Goal: Task Accomplishment & Management: Complete application form

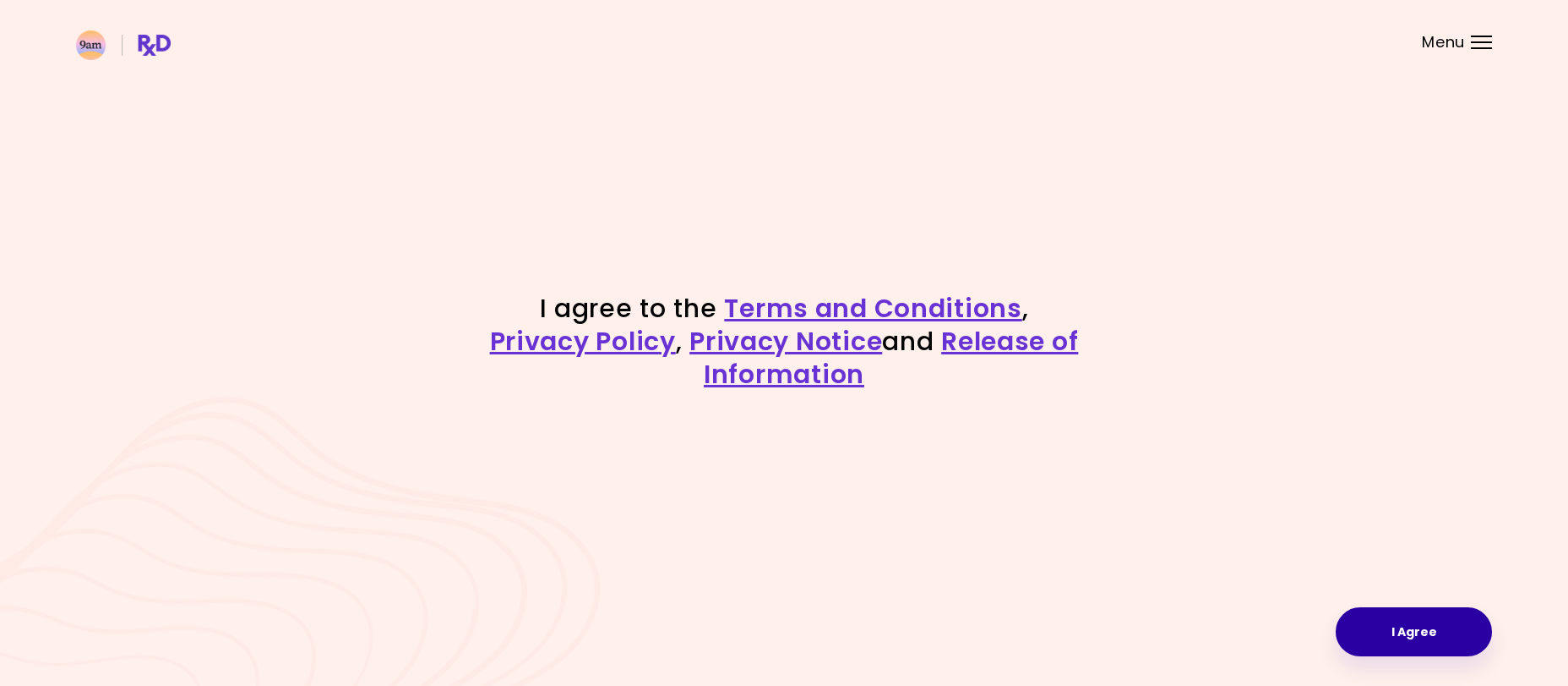
click at [1443, 624] on button "I Agree" at bounding box center [1414, 632] width 156 height 49
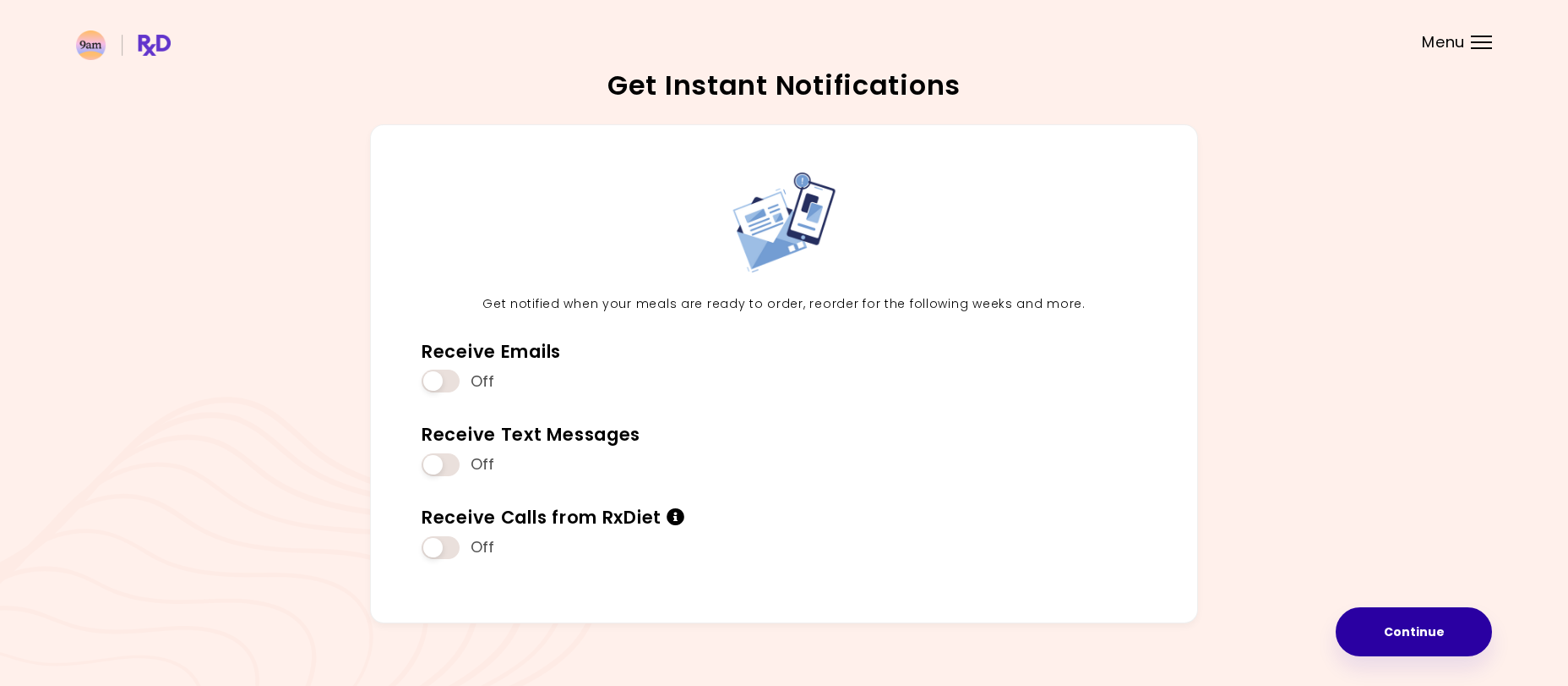
click at [1440, 630] on button "Continue" at bounding box center [1414, 632] width 156 height 49
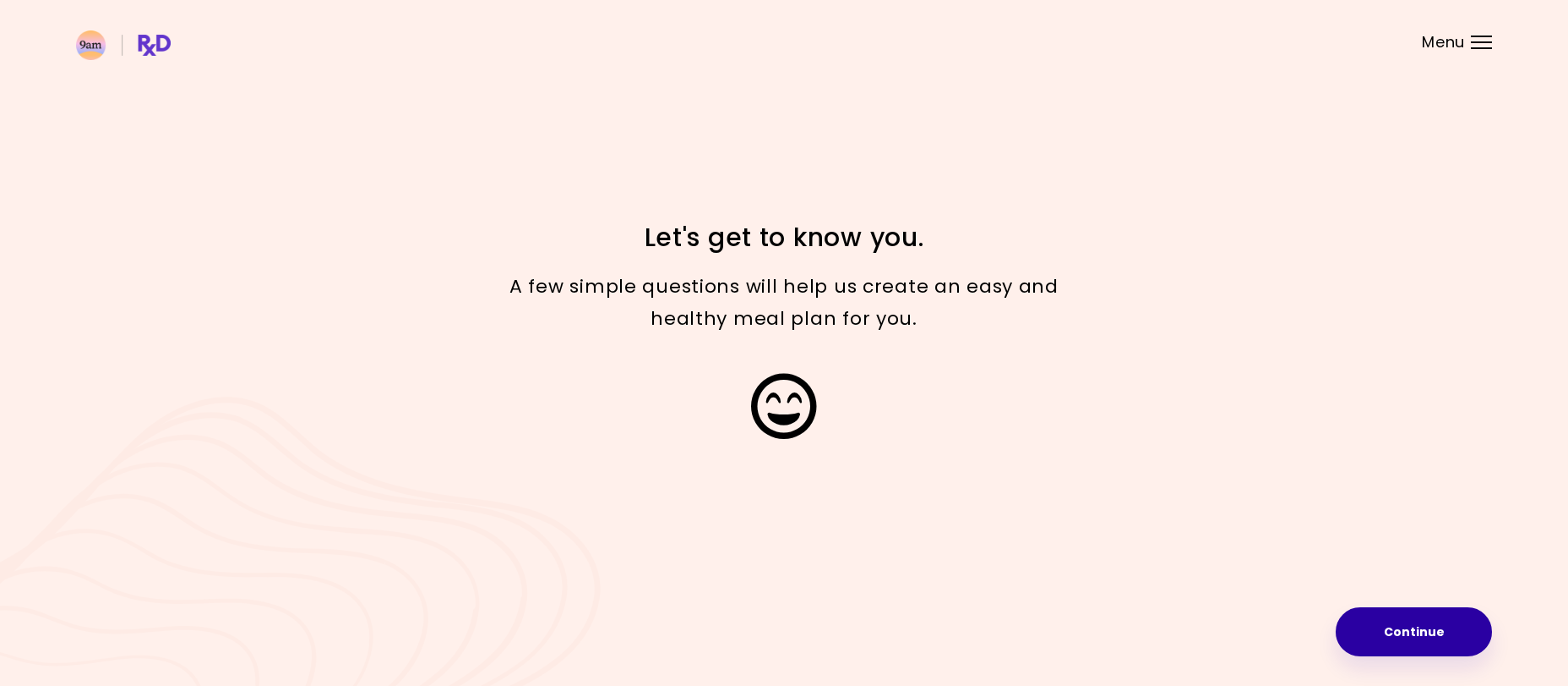
click at [1420, 631] on button "Continue" at bounding box center [1414, 632] width 156 height 49
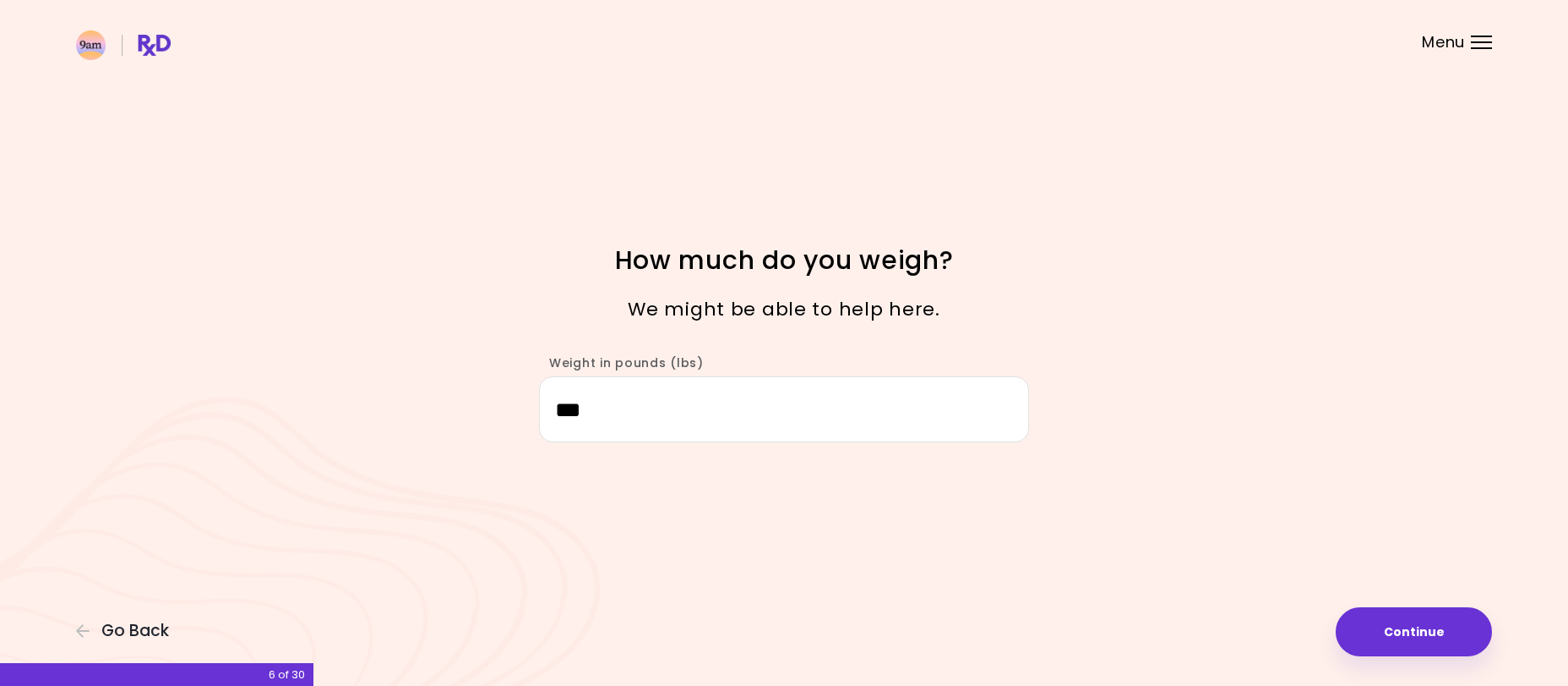
drag, startPoint x: 1384, startPoint y: 631, endPoint x: 1321, endPoint y: 630, distance: 63.0
click at [1384, 632] on button "Continue" at bounding box center [1414, 632] width 156 height 49
select select "****"
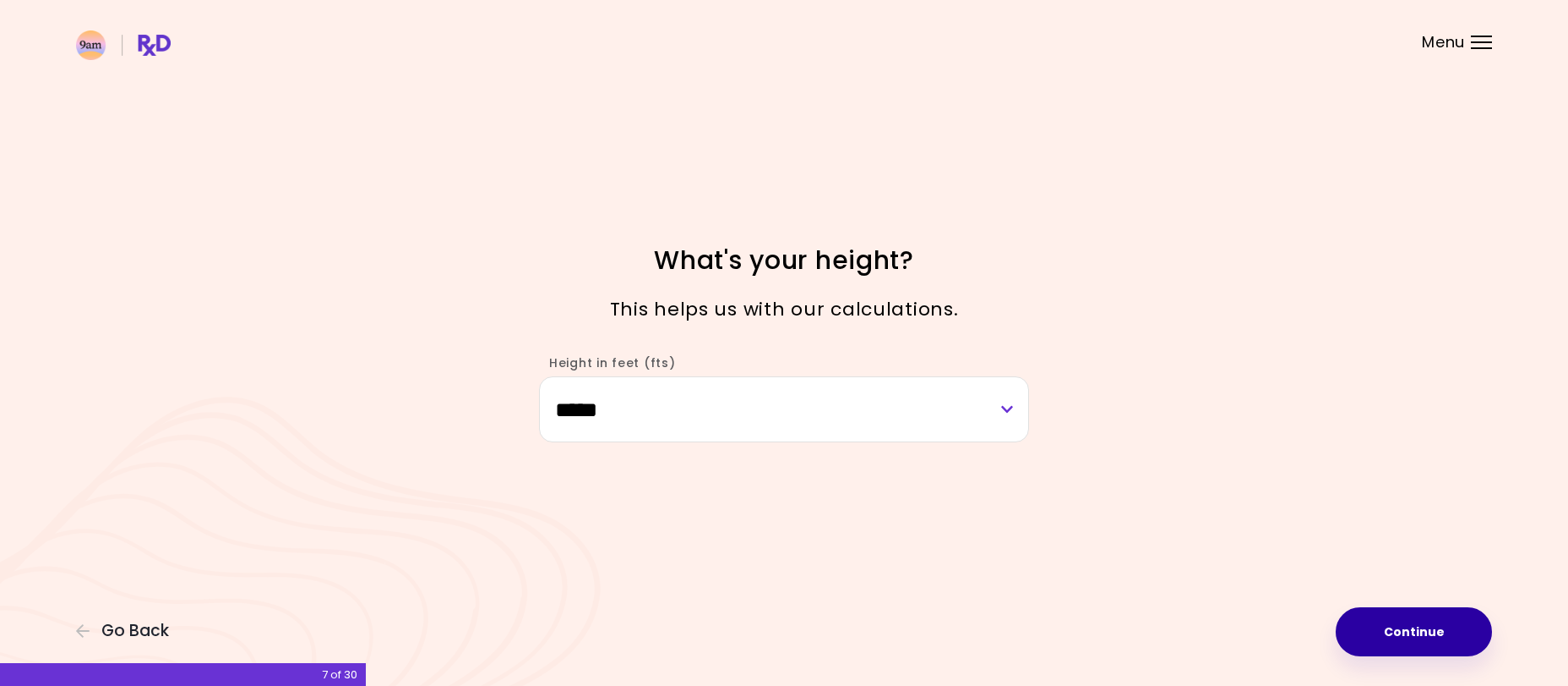
click at [1416, 619] on button "Continue" at bounding box center [1414, 632] width 156 height 49
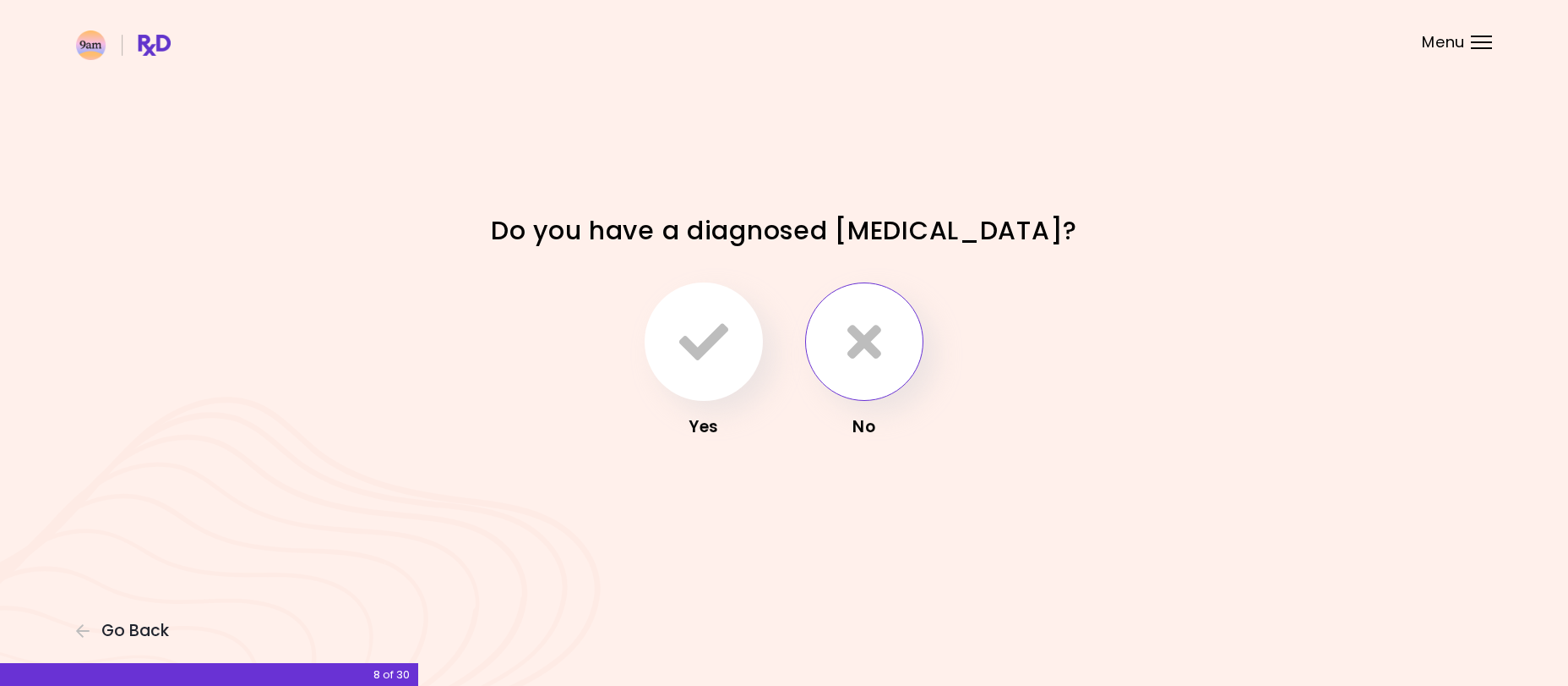
click at [875, 346] on icon "button" at bounding box center [865, 341] width 34 height 49
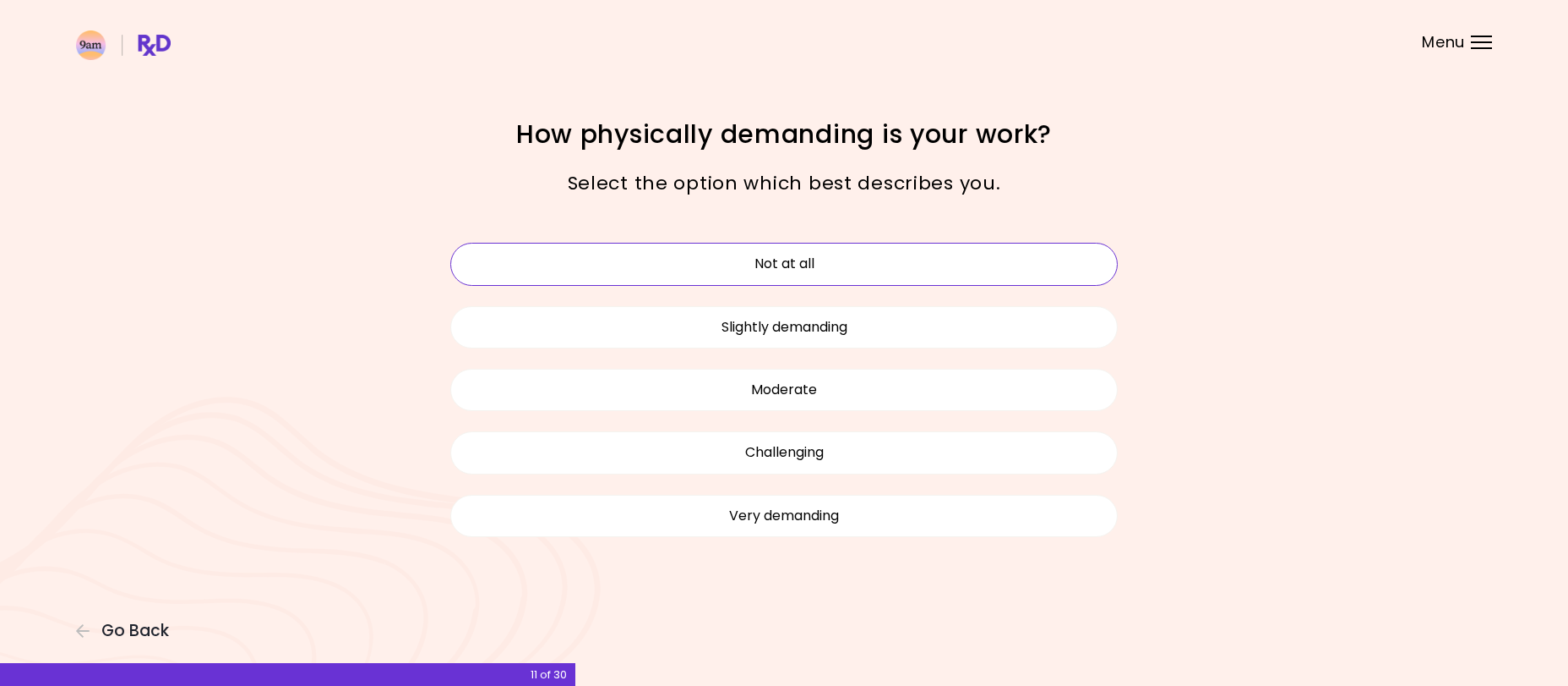
click at [819, 266] on button "Not at all" at bounding box center [784, 264] width 668 height 42
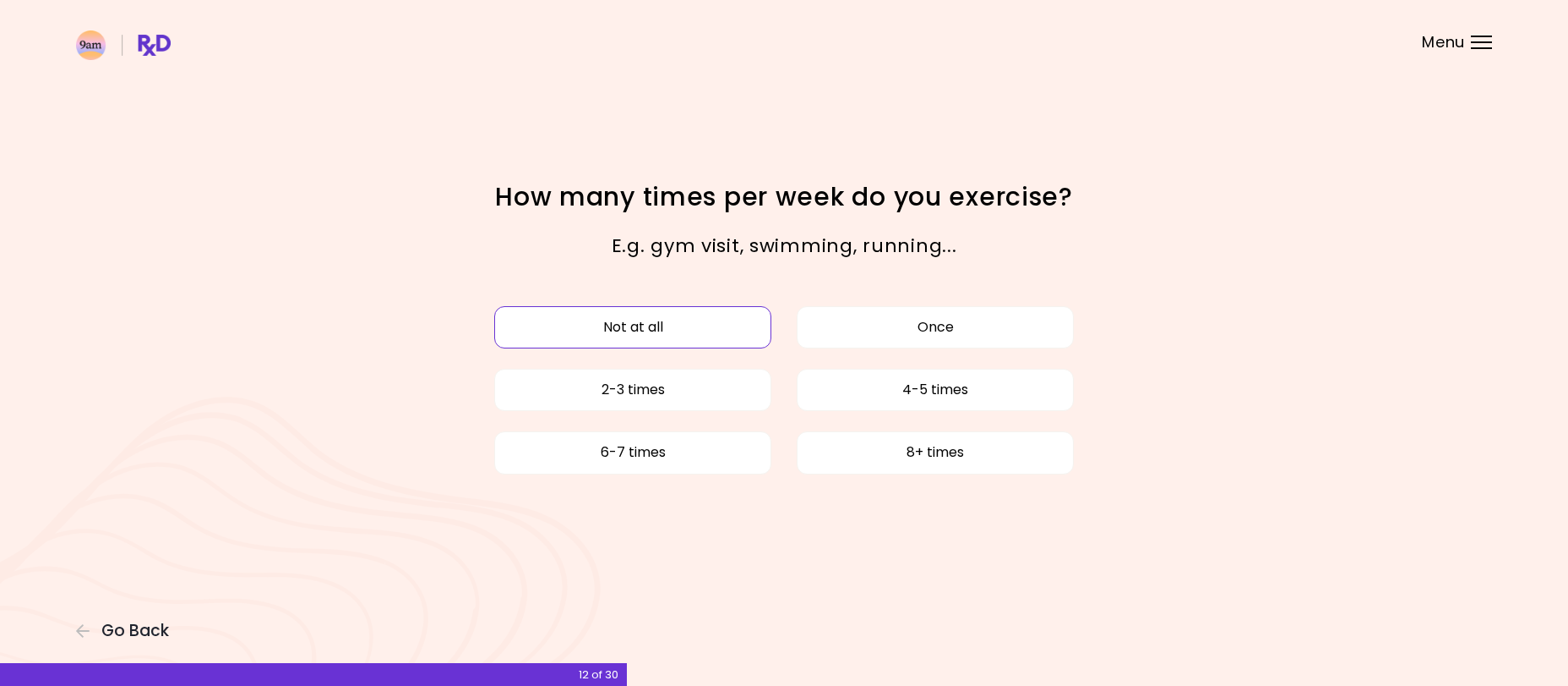
click at [639, 322] on button "Not at all" at bounding box center [633, 327] width 277 height 42
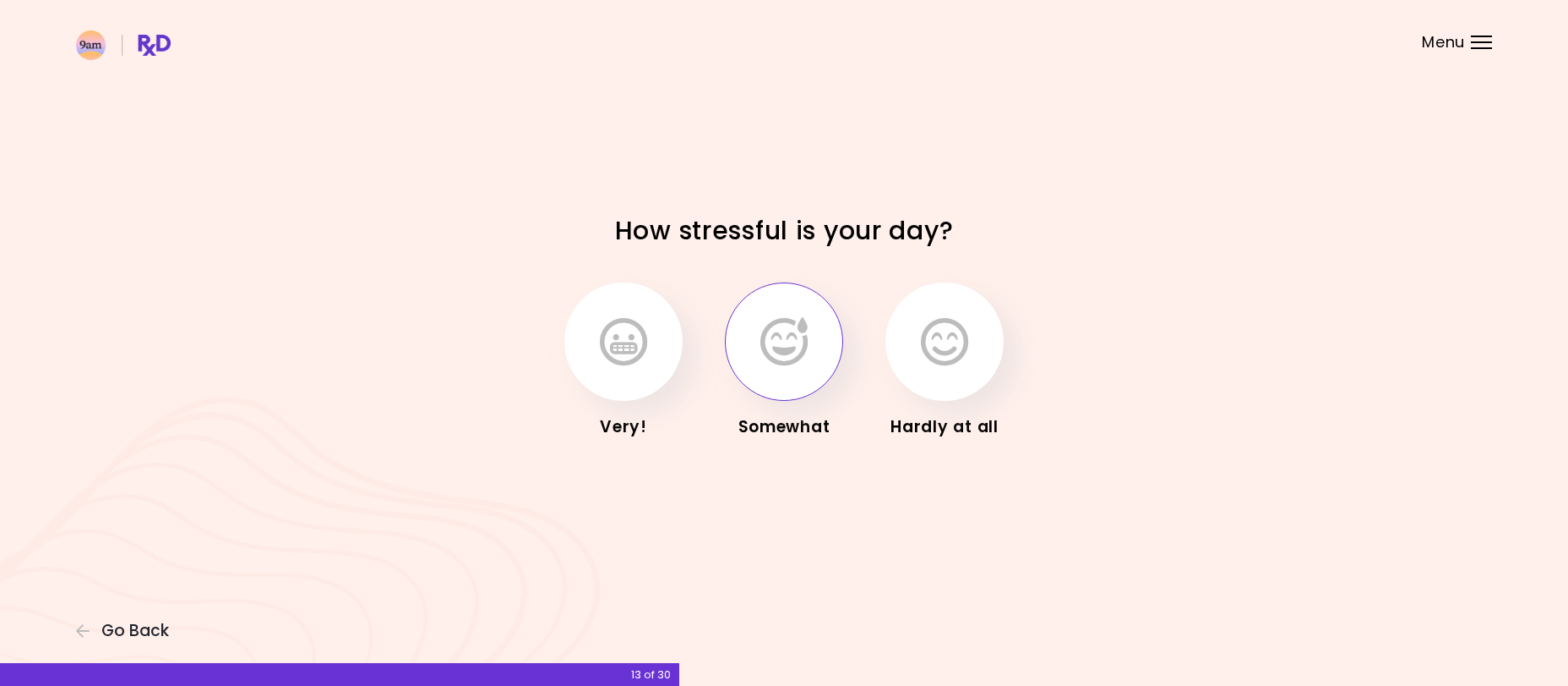
click at [782, 329] on icon "button" at bounding box center [784, 341] width 48 height 49
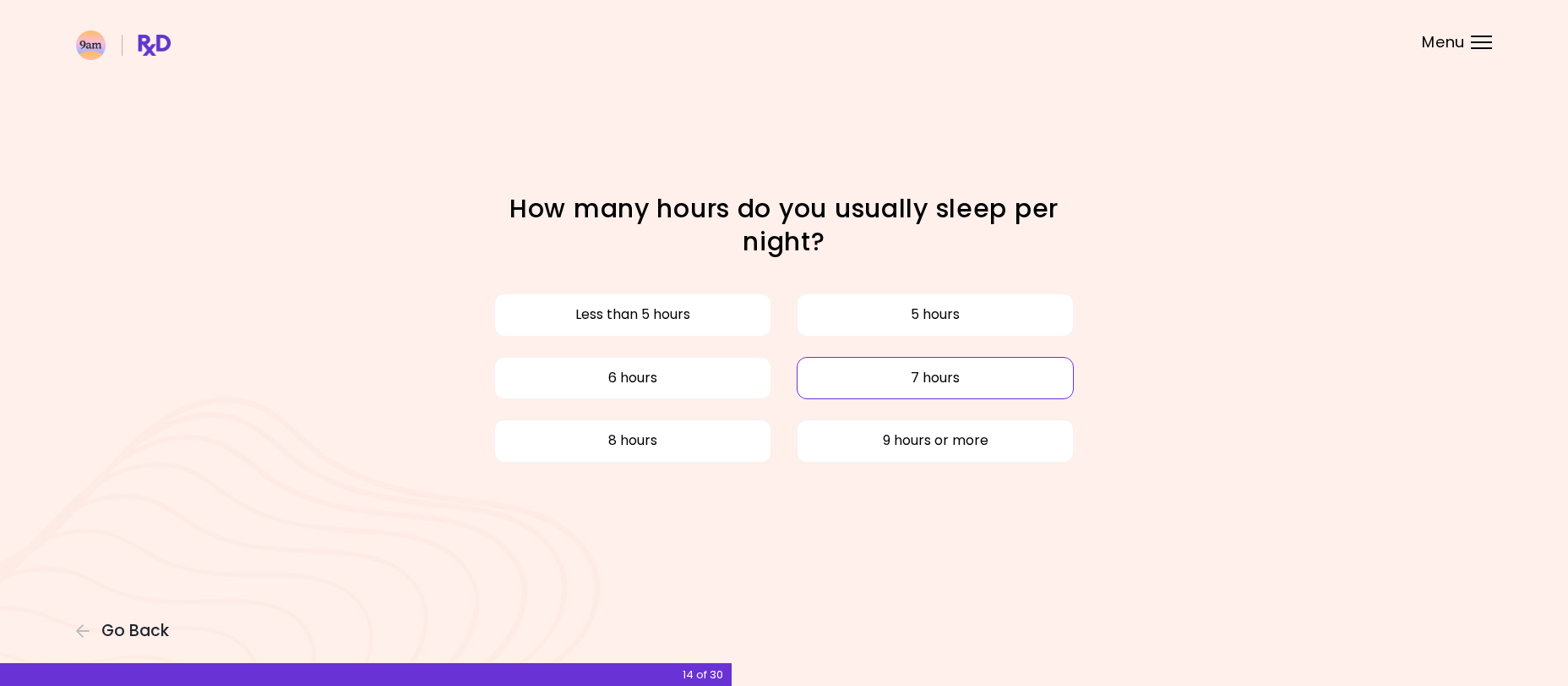
click at [895, 373] on button "7 hours" at bounding box center [935, 378] width 277 height 42
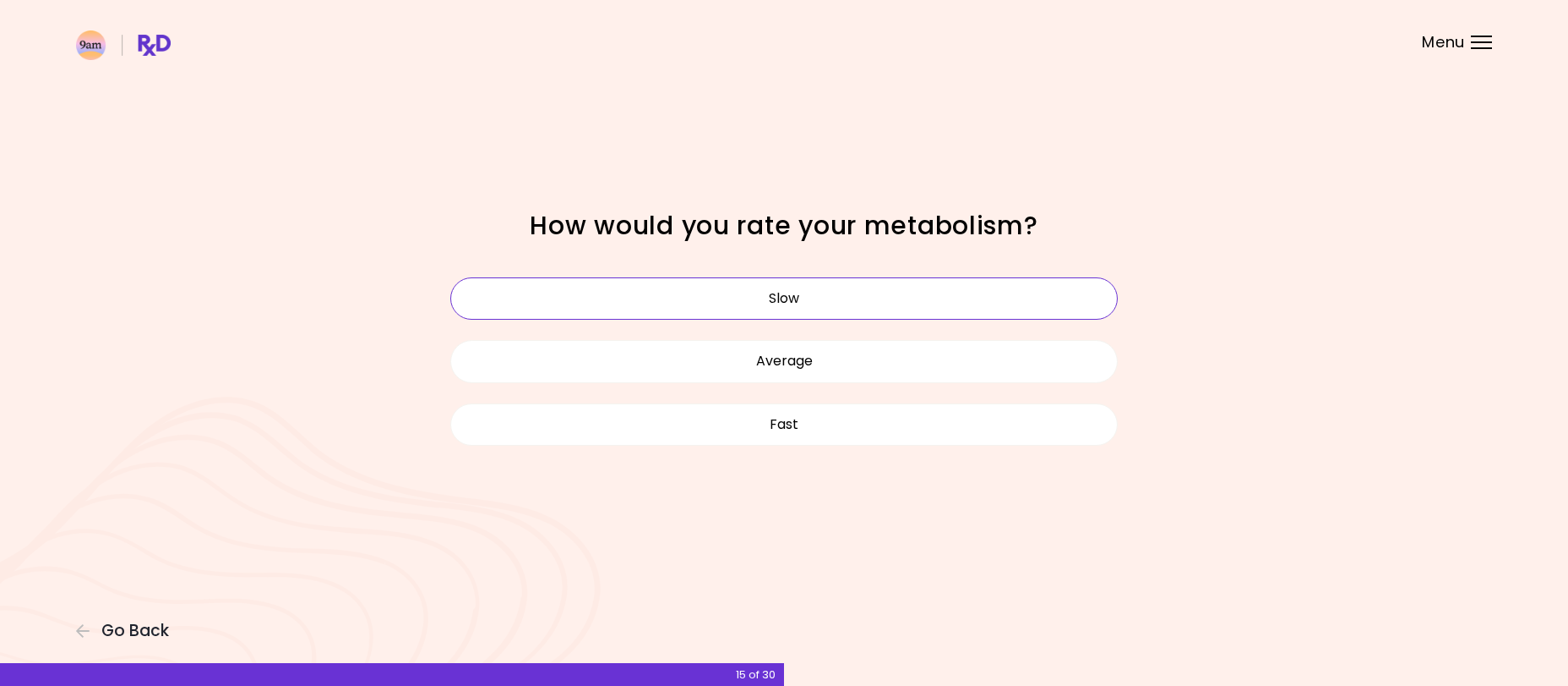
click at [755, 296] on button "Slow" at bounding box center [784, 299] width 668 height 42
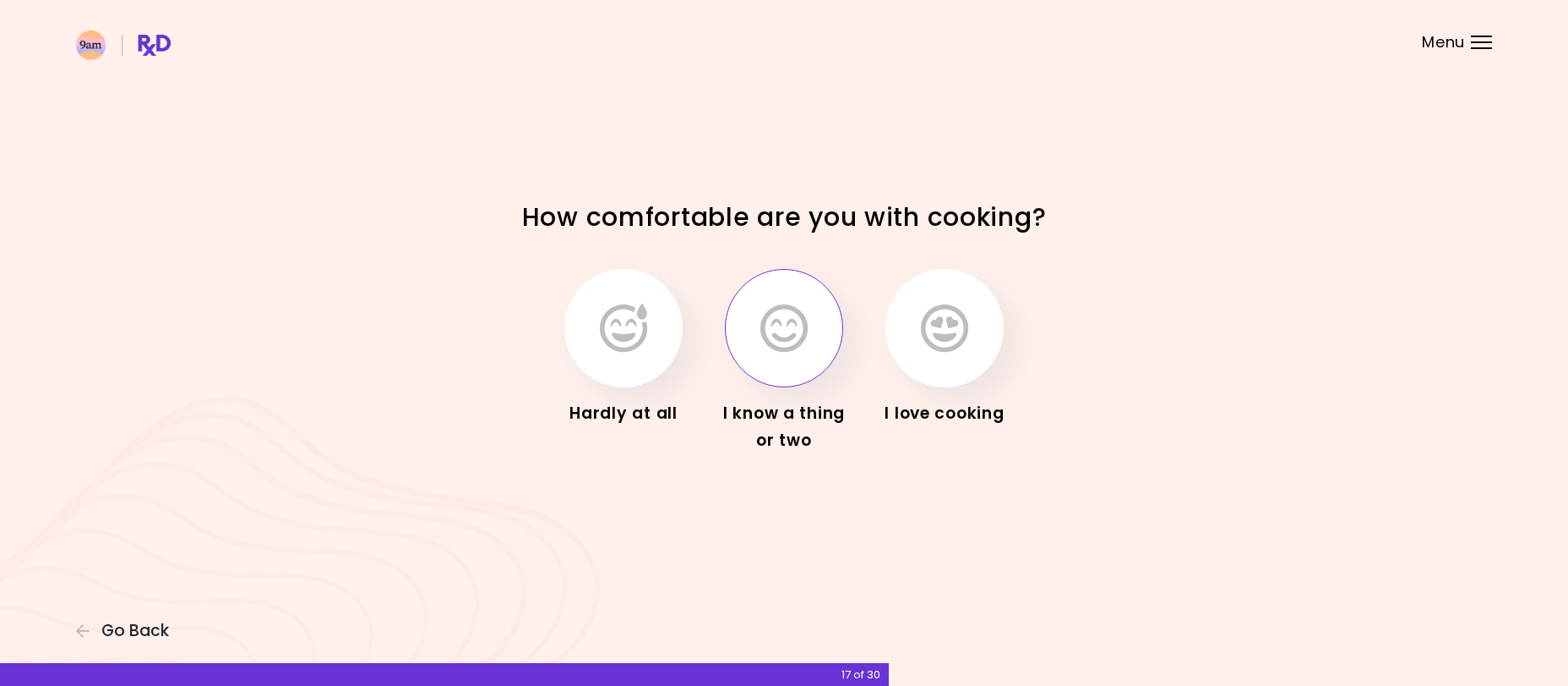
click at [800, 358] on button "button" at bounding box center [783, 328] width 118 height 118
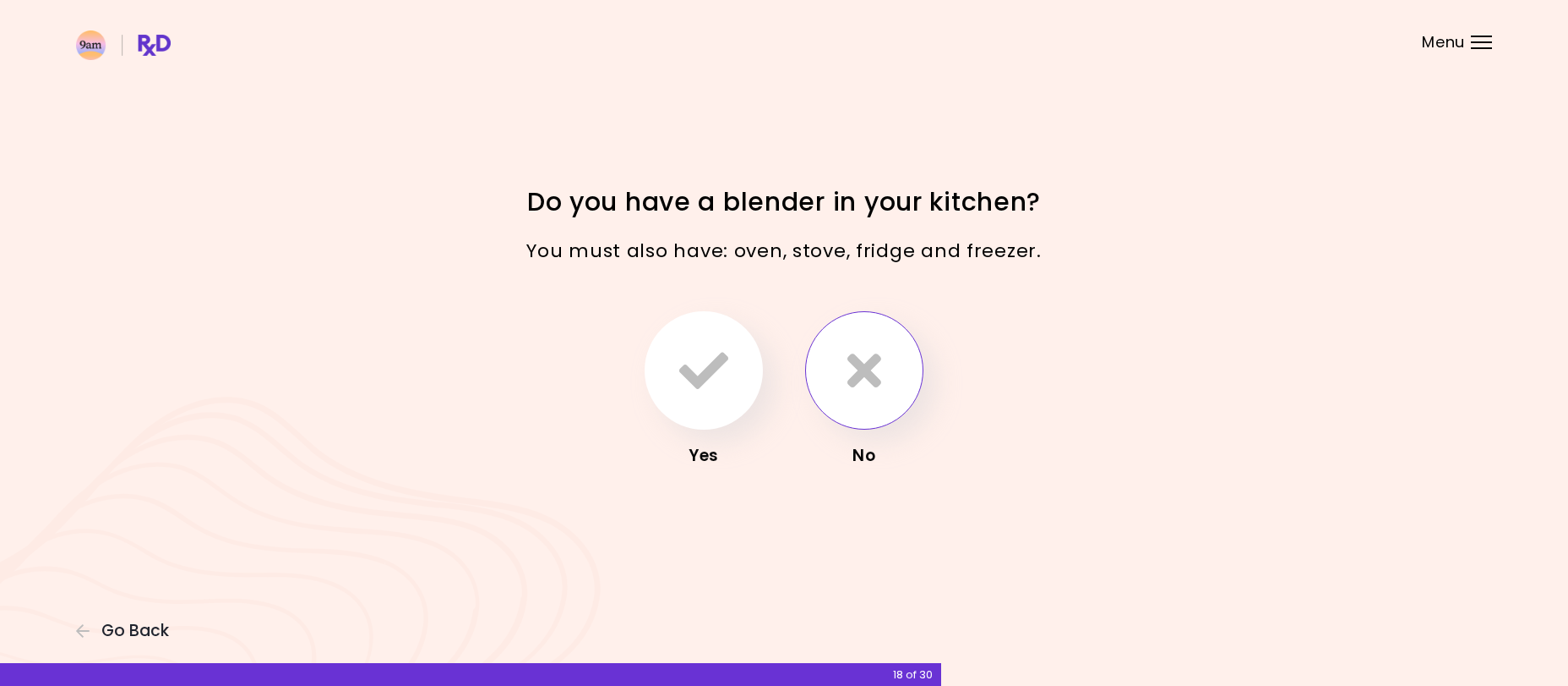
drag, startPoint x: 699, startPoint y: 374, endPoint x: 848, endPoint y: 398, distance: 150.9
click at [698, 374] on icon "button" at bounding box center [704, 370] width 49 height 49
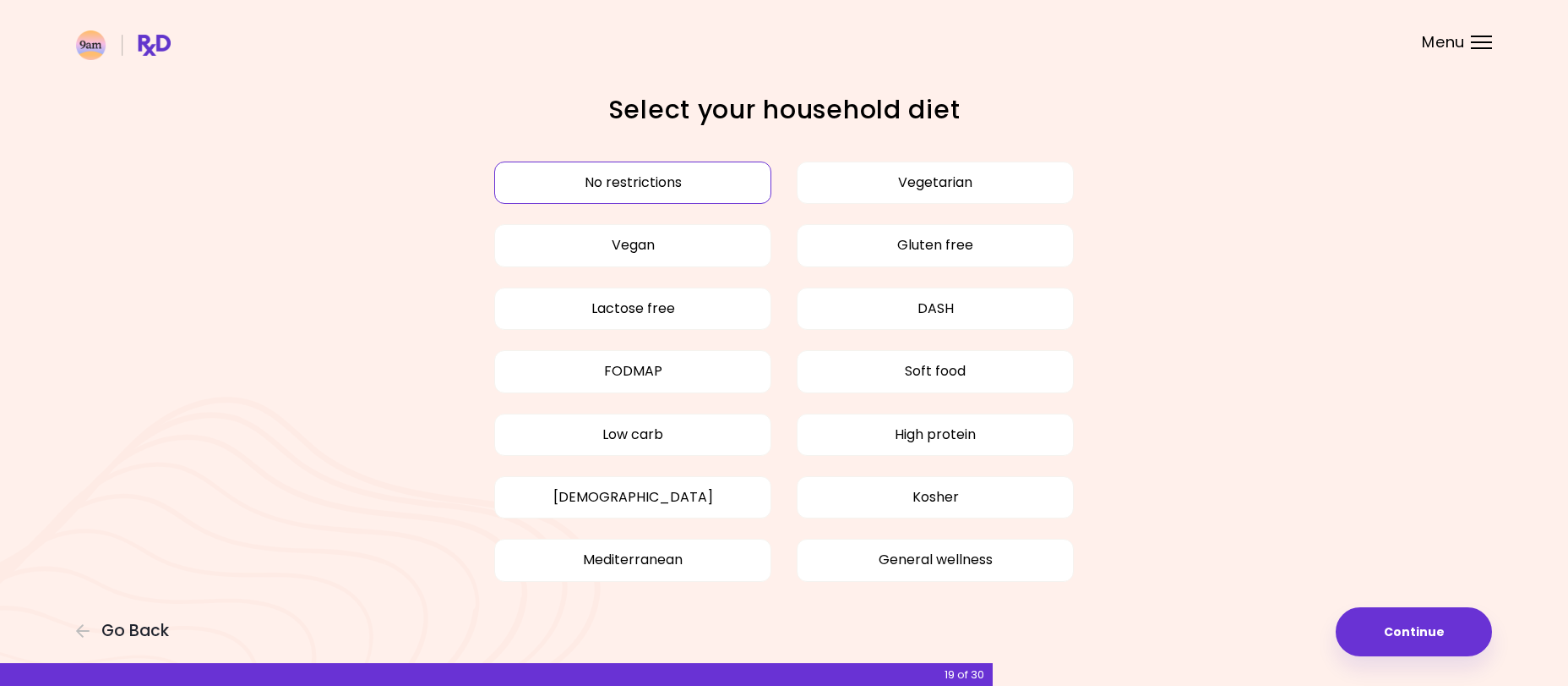
click at [645, 174] on button "No restrictions" at bounding box center [633, 183] width 277 height 42
click at [658, 179] on button "No restrictions" at bounding box center [633, 183] width 277 height 42
click at [922, 440] on button "High protein" at bounding box center [935, 435] width 277 height 42
click at [625, 178] on button "No restrictions" at bounding box center [633, 183] width 277 height 42
click at [1403, 633] on button "Continue" at bounding box center [1414, 632] width 156 height 49
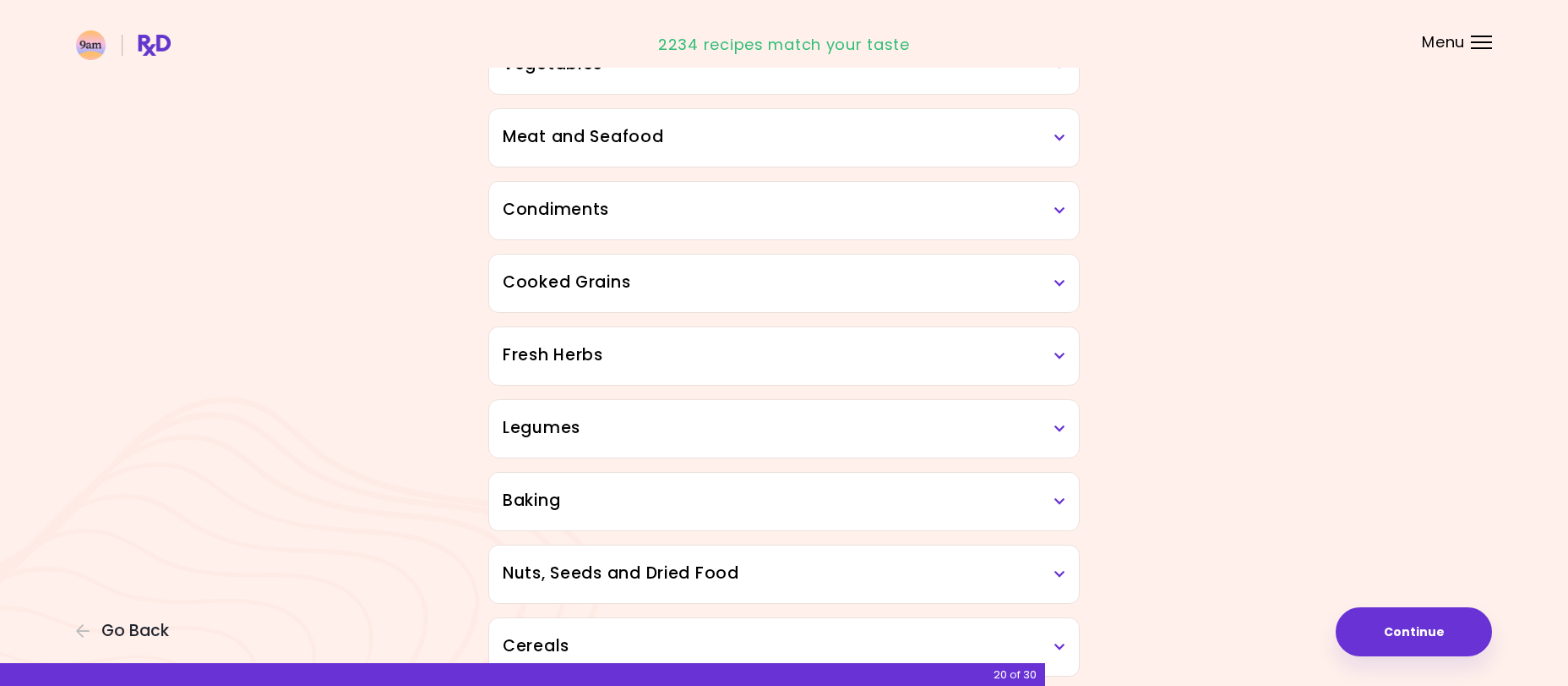
scroll to position [517, 0]
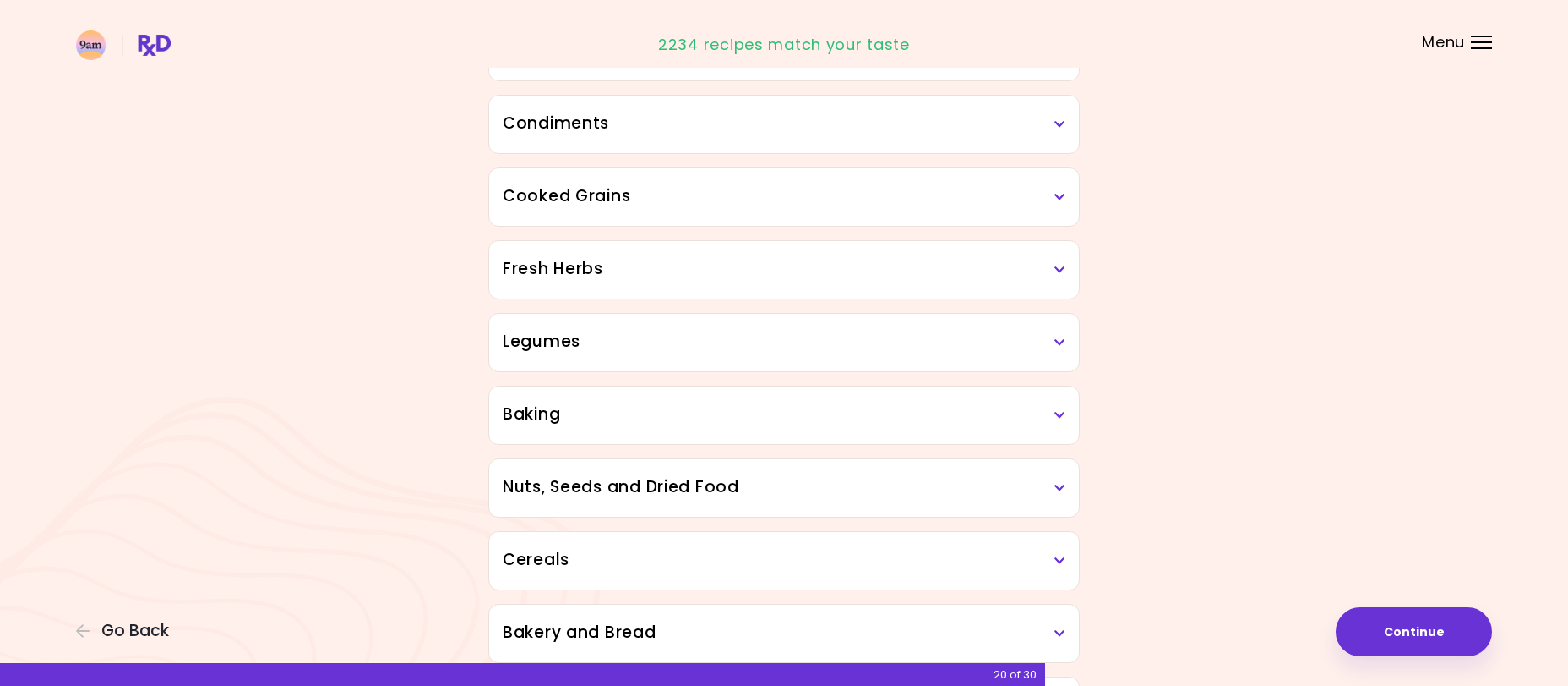
click at [1059, 348] on icon at bounding box center [1060, 342] width 11 height 12
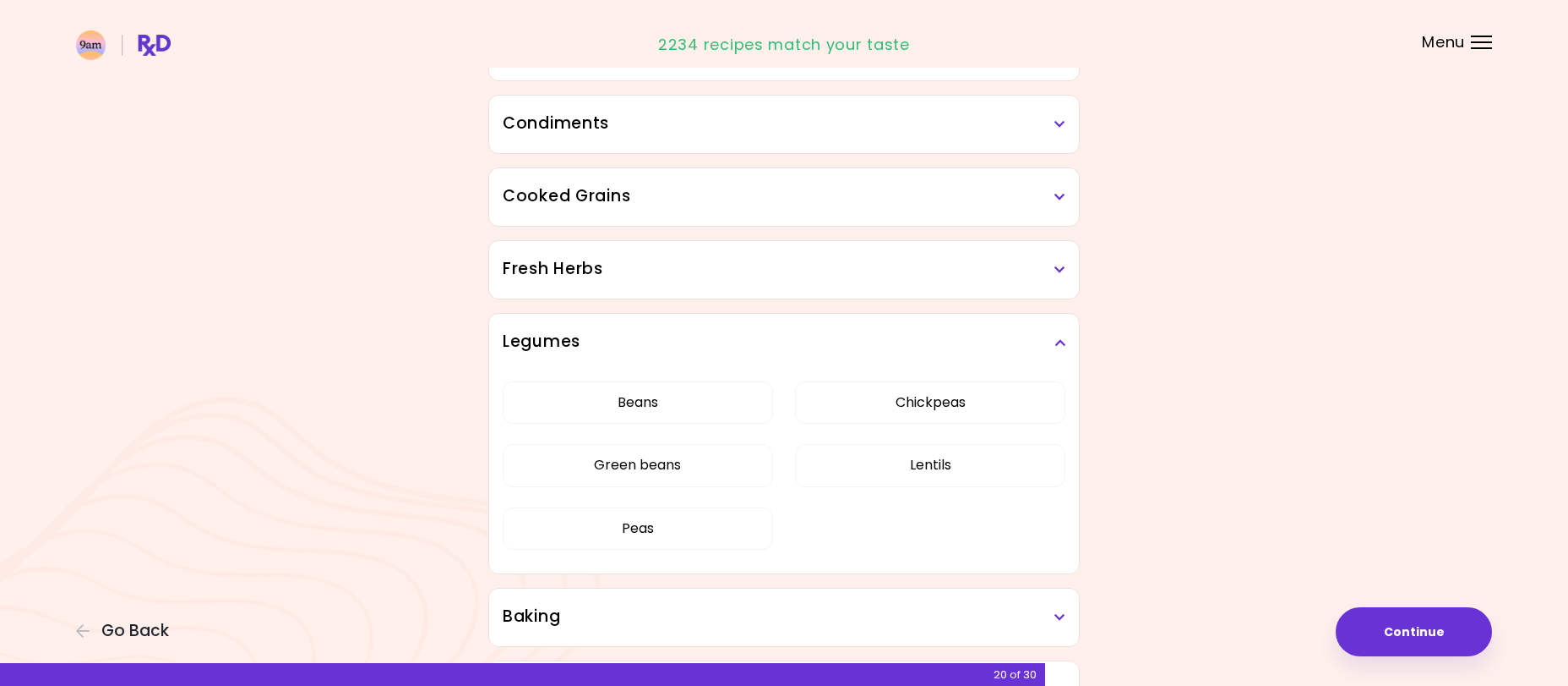
click at [1257, 348] on div "Focusable invisible element Do you dislike any of the following ingredients? Dr…" at bounding box center [784, 329] width 1568 height 1693
click at [1062, 338] on icon at bounding box center [1060, 342] width 11 height 12
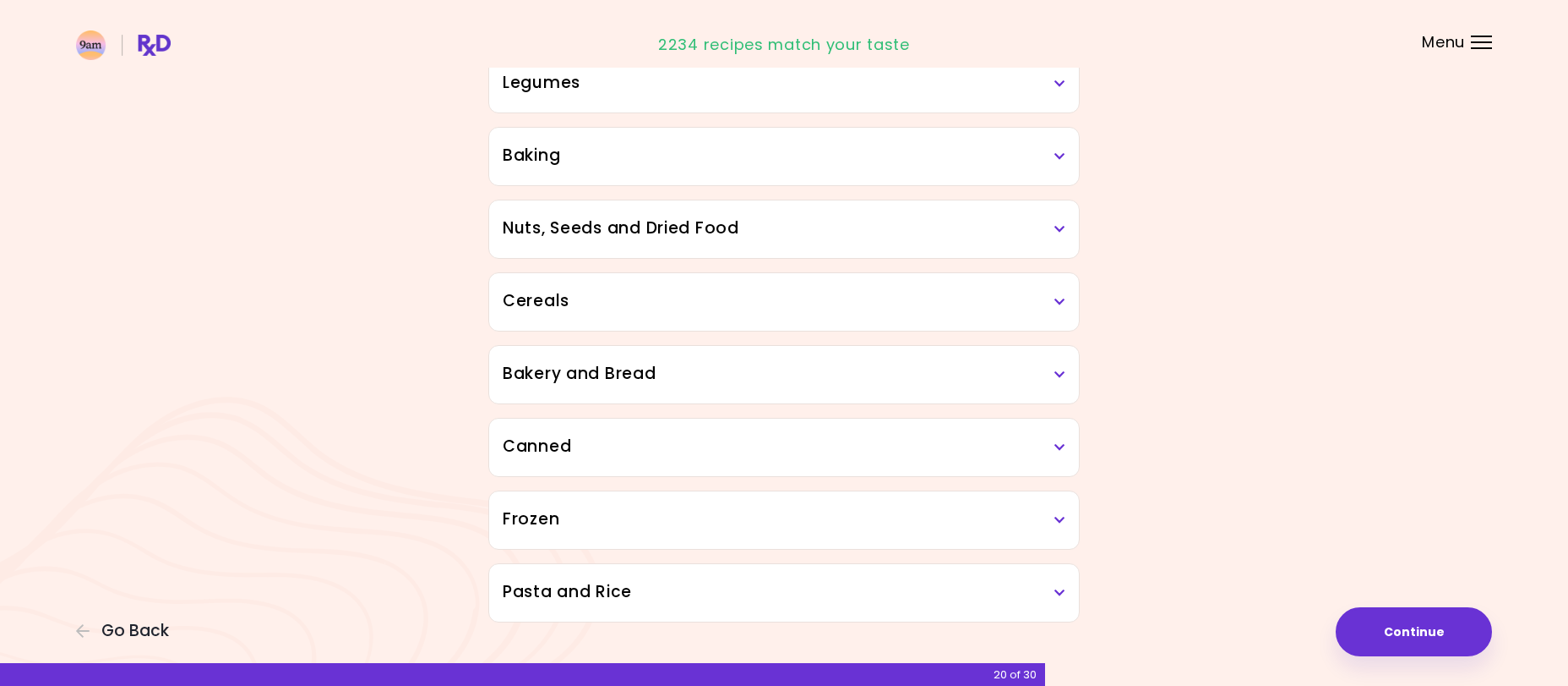
scroll to position [806, 0]
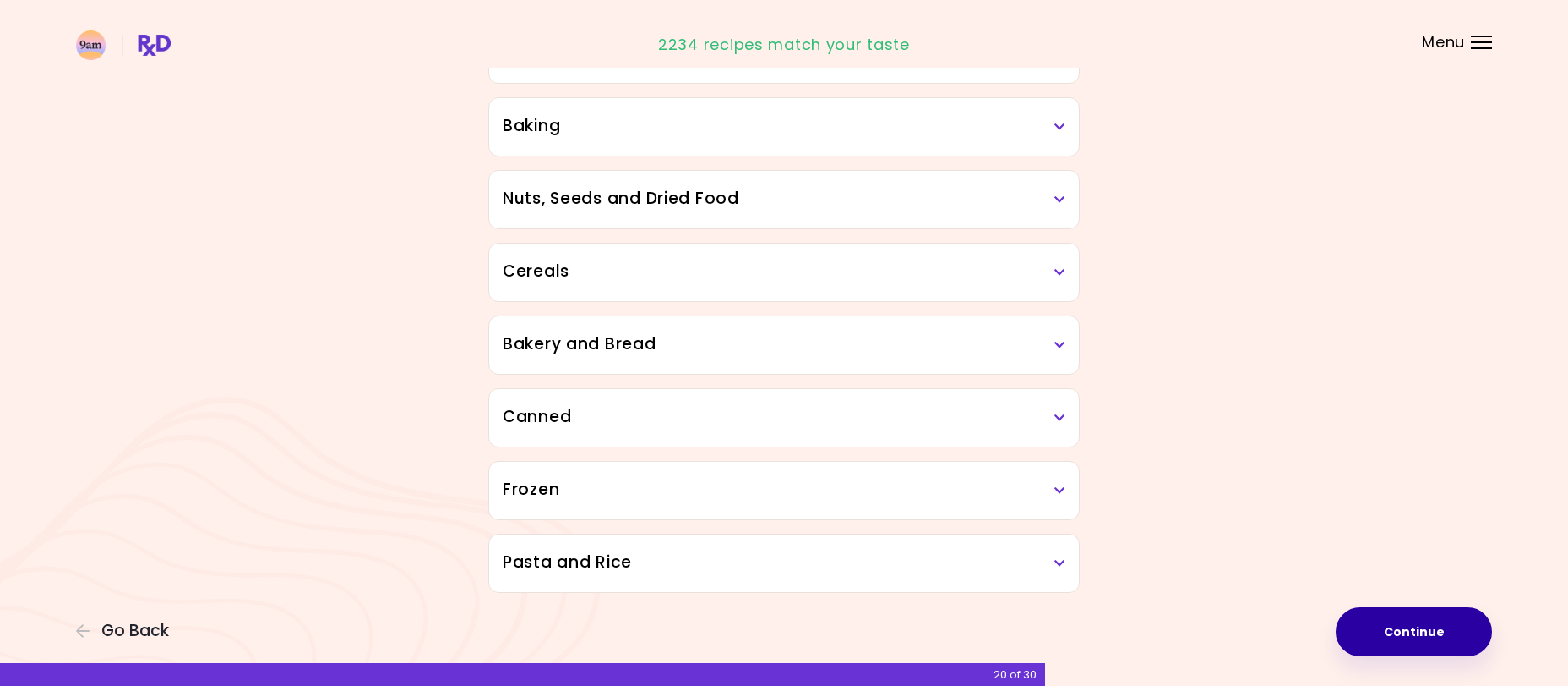
click at [1401, 632] on button "Continue" at bounding box center [1414, 632] width 156 height 49
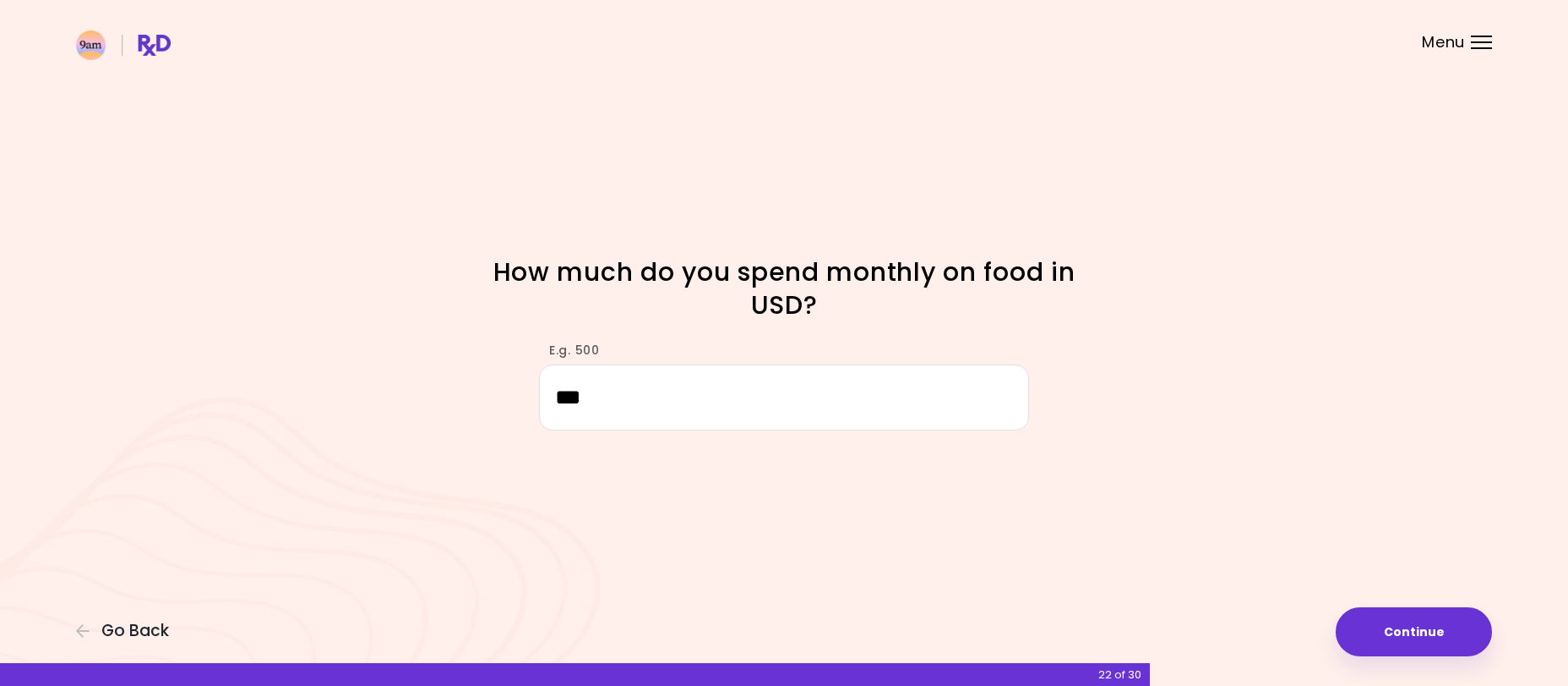
type input "***"
click at [1386, 633] on button "Continue" at bounding box center [1414, 632] width 156 height 49
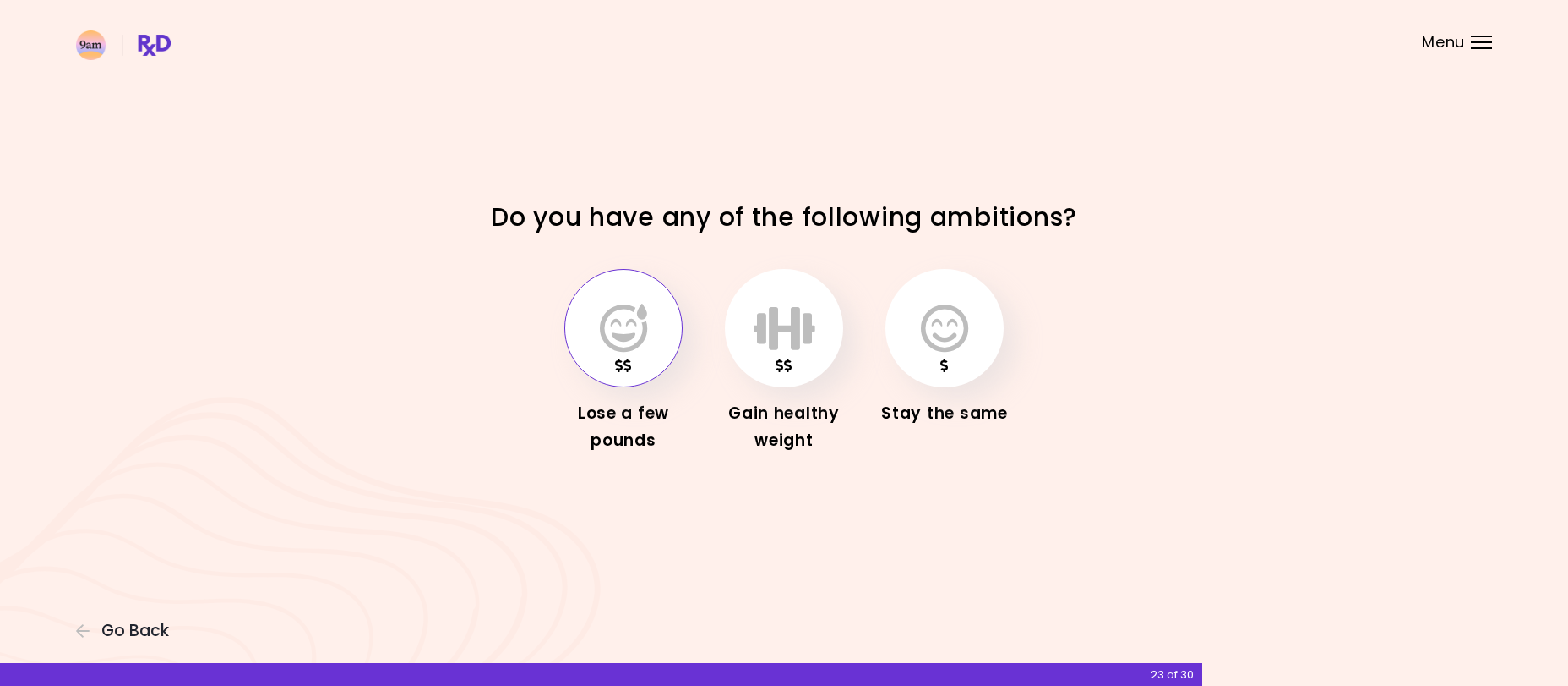
click at [617, 314] on icon "button" at bounding box center [624, 328] width 48 height 49
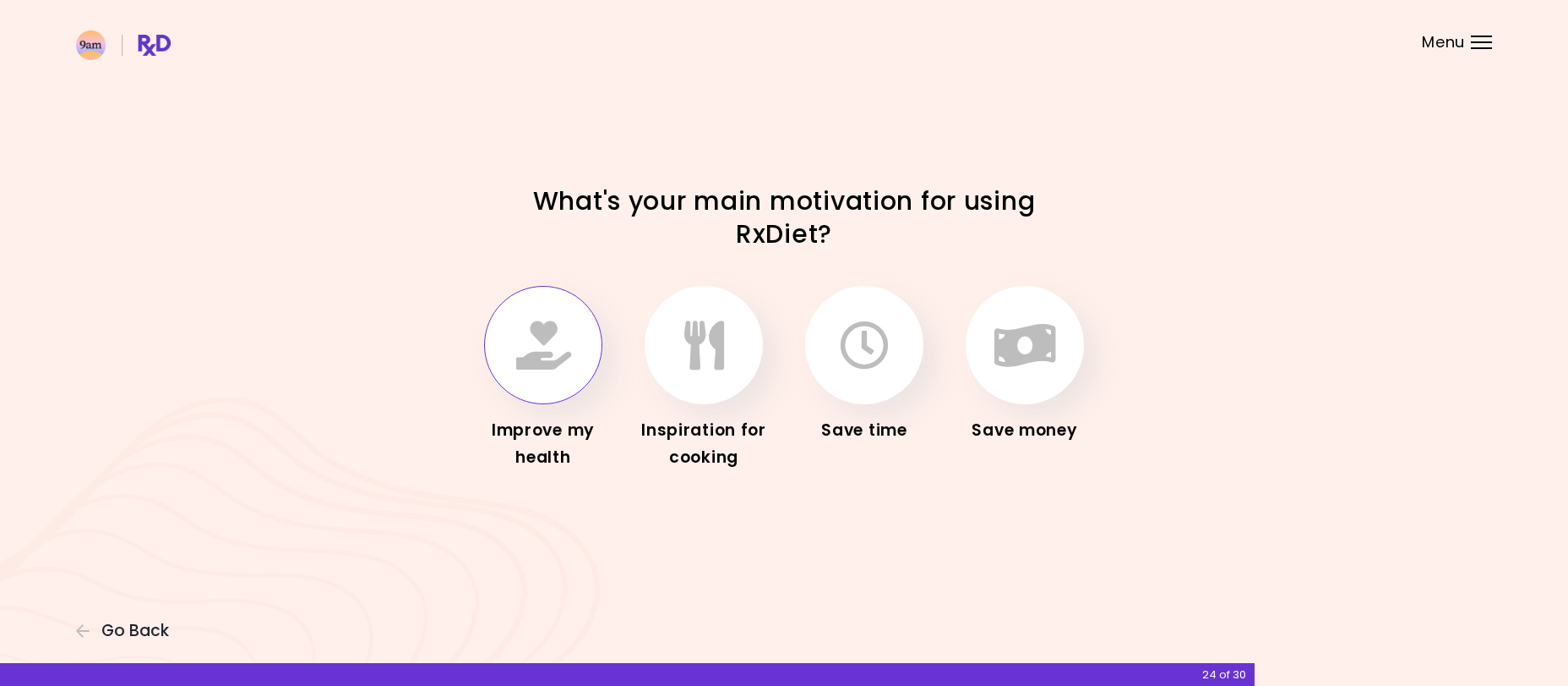
click at [531, 326] on icon "button" at bounding box center [543, 345] width 55 height 49
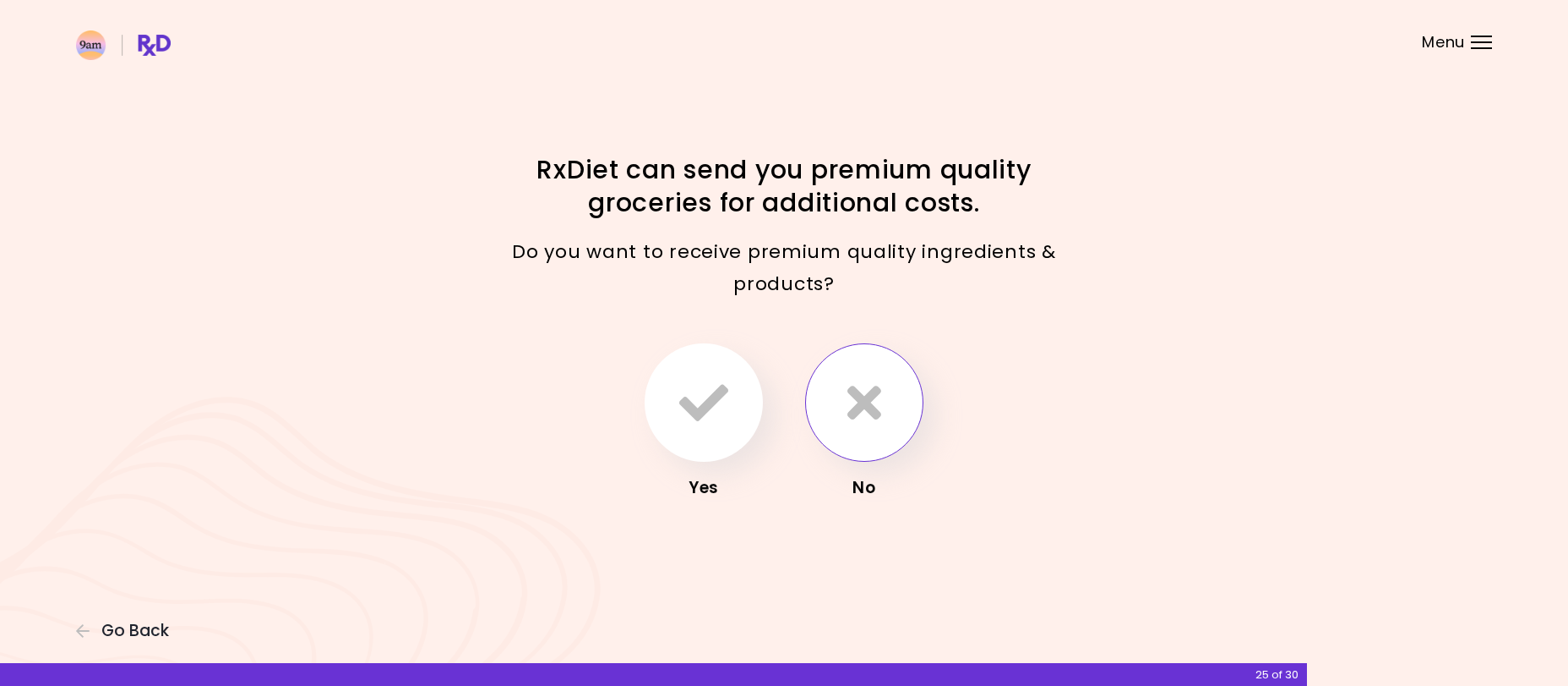
click at [876, 402] on icon "button" at bounding box center [865, 402] width 34 height 49
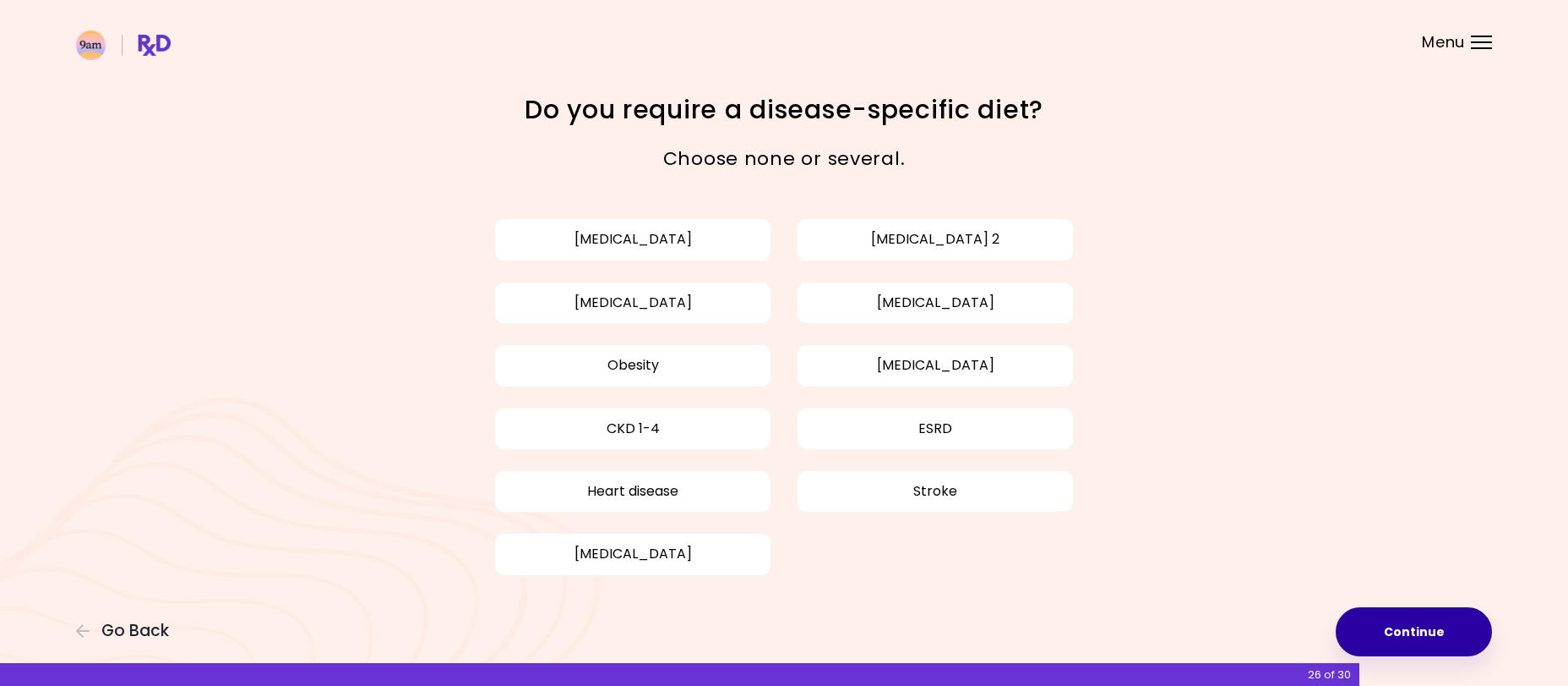
click at [1422, 640] on button "Continue" at bounding box center [1414, 632] width 156 height 49
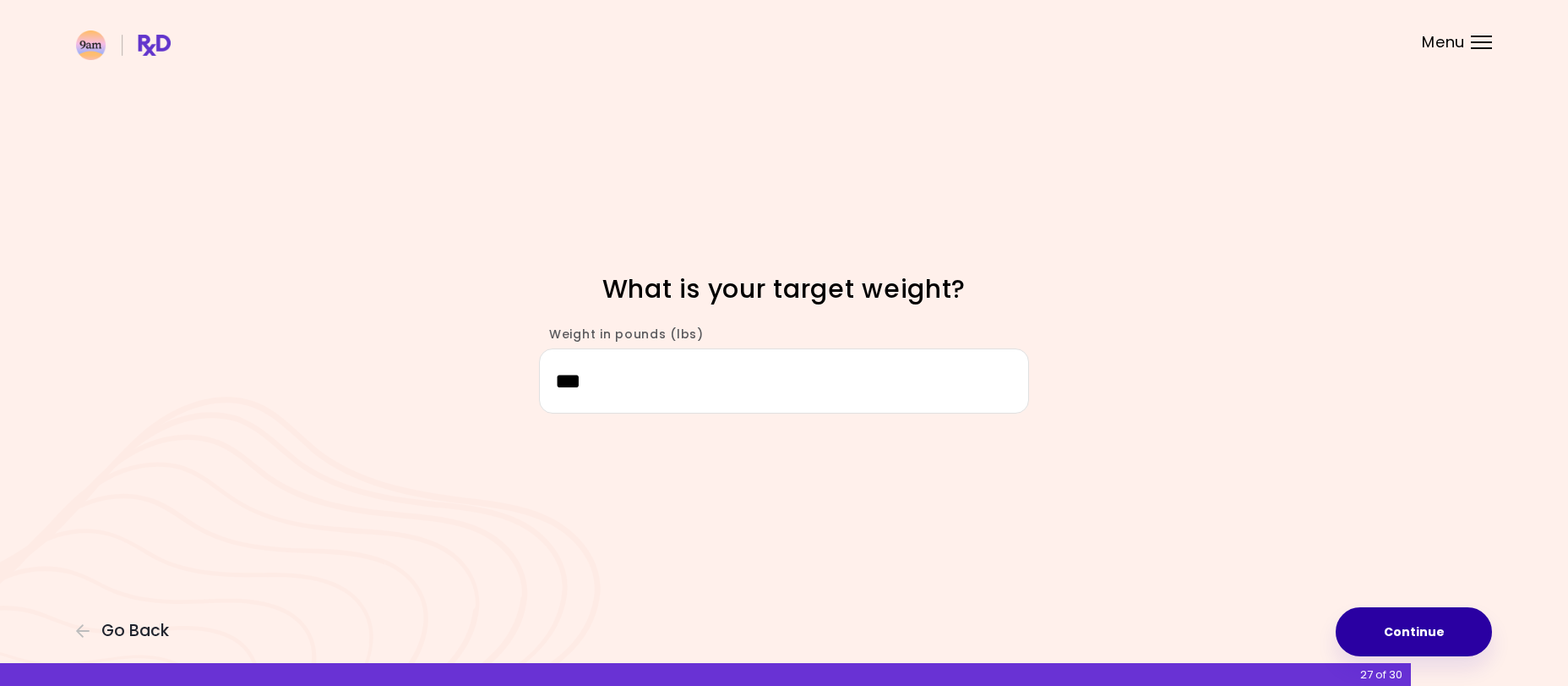
type input "***"
click at [1405, 641] on button "Continue" at bounding box center [1414, 632] width 156 height 49
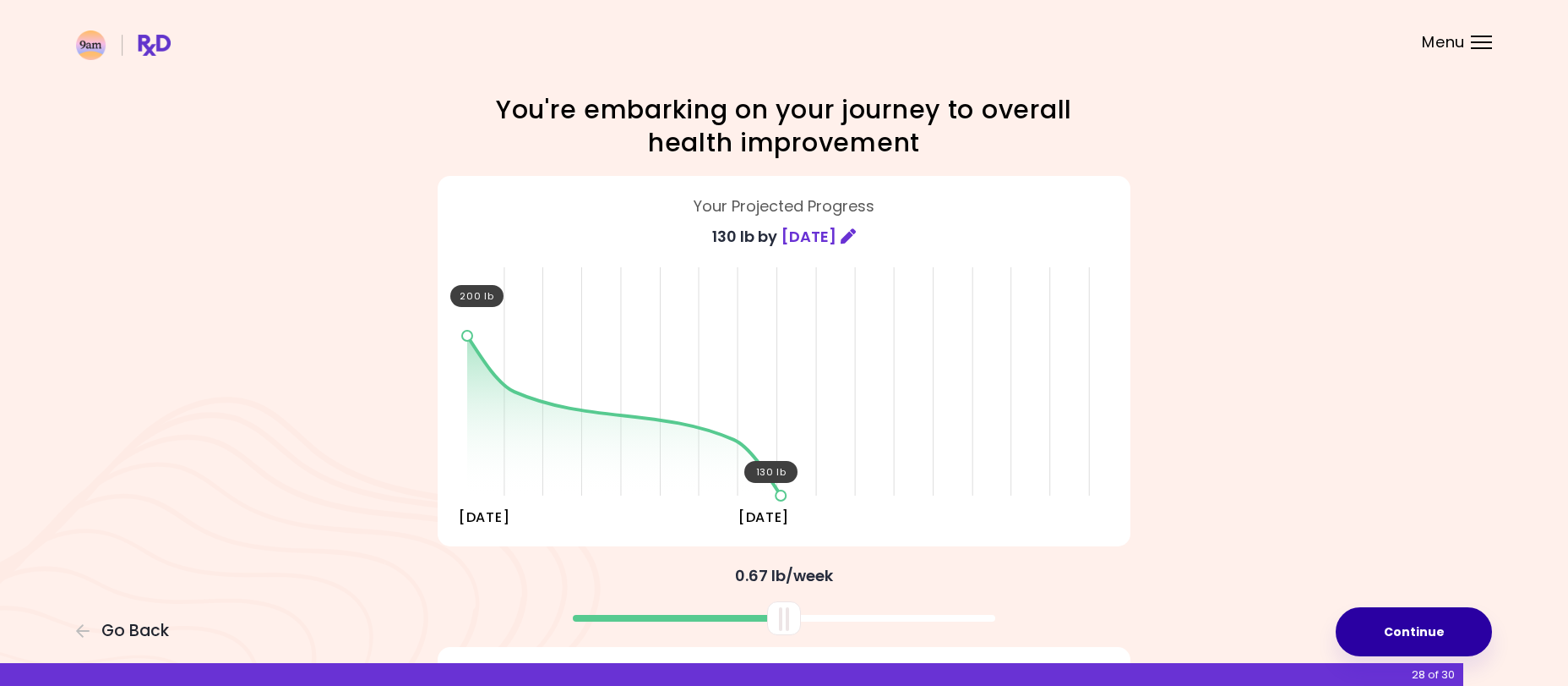
click at [1383, 621] on button "Continue" at bounding box center [1414, 632] width 156 height 49
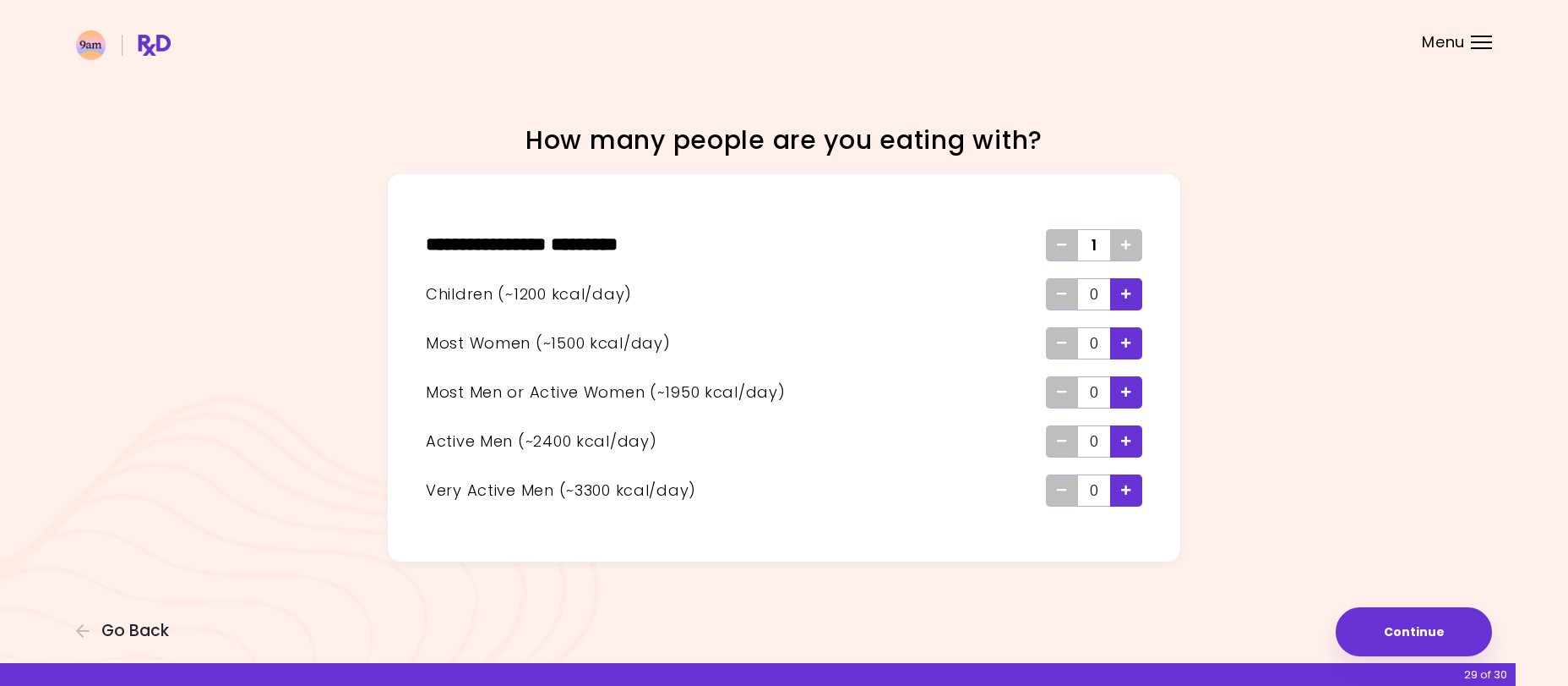
click at [1141, 391] on div "** * ****** * **** ******** * 1 Children (~1200 kcal/day) 0 Most Women (~1500 k…" at bounding box center [784, 368] width 794 height 389
click at [1123, 385] on span "Add - Man or Active Woman" at bounding box center [1126, 392] width 10 height 27
drag, startPoint x: 1372, startPoint y: 632, endPoint x: 1364, endPoint y: 626, distance: 10.0
click at [1374, 632] on button "Continue" at bounding box center [1414, 632] width 156 height 49
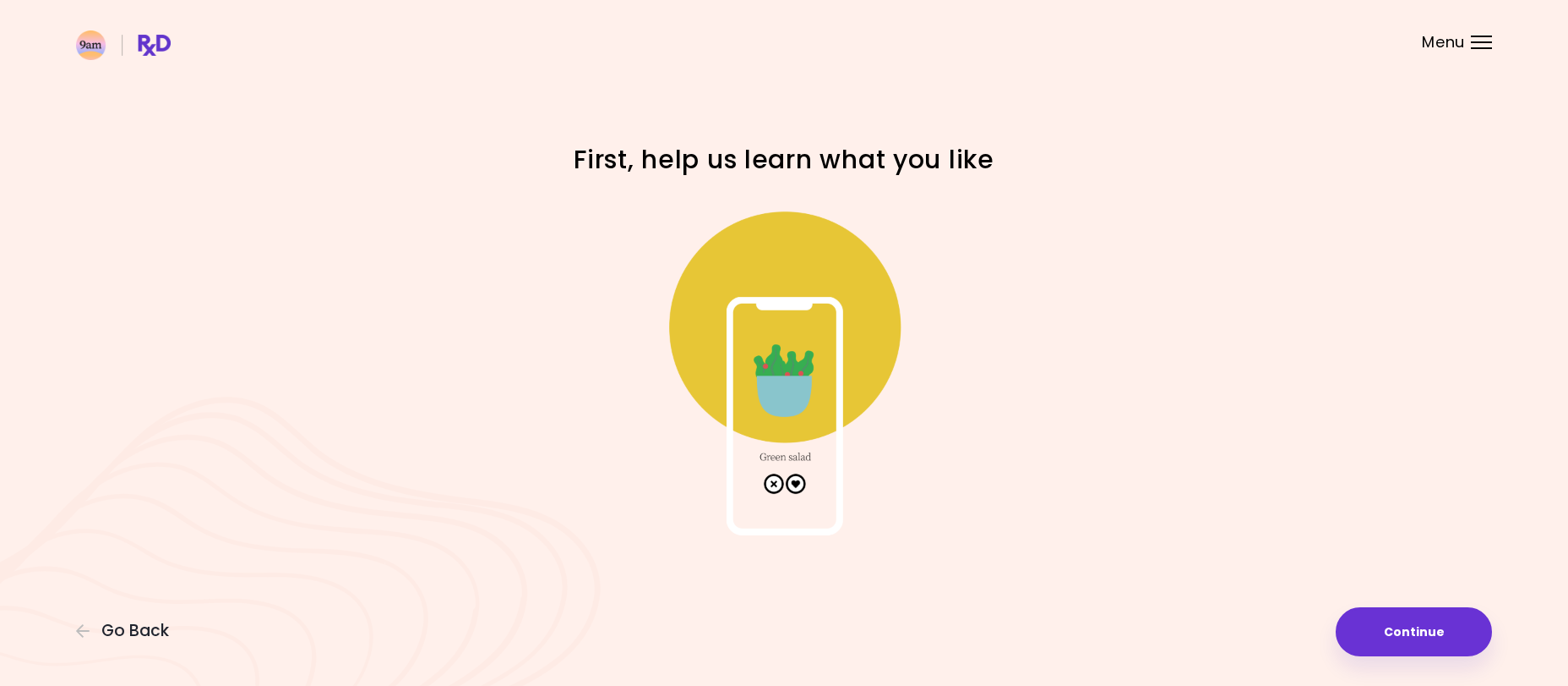
click at [799, 483] on img at bounding box center [784, 366] width 338 height 338
drag, startPoint x: 833, startPoint y: 362, endPoint x: 841, endPoint y: 375, distance: 15.3
click at [834, 367] on img at bounding box center [784, 366] width 338 height 338
click at [1408, 623] on button "Continue" at bounding box center [1414, 632] width 156 height 49
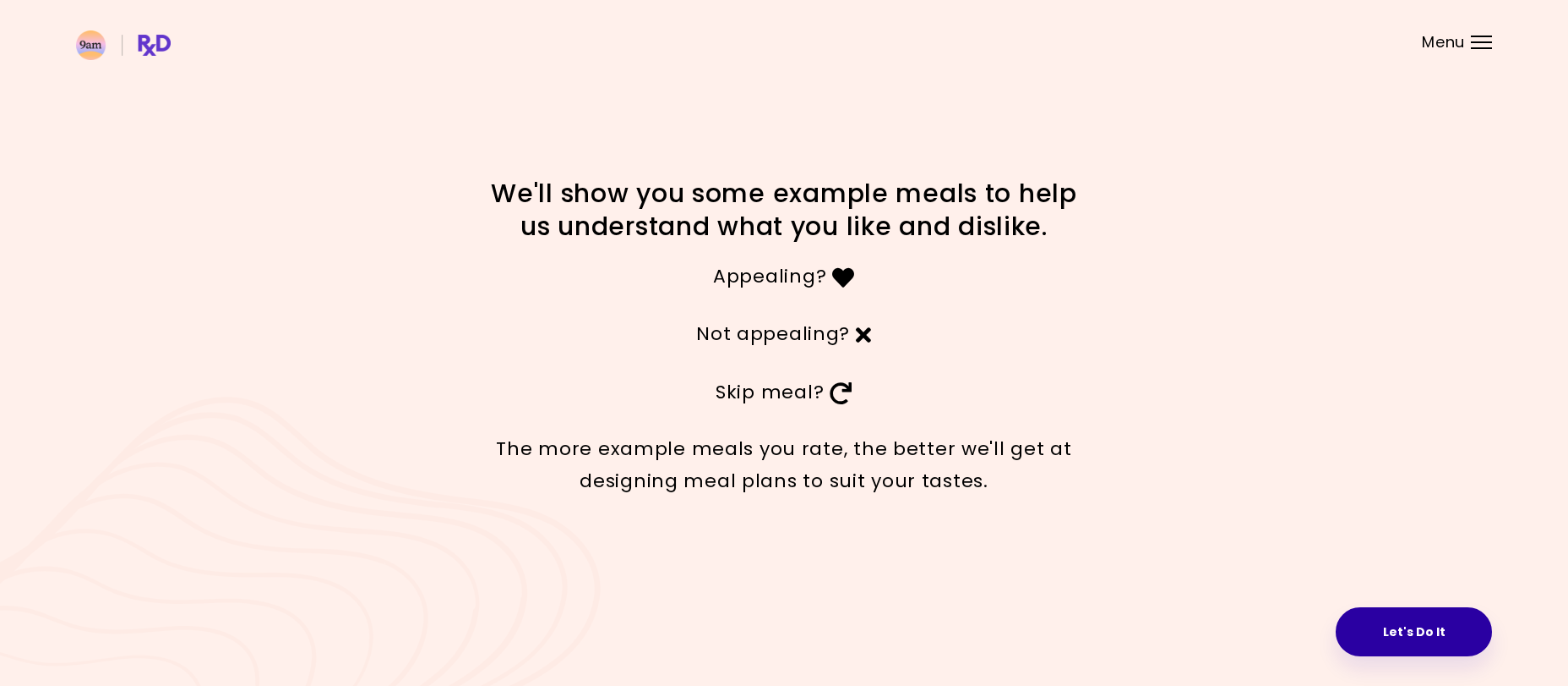
click at [1425, 628] on button "Let's Do It" at bounding box center [1414, 632] width 156 height 49
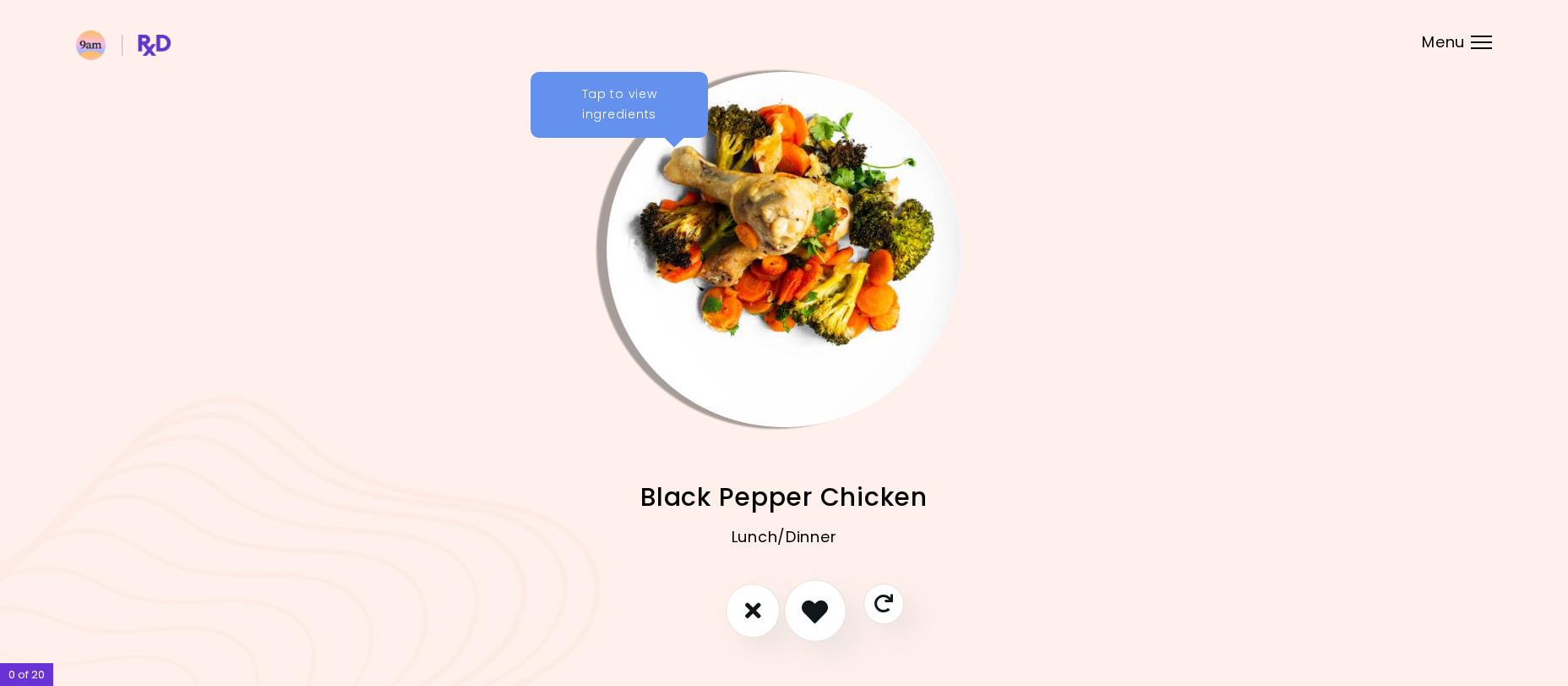
click at [824, 605] on icon "I like this recipe" at bounding box center [815, 610] width 26 height 26
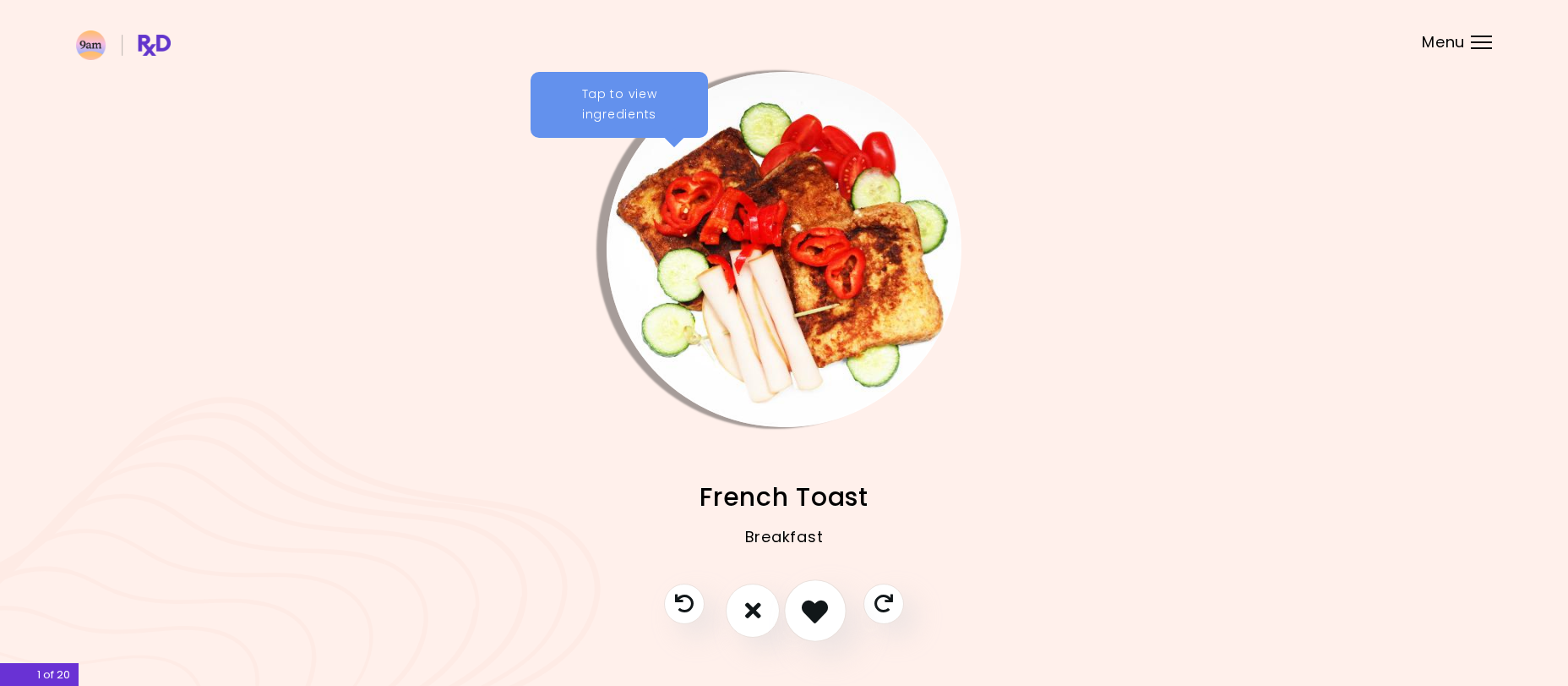
click at [821, 607] on icon "I like this recipe" at bounding box center [815, 610] width 26 height 26
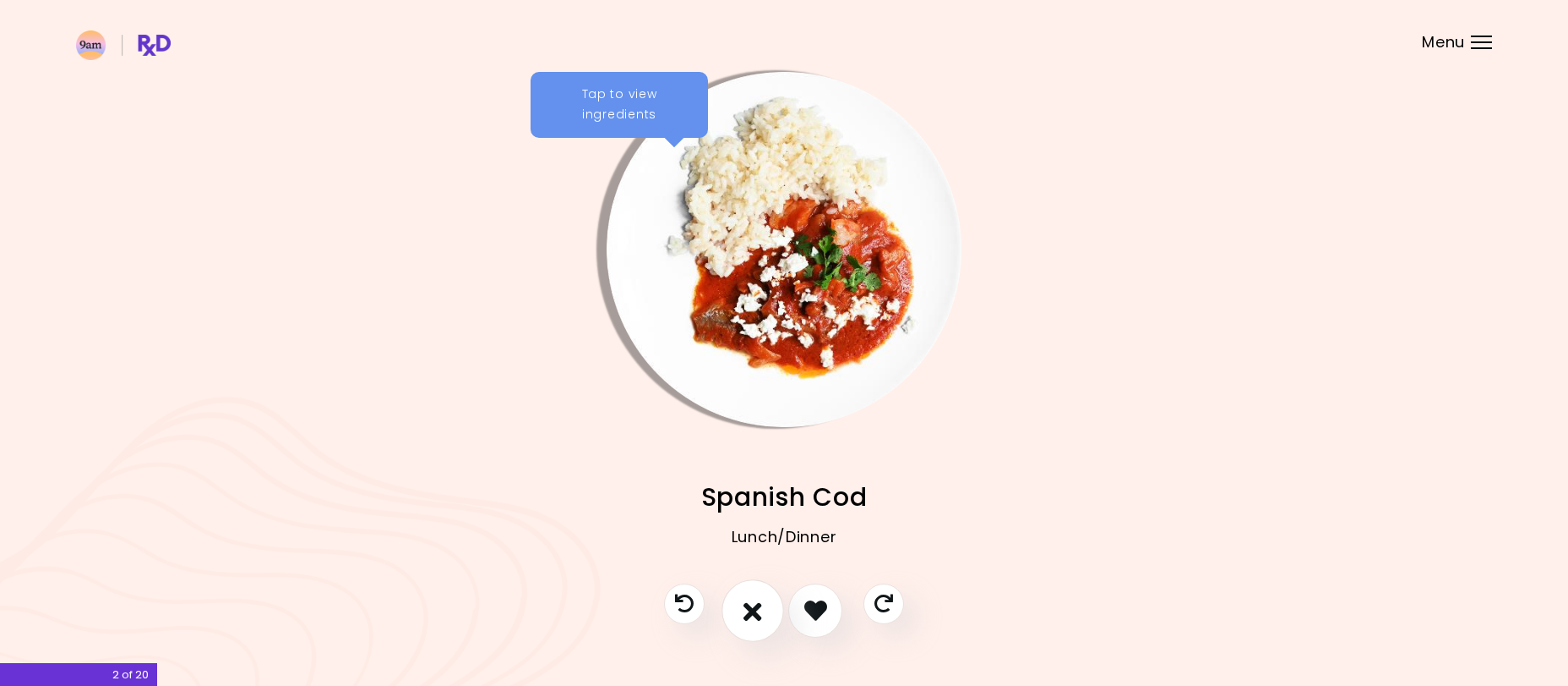
click at [749, 606] on icon "I don't like this recipe" at bounding box center [753, 610] width 19 height 26
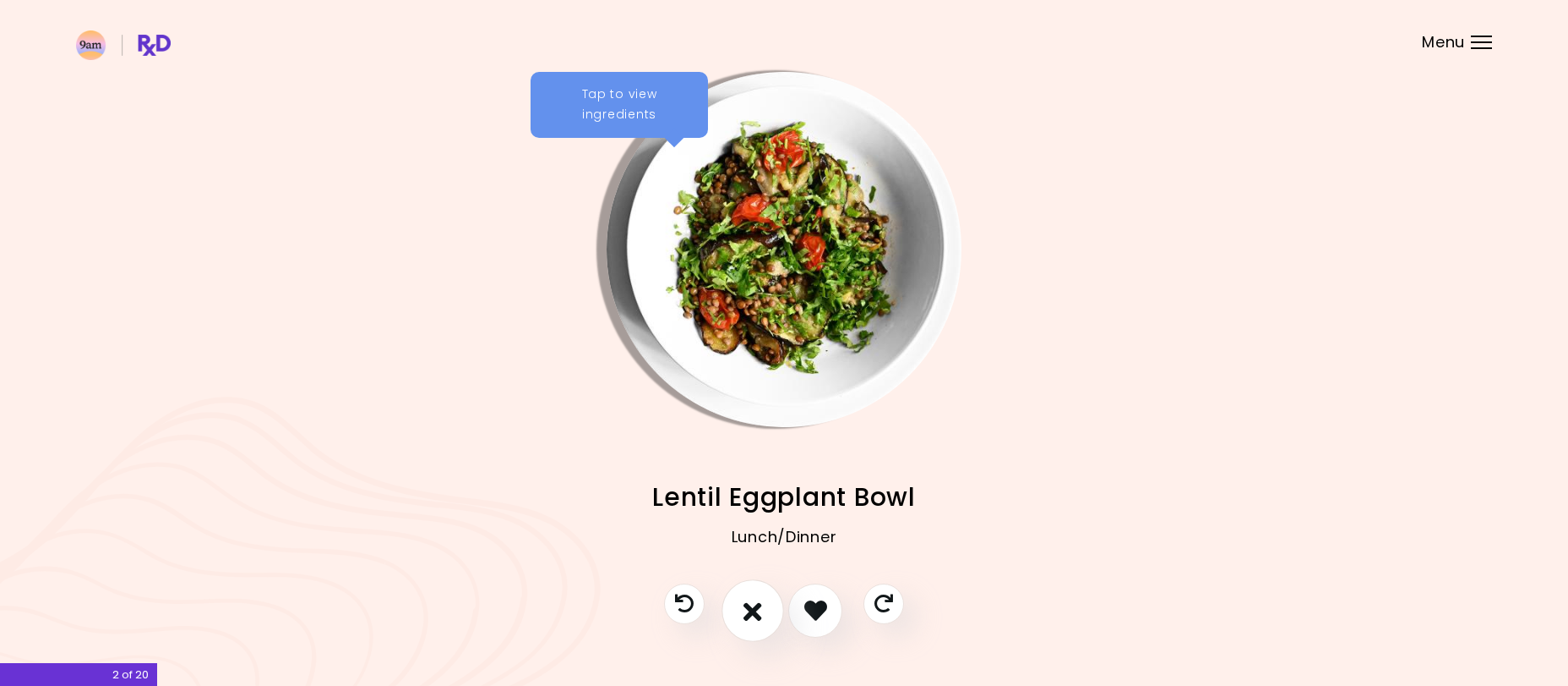
click at [768, 599] on button "I don't like this recipe" at bounding box center [753, 610] width 63 height 63
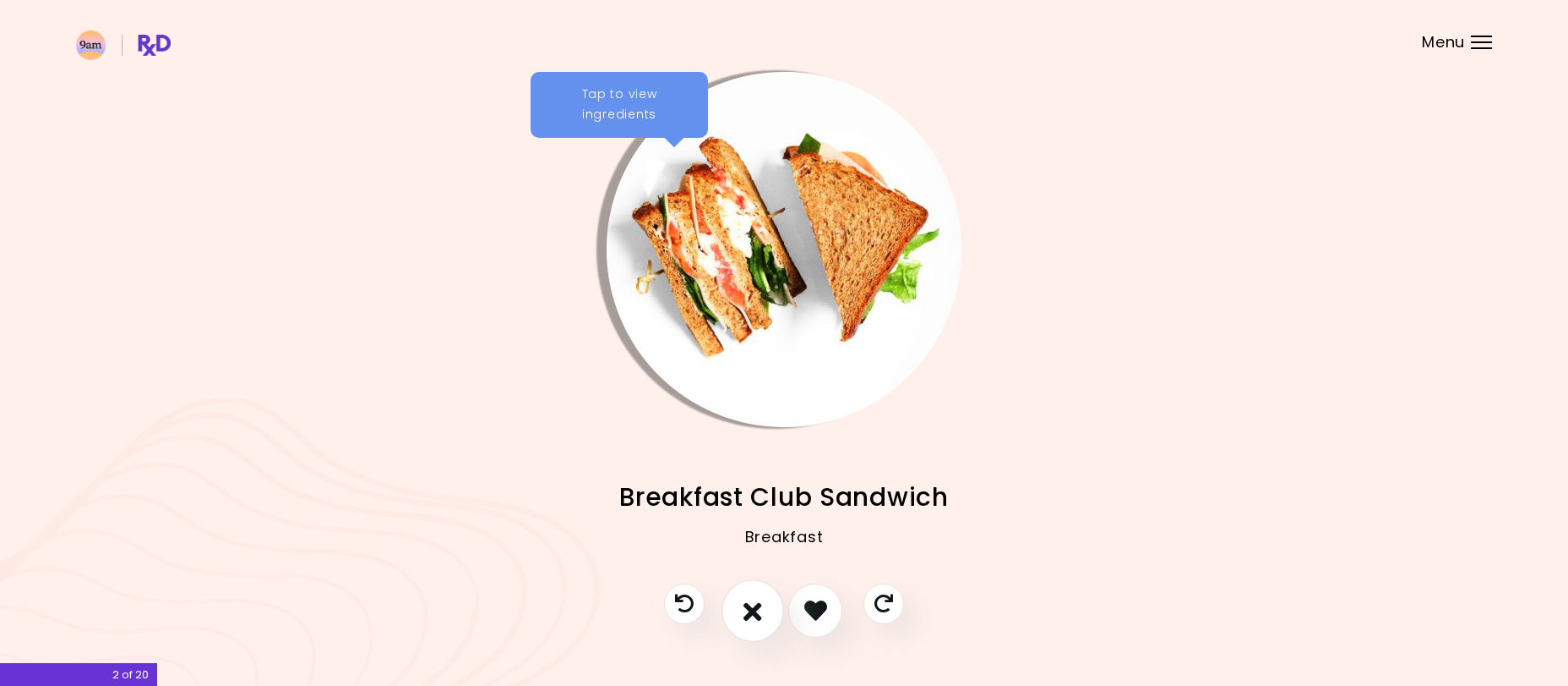
click at [759, 610] on icon "I don't like this recipe" at bounding box center [753, 610] width 19 height 26
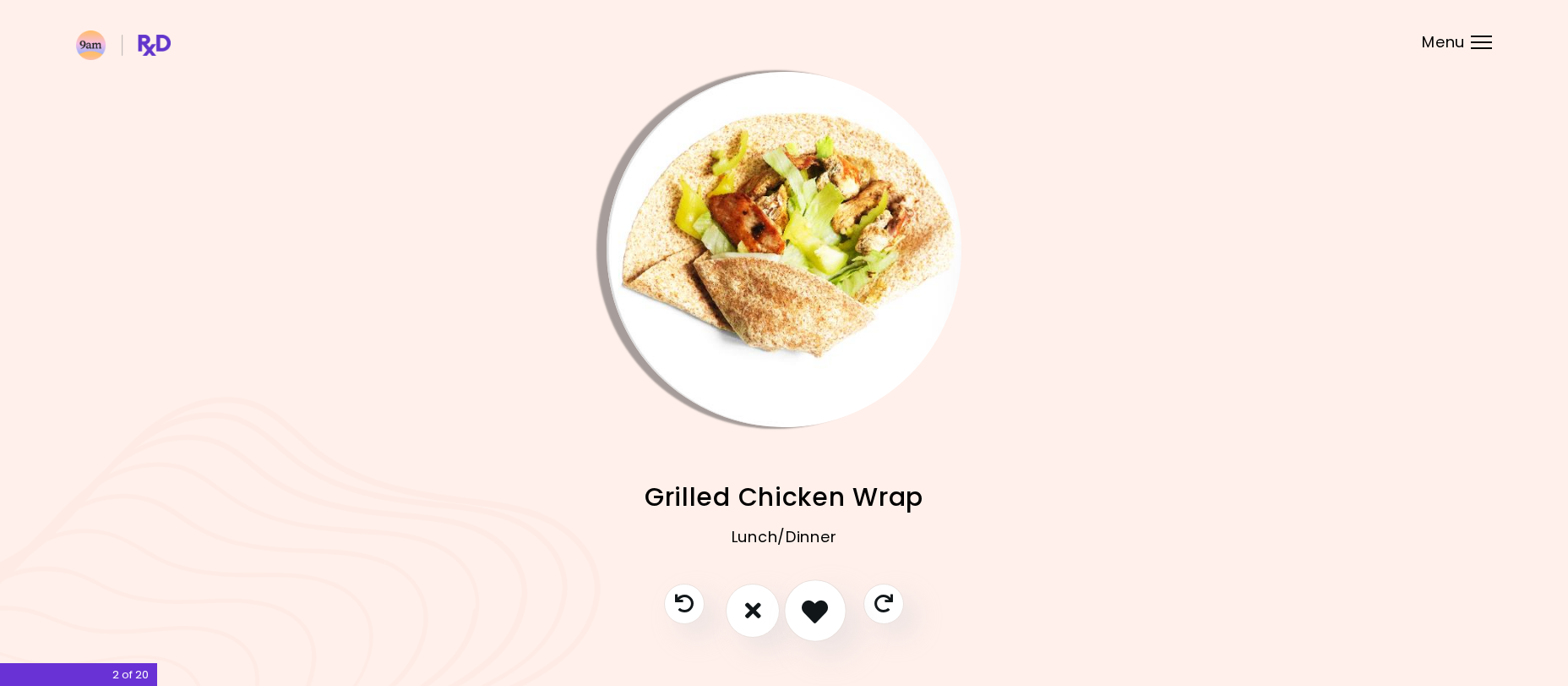
click at [815, 602] on icon "I like this recipe" at bounding box center [815, 610] width 26 height 26
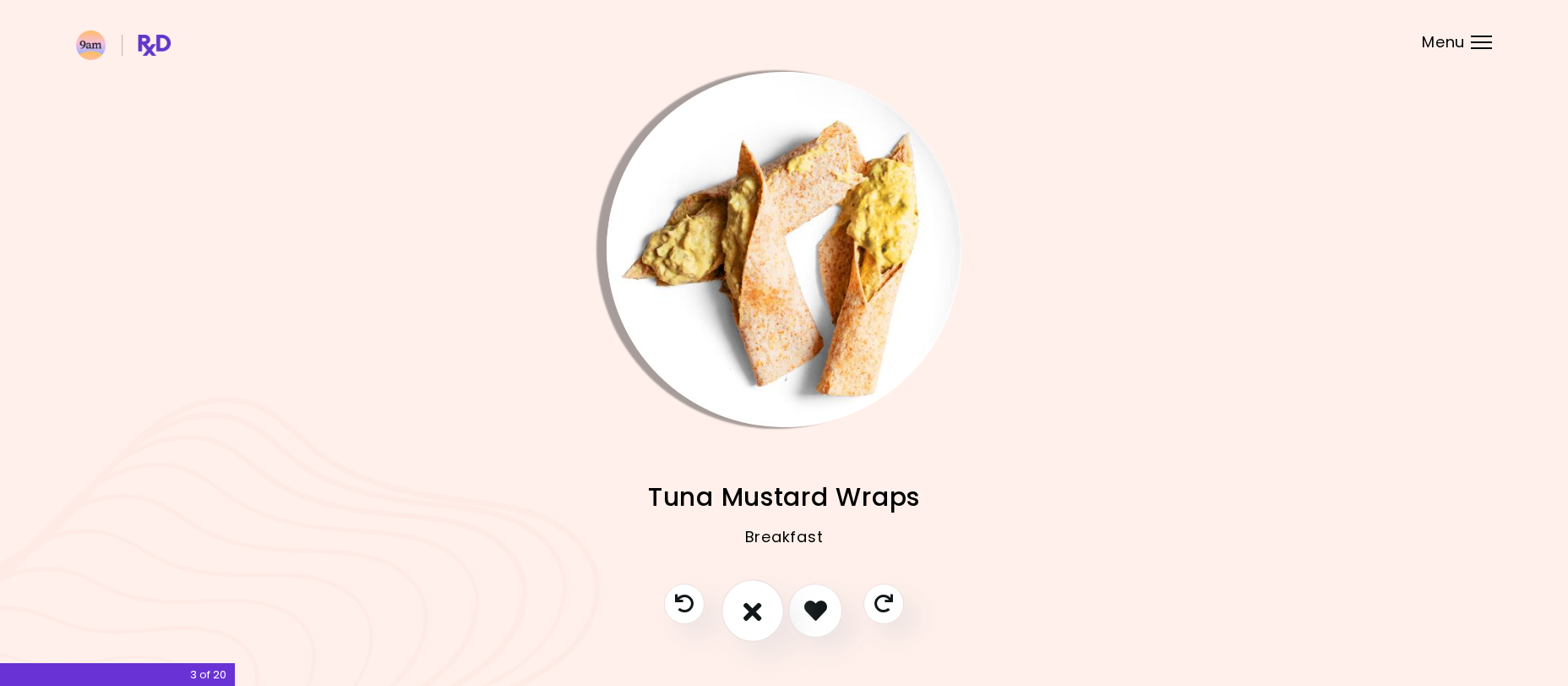
click at [757, 609] on icon "I don't like this recipe" at bounding box center [753, 610] width 19 height 26
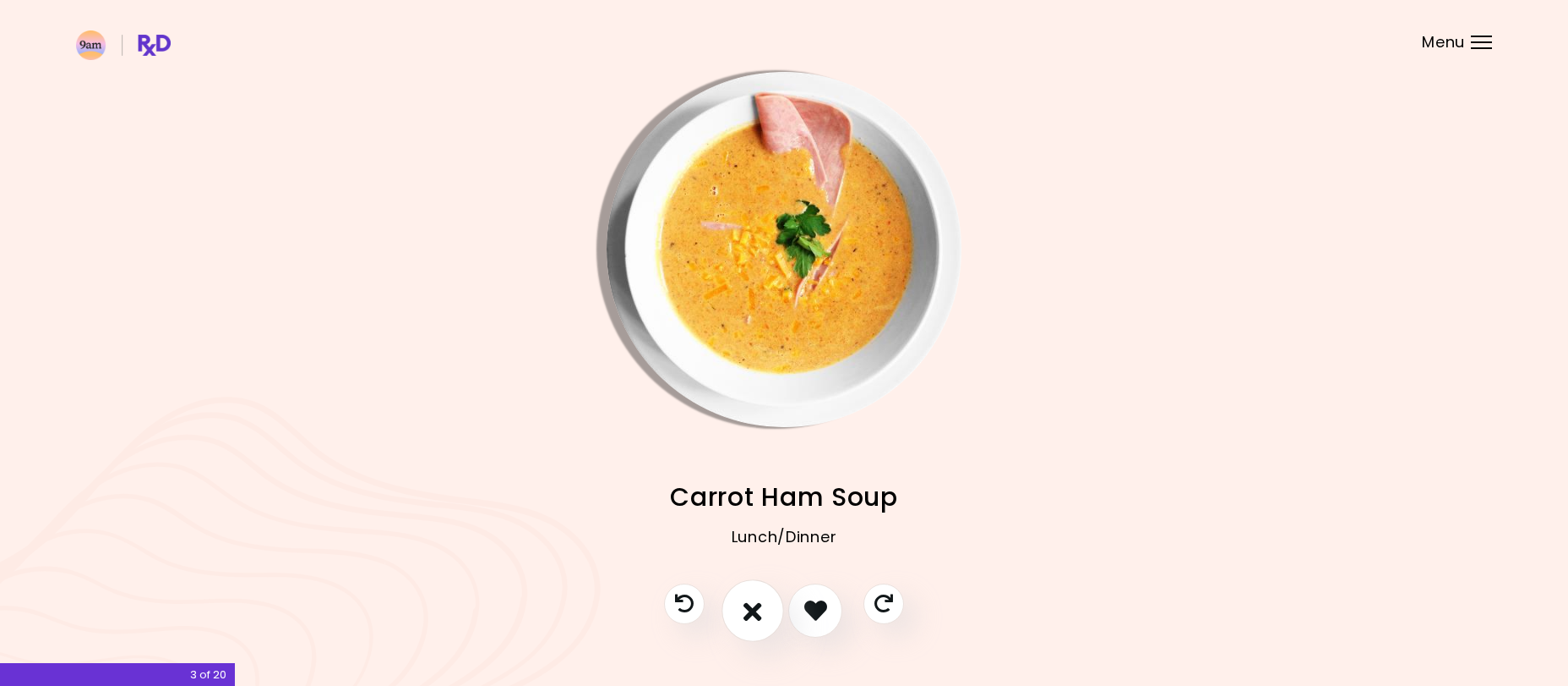
click at [753, 598] on icon "I don't like this recipe" at bounding box center [753, 610] width 19 height 26
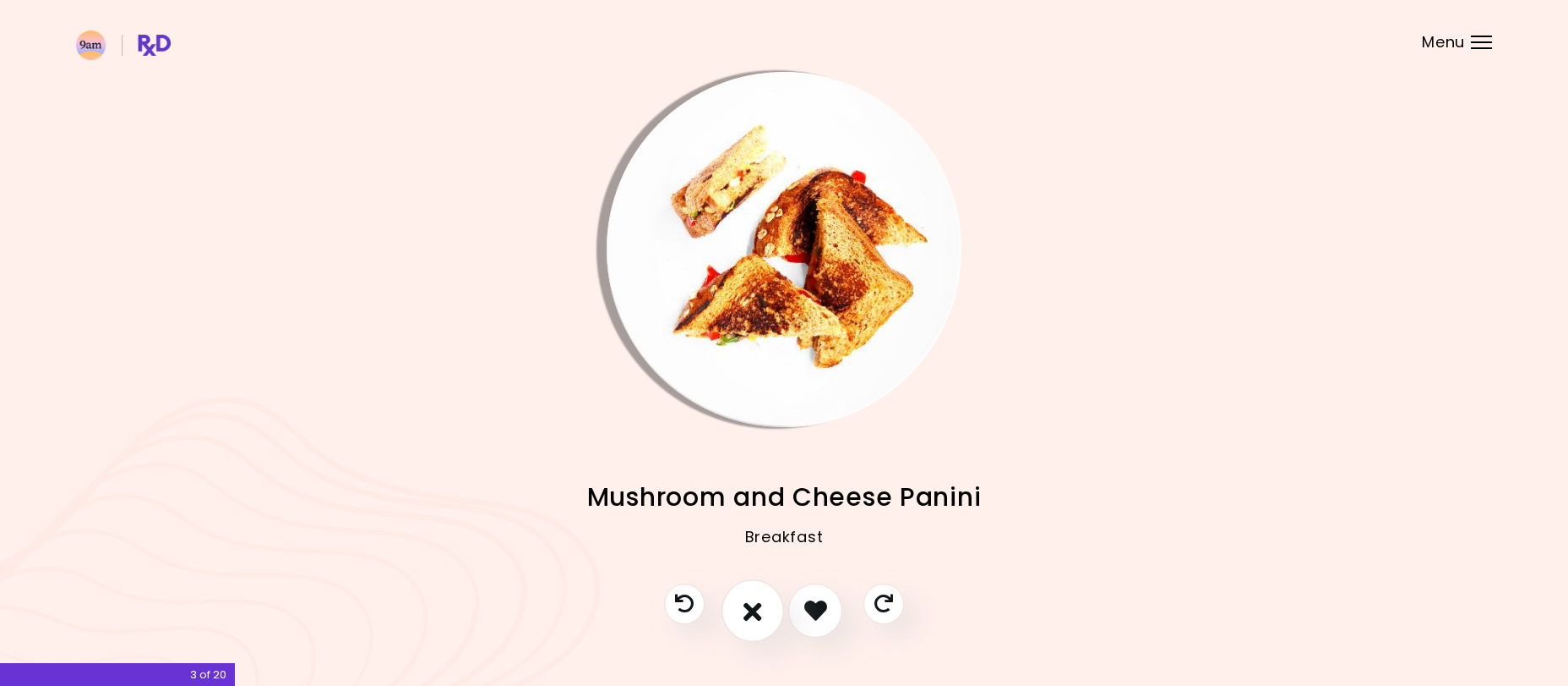
click at [749, 599] on icon "I don't like this recipe" at bounding box center [753, 610] width 19 height 26
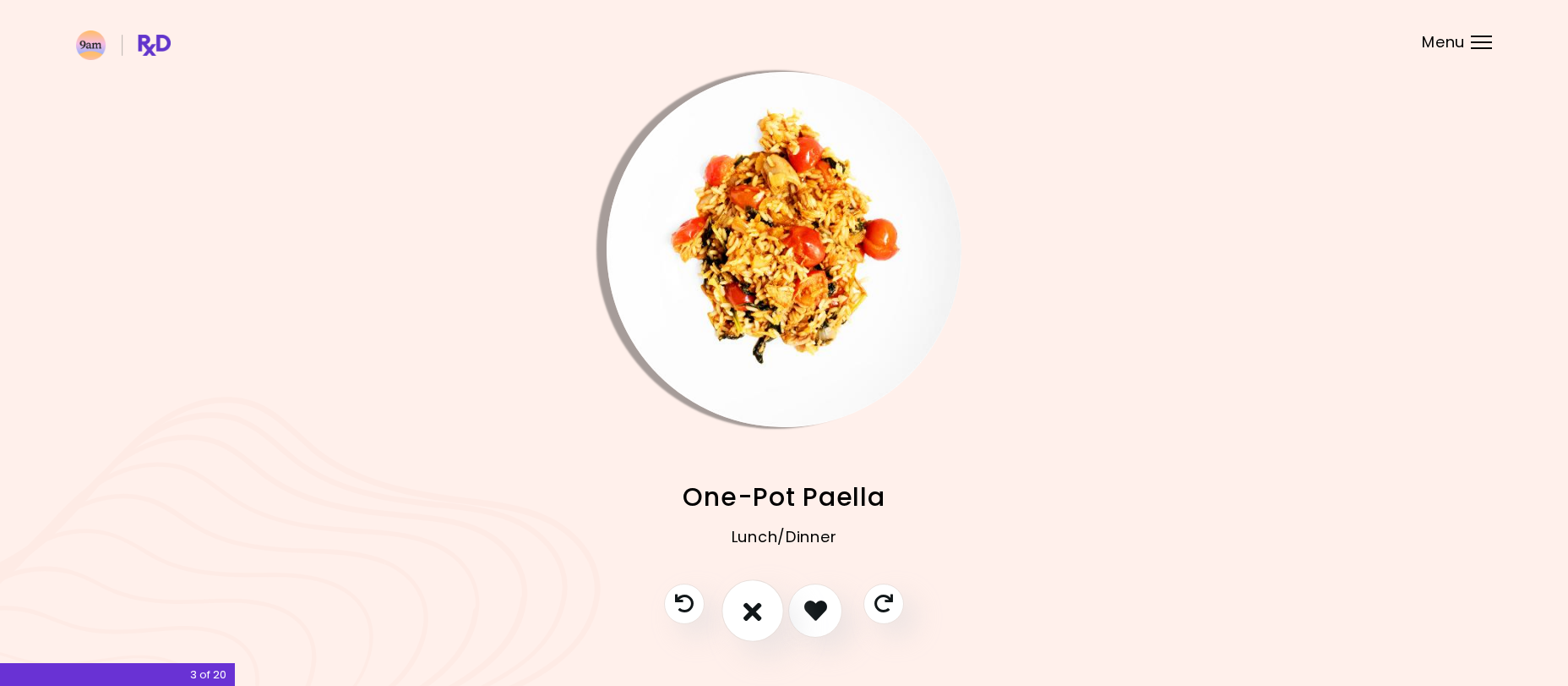
click at [748, 600] on icon "I don't like this recipe" at bounding box center [753, 610] width 19 height 26
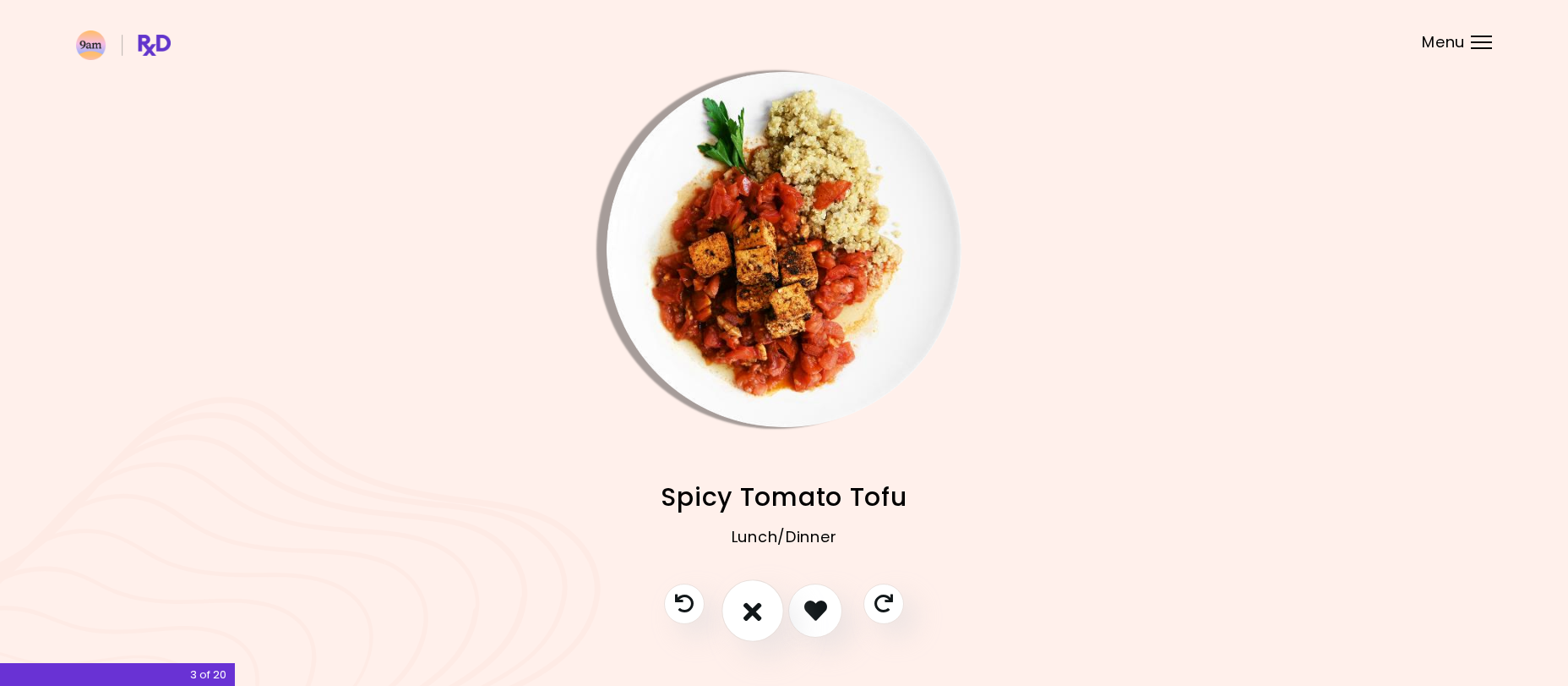
click at [744, 608] on button "I don't like this recipe" at bounding box center [753, 610] width 63 height 63
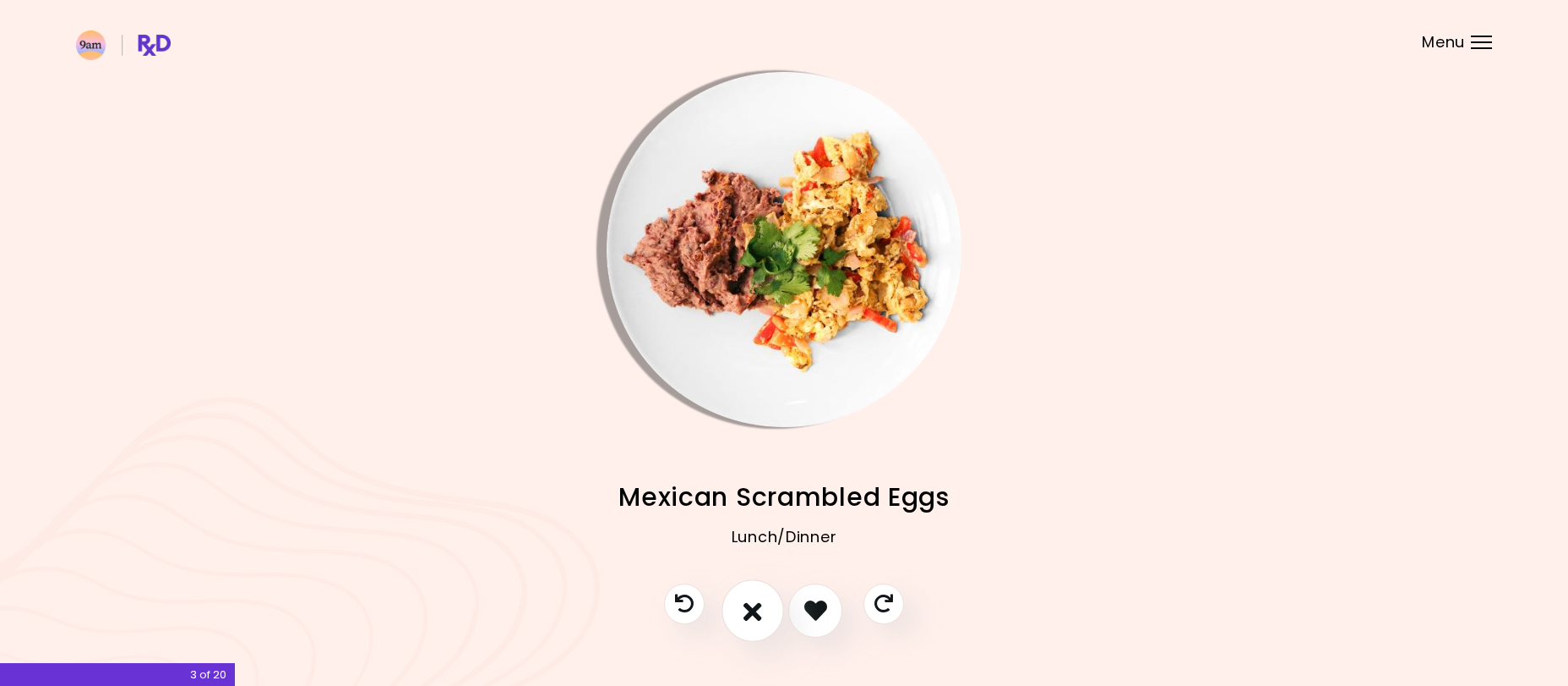
click at [751, 615] on icon "I don't like this recipe" at bounding box center [753, 610] width 19 height 26
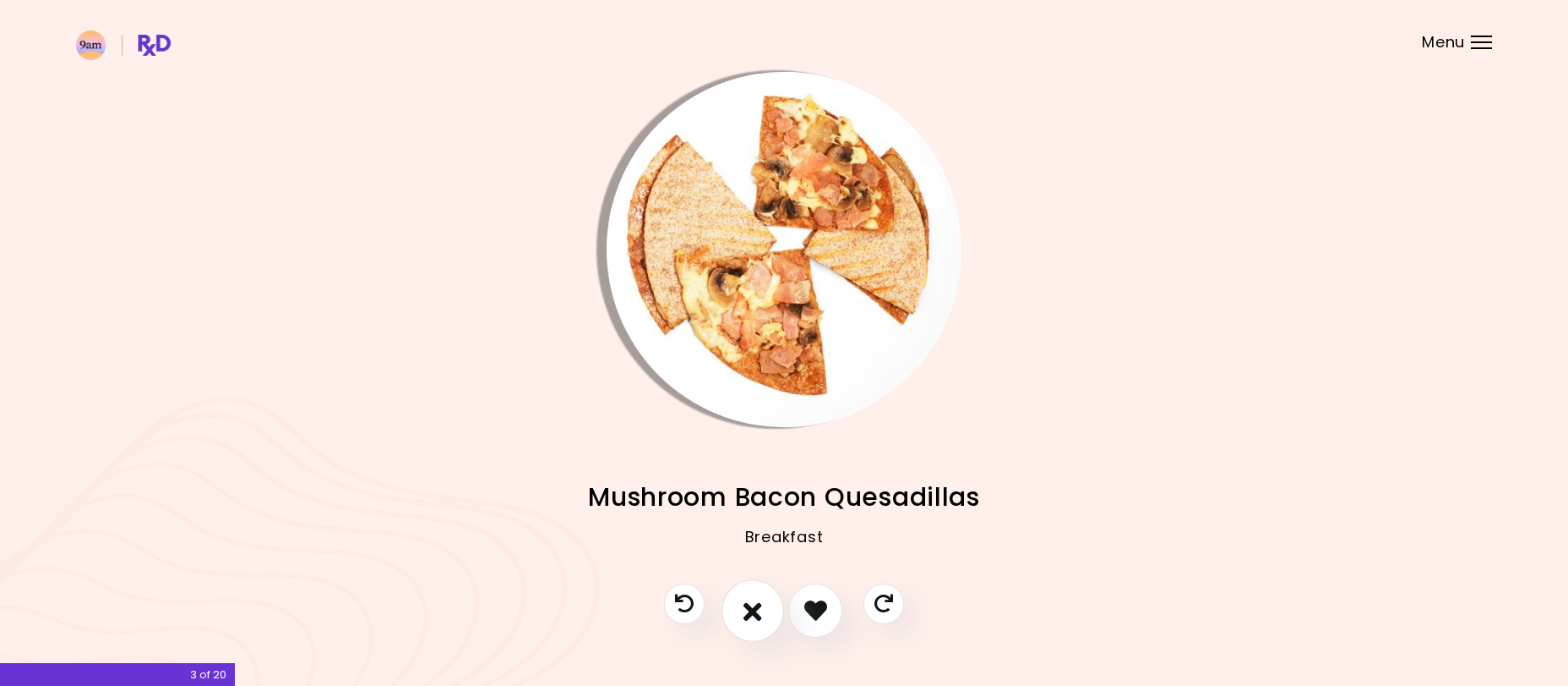
click at [741, 611] on button "I don't like this recipe" at bounding box center [753, 610] width 63 height 63
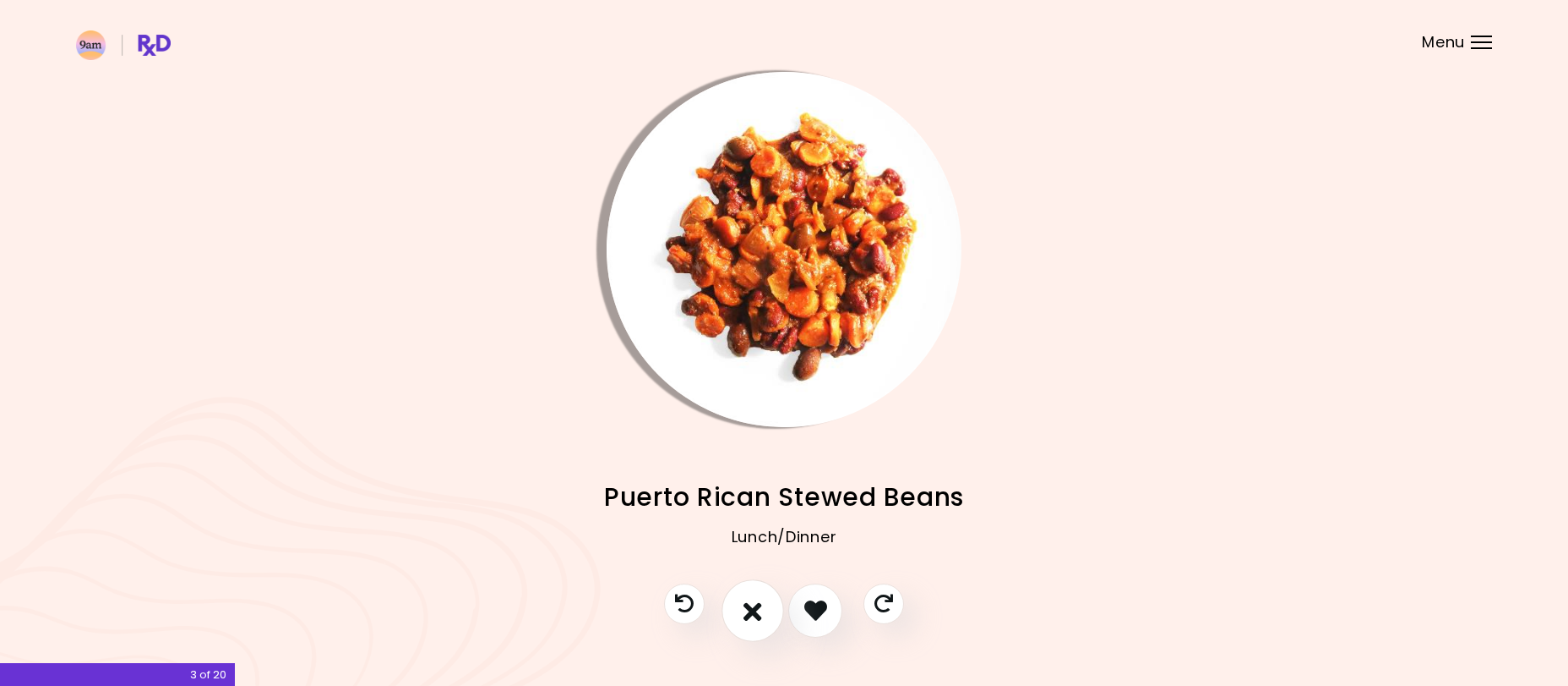
click at [766, 602] on button "I don't like this recipe" at bounding box center [753, 610] width 63 height 63
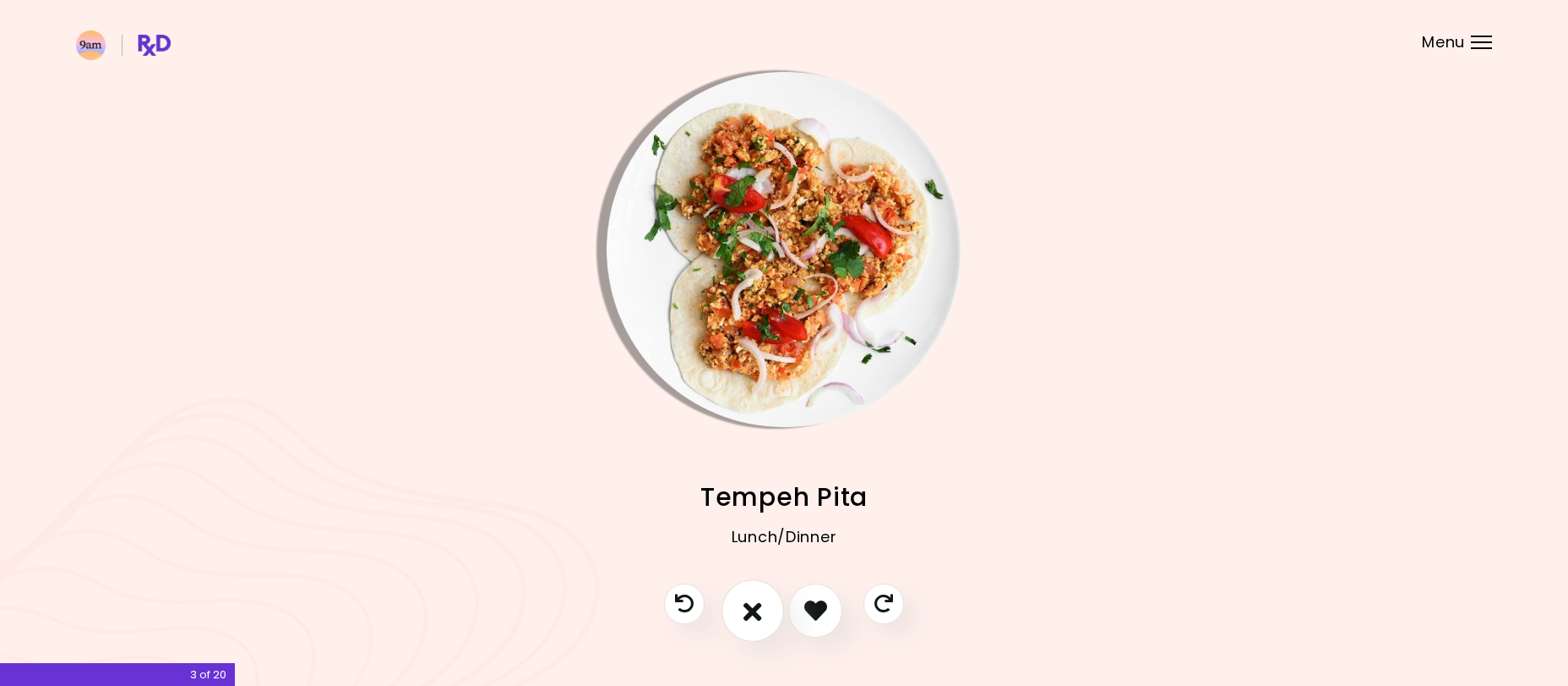
click at [757, 602] on icon "I don't like this recipe" at bounding box center [753, 610] width 19 height 26
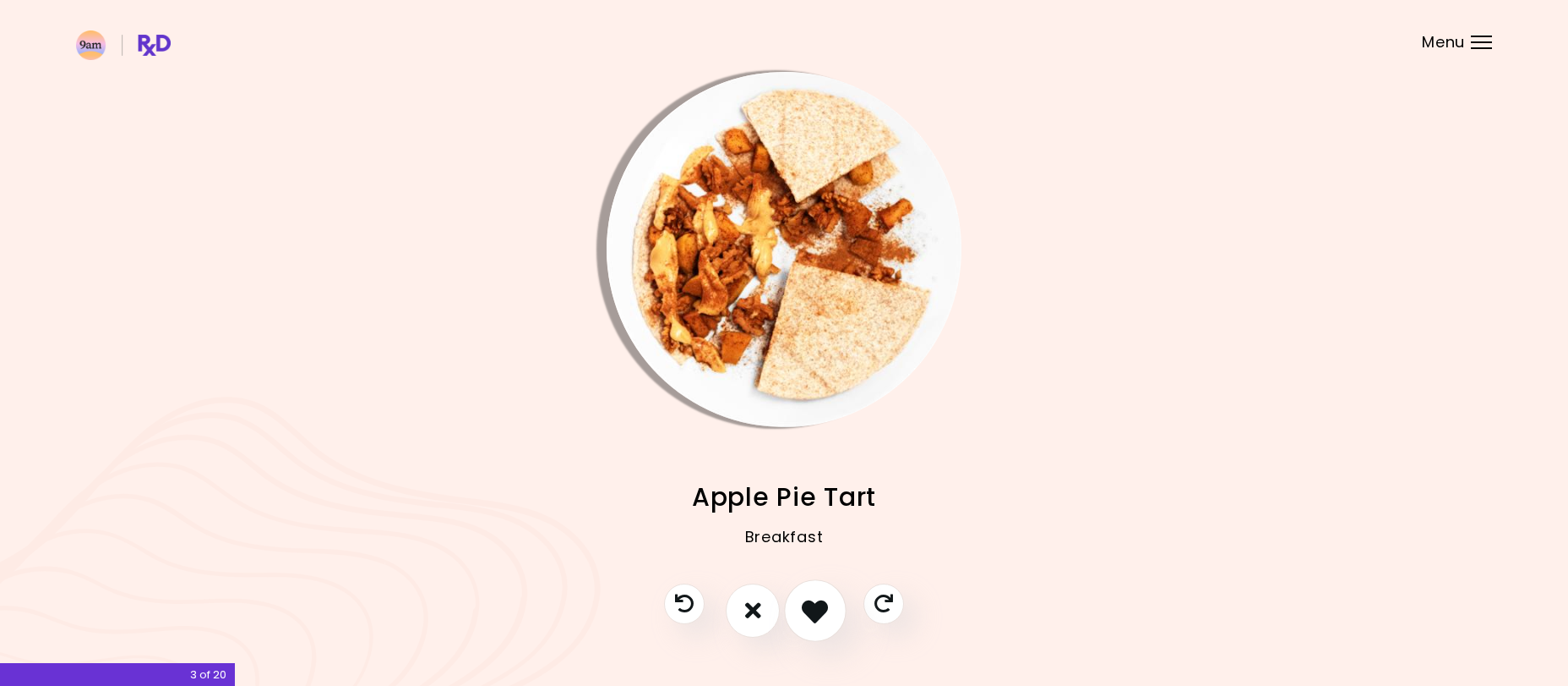
click at [807, 614] on icon "I like this recipe" at bounding box center [815, 610] width 26 height 26
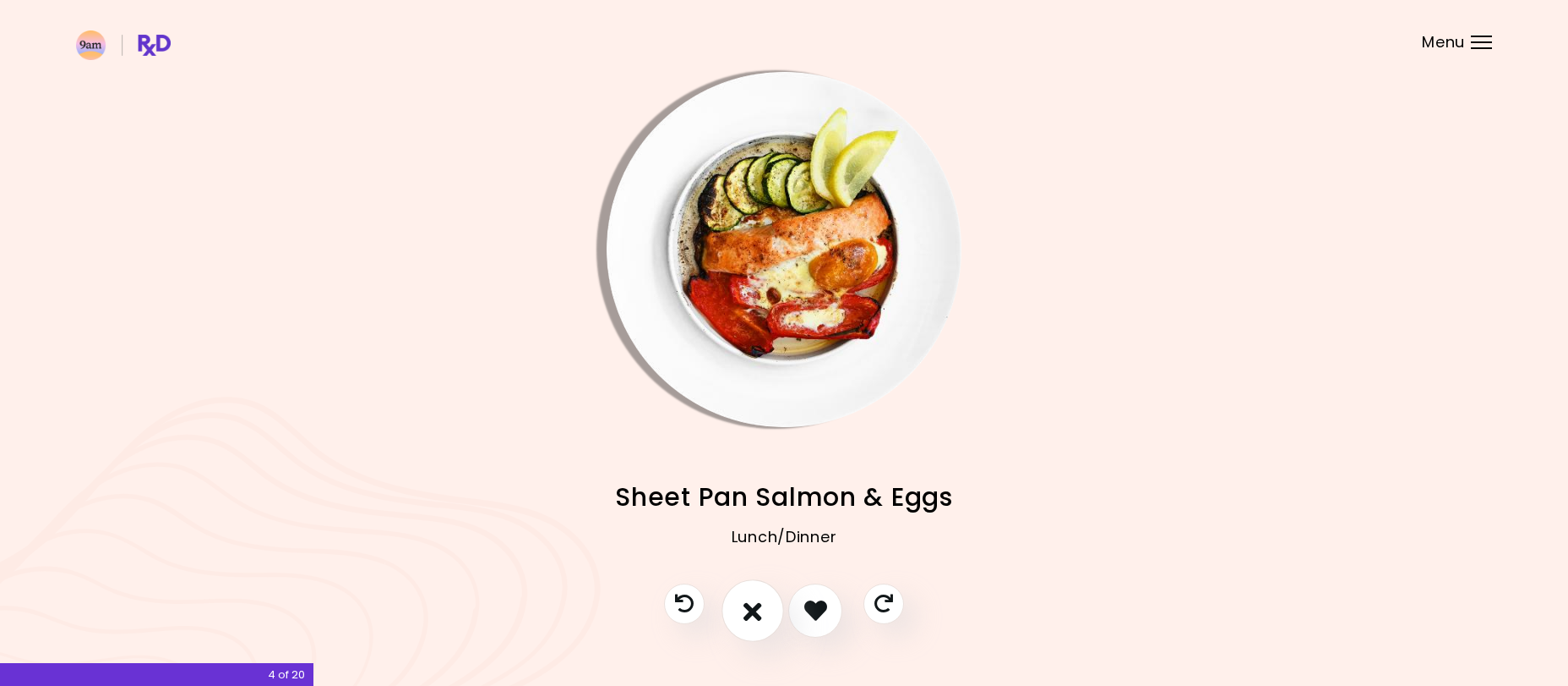
click at [753, 616] on icon "I don't like this recipe" at bounding box center [753, 610] width 19 height 26
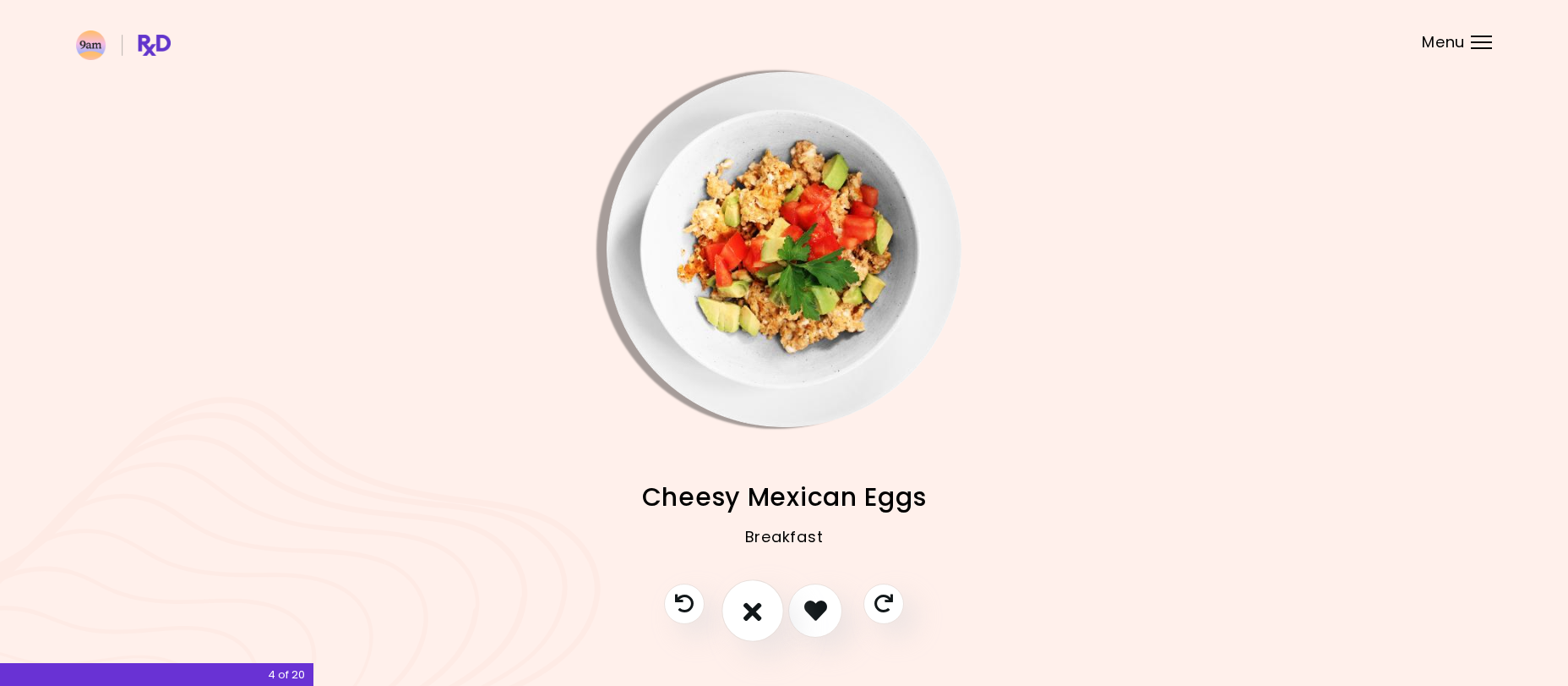
click at [751, 614] on icon "I don't like this recipe" at bounding box center [753, 610] width 19 height 26
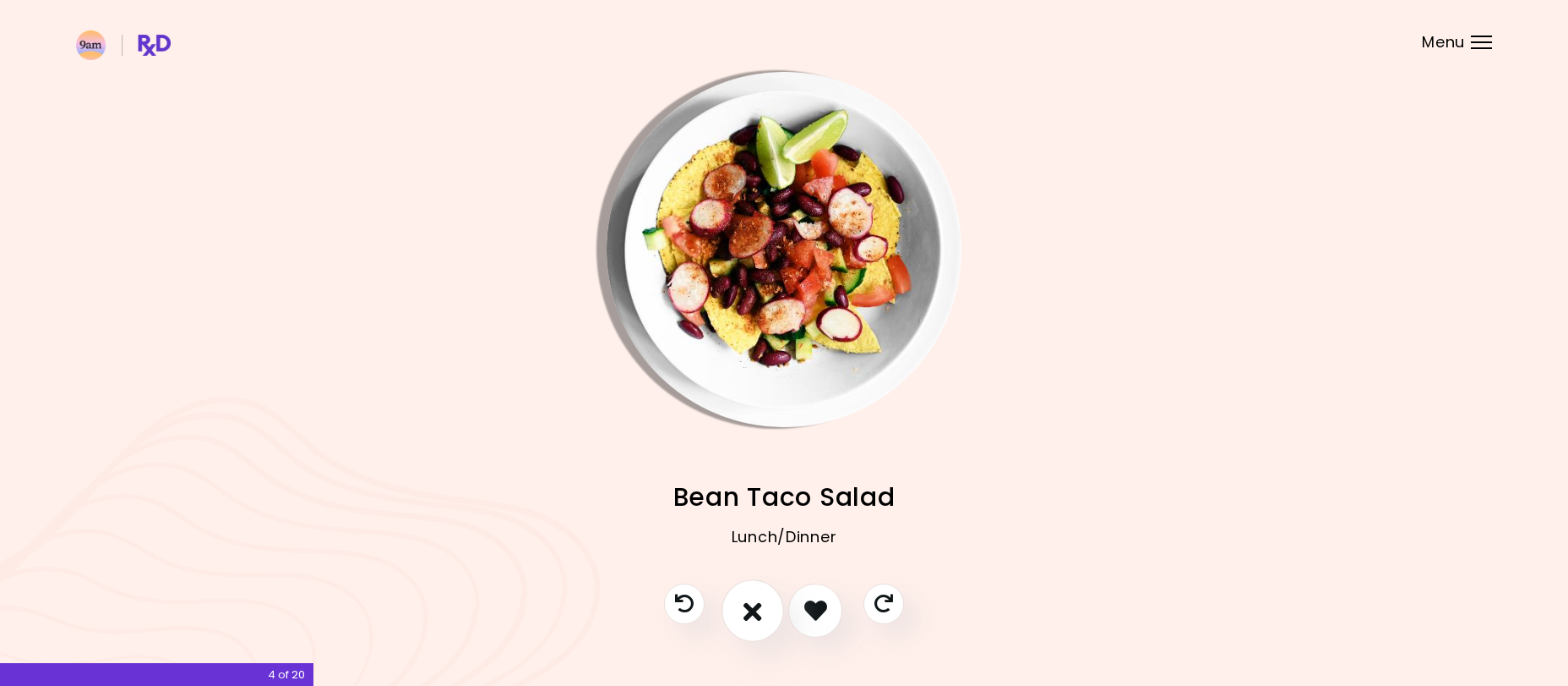
click at [749, 610] on icon "I don't like this recipe" at bounding box center [753, 610] width 19 height 26
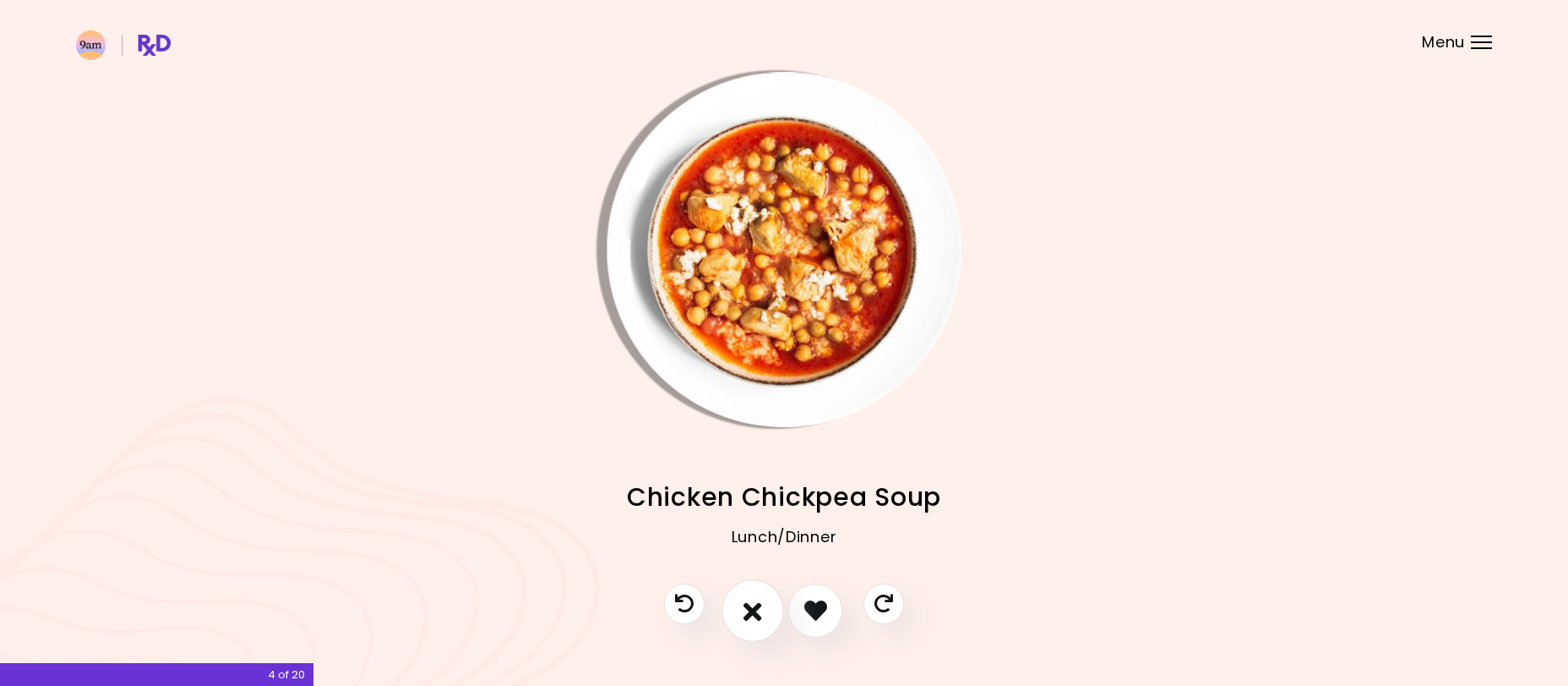
click at [749, 610] on icon "I don't like this recipe" at bounding box center [753, 610] width 19 height 26
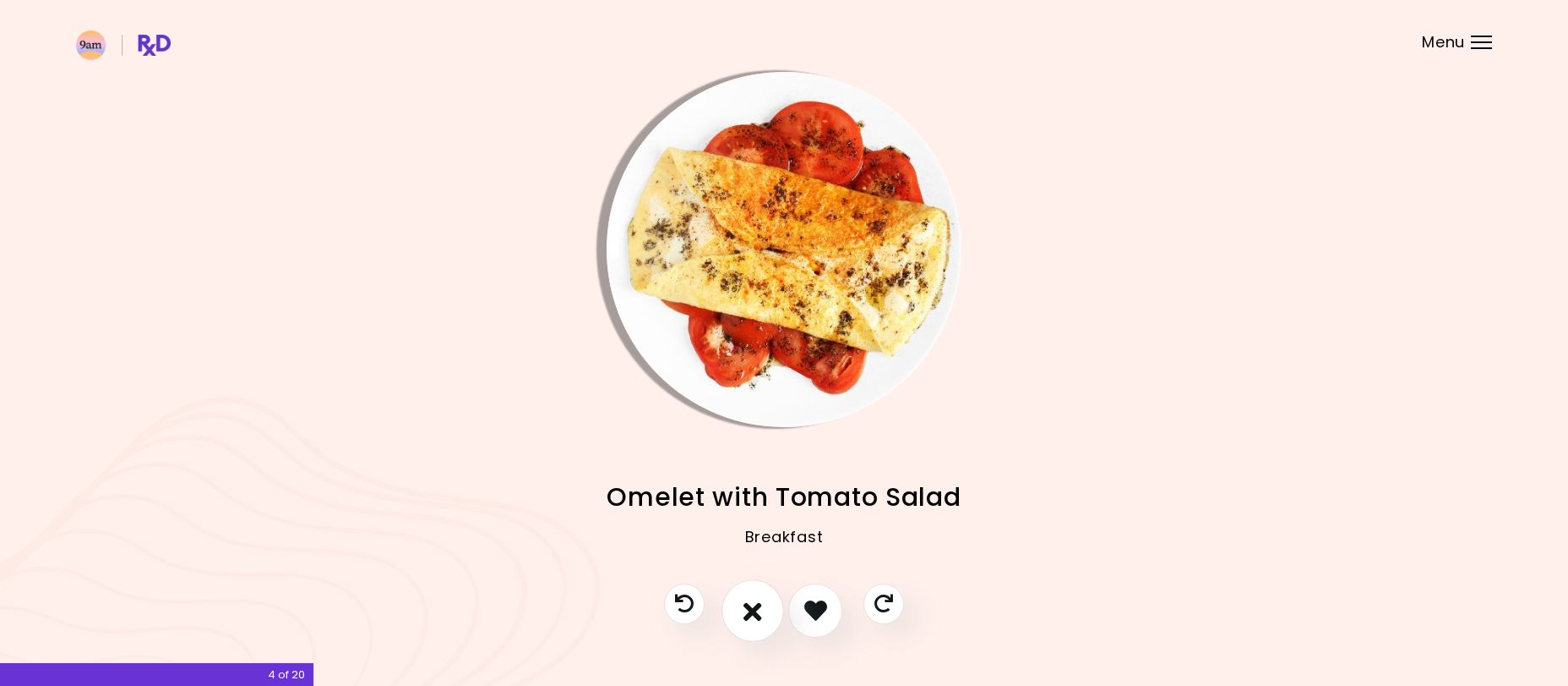
click at [749, 610] on icon "I don't like this recipe" at bounding box center [753, 610] width 19 height 26
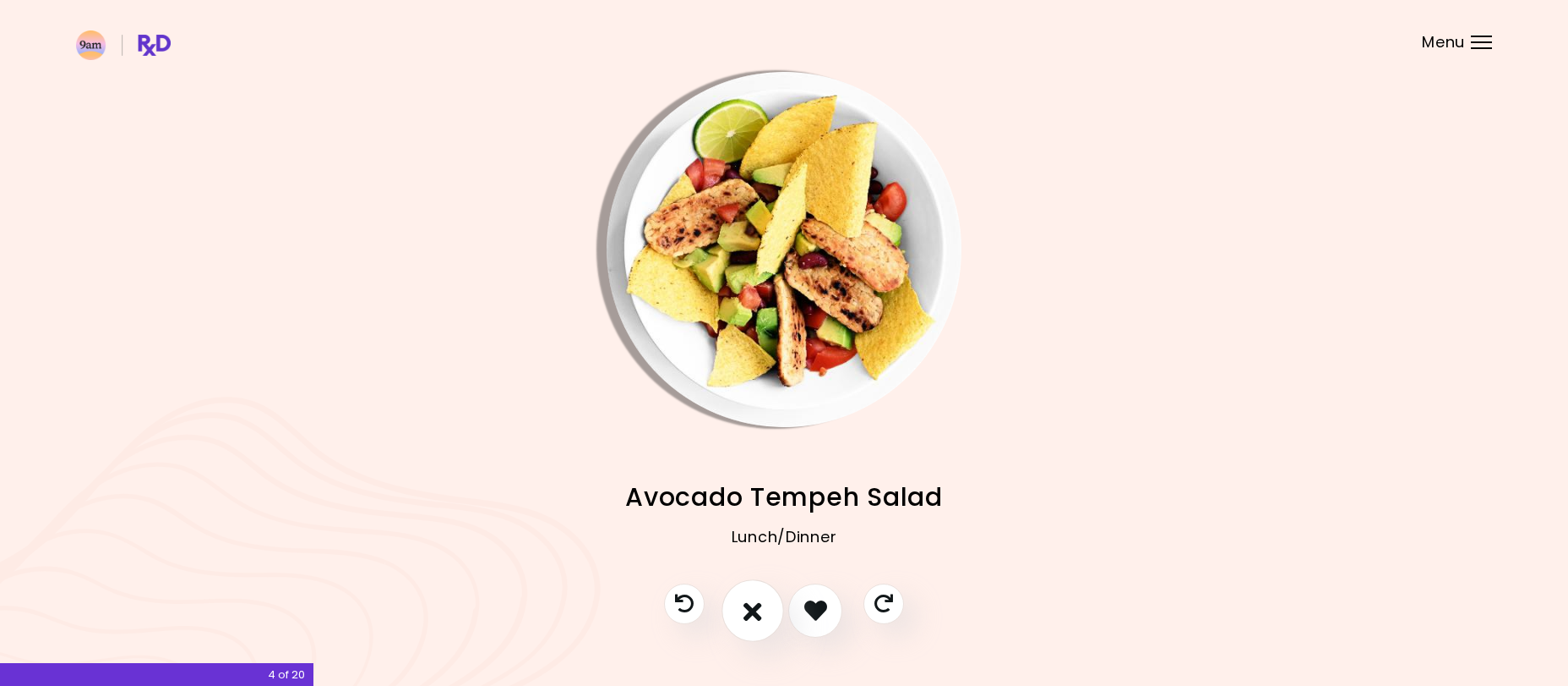
click at [753, 606] on icon "I don't like this recipe" at bounding box center [753, 610] width 19 height 26
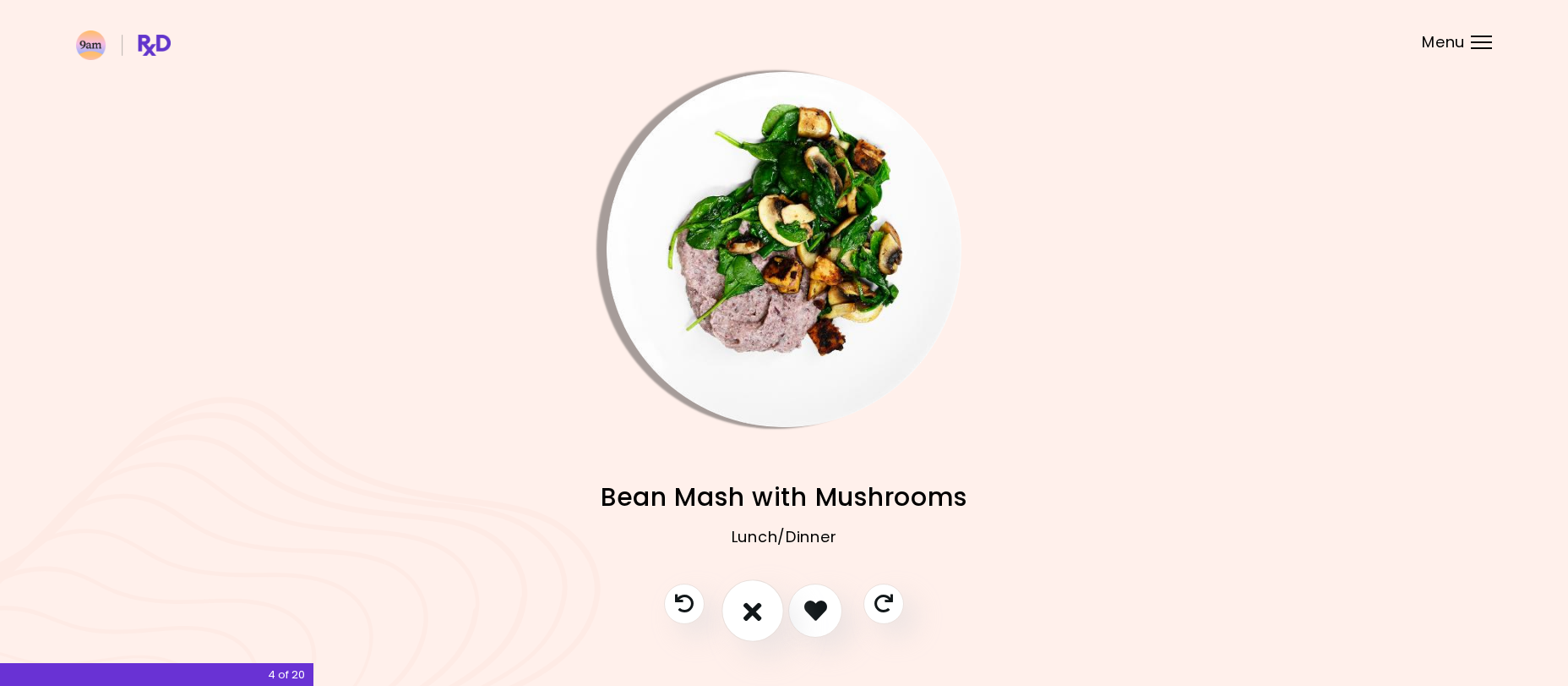
click at [753, 606] on icon "I don't like this recipe" at bounding box center [753, 610] width 19 height 26
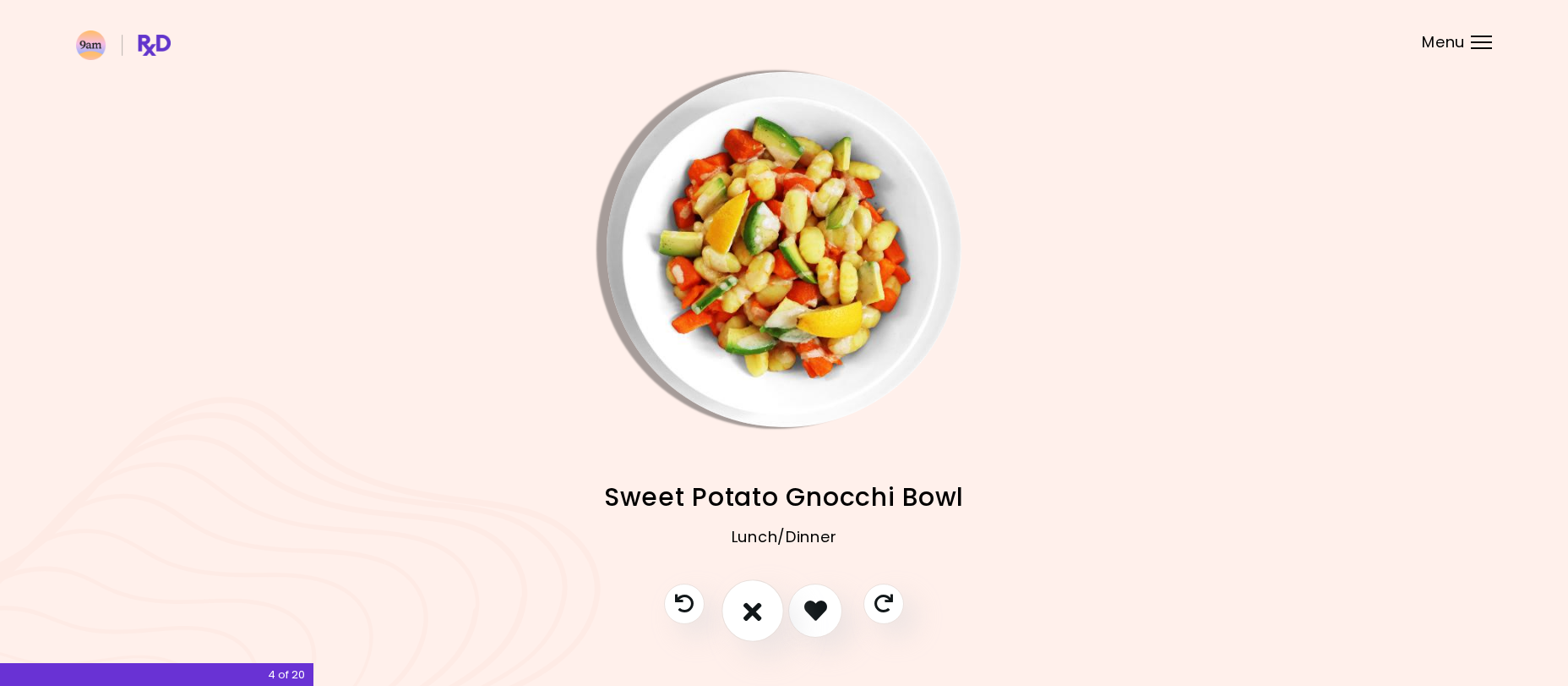
click at [753, 606] on icon "I don't like this recipe" at bounding box center [753, 610] width 19 height 26
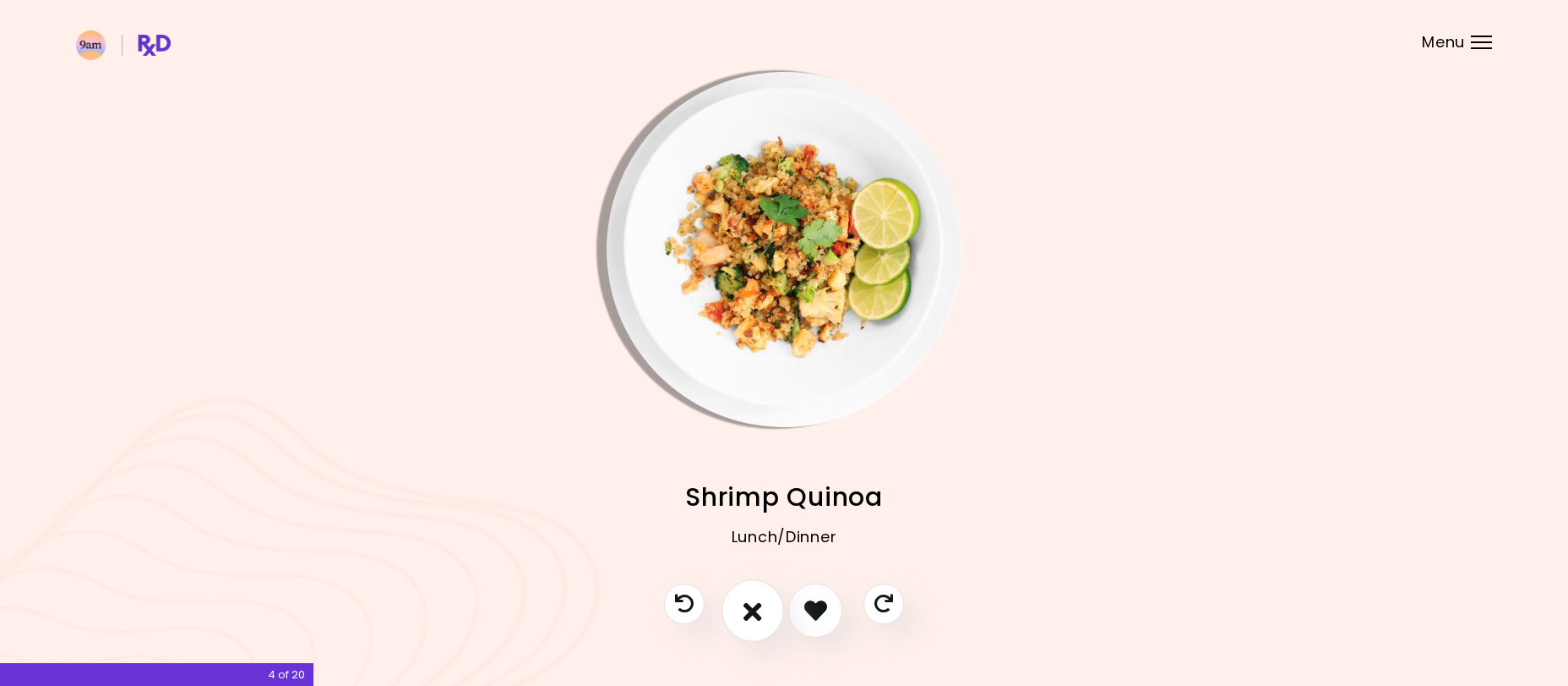
click at [753, 606] on icon "I don't like this recipe" at bounding box center [753, 610] width 19 height 26
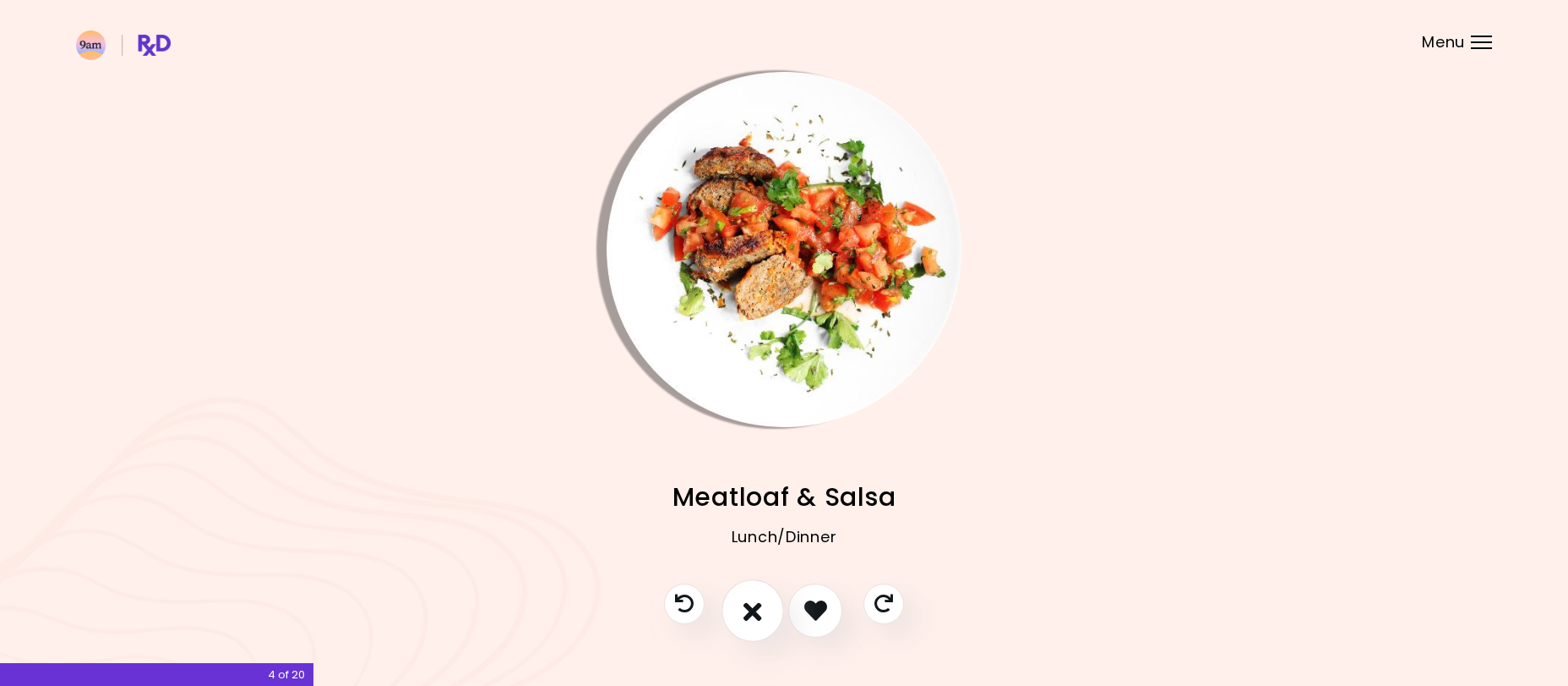
click at [753, 606] on icon "I don't like this recipe" at bounding box center [753, 610] width 19 height 26
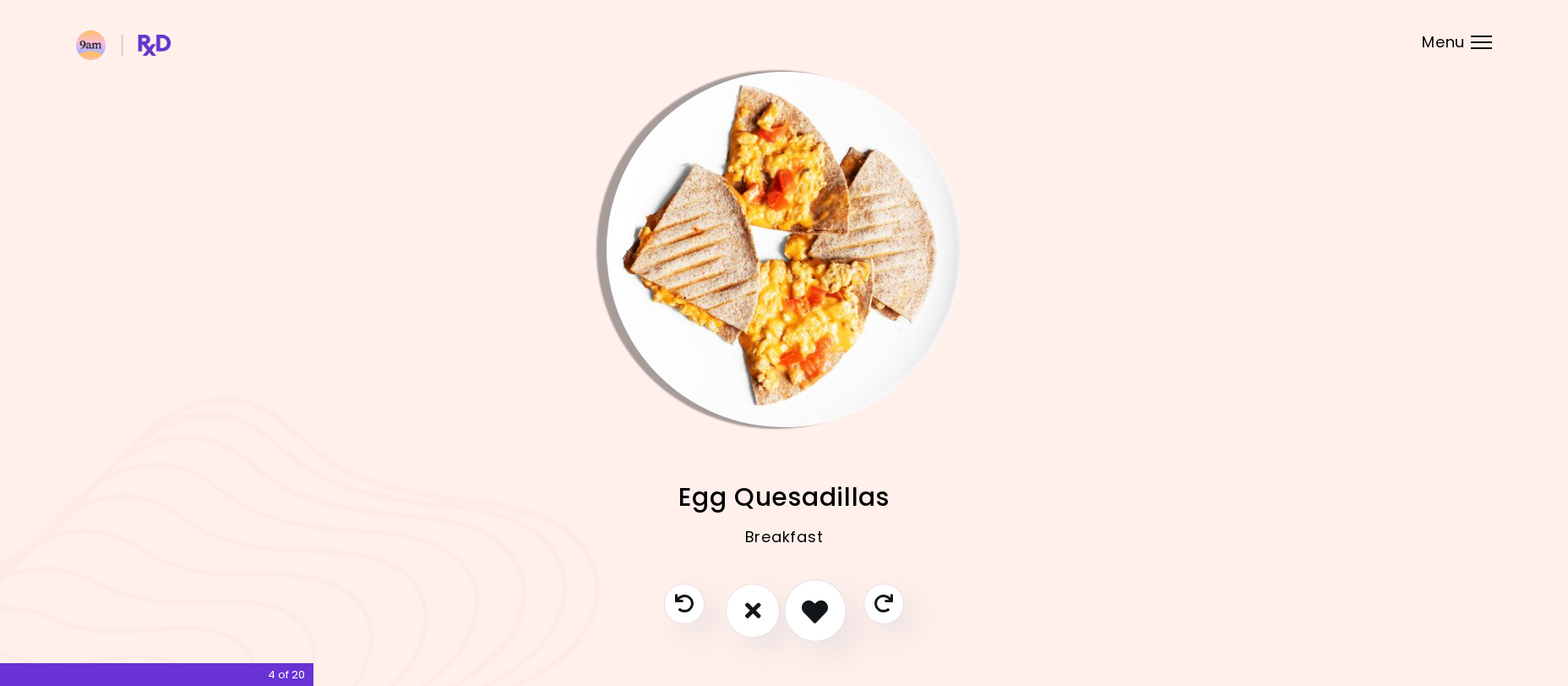
click at [817, 608] on icon "I like this recipe" at bounding box center [815, 610] width 26 height 26
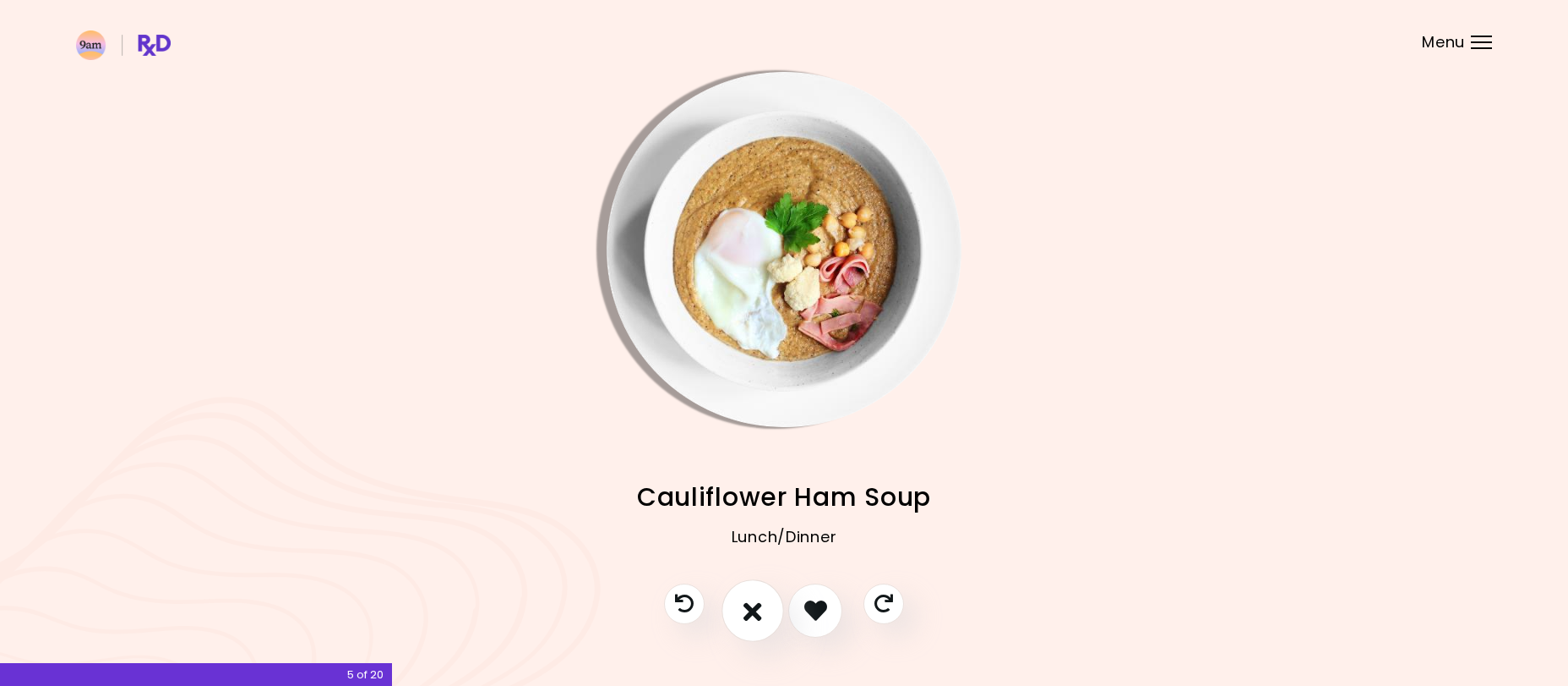
click at [753, 607] on icon "I don't like this recipe" at bounding box center [753, 610] width 19 height 26
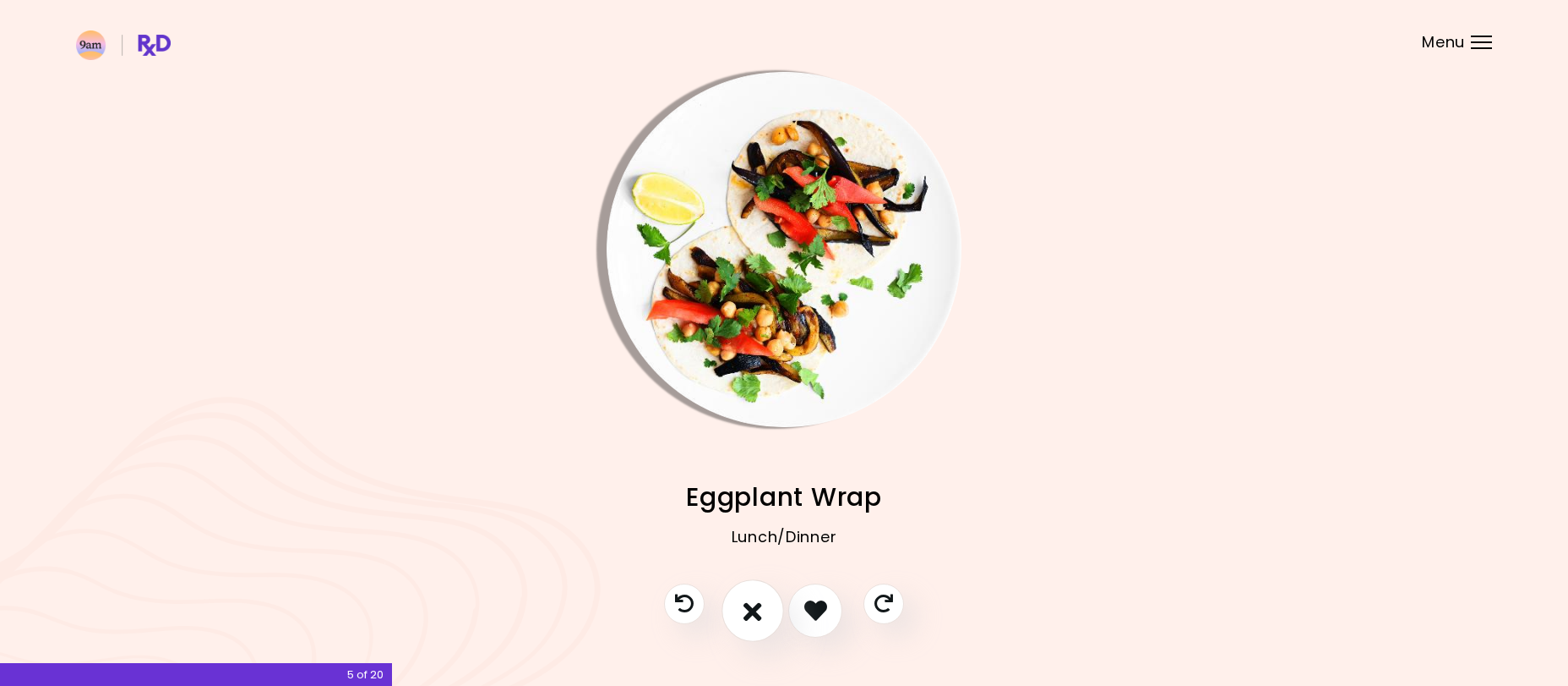
click at [753, 607] on icon "I don't like this recipe" at bounding box center [753, 610] width 19 height 26
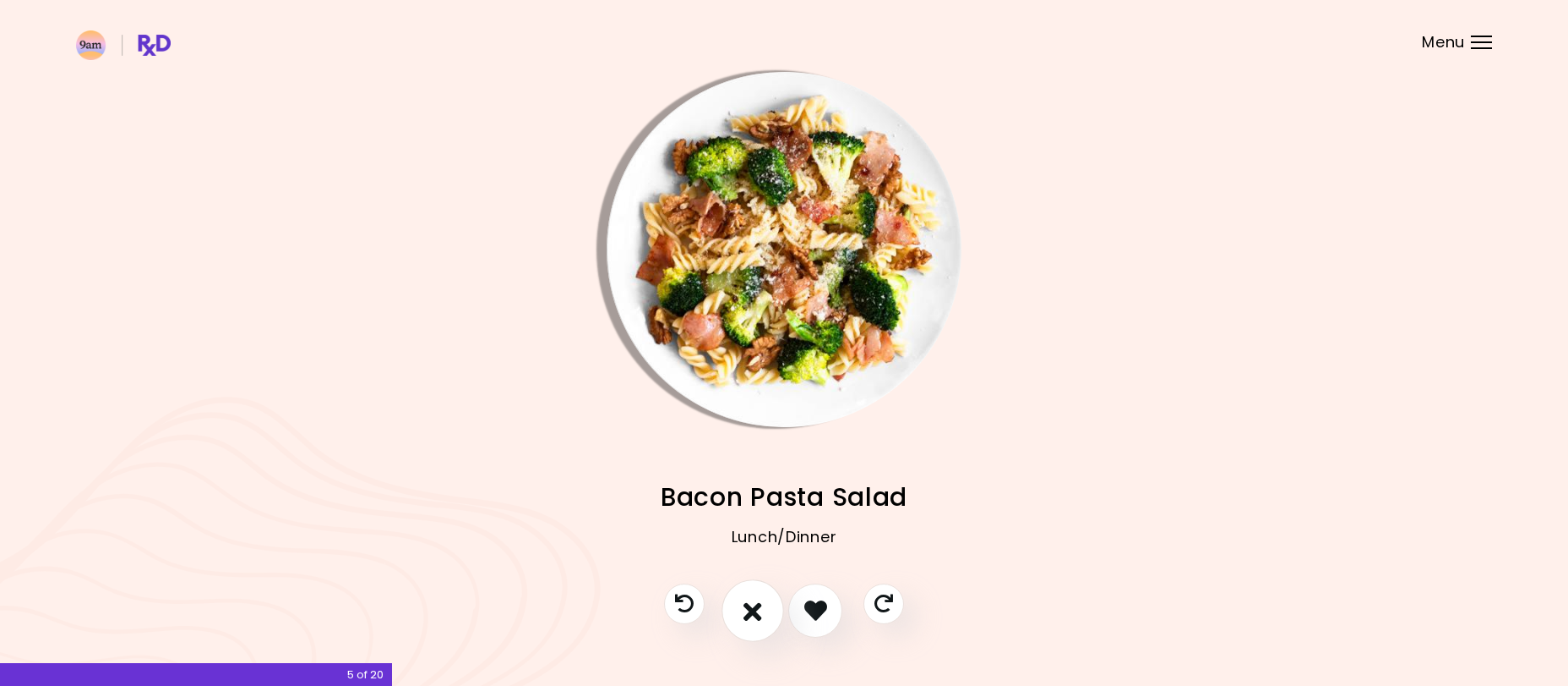
click at [753, 607] on icon "I don't like this recipe" at bounding box center [753, 610] width 19 height 26
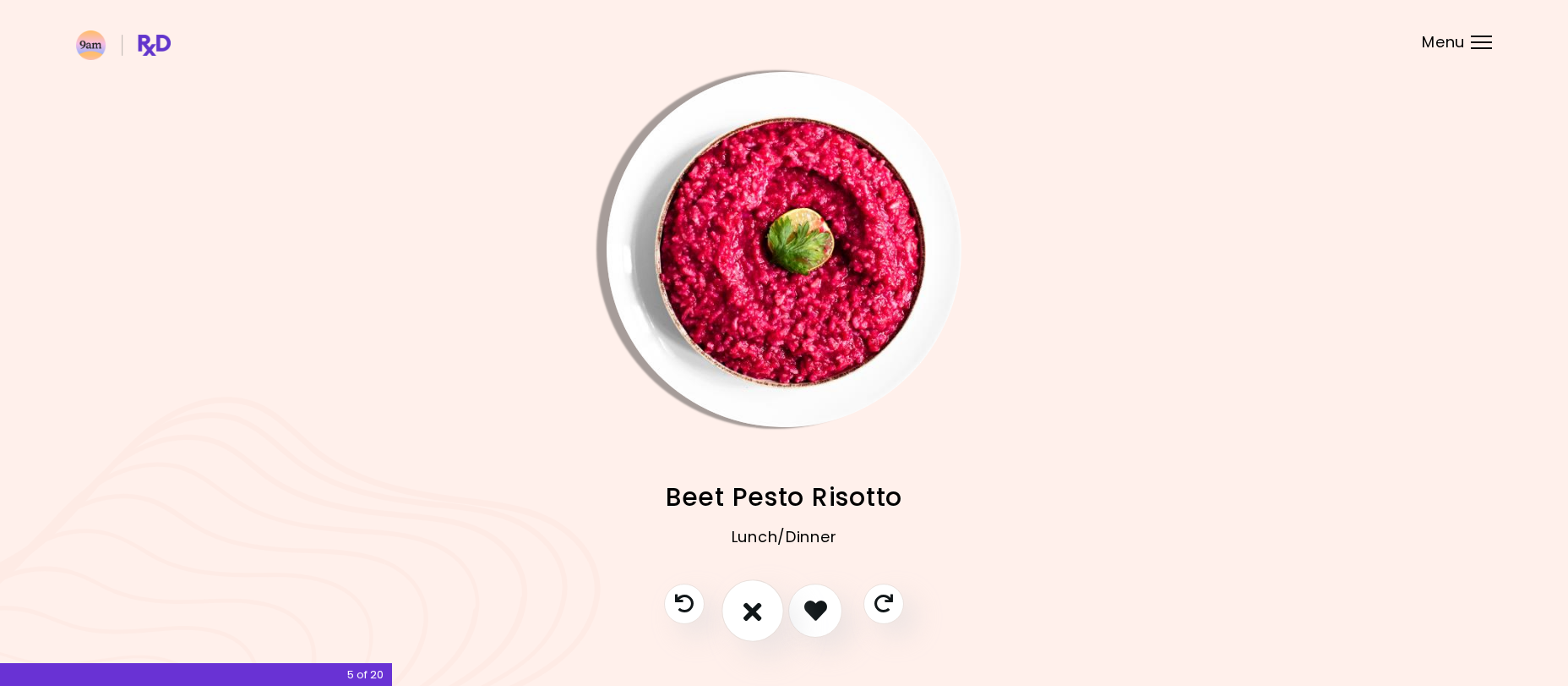
click at [753, 607] on icon "I don't like this recipe" at bounding box center [753, 610] width 19 height 26
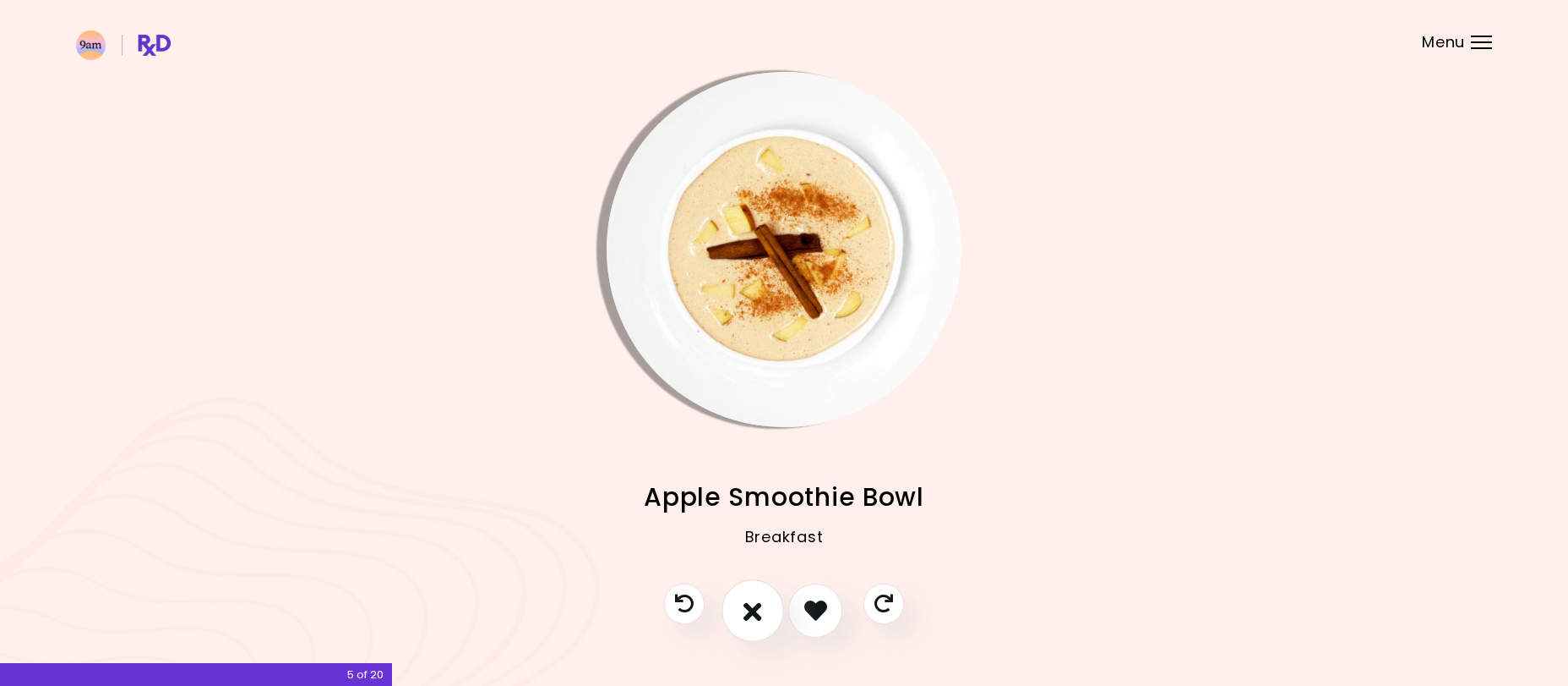
click at [753, 607] on icon "I don't like this recipe" at bounding box center [753, 610] width 19 height 26
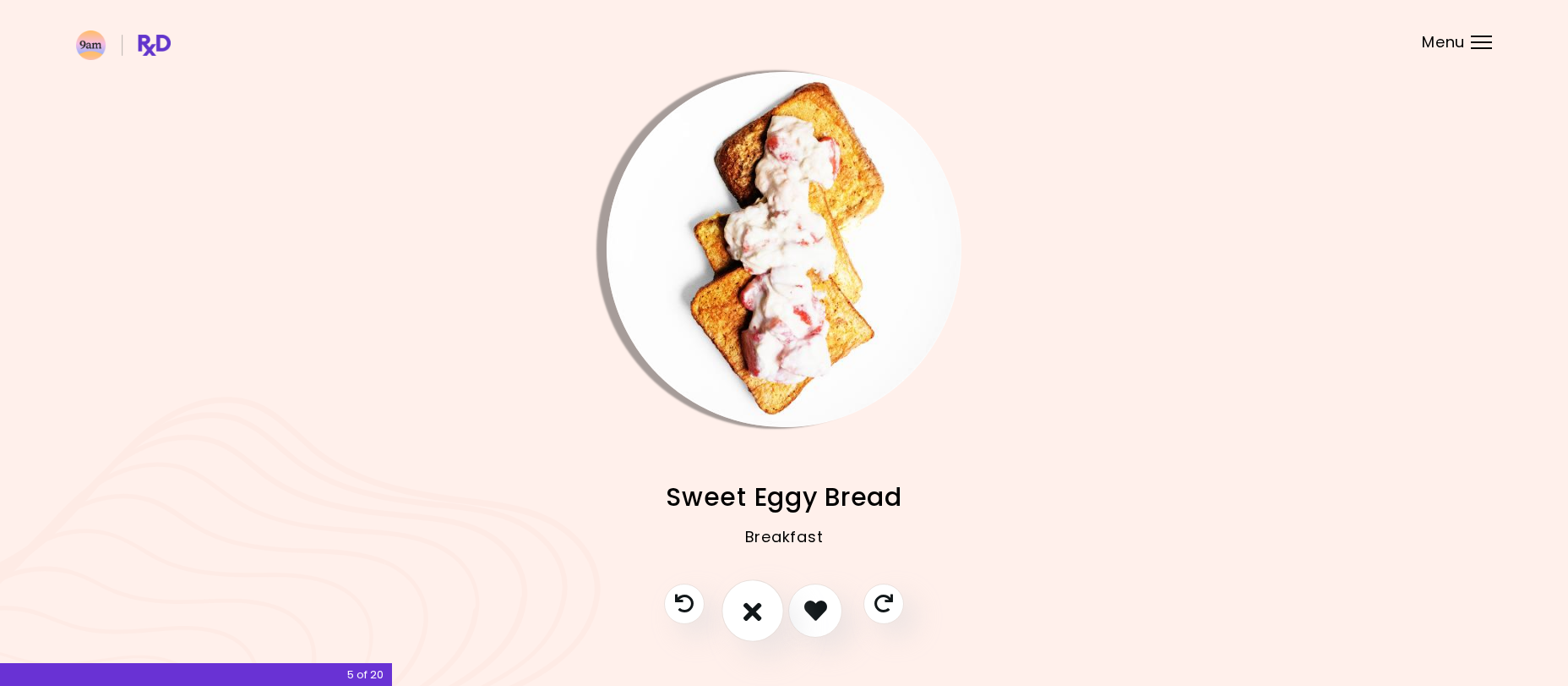
click at [753, 607] on icon "I don't like this recipe" at bounding box center [753, 610] width 19 height 26
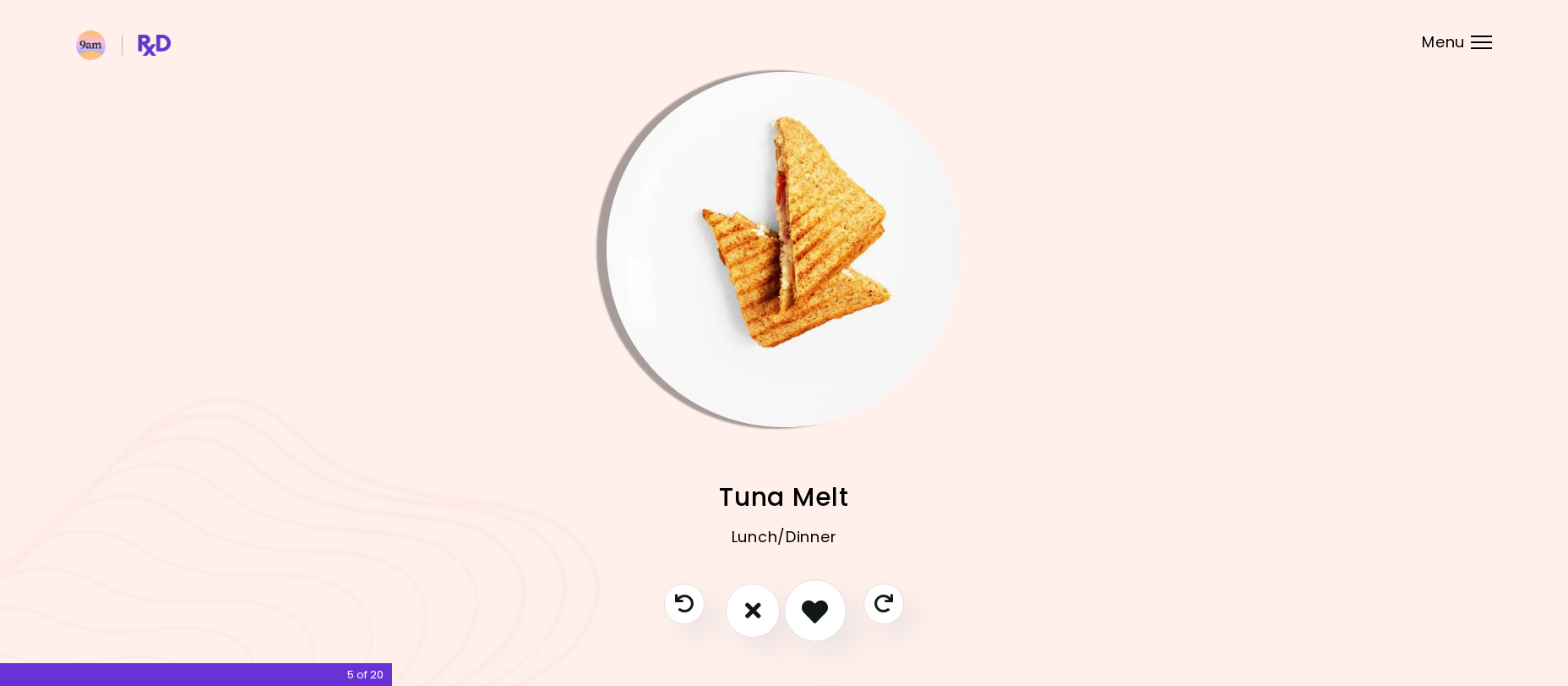
click at [817, 605] on icon "I like this recipe" at bounding box center [815, 610] width 26 height 26
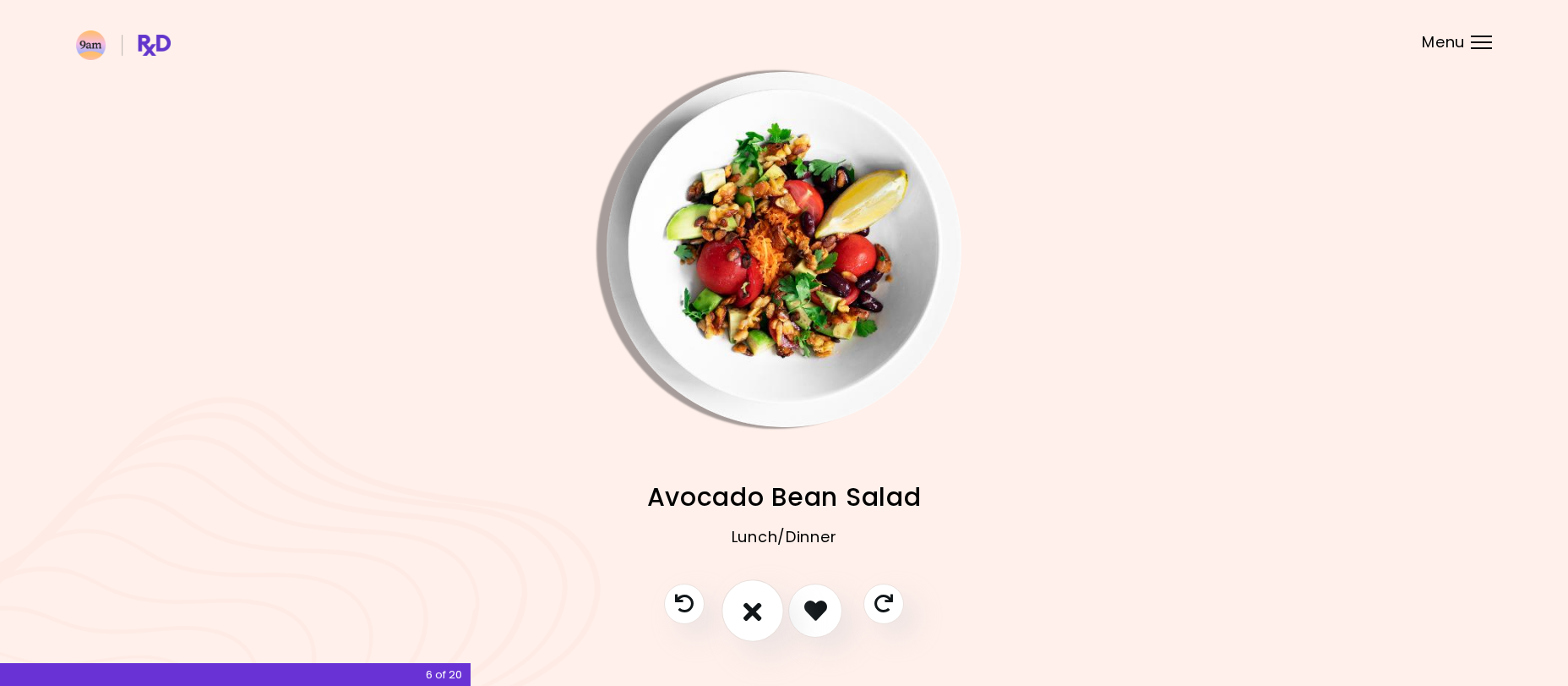
click at [753, 599] on icon "I don't like this recipe" at bounding box center [753, 610] width 19 height 26
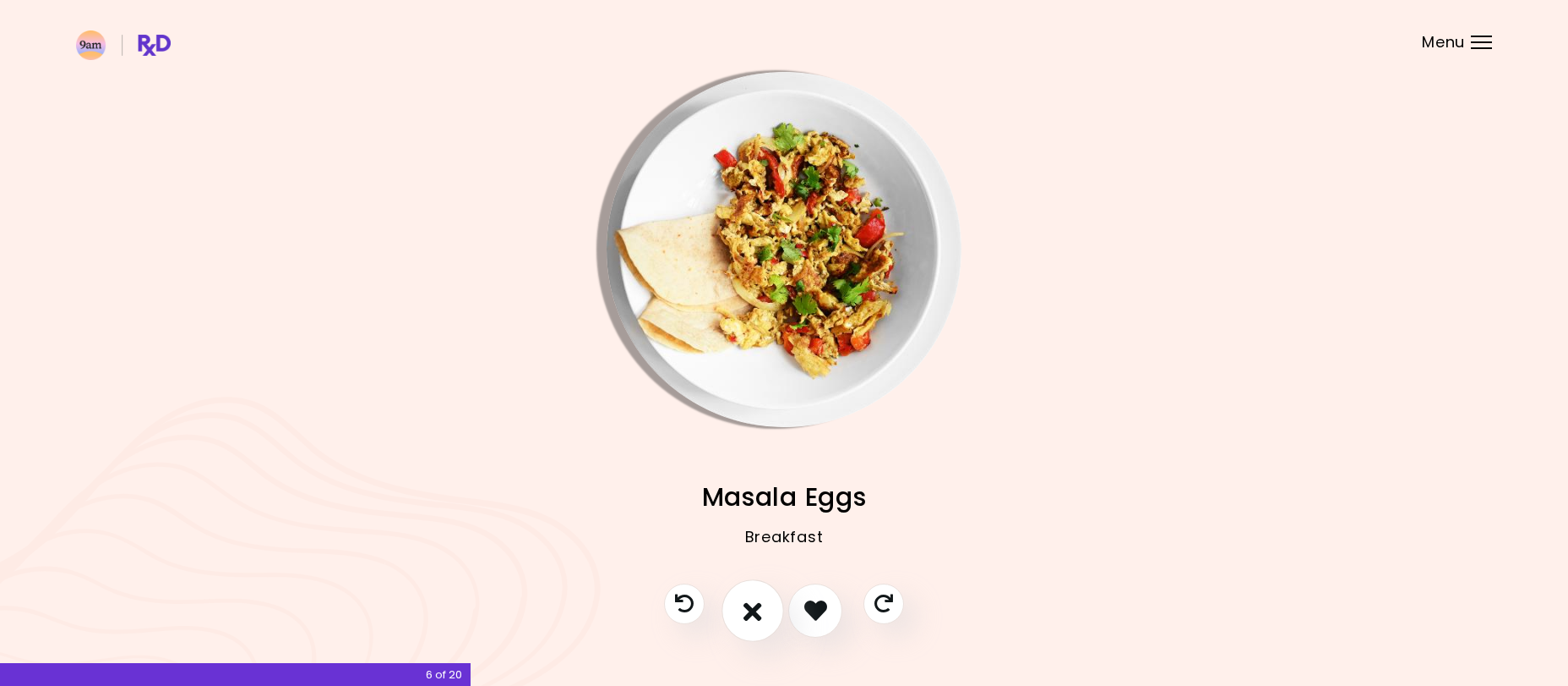
click at [753, 599] on icon "I don't like this recipe" at bounding box center [753, 610] width 19 height 26
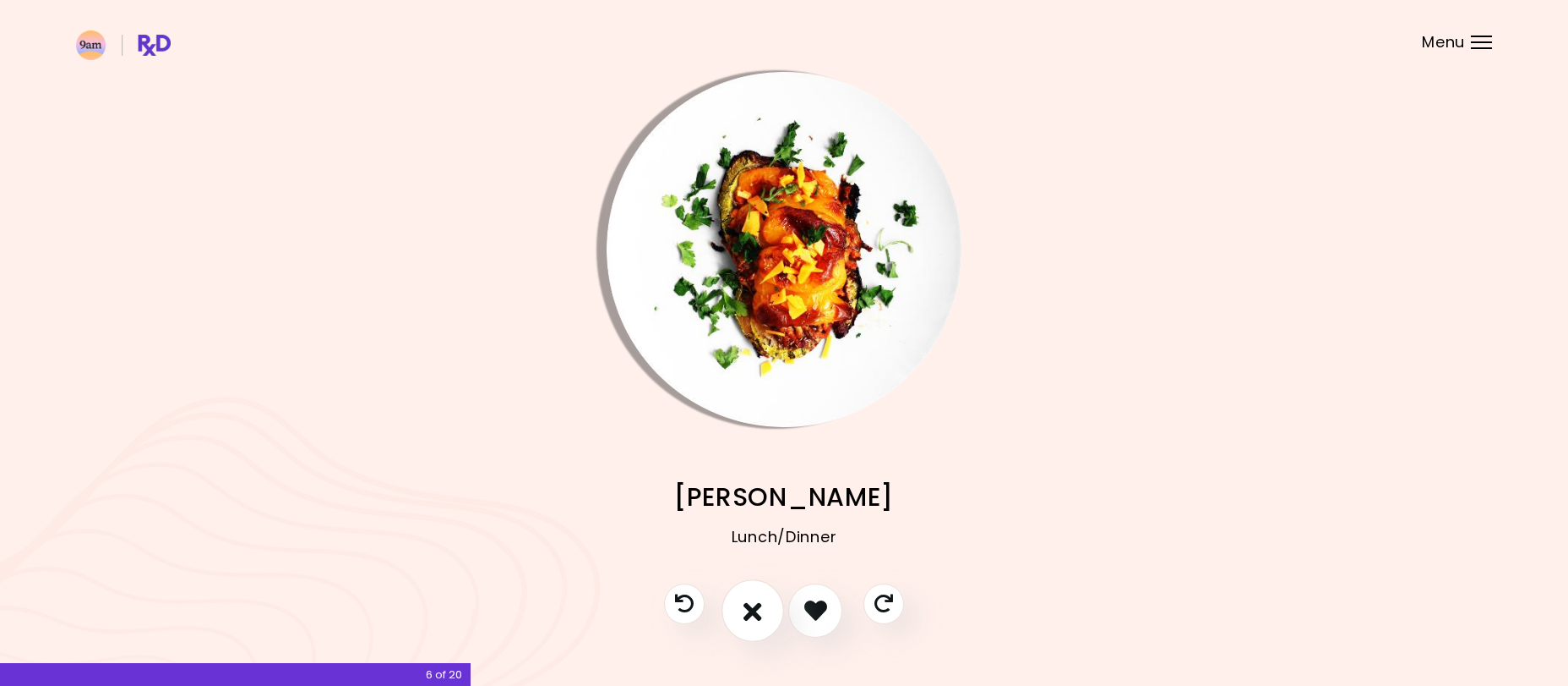
click at [753, 599] on icon "I don't like this recipe" at bounding box center [753, 610] width 19 height 26
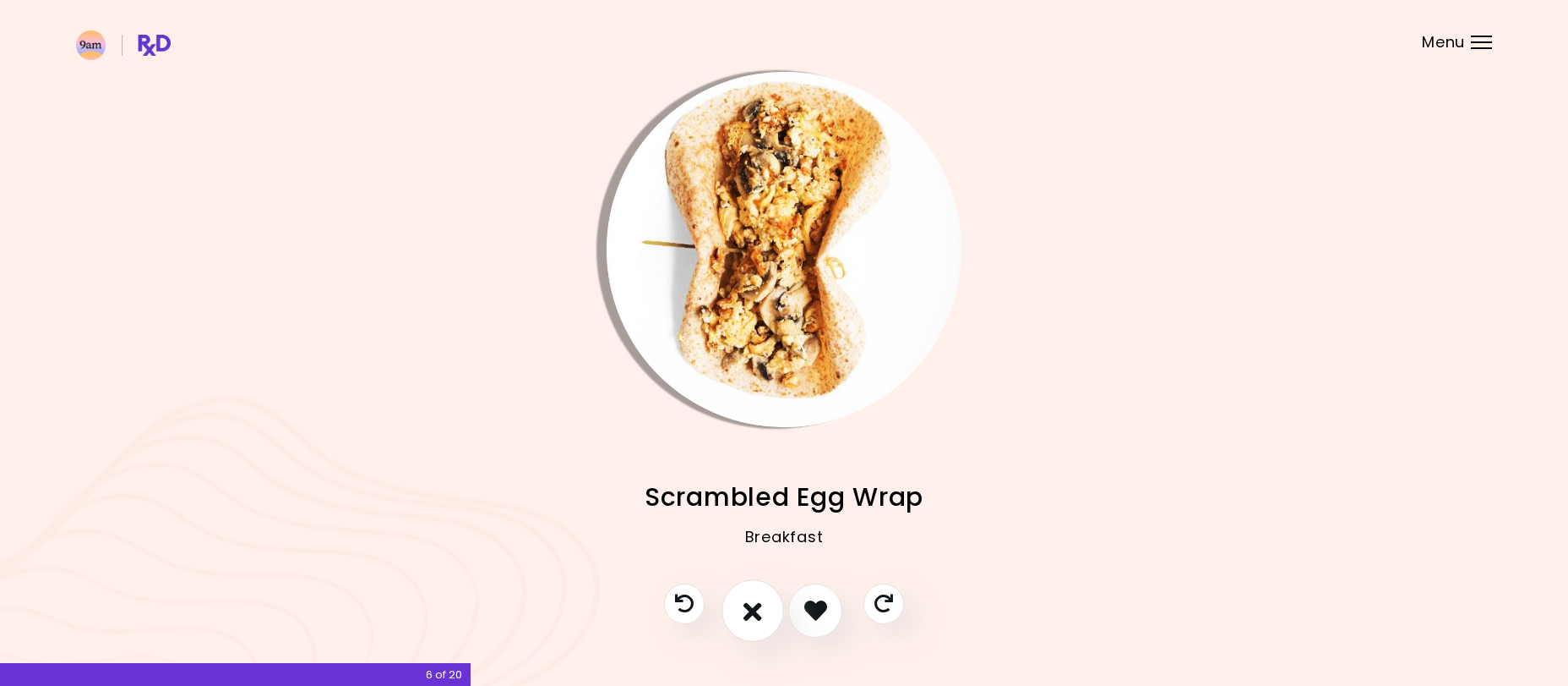
click at [753, 599] on icon "I don't like this recipe" at bounding box center [753, 610] width 19 height 26
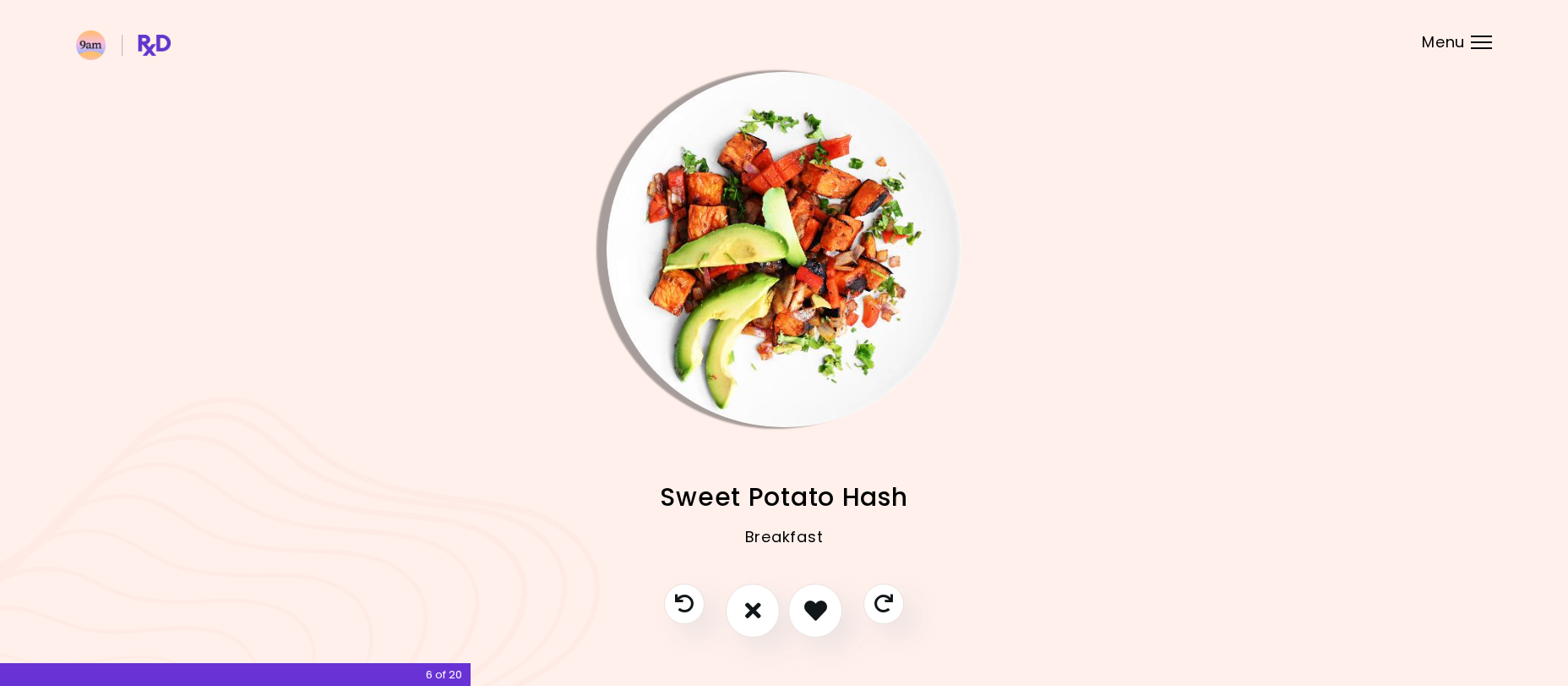
drag, startPoint x: 753, startPoint y: 599, endPoint x: 712, endPoint y: 605, distance: 41.4
click at [752, 599] on icon "I don't like this recipe" at bounding box center [753, 610] width 16 height 23
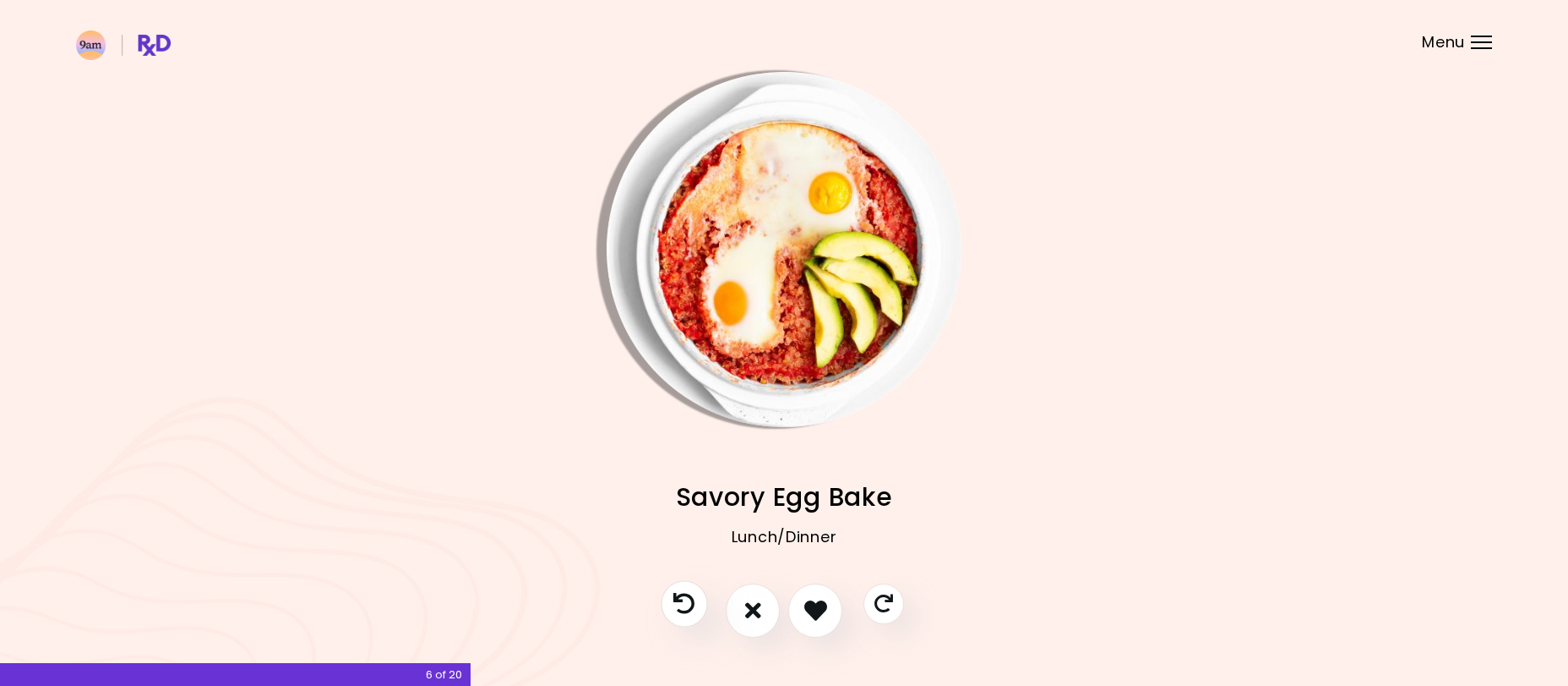
click at [686, 601] on icon "Previous recipe" at bounding box center [684, 603] width 21 height 21
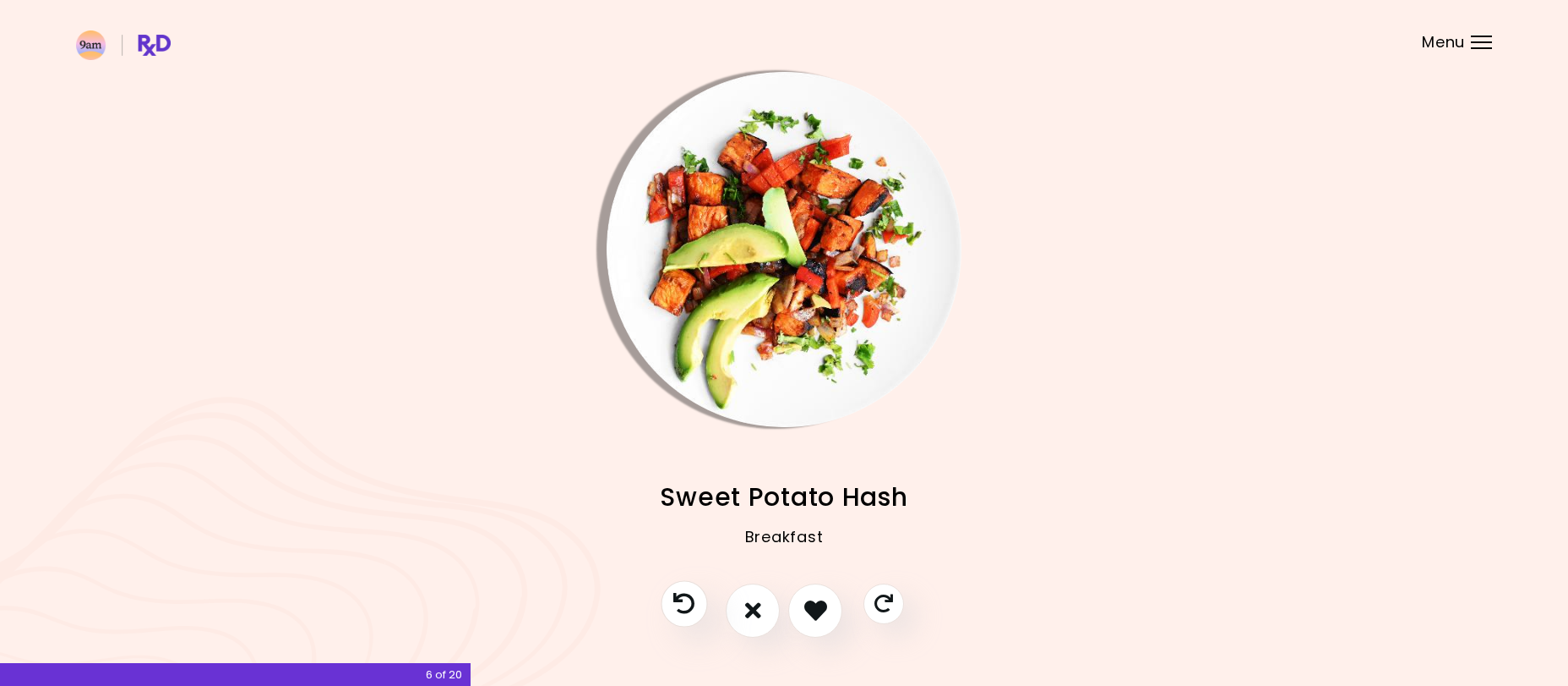
click at [686, 601] on icon "Previous recipe" at bounding box center [684, 603] width 21 height 21
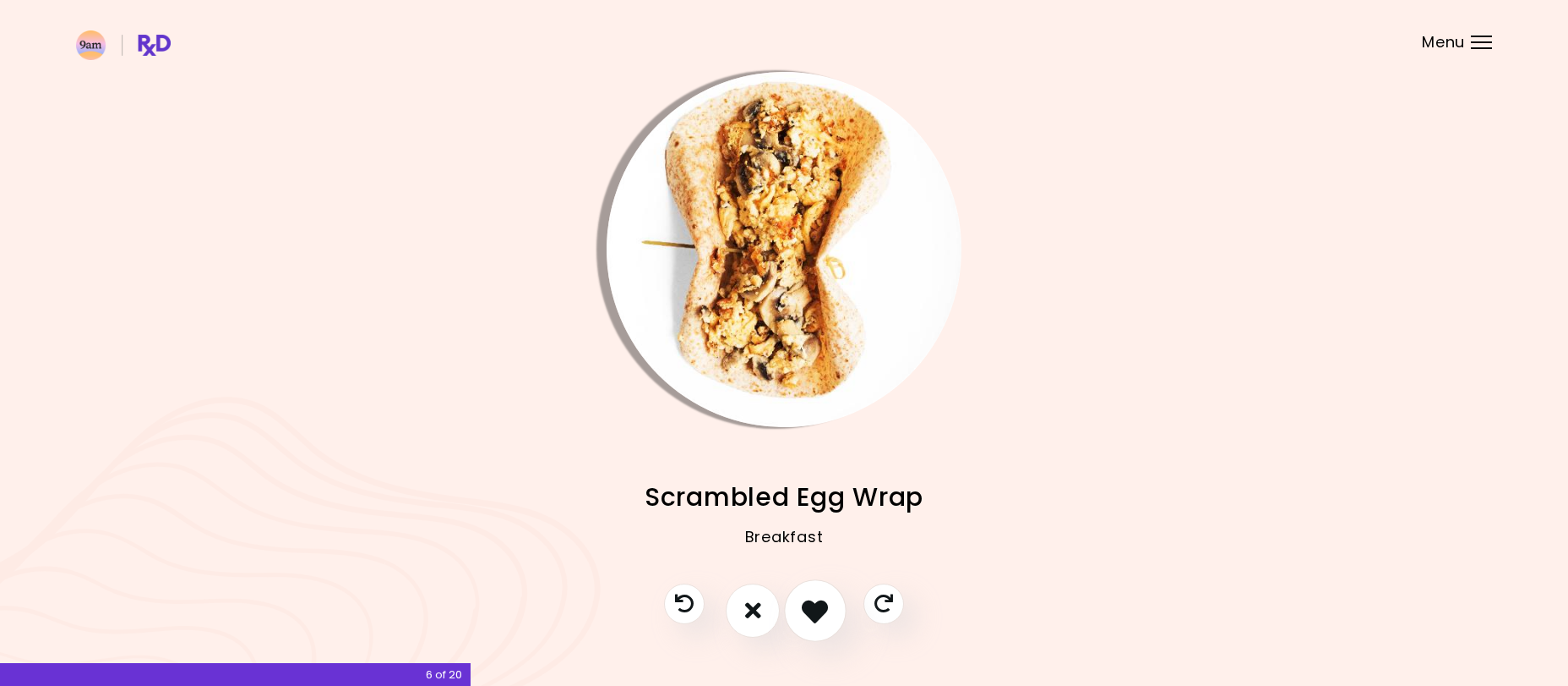
click at [816, 612] on icon "I like this recipe" at bounding box center [815, 610] width 26 height 26
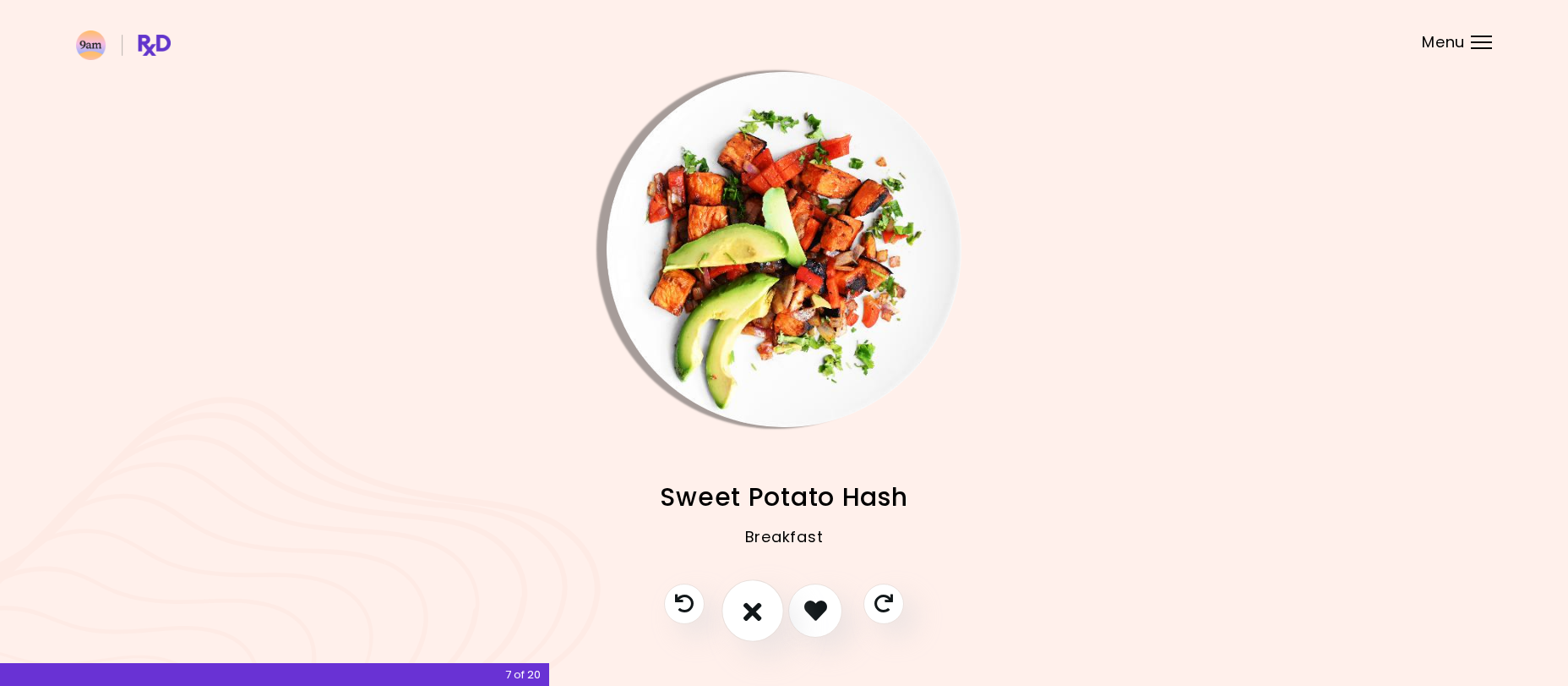
click at [752, 607] on icon "I don't like this recipe" at bounding box center [753, 610] width 19 height 26
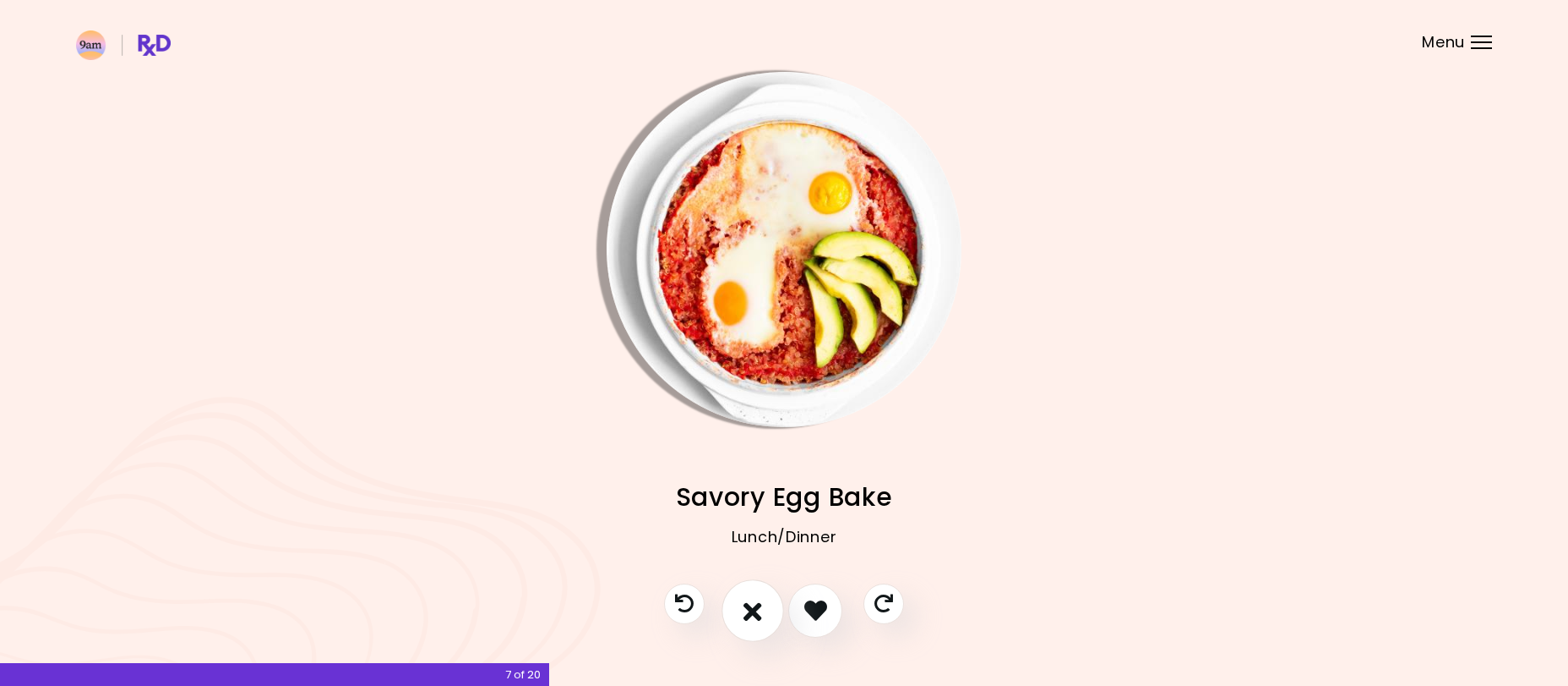
click at [751, 607] on icon "I don't like this recipe" at bounding box center [753, 610] width 19 height 26
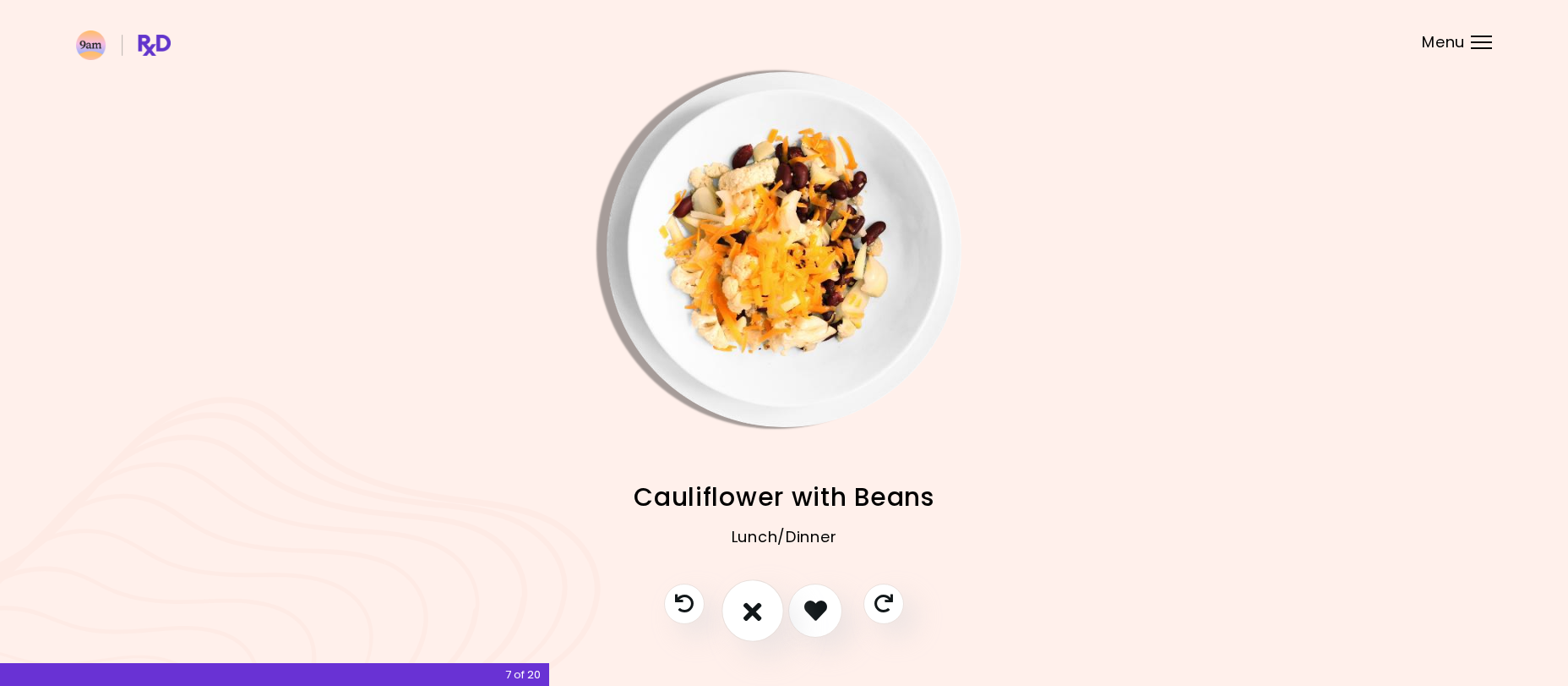
click at [751, 607] on icon "I don't like this recipe" at bounding box center [753, 610] width 19 height 26
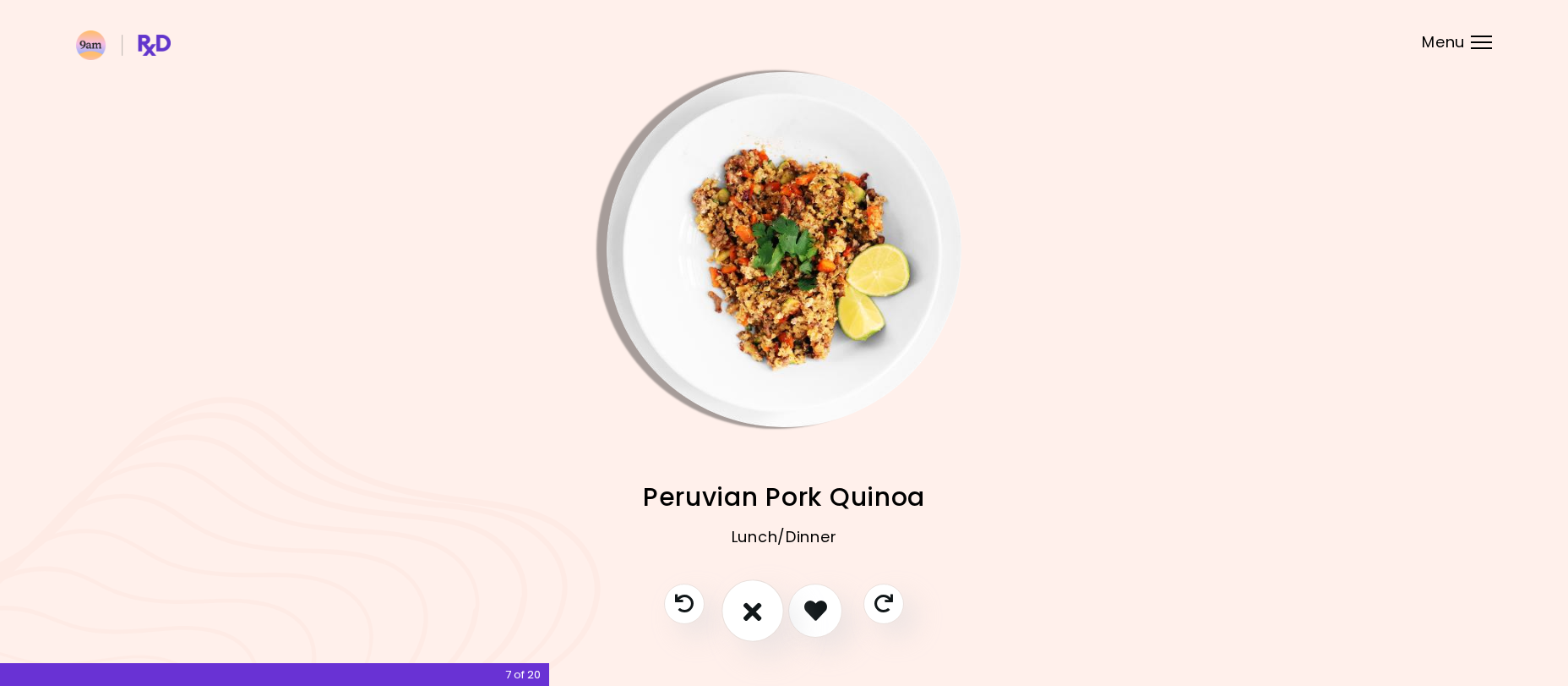
click at [751, 607] on icon "I don't like this recipe" at bounding box center [753, 610] width 19 height 26
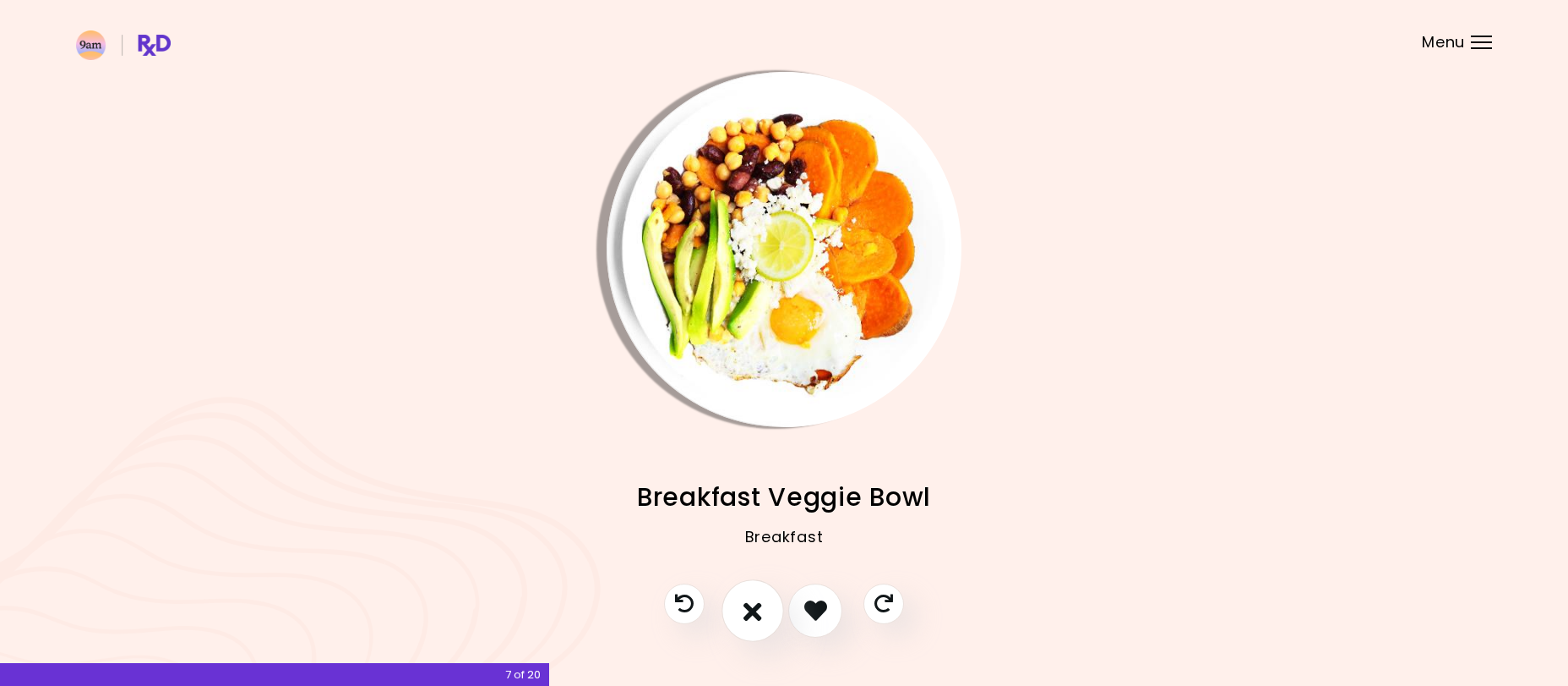
click at [751, 607] on icon "I don't like this recipe" at bounding box center [753, 610] width 19 height 26
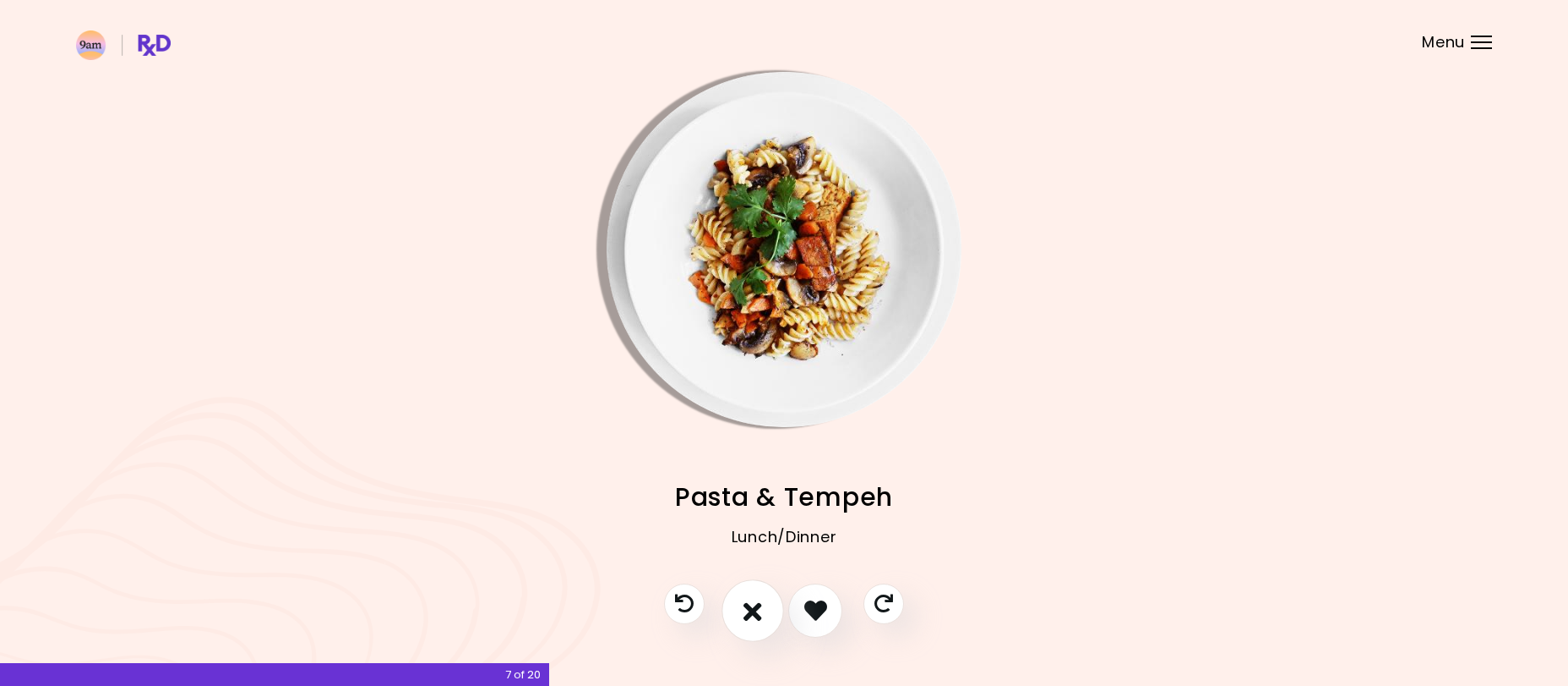
click at [751, 607] on icon "I don't like this recipe" at bounding box center [753, 610] width 19 height 26
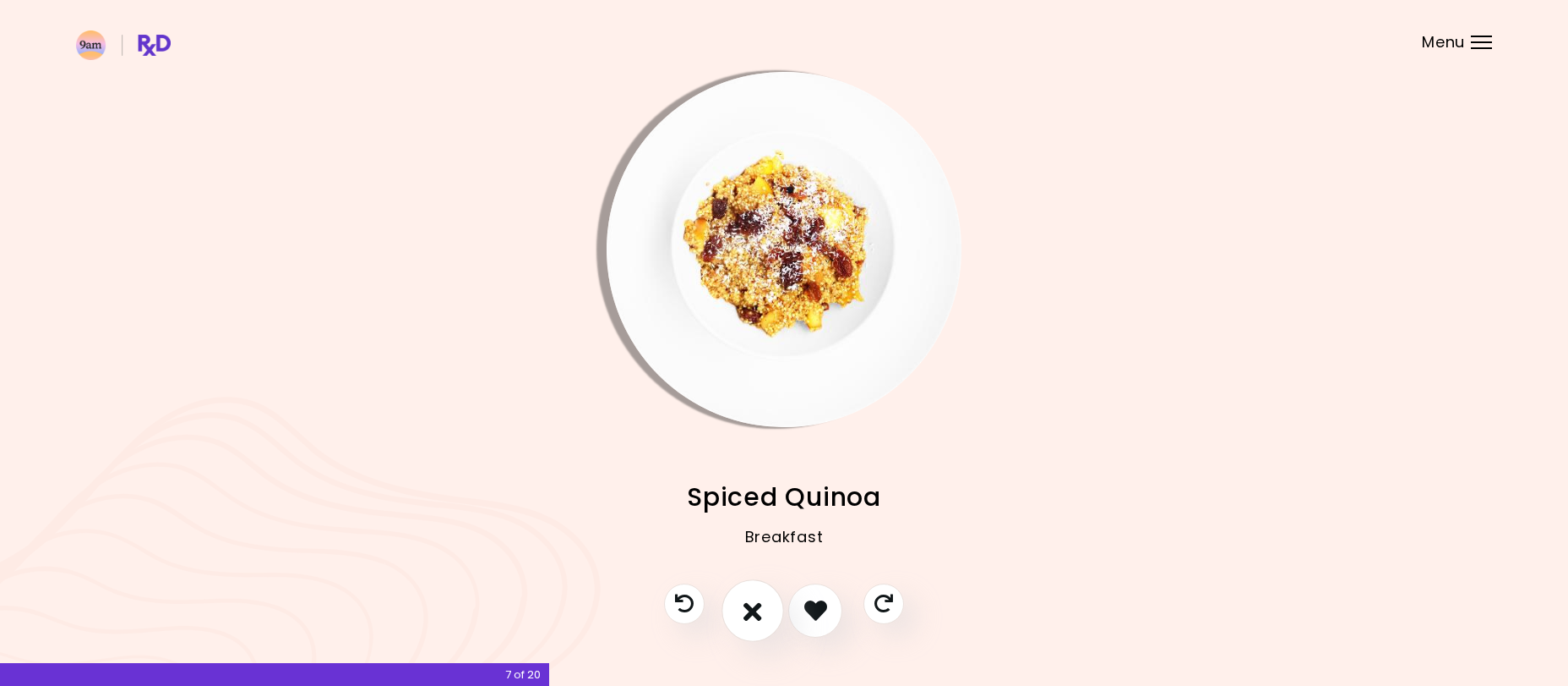
click at [751, 607] on icon "I don't like this recipe" at bounding box center [753, 610] width 19 height 26
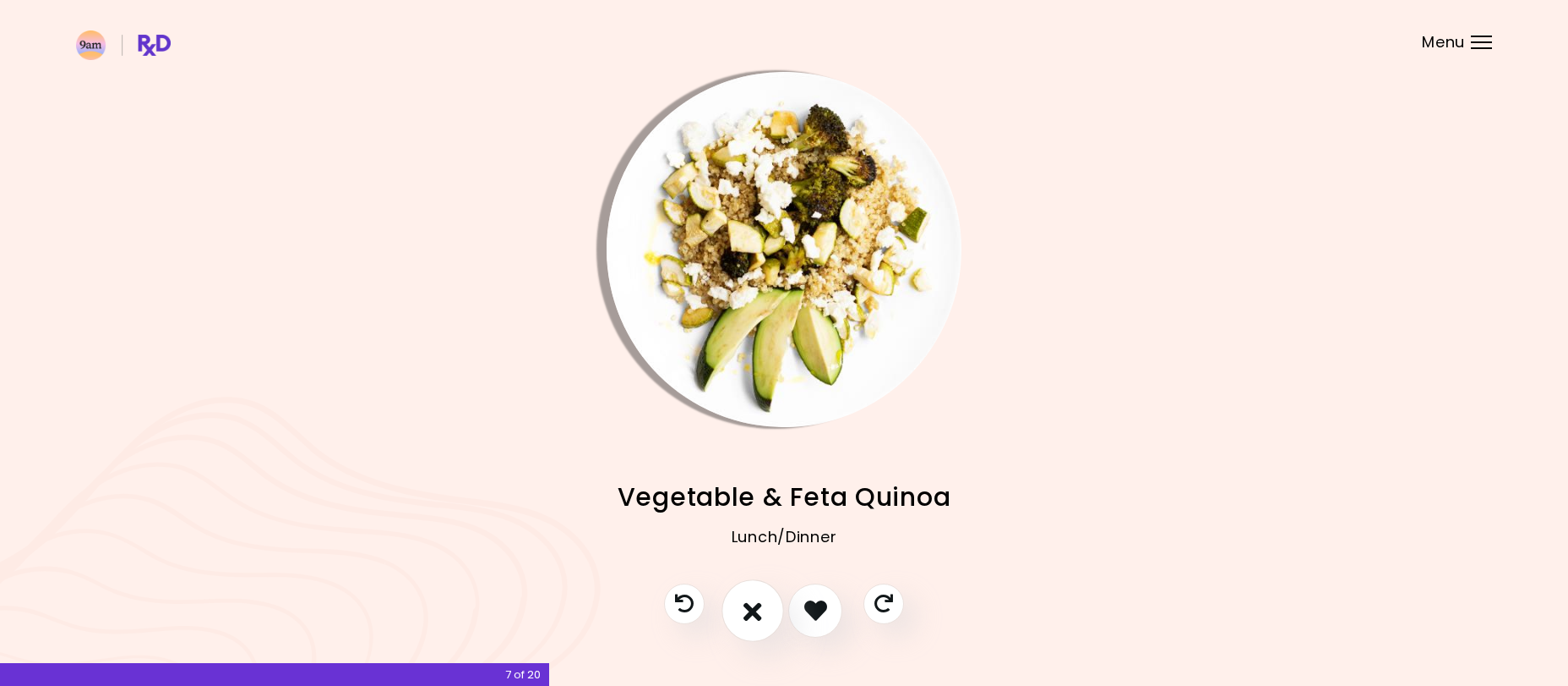
click at [751, 607] on icon "I don't like this recipe" at bounding box center [753, 610] width 19 height 26
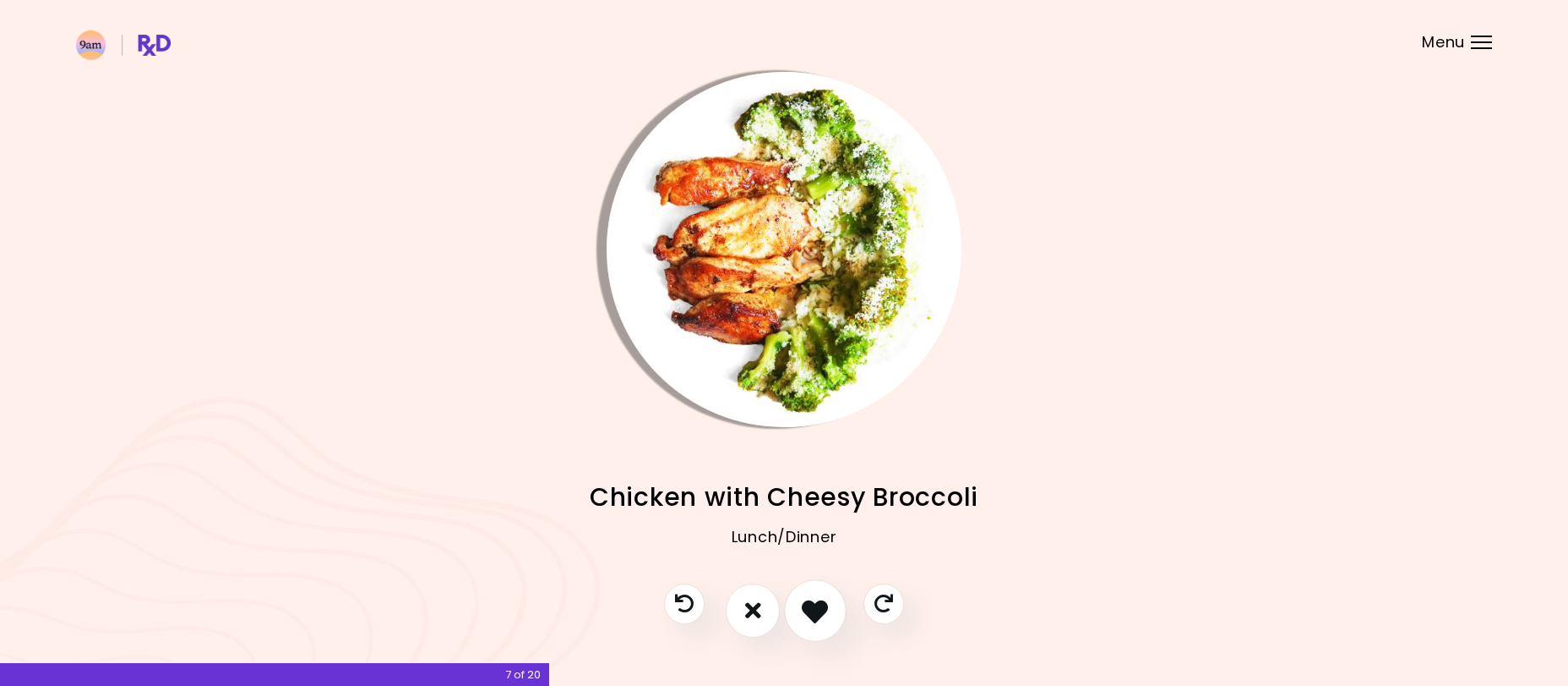
click at [820, 599] on icon "I like this recipe" at bounding box center [815, 610] width 26 height 26
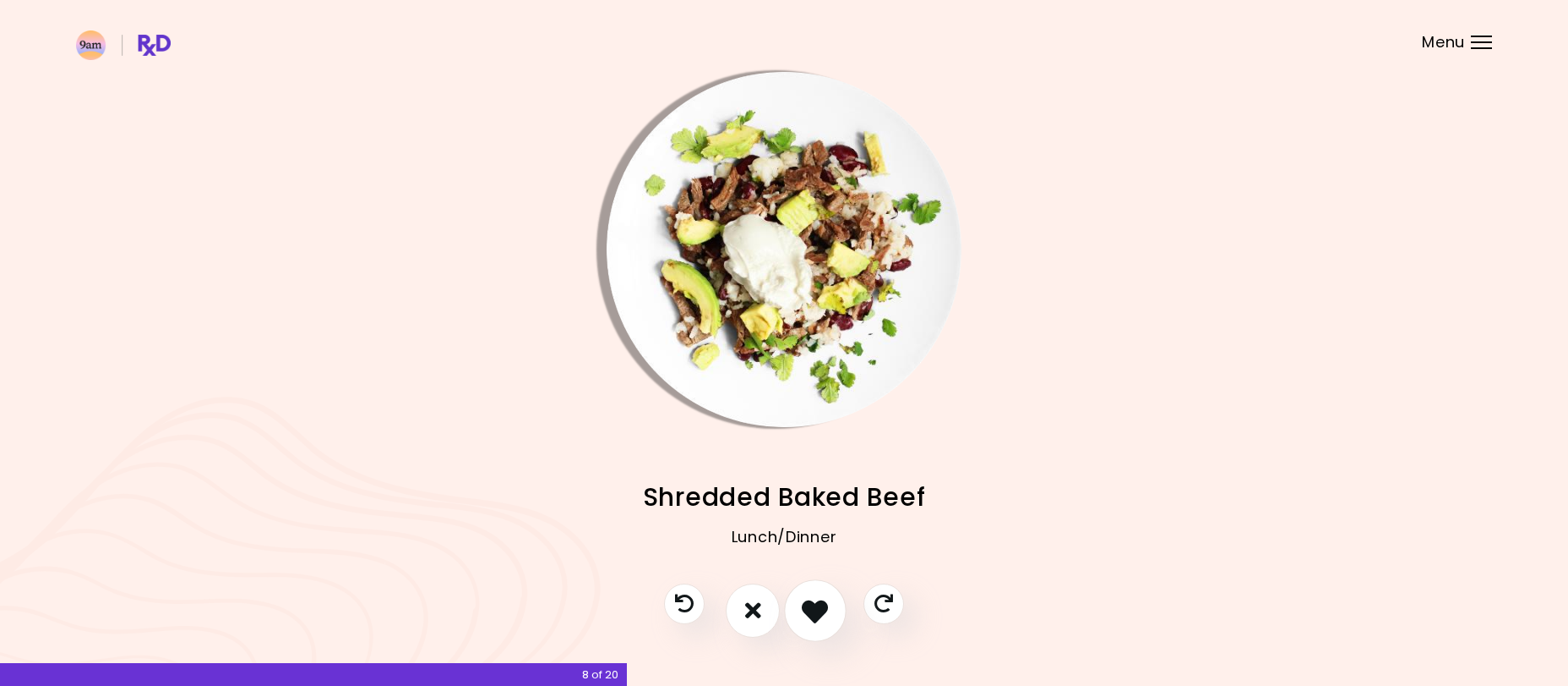
click at [818, 602] on icon "I like this recipe" at bounding box center [815, 610] width 26 height 26
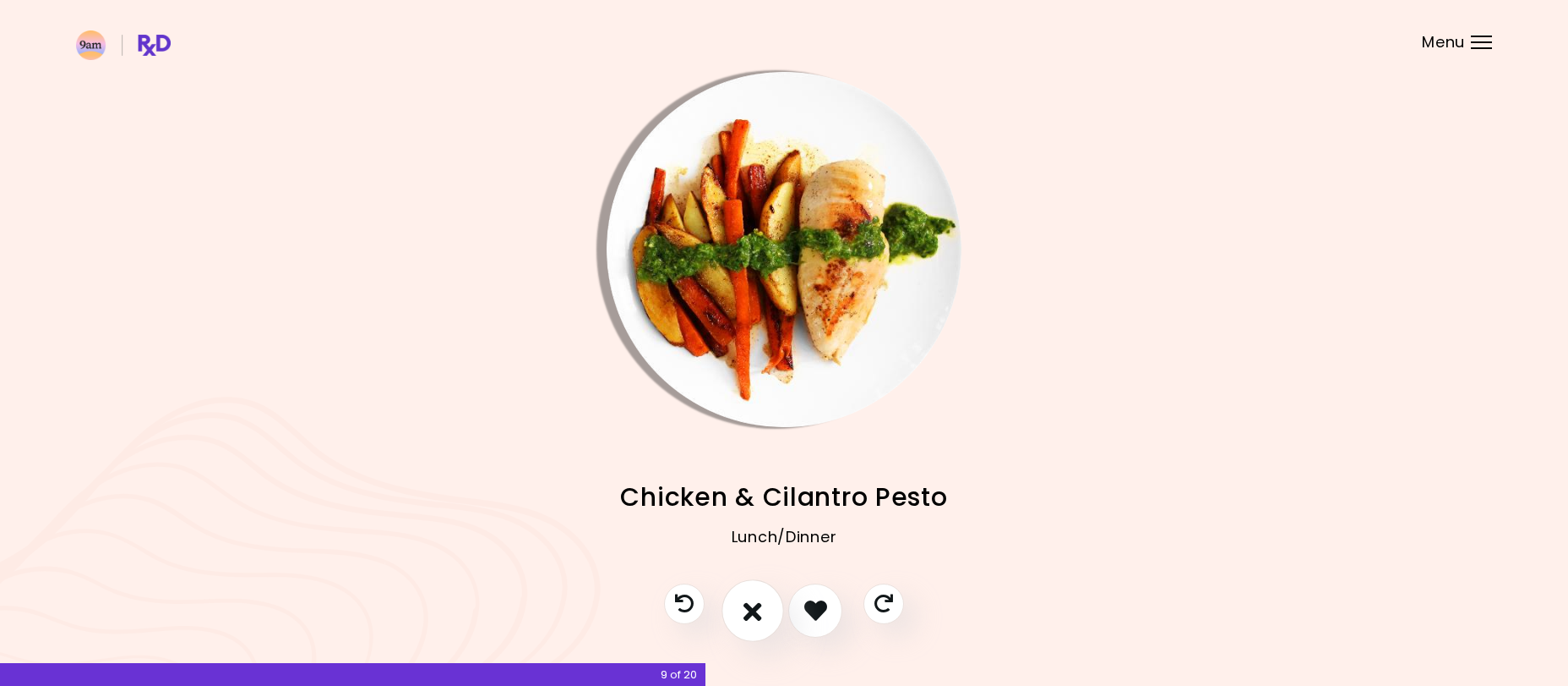
click at [752, 607] on icon "I don't like this recipe" at bounding box center [753, 610] width 19 height 26
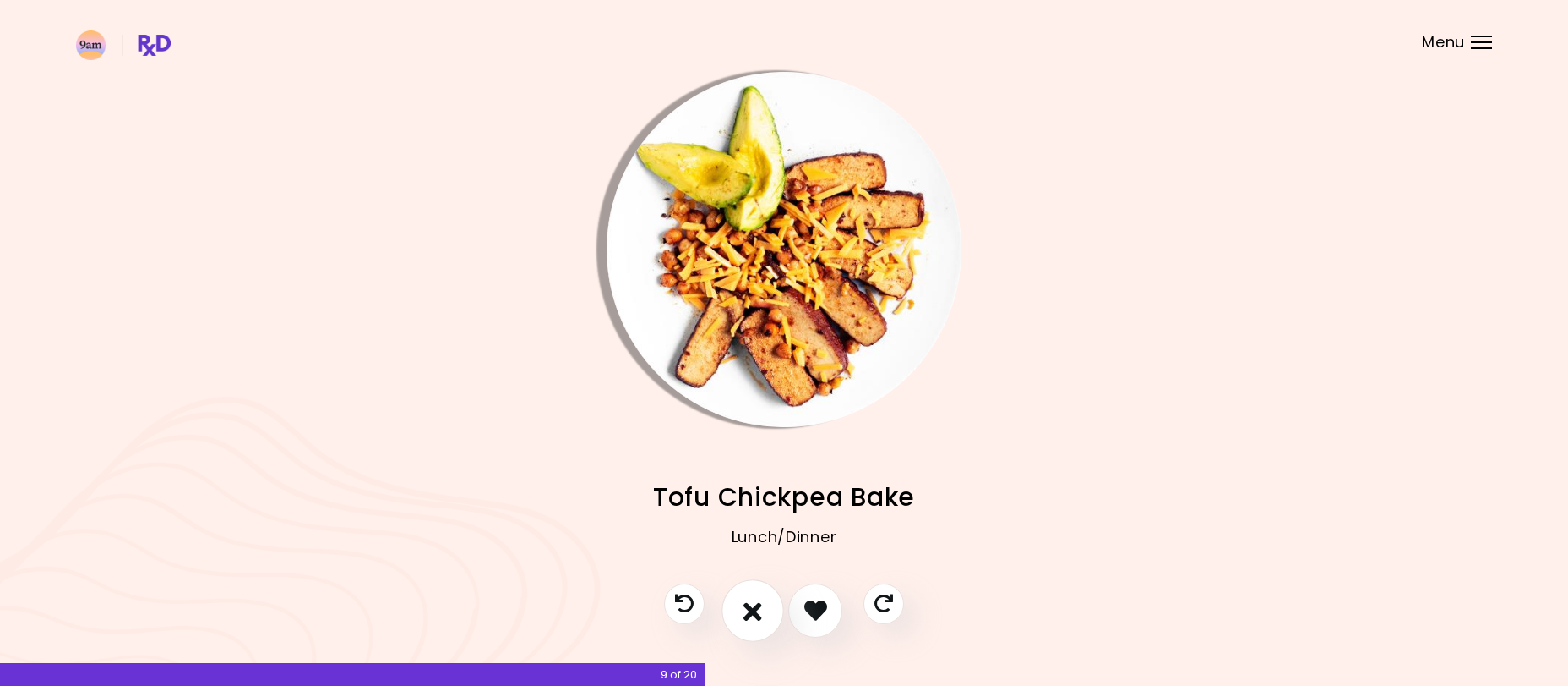
click at [752, 607] on icon "I don't like this recipe" at bounding box center [753, 610] width 19 height 26
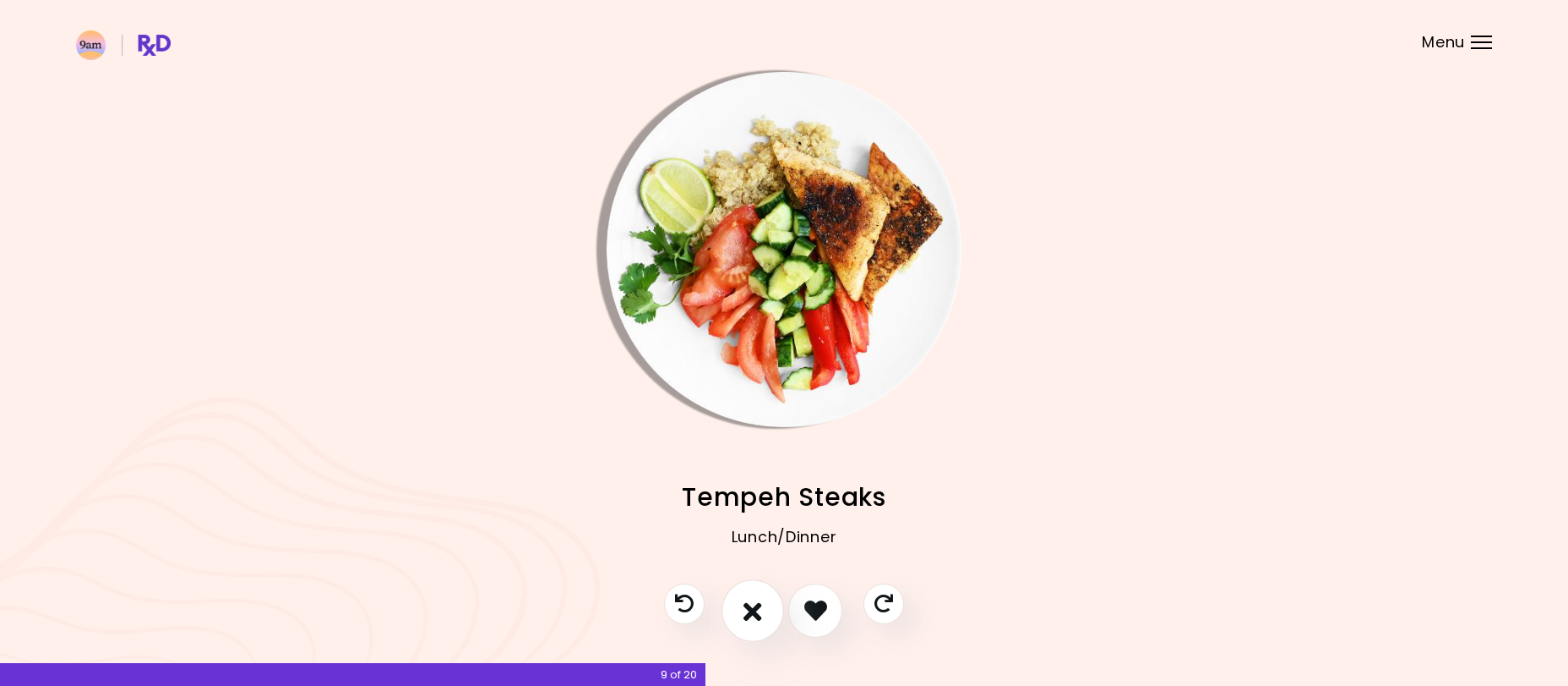
click at [752, 607] on icon "I don't like this recipe" at bounding box center [753, 610] width 19 height 26
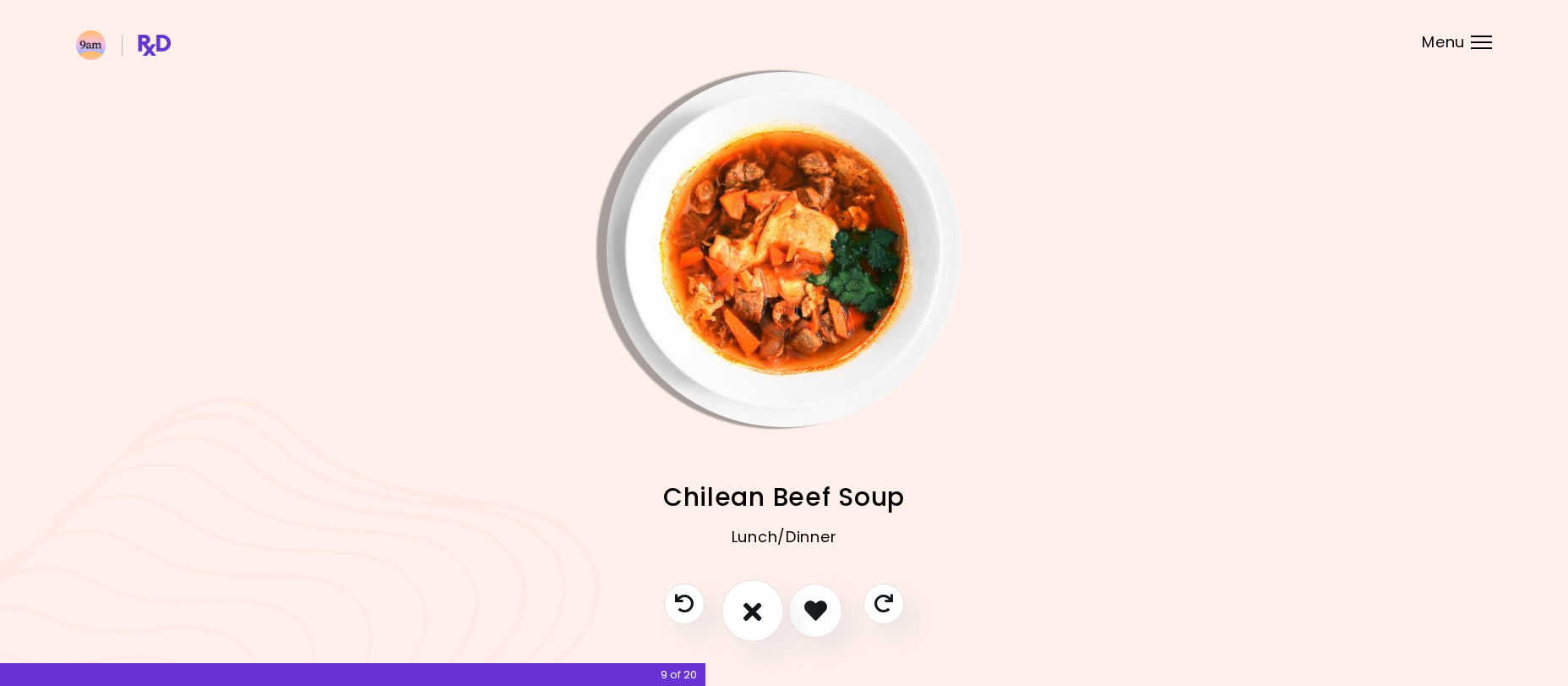
click at [752, 607] on icon "I don't like this recipe" at bounding box center [753, 610] width 19 height 26
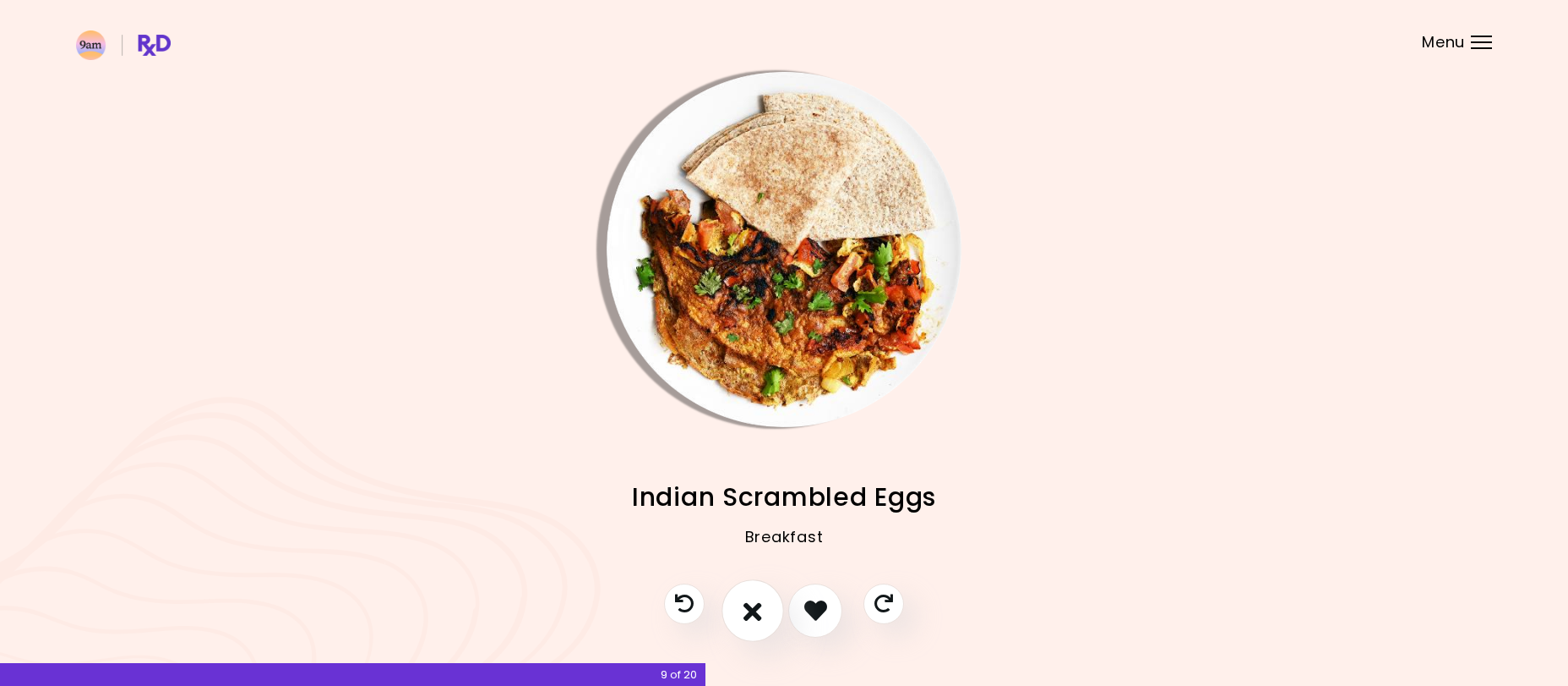
click at [752, 607] on icon "I don't like this recipe" at bounding box center [753, 610] width 19 height 26
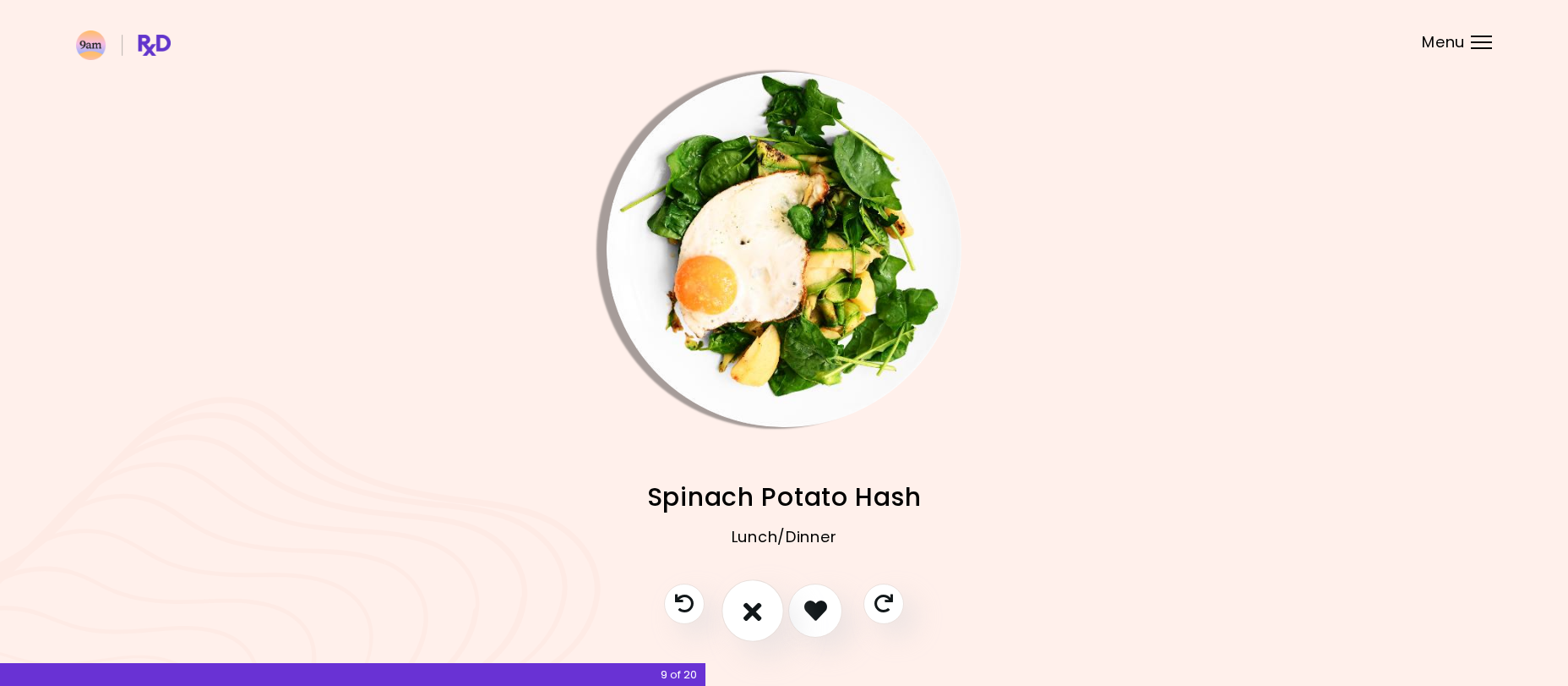
click at [752, 607] on icon "I don't like this recipe" at bounding box center [753, 610] width 19 height 26
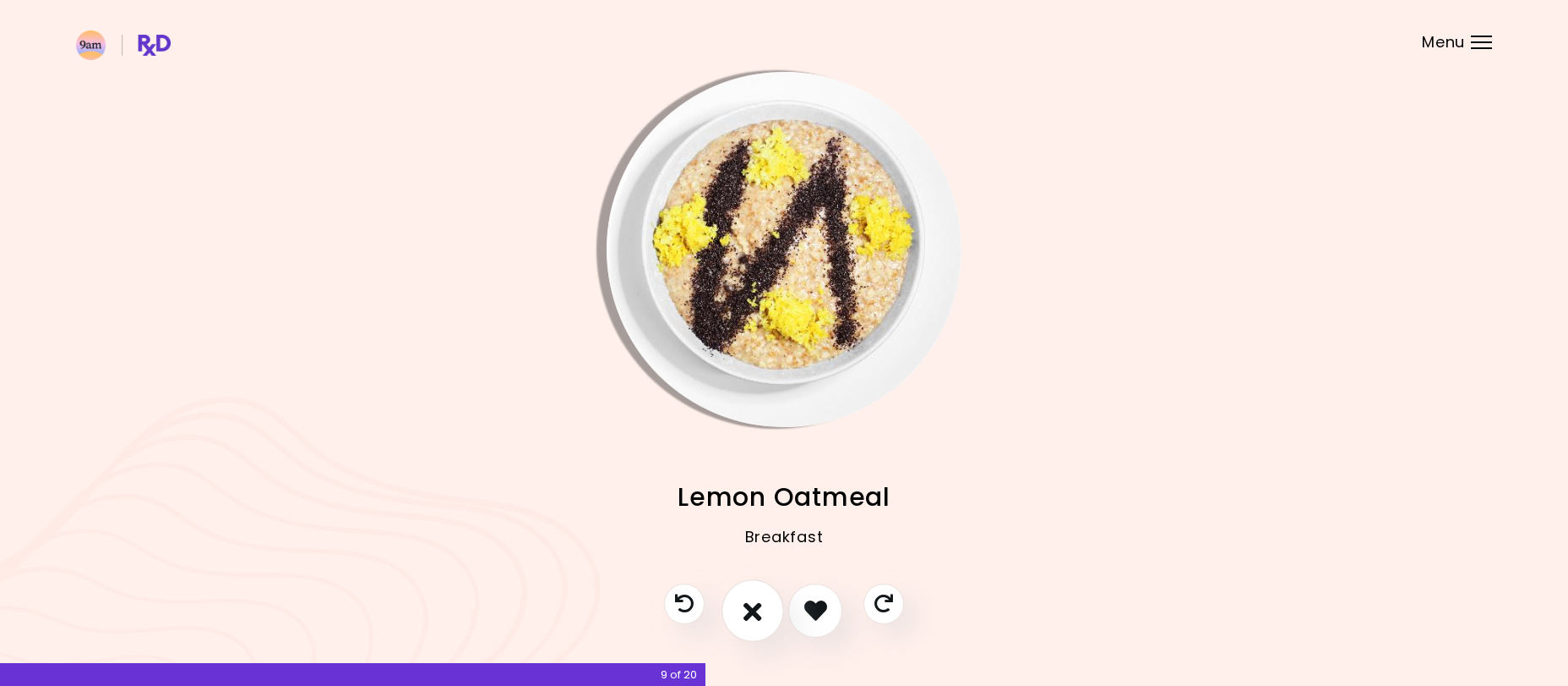
click at [752, 607] on icon "I don't like this recipe" at bounding box center [753, 610] width 19 height 26
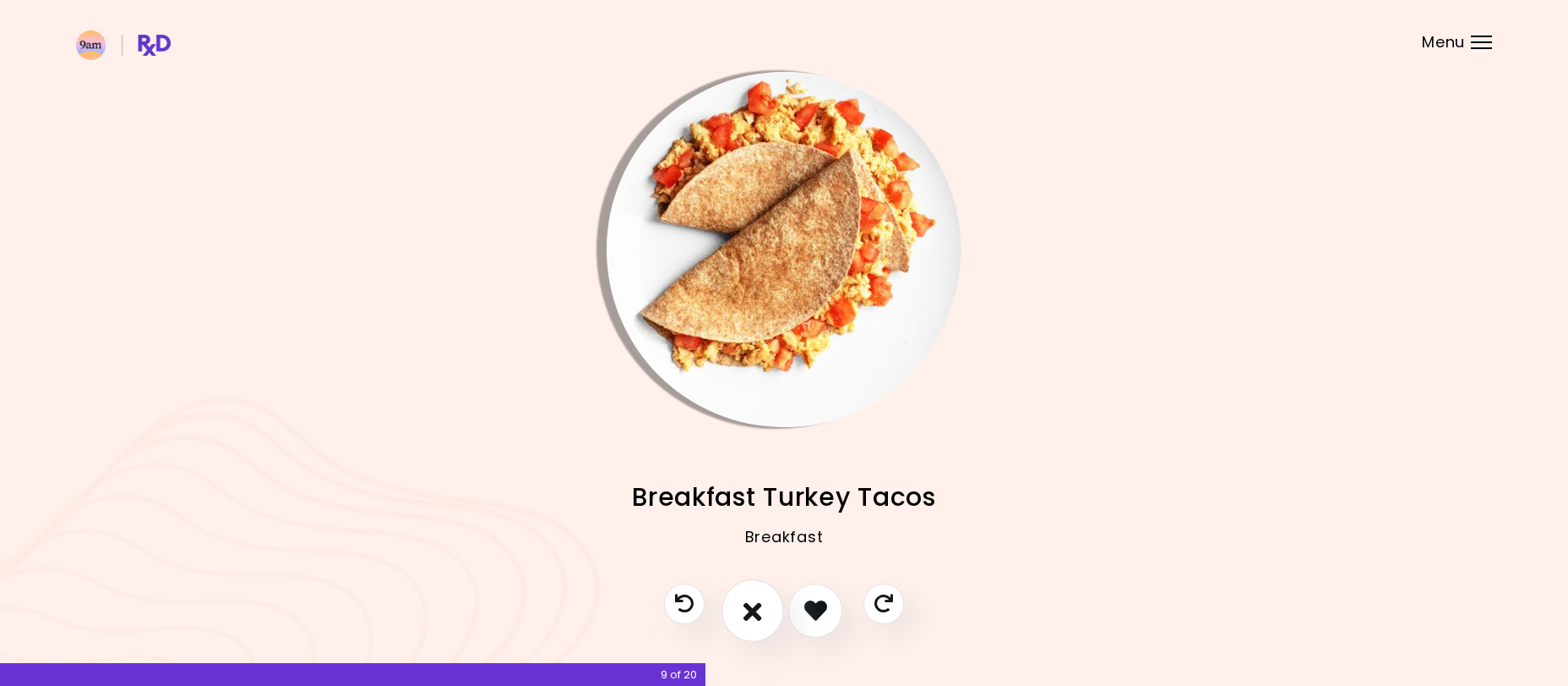
click at [752, 607] on icon "I don't like this recipe" at bounding box center [753, 610] width 19 height 26
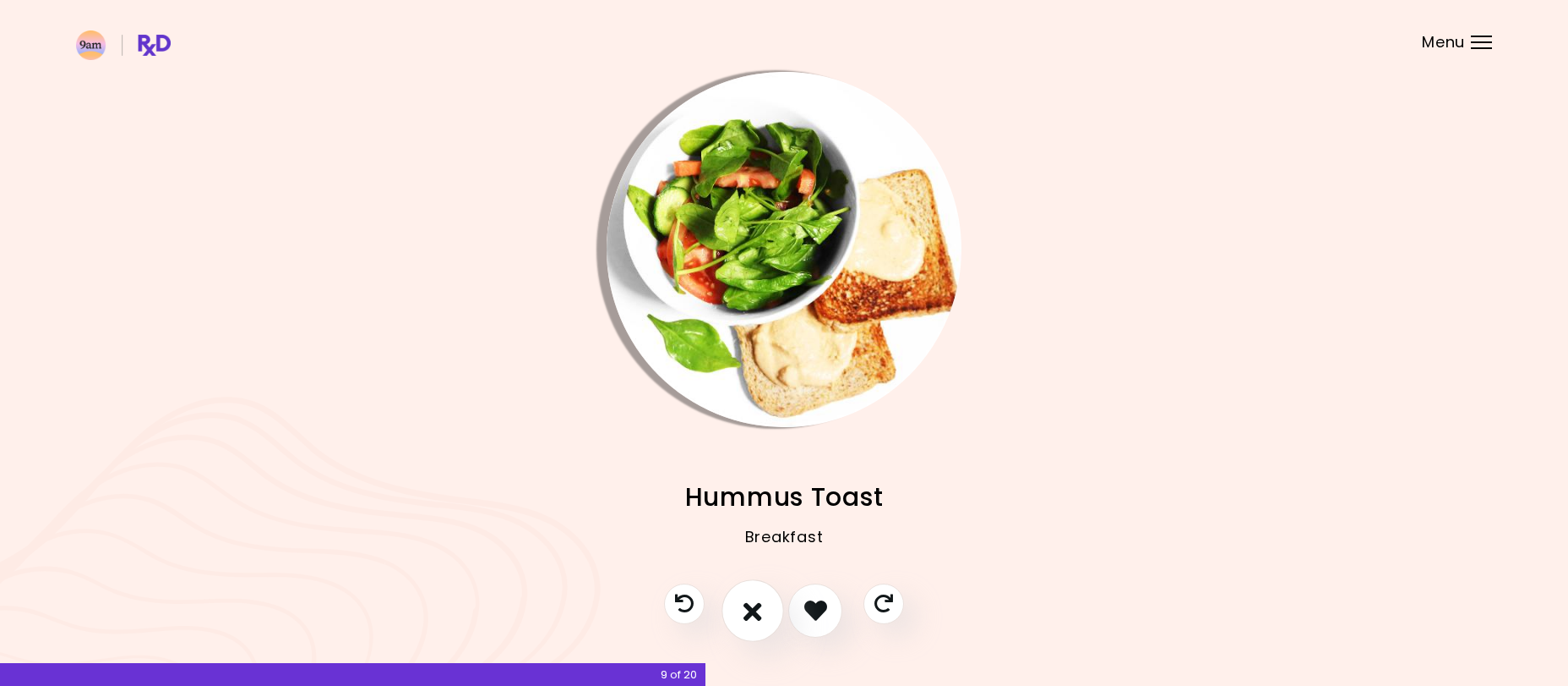
click at [752, 607] on icon "I don't like this recipe" at bounding box center [753, 610] width 19 height 26
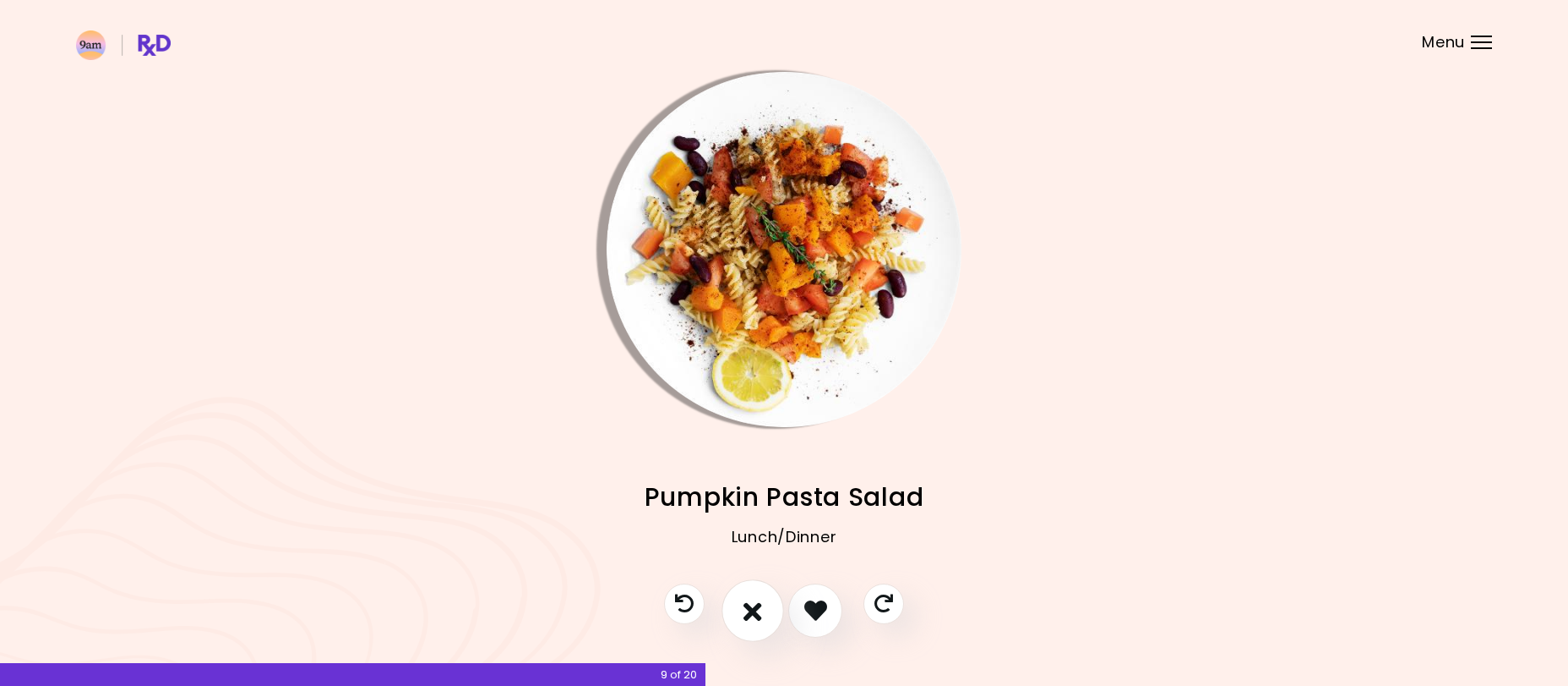
click at [752, 607] on icon "I don't like this recipe" at bounding box center [753, 610] width 19 height 26
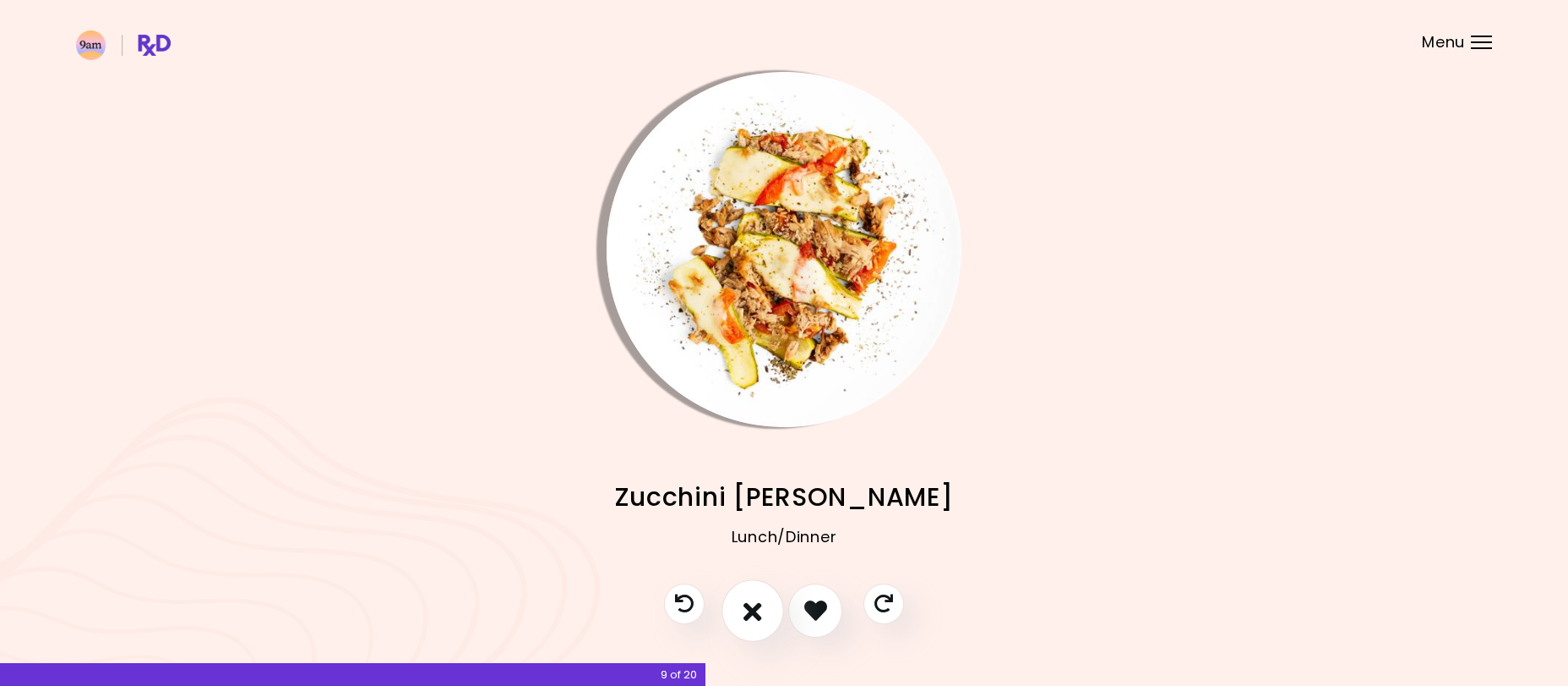
click at [752, 607] on icon "I don't like this recipe" at bounding box center [753, 610] width 19 height 26
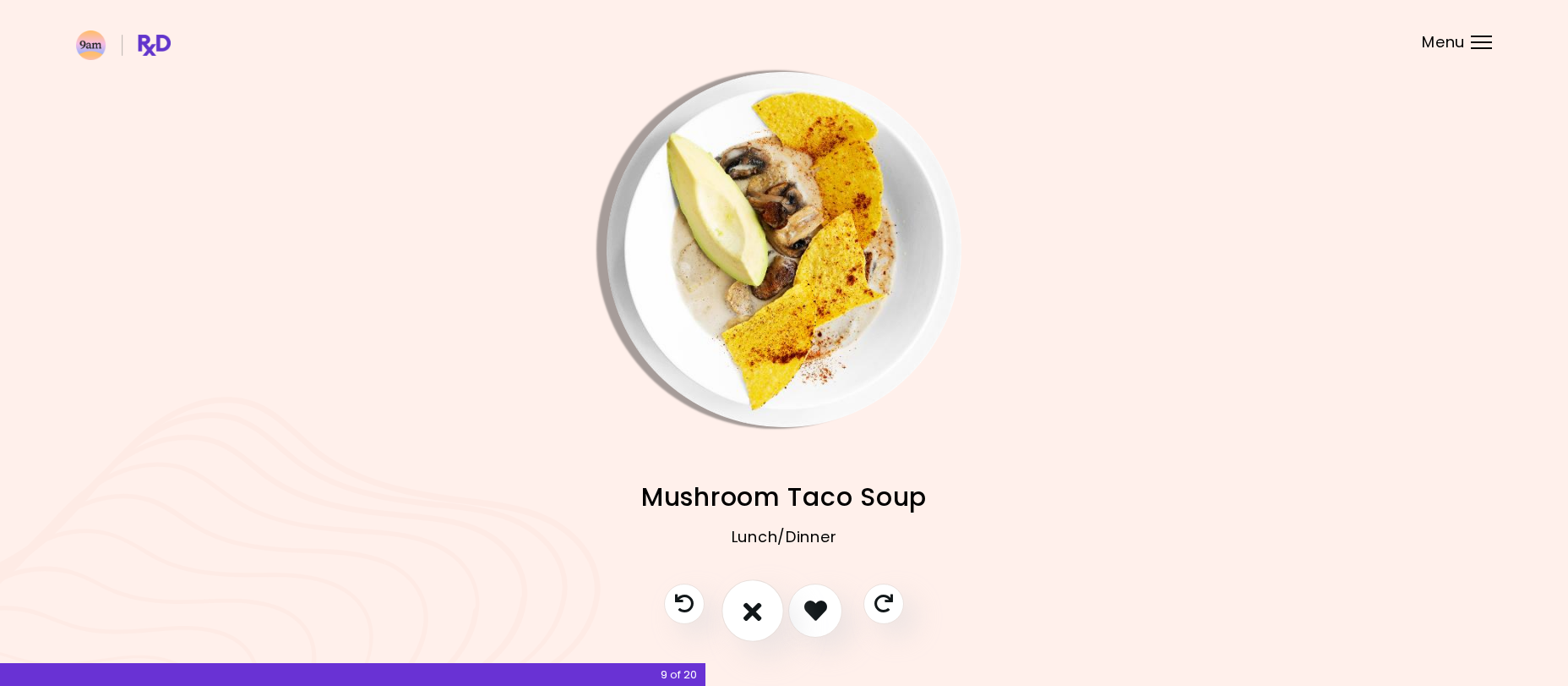
click at [752, 607] on icon "I don't like this recipe" at bounding box center [753, 610] width 19 height 26
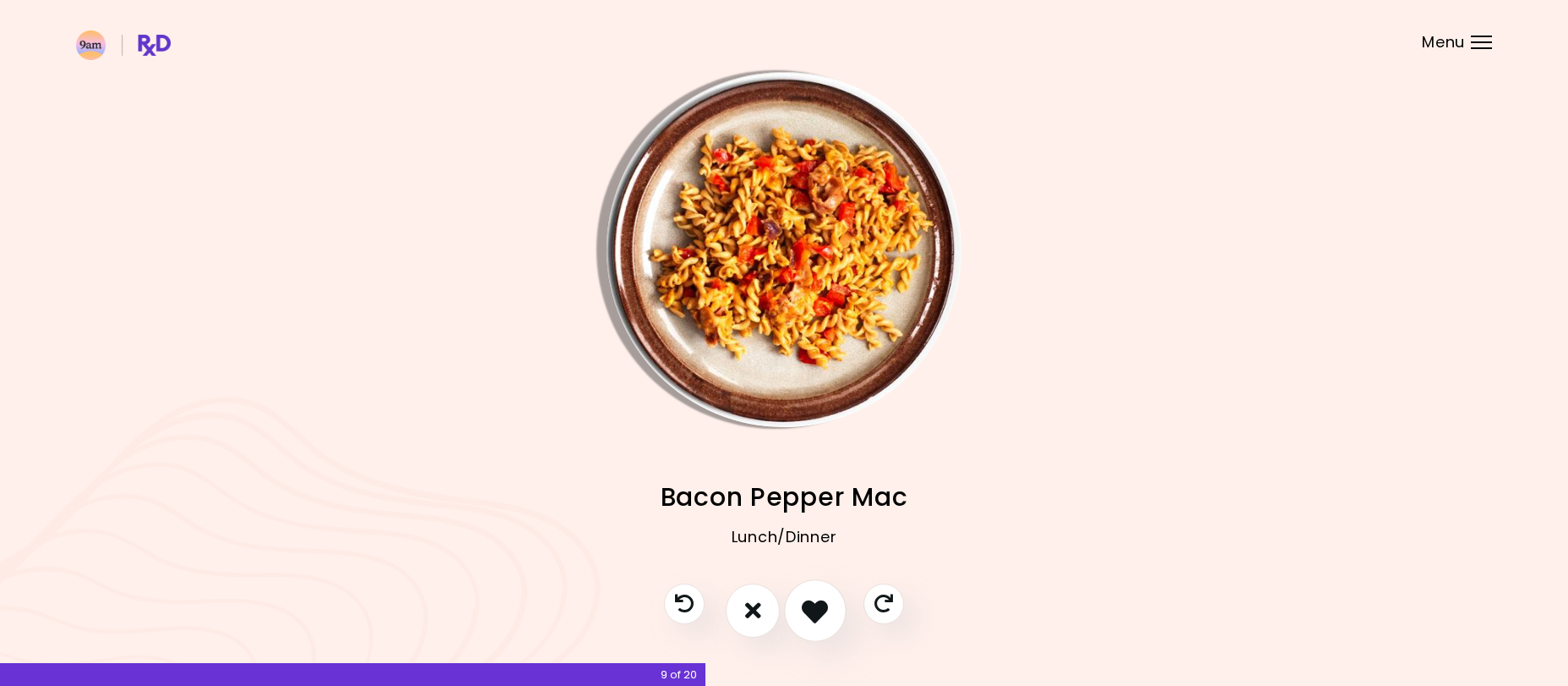
click at [809, 610] on icon "I like this recipe" at bounding box center [815, 610] width 26 height 26
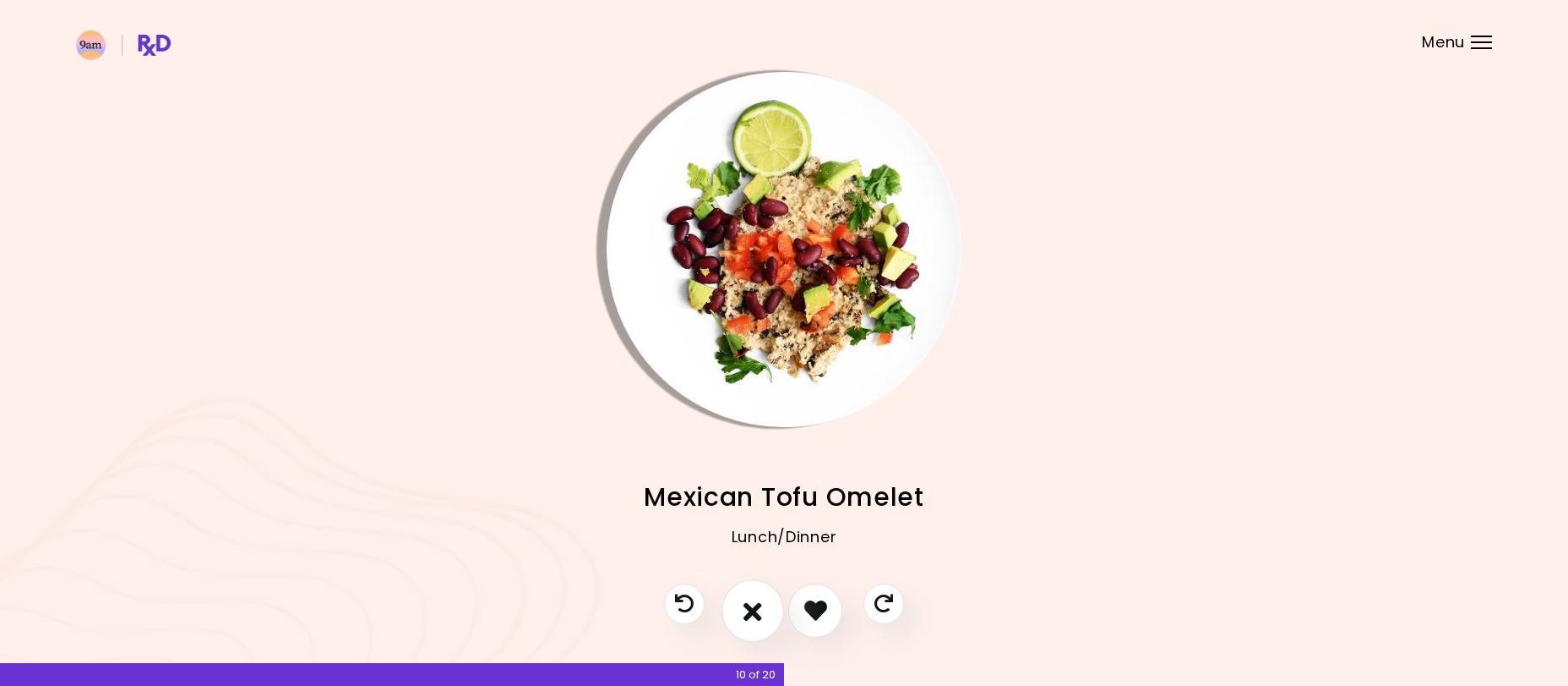
click at [758, 600] on icon "I don't like this recipe" at bounding box center [753, 610] width 19 height 26
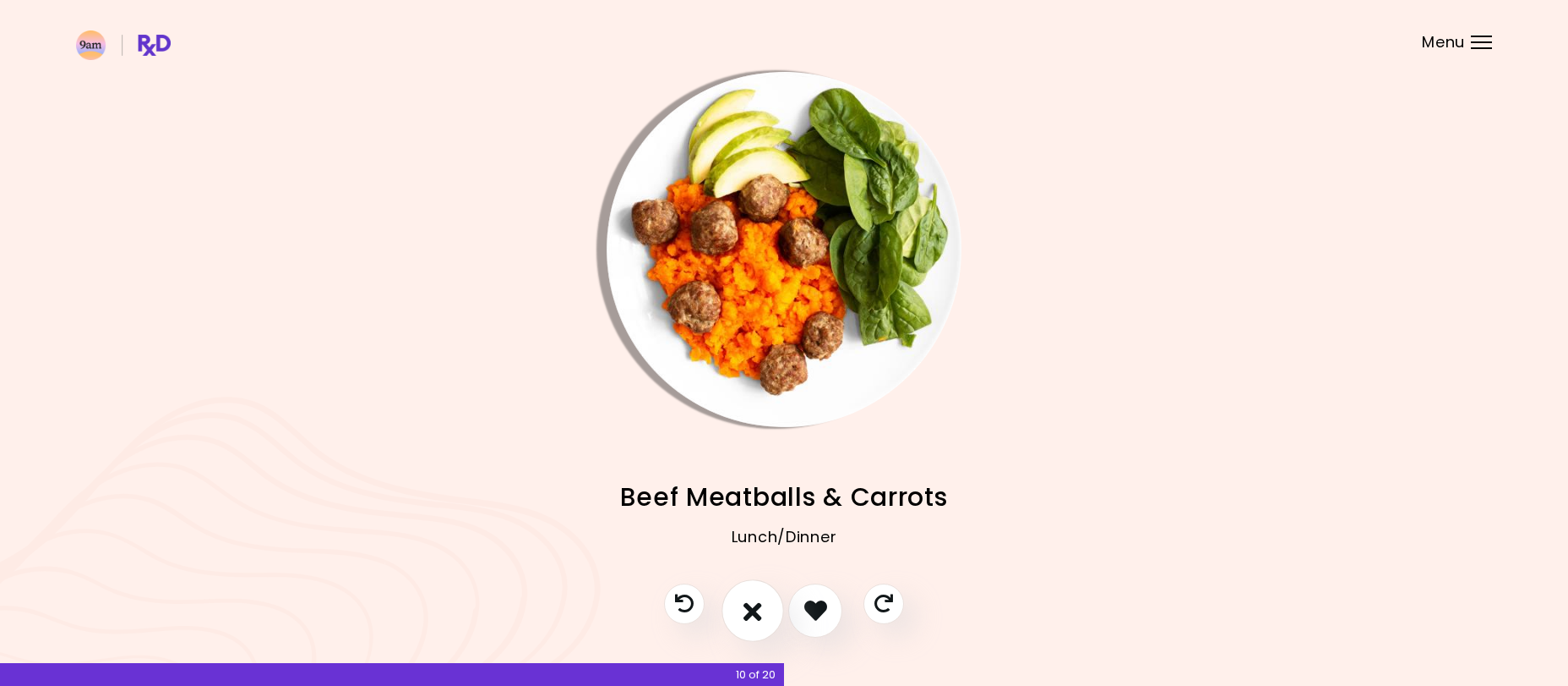
click at [738, 604] on button "I don't like this recipe" at bounding box center [753, 610] width 63 height 63
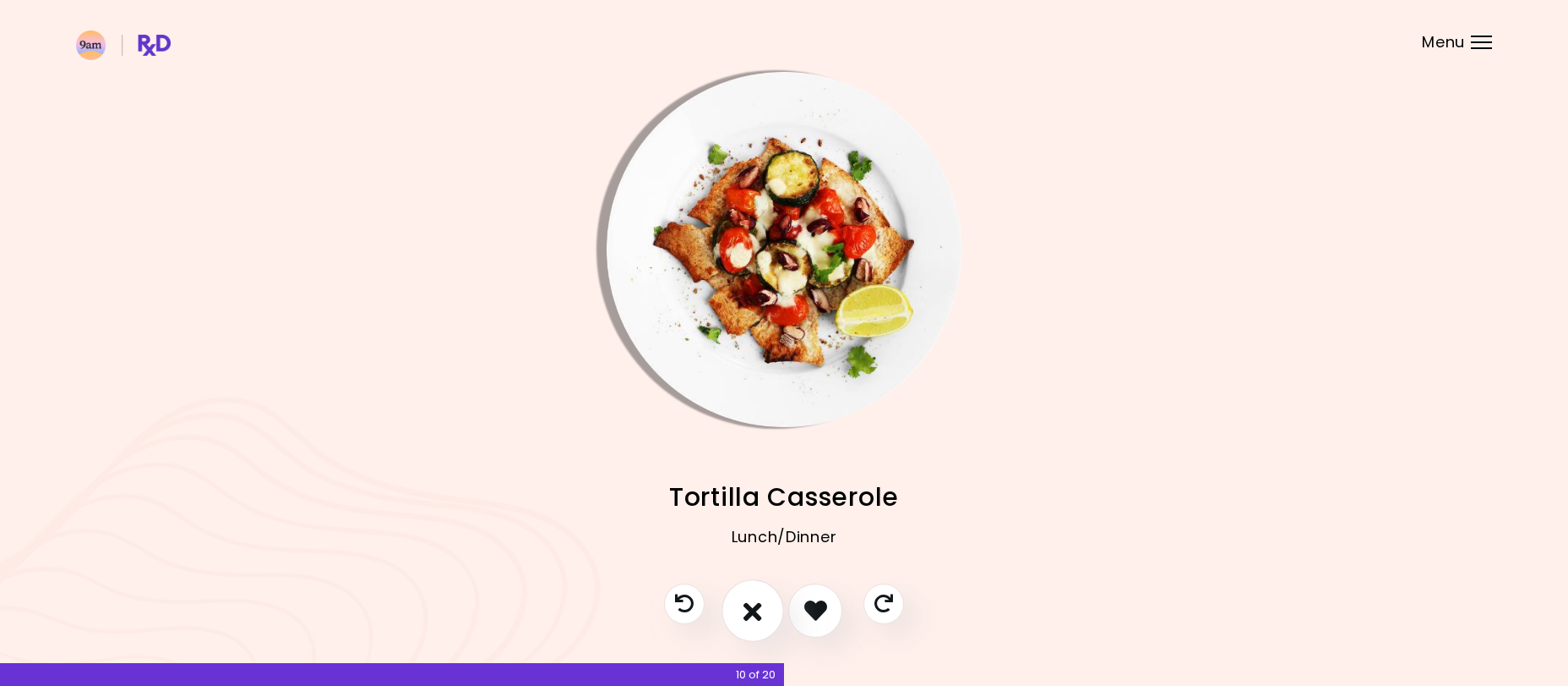
click at [738, 604] on button "I don't like this recipe" at bounding box center [753, 610] width 63 height 63
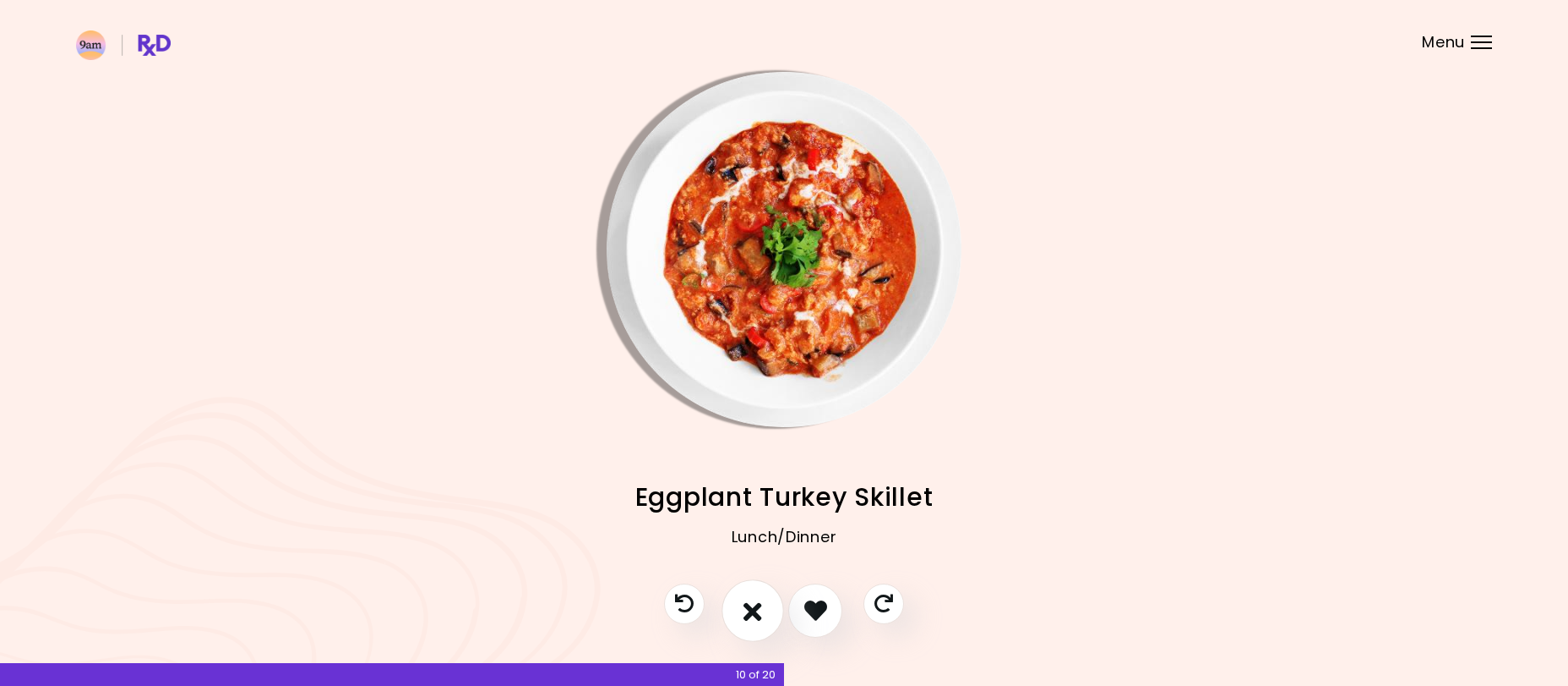
click at [738, 604] on button "I don't like this recipe" at bounding box center [753, 610] width 63 height 63
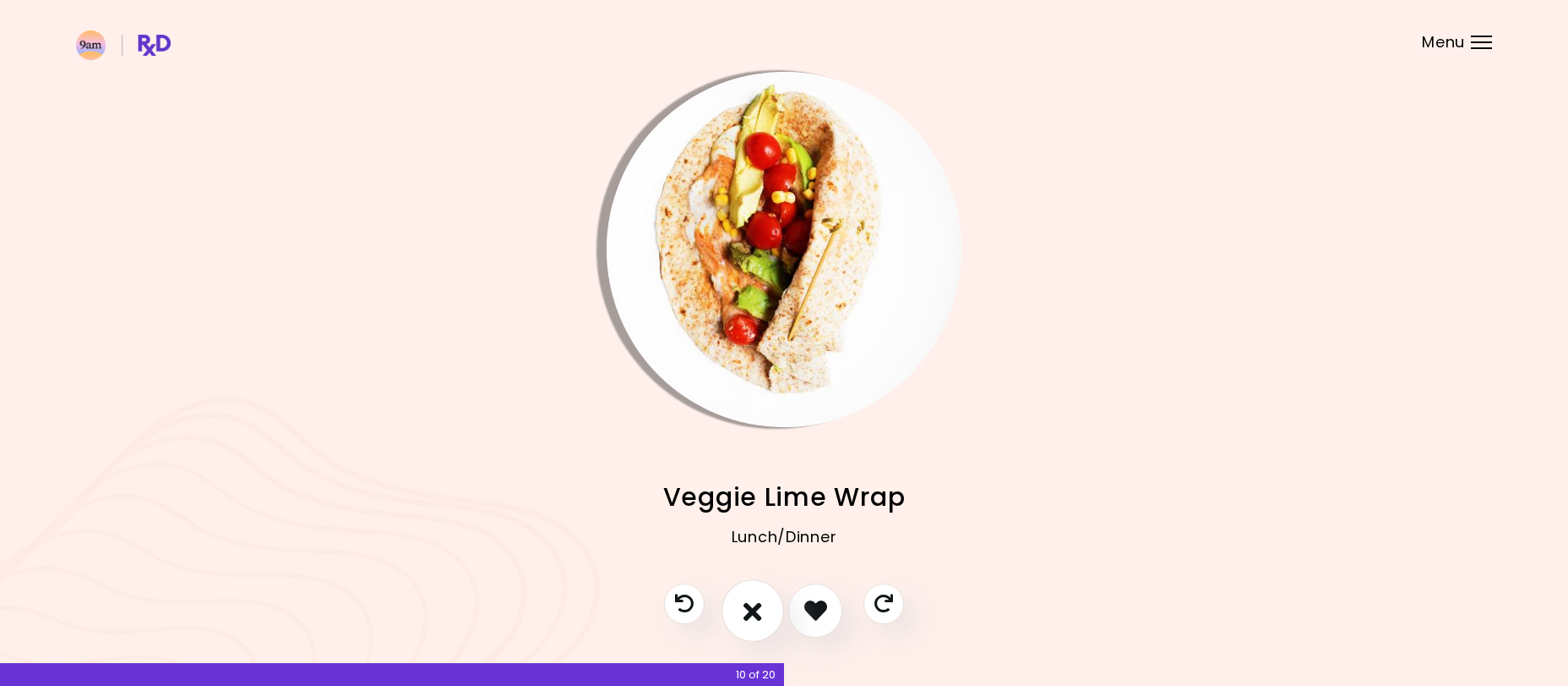
click at [738, 604] on button "I don't like this recipe" at bounding box center [753, 610] width 63 height 63
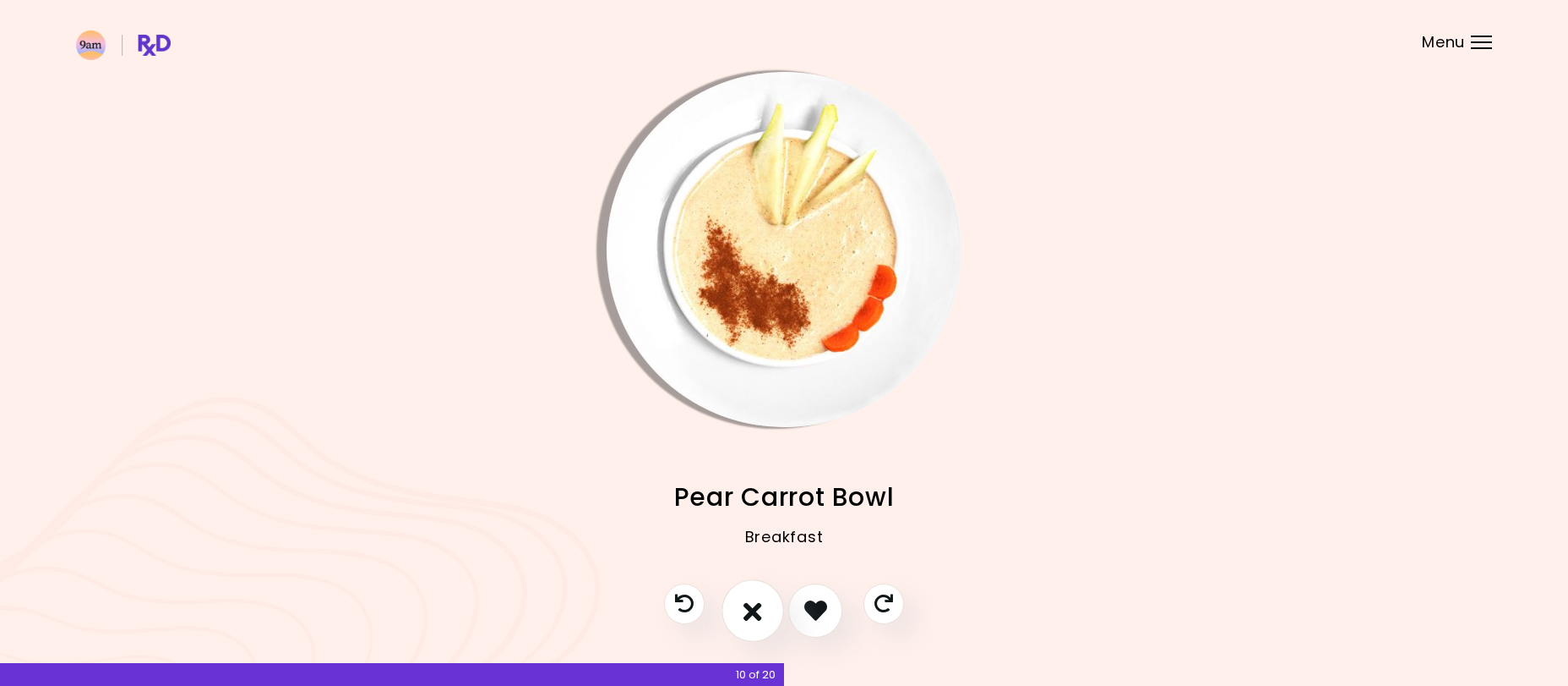
click at [738, 604] on button "I don't like this recipe" at bounding box center [753, 610] width 63 height 63
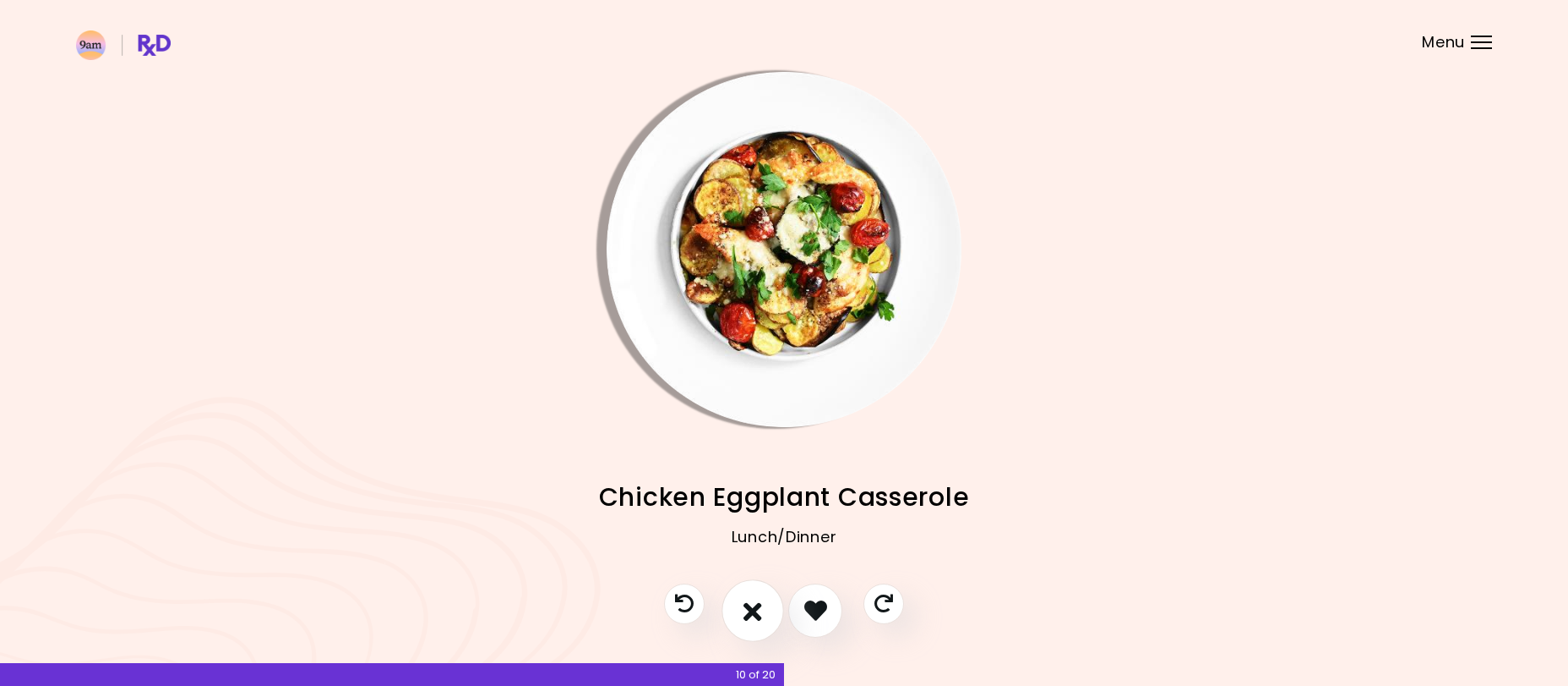
click at [739, 604] on button "I don't like this recipe" at bounding box center [753, 610] width 63 height 63
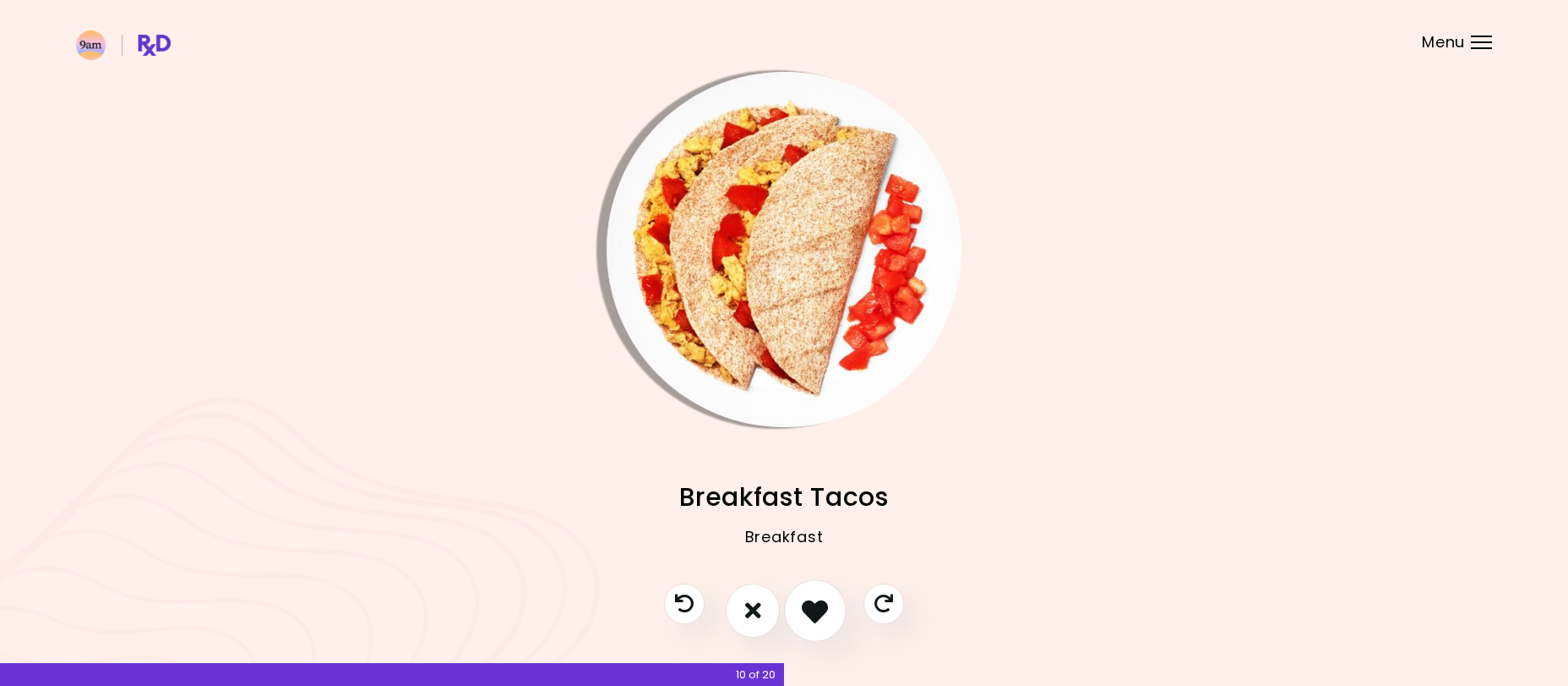
click at [810, 606] on icon "I like this recipe" at bounding box center [815, 610] width 26 height 26
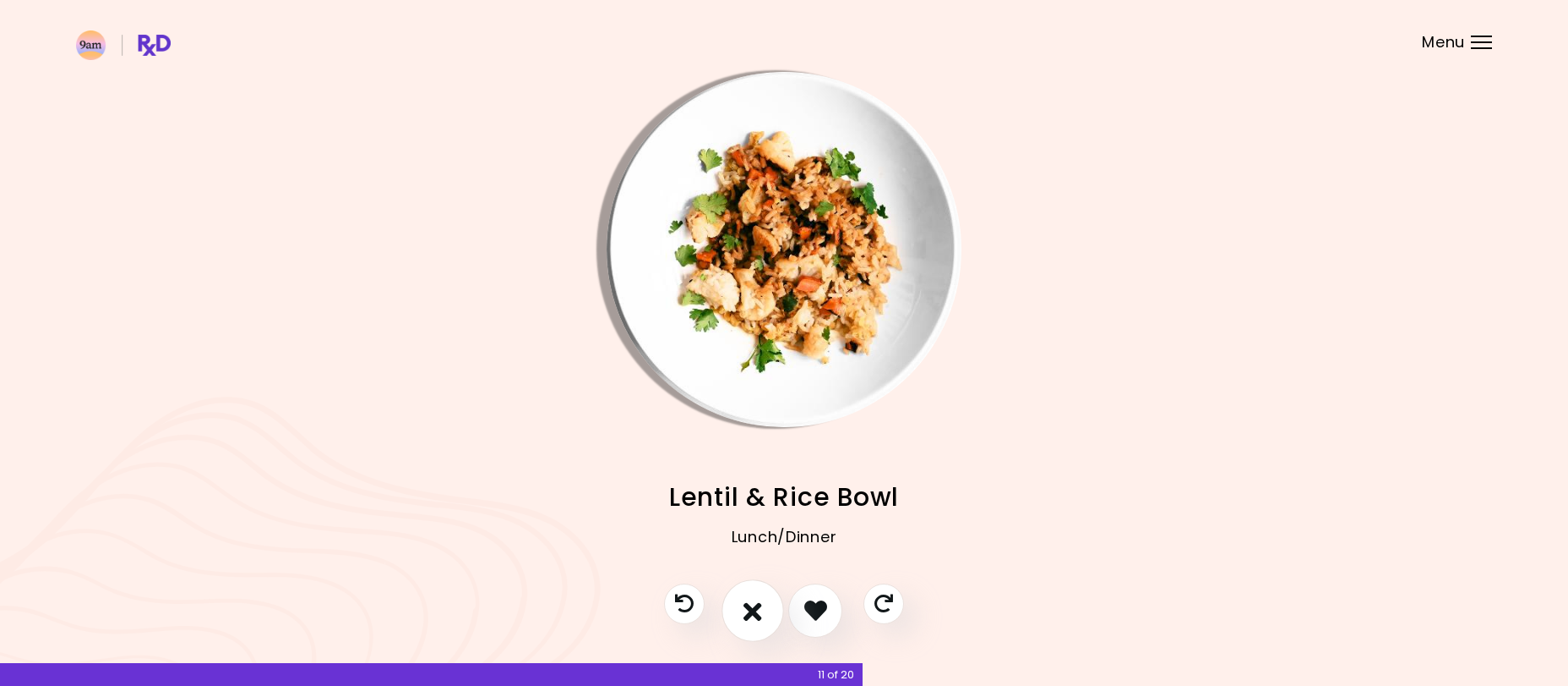
click at [753, 607] on icon "I don't like this recipe" at bounding box center [753, 610] width 19 height 26
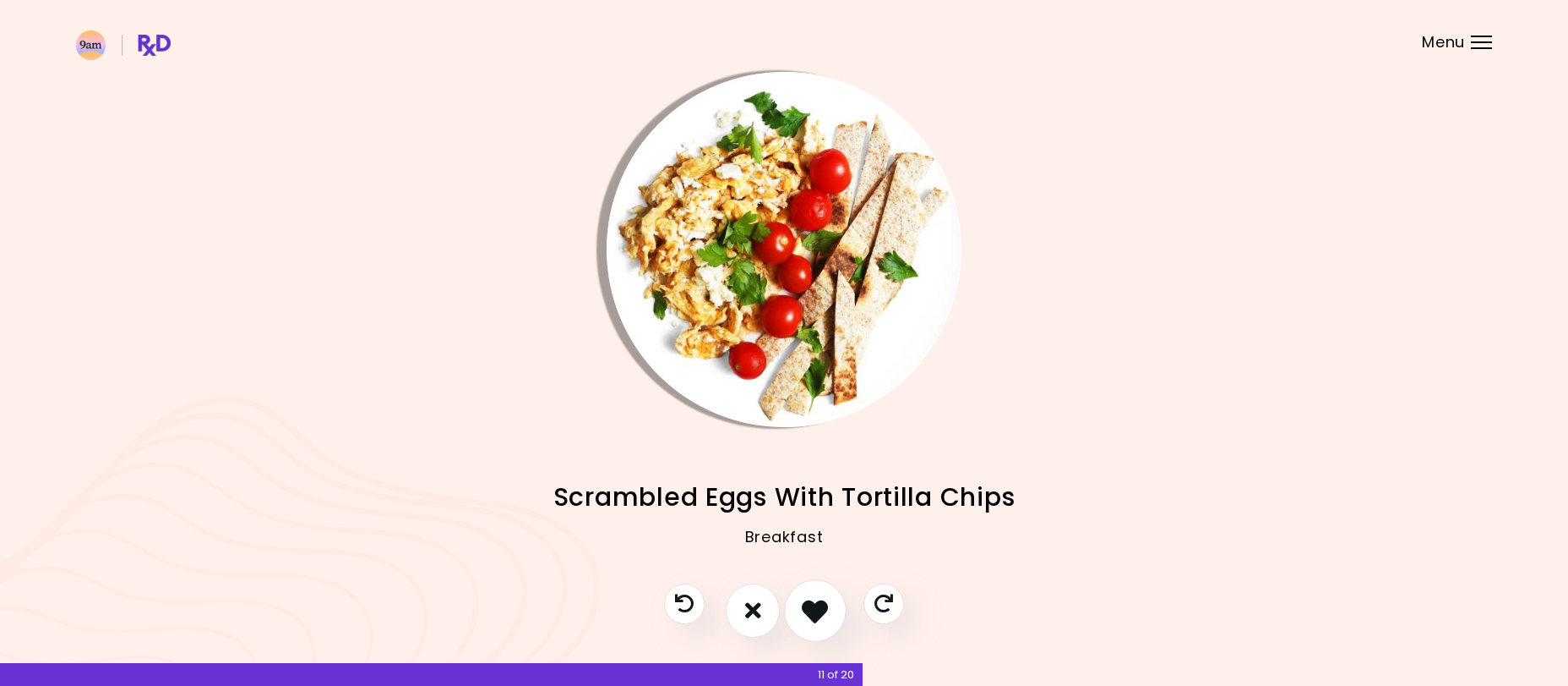
click at [828, 602] on icon "I like this recipe" at bounding box center [815, 610] width 26 height 26
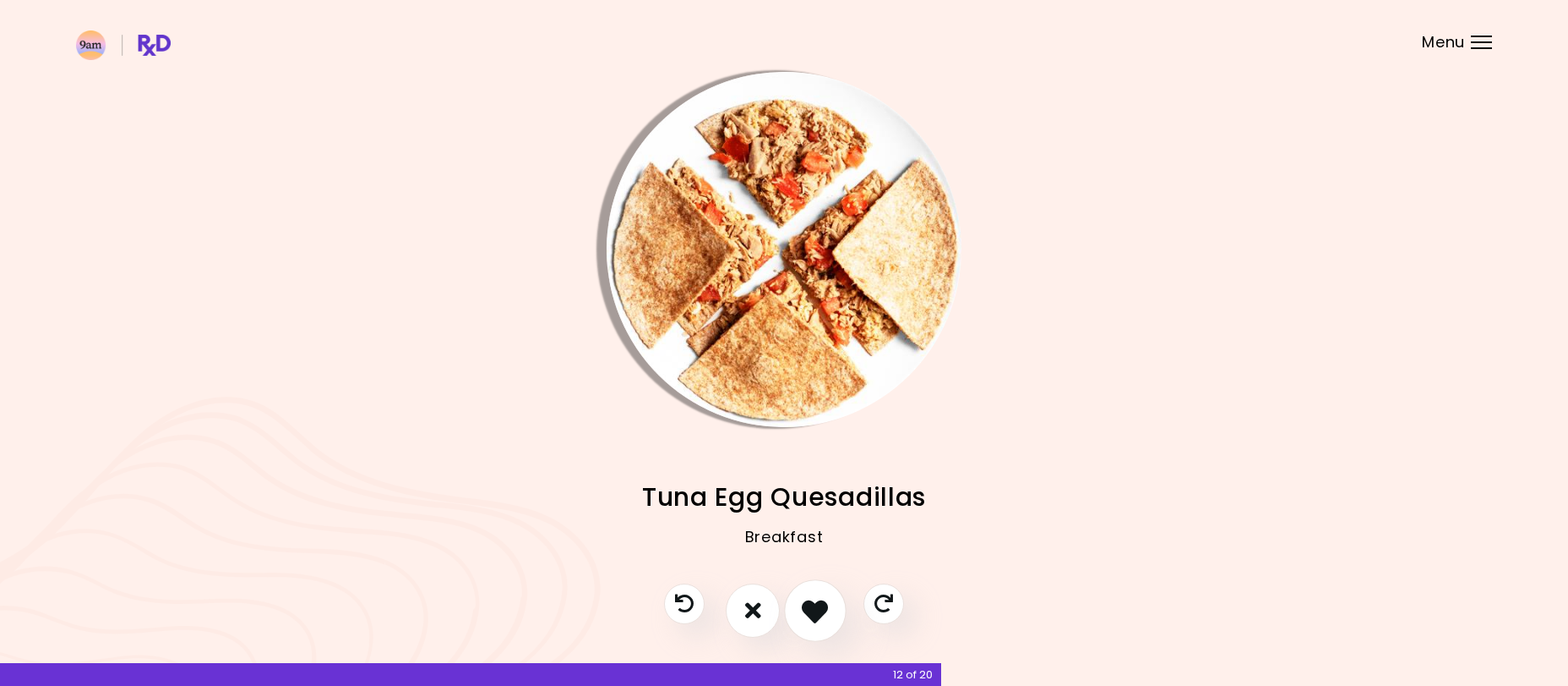
click at [824, 602] on icon "I like this recipe" at bounding box center [815, 610] width 26 height 26
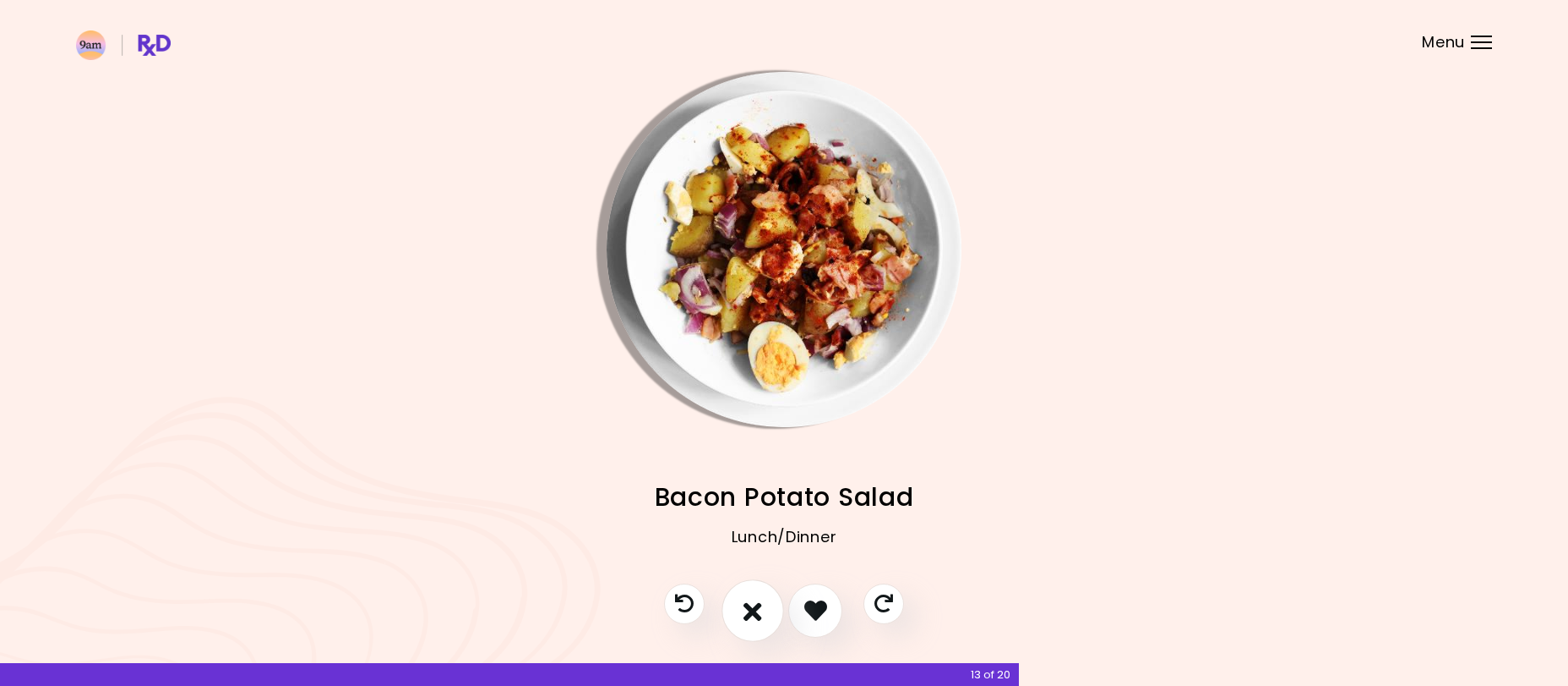
click at [752, 603] on icon "I don't like this recipe" at bounding box center [753, 610] width 19 height 26
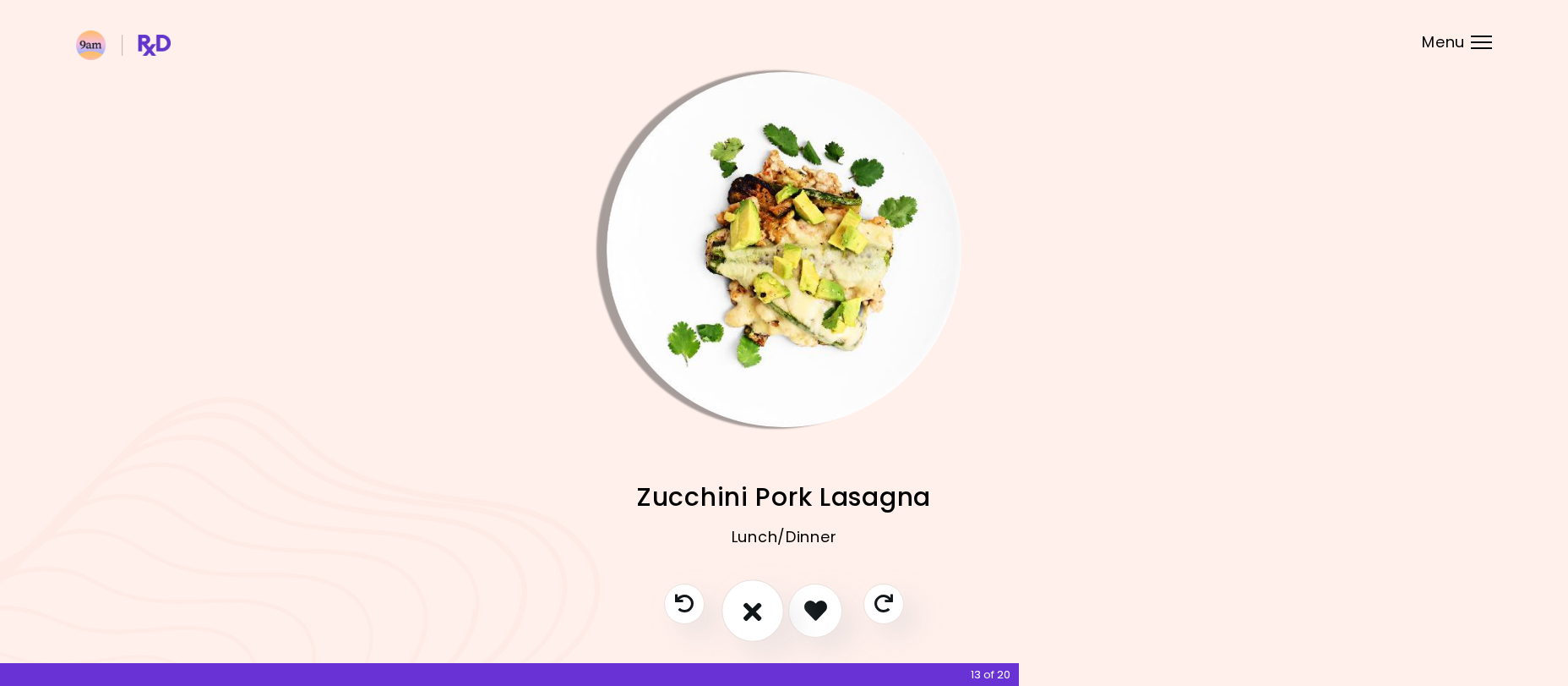
click at [752, 603] on icon "I don't like this recipe" at bounding box center [753, 610] width 19 height 26
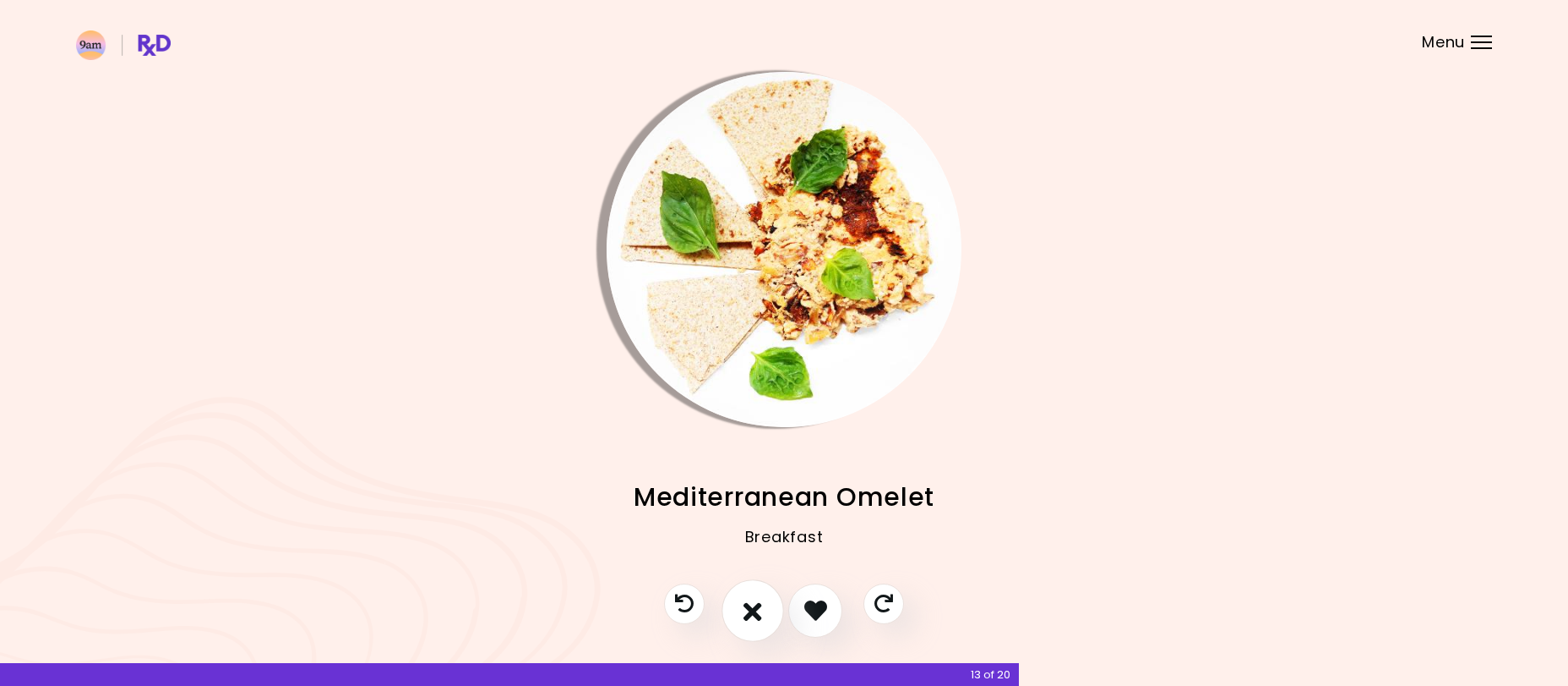
click at [752, 603] on icon "I don't like this recipe" at bounding box center [753, 610] width 19 height 26
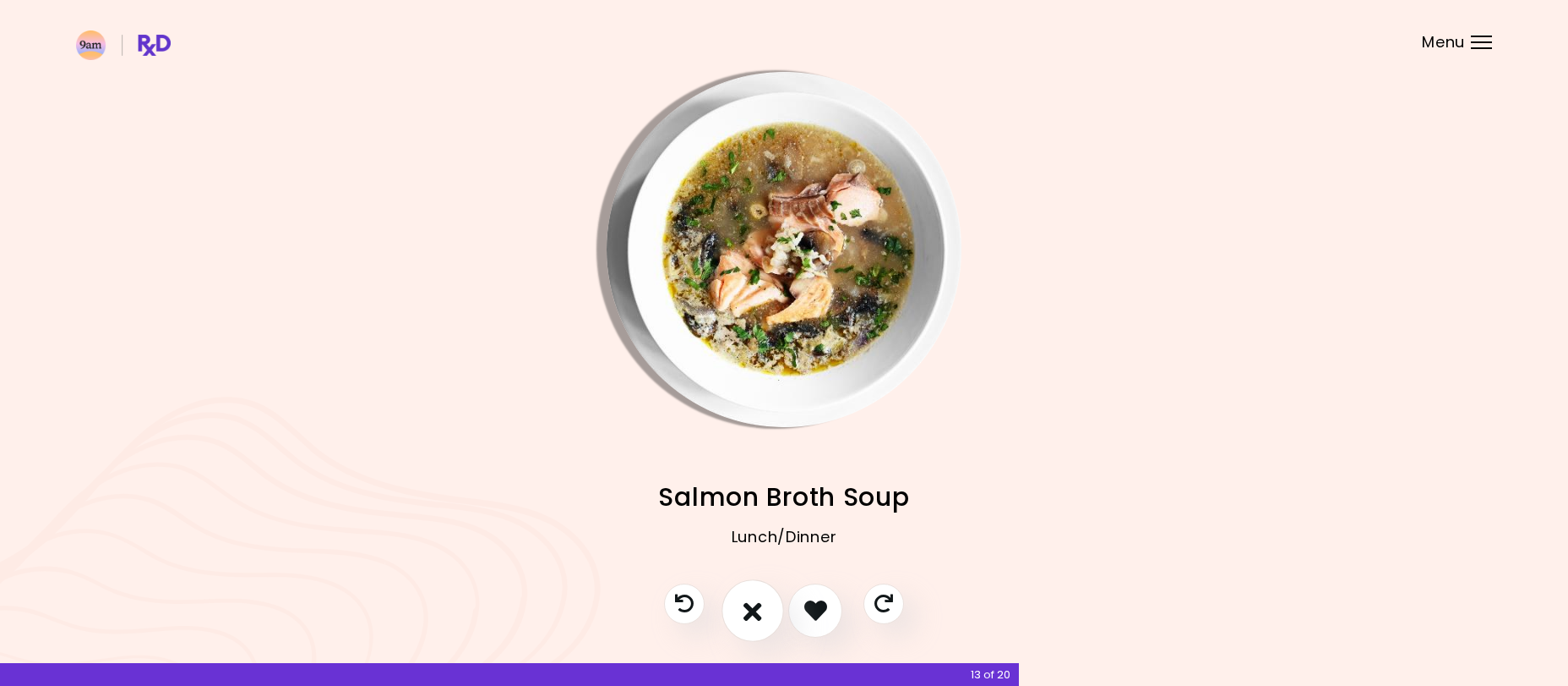
click at [752, 603] on icon "I don't like this recipe" at bounding box center [753, 610] width 19 height 26
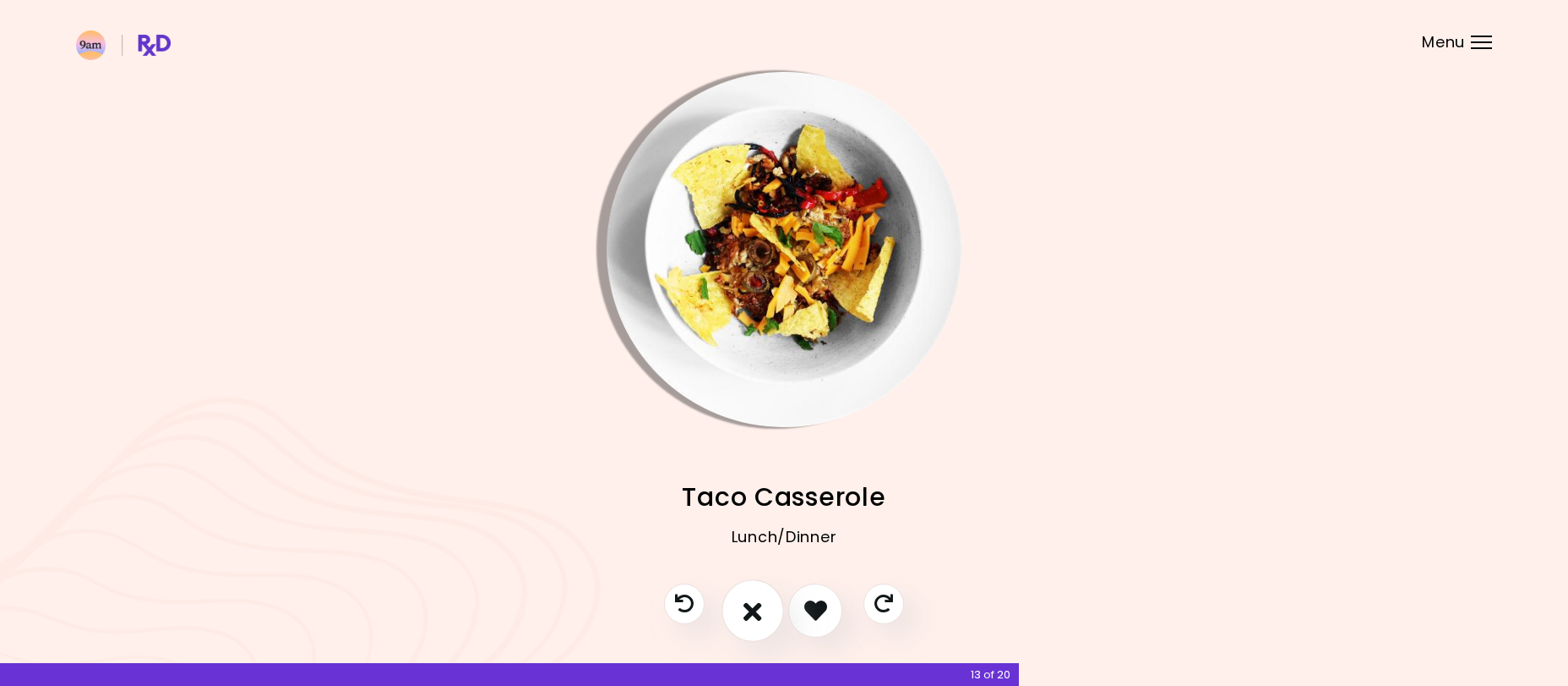
click at [752, 603] on icon "I don't like this recipe" at bounding box center [753, 610] width 19 height 26
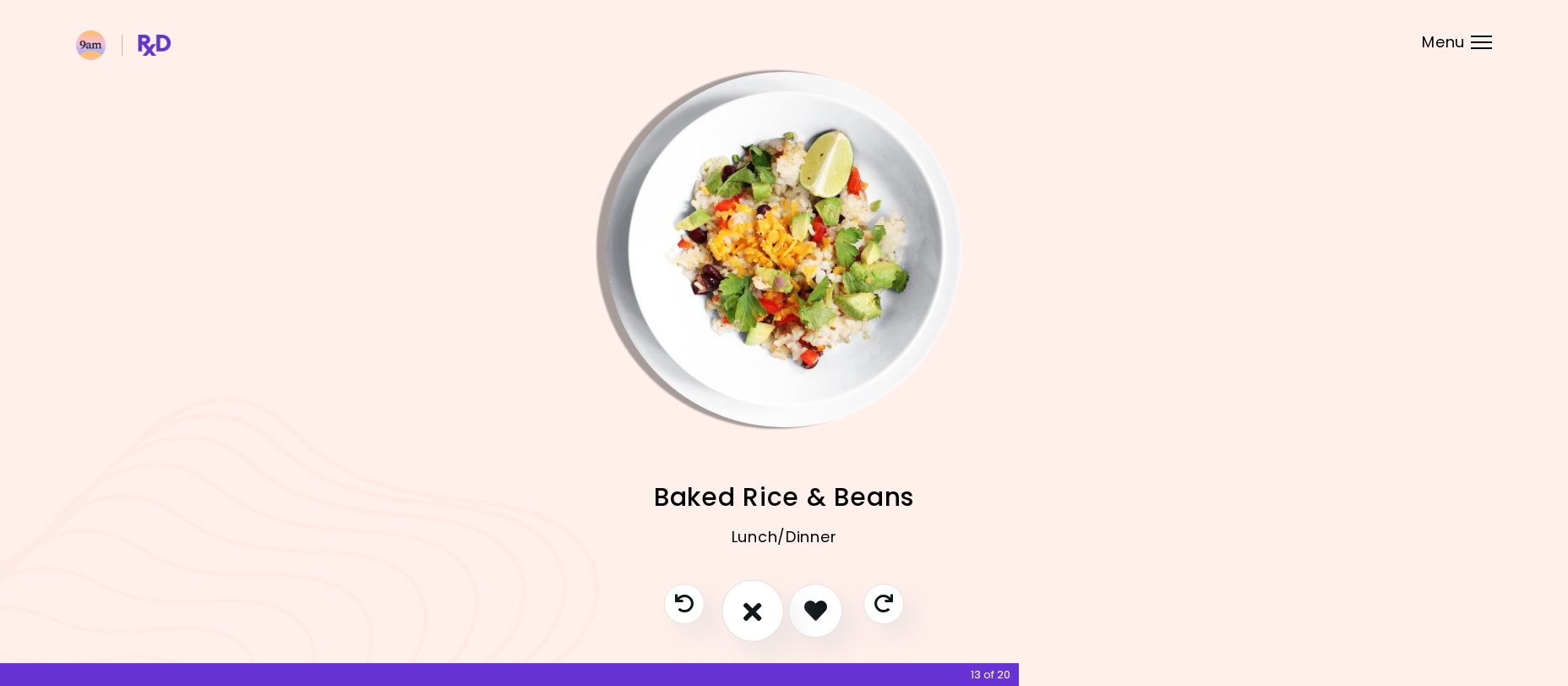
click at [752, 603] on icon "I don't like this recipe" at bounding box center [753, 610] width 19 height 26
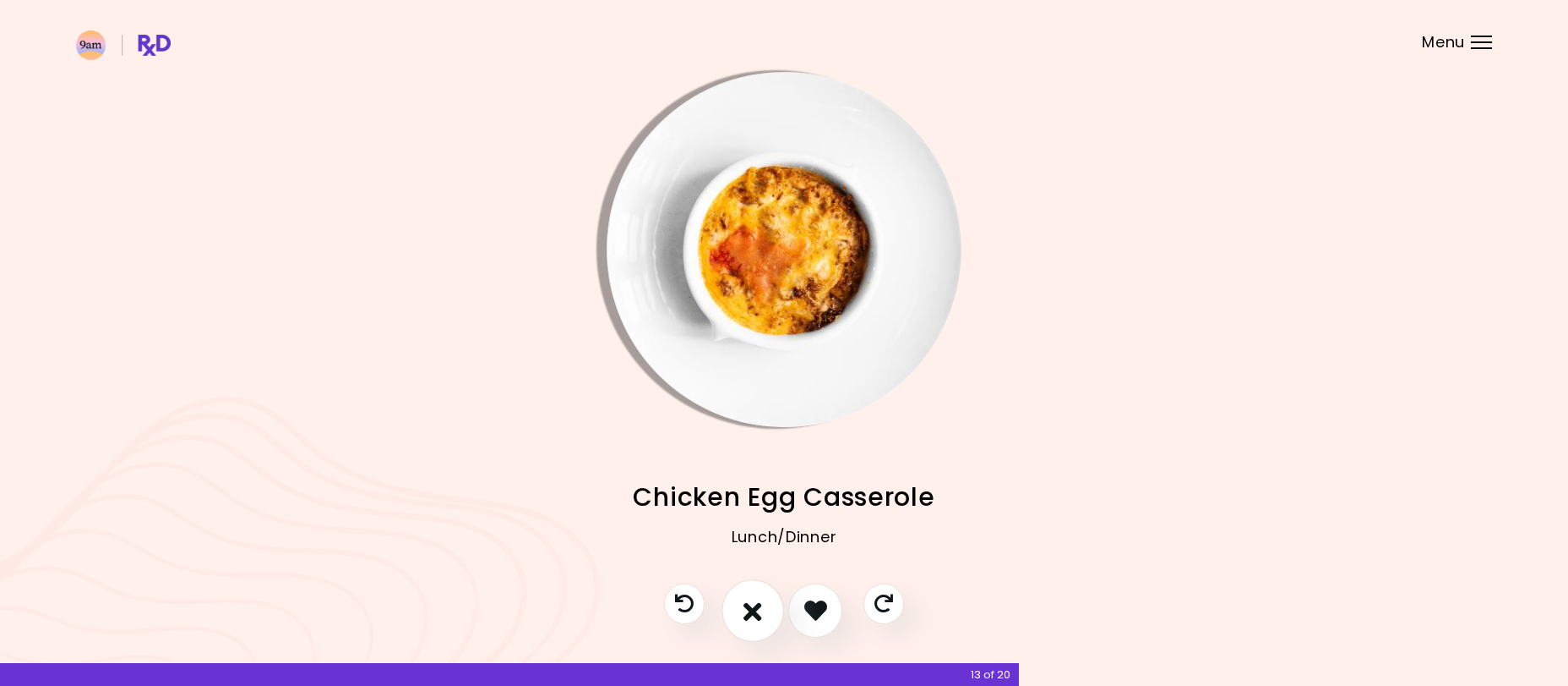
click at [752, 603] on icon "I don't like this recipe" at bounding box center [753, 610] width 19 height 26
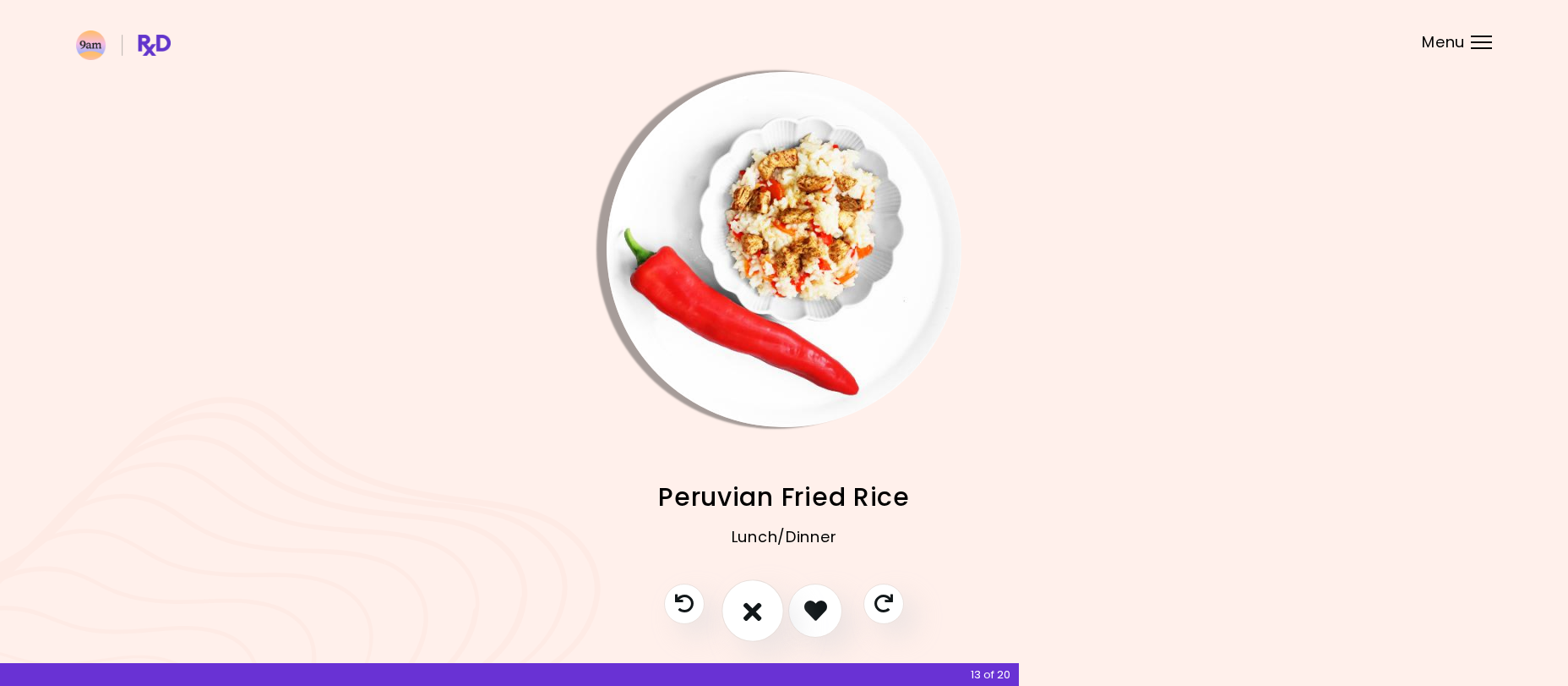
click at [752, 603] on icon "I don't like this recipe" at bounding box center [753, 610] width 19 height 26
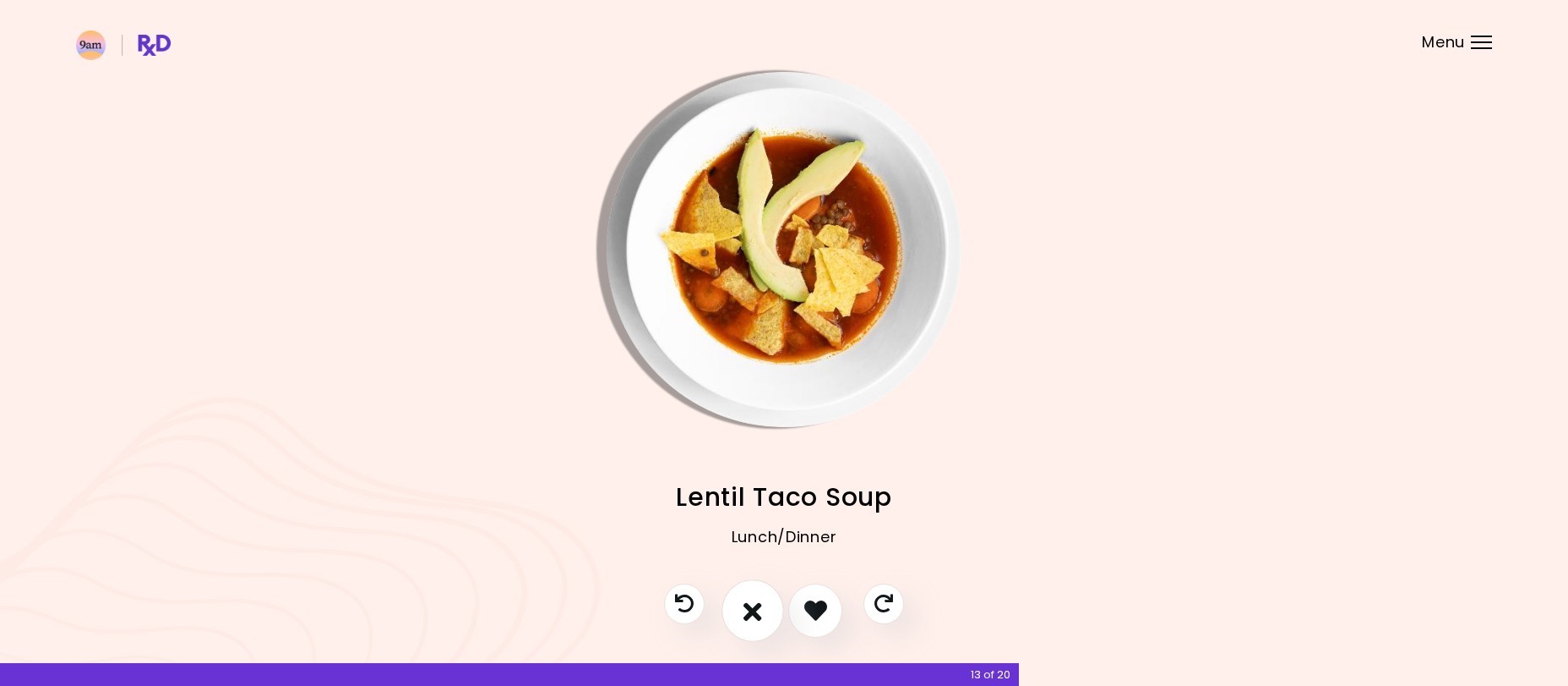
click at [753, 604] on icon "I don't like this recipe" at bounding box center [753, 610] width 19 height 26
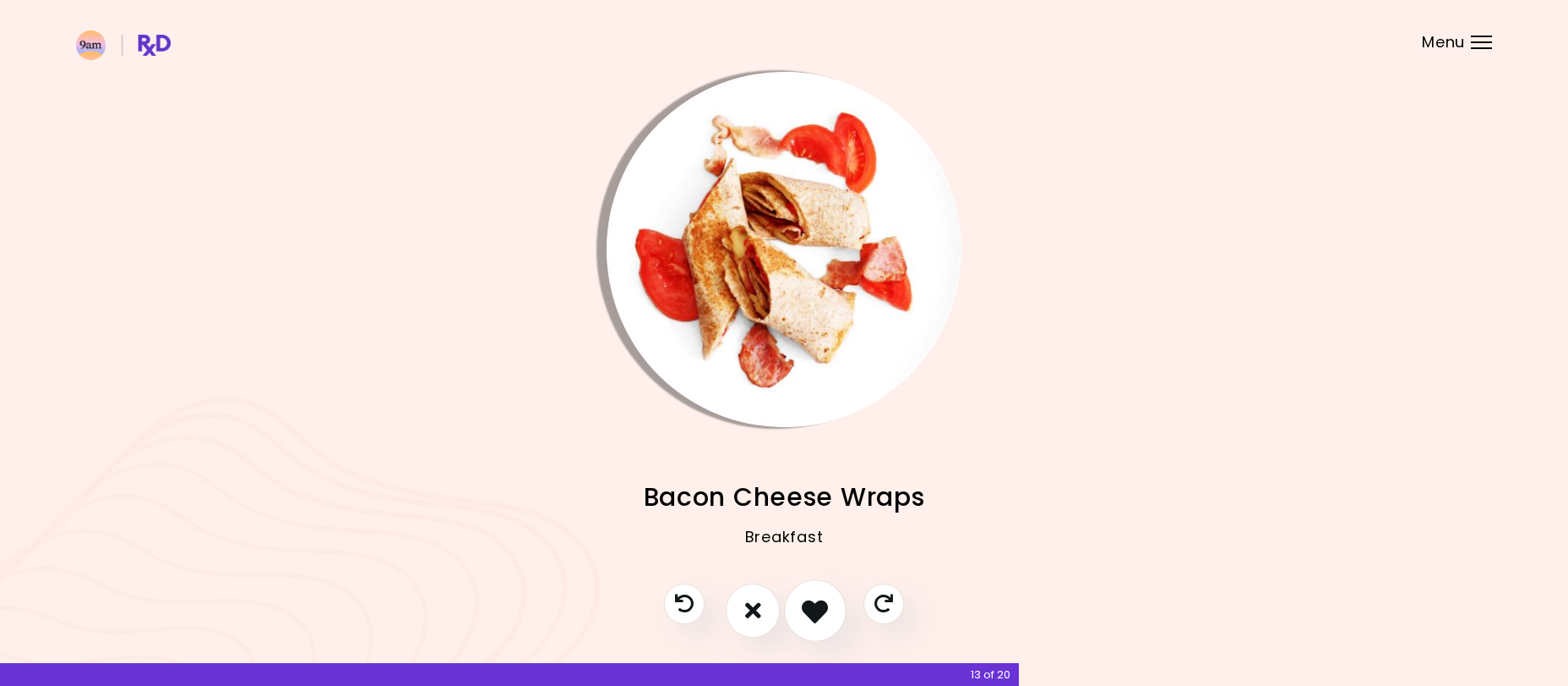
click at [808, 608] on icon "I like this recipe" at bounding box center [815, 610] width 26 height 26
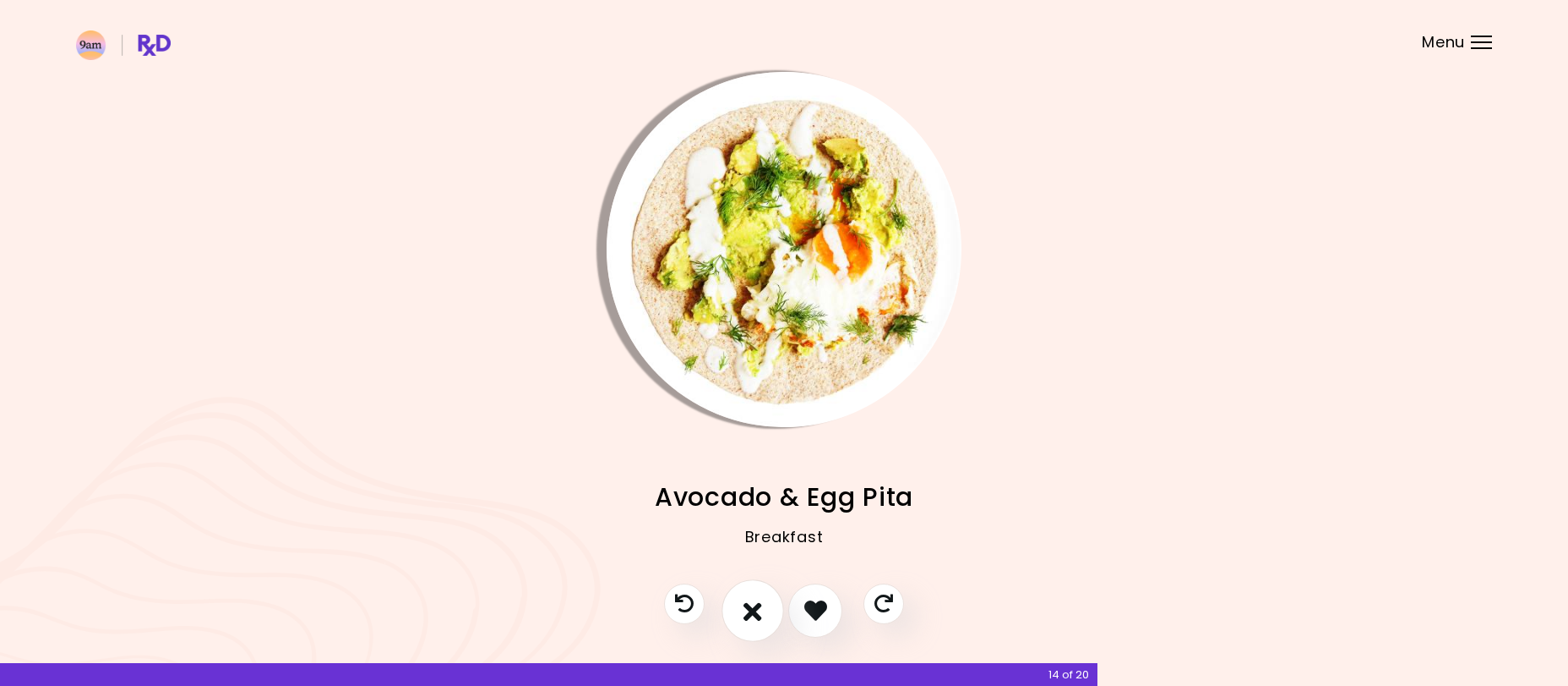
click at [753, 607] on icon "I don't like this recipe" at bounding box center [753, 610] width 19 height 26
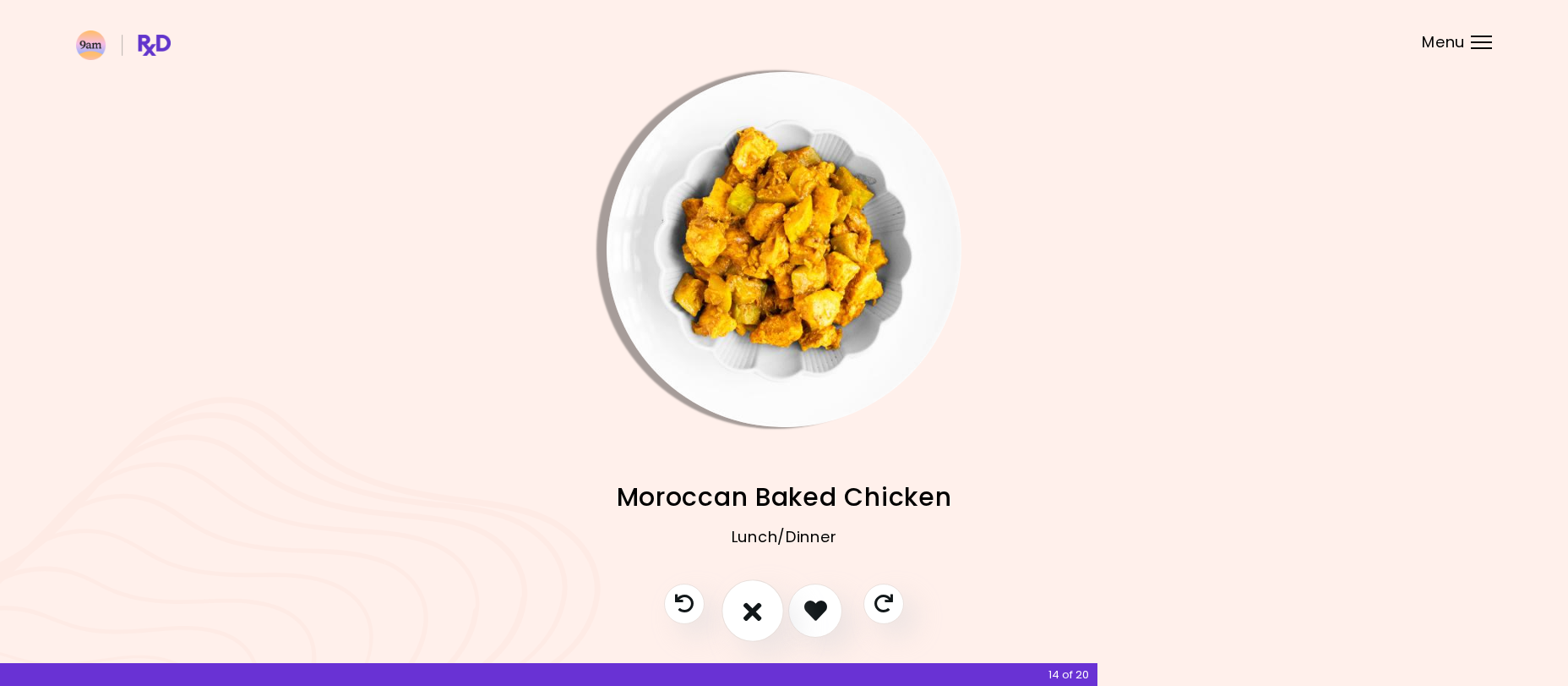
click at [745, 607] on icon "I don't like this recipe" at bounding box center [753, 610] width 19 height 26
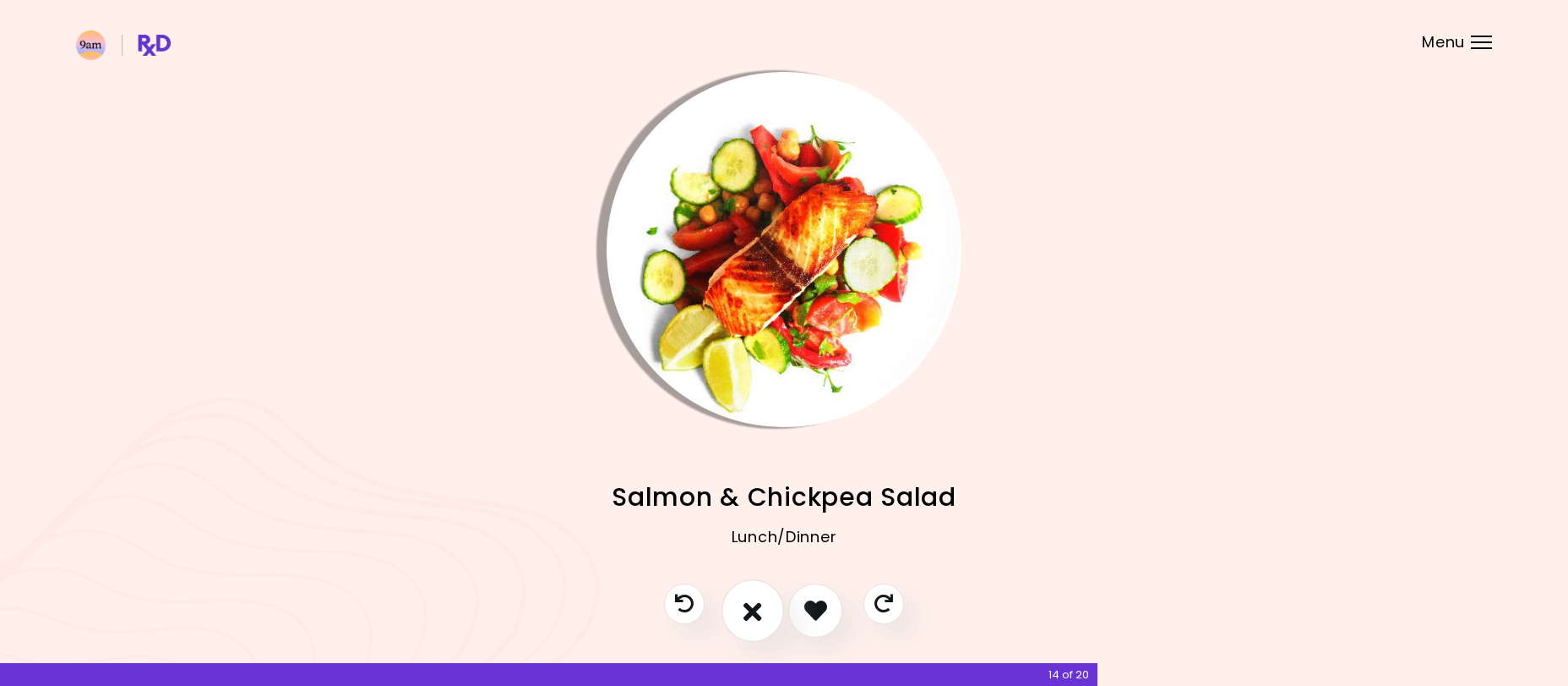
click at [743, 608] on button "I don't like this recipe" at bounding box center [753, 610] width 63 height 63
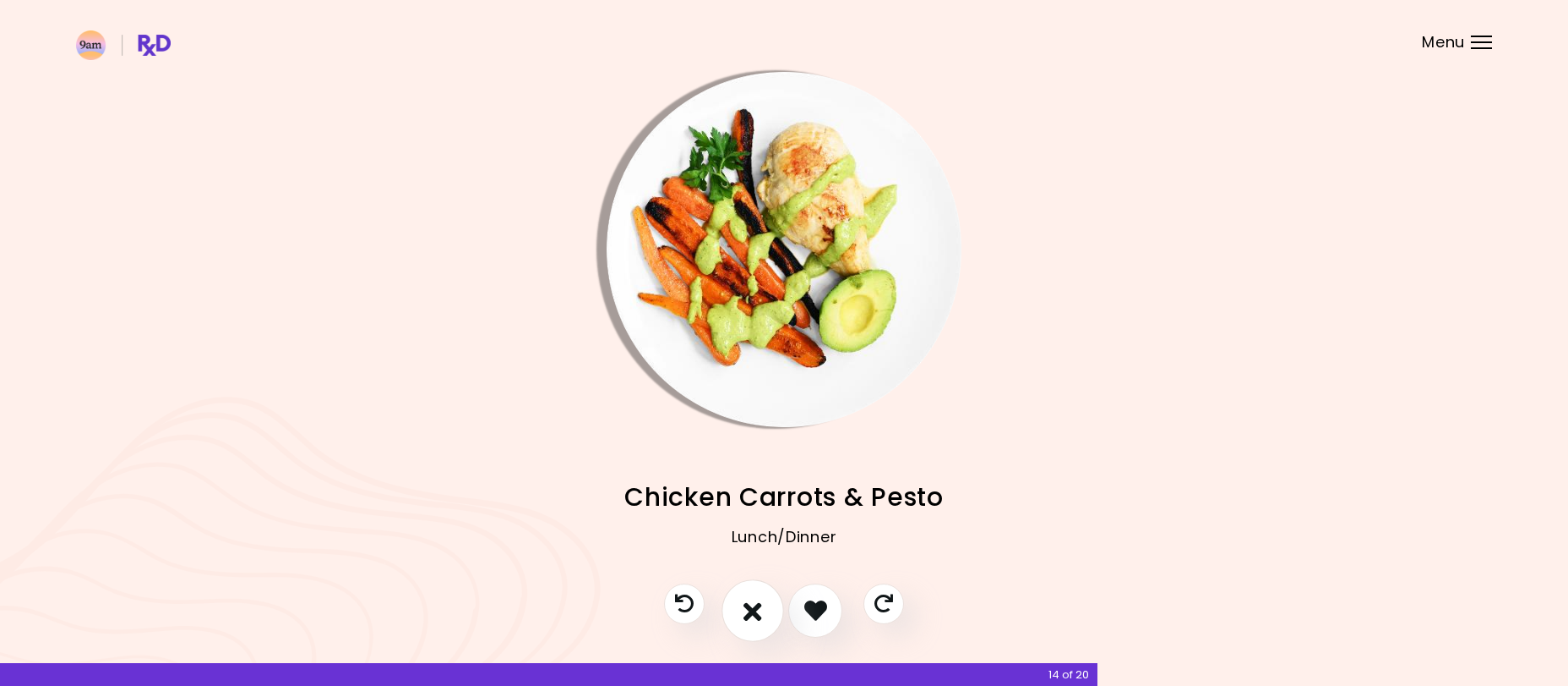
click at [750, 609] on icon "I don't like this recipe" at bounding box center [753, 610] width 19 height 26
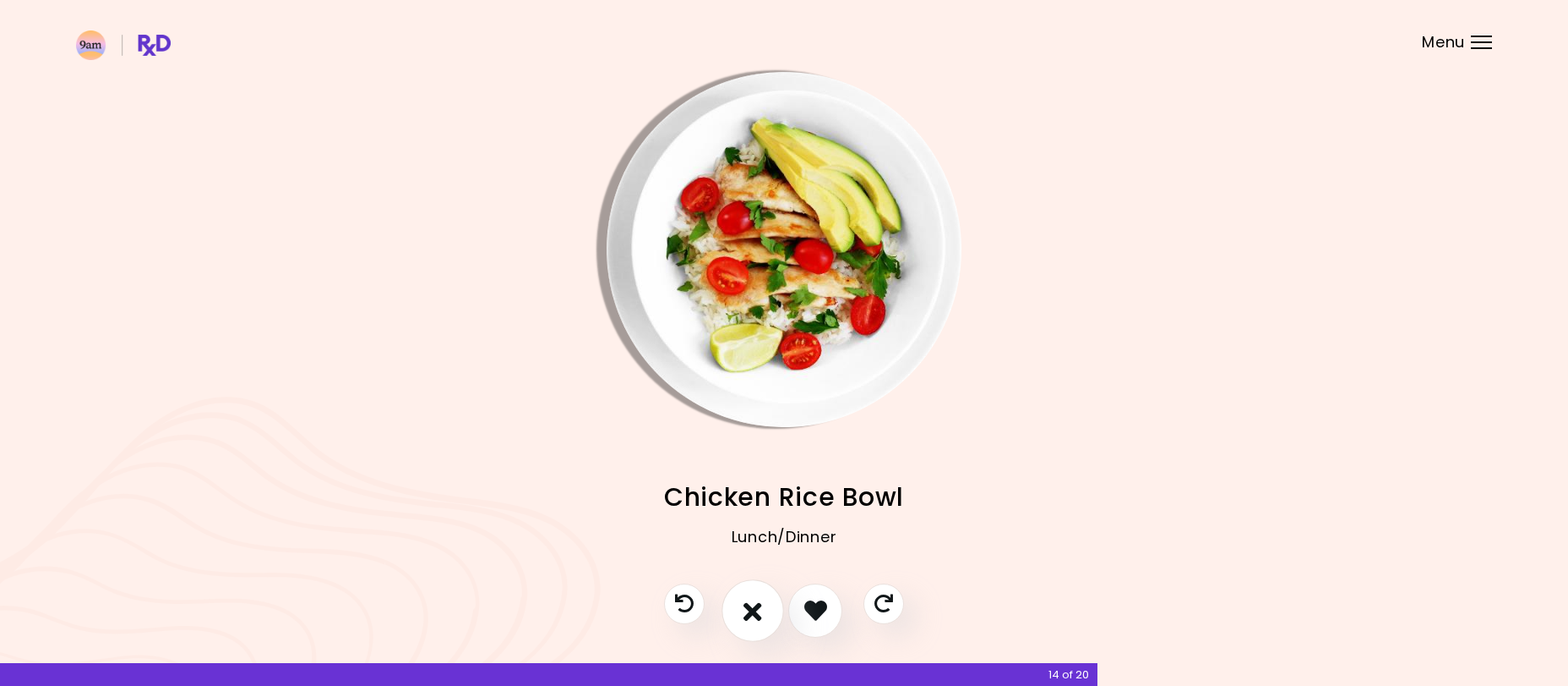
click at [750, 609] on icon "I don't like this recipe" at bounding box center [753, 610] width 19 height 26
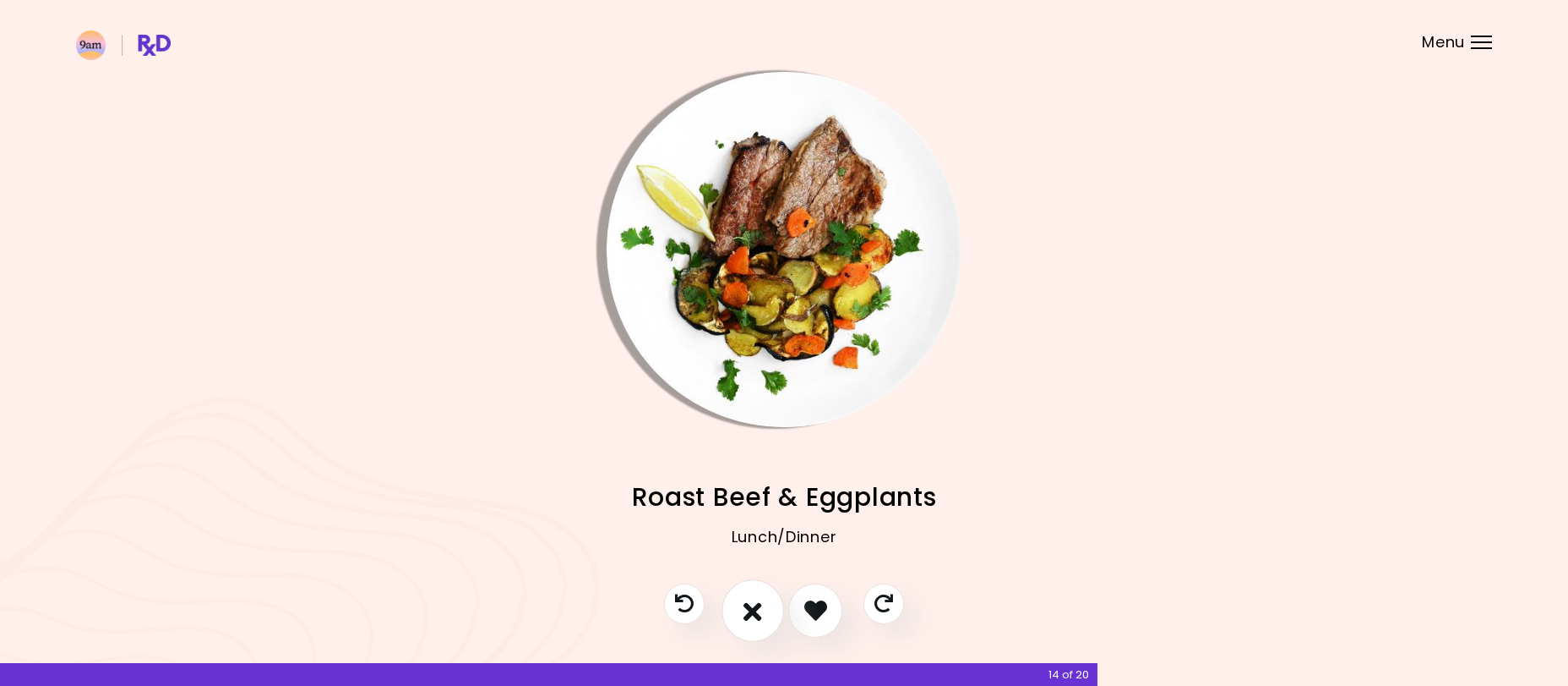
click at [750, 609] on icon "I don't like this recipe" at bounding box center [753, 610] width 19 height 26
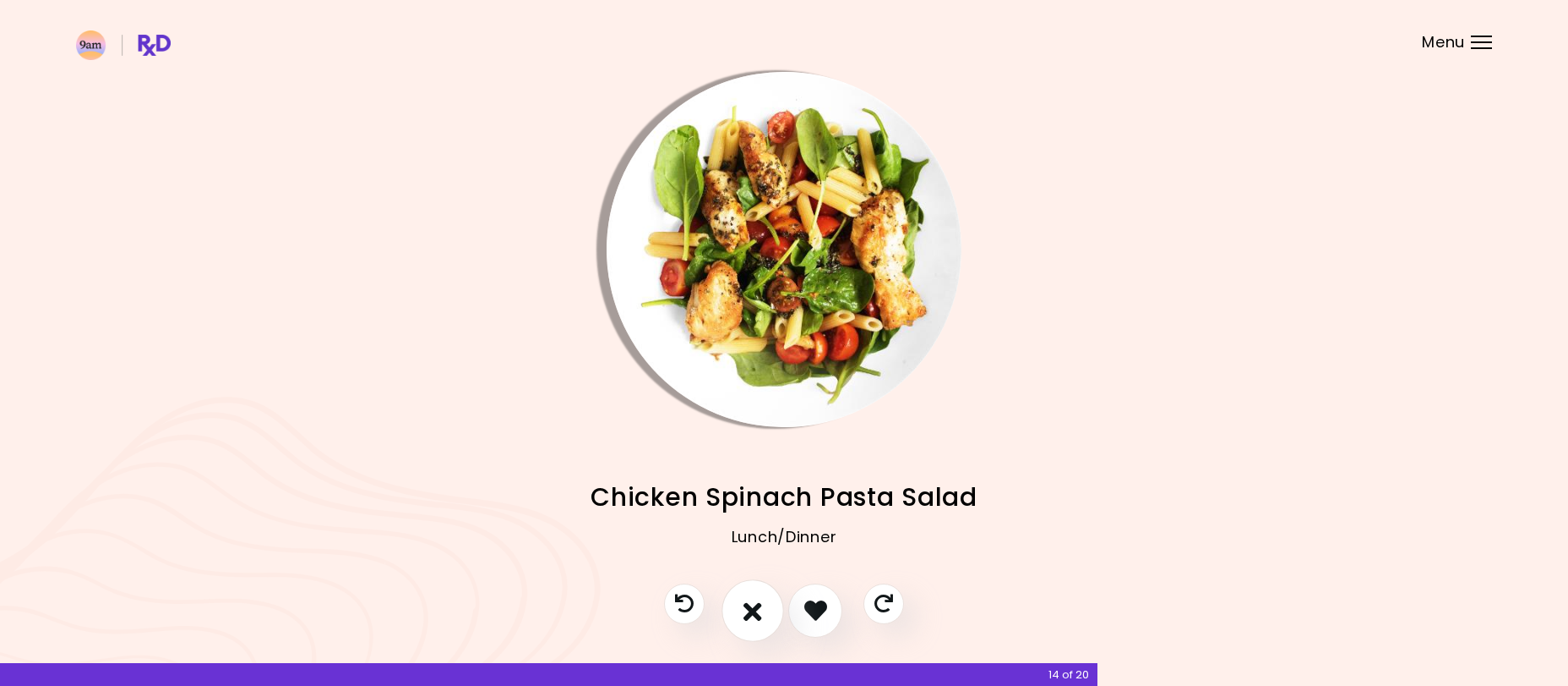
click at [750, 609] on icon "I don't like this recipe" at bounding box center [753, 610] width 19 height 26
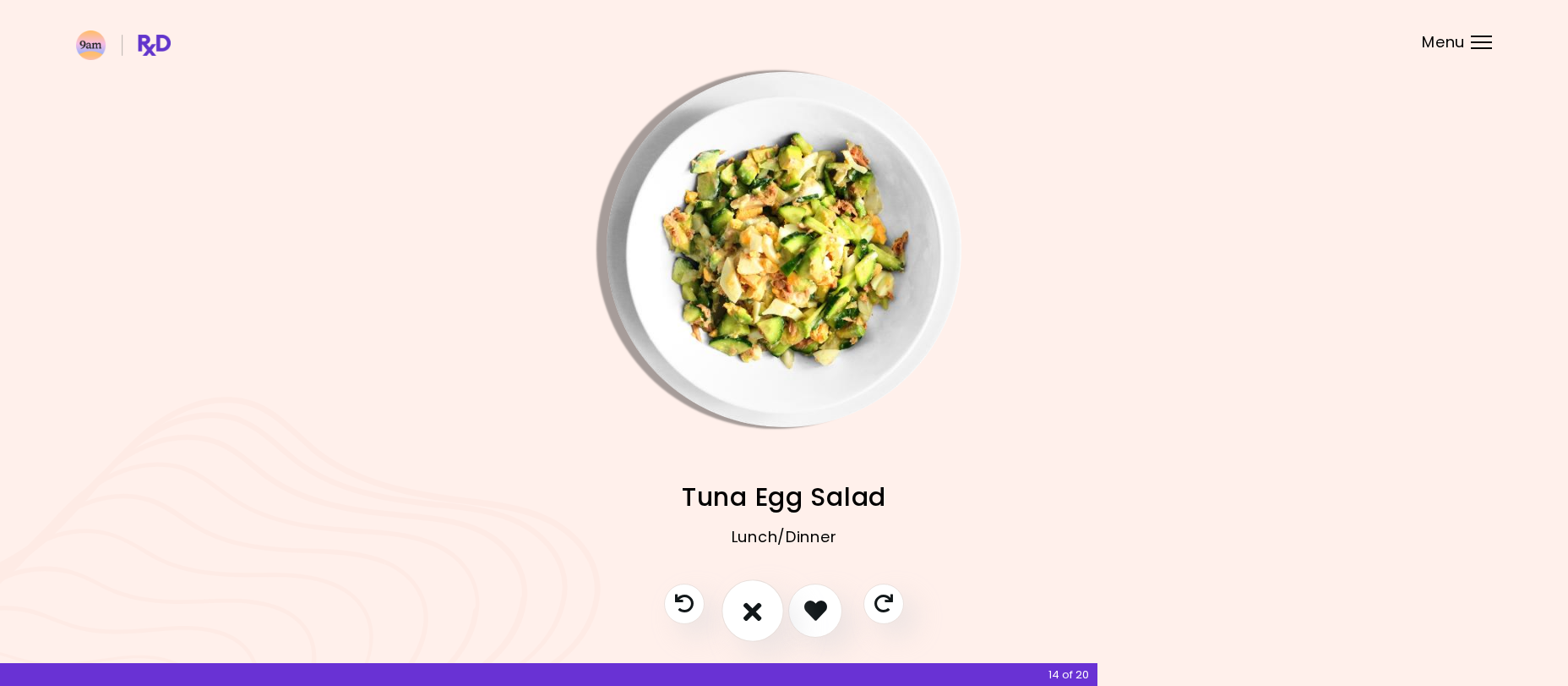
click at [750, 608] on icon "I don't like this recipe" at bounding box center [753, 610] width 19 height 26
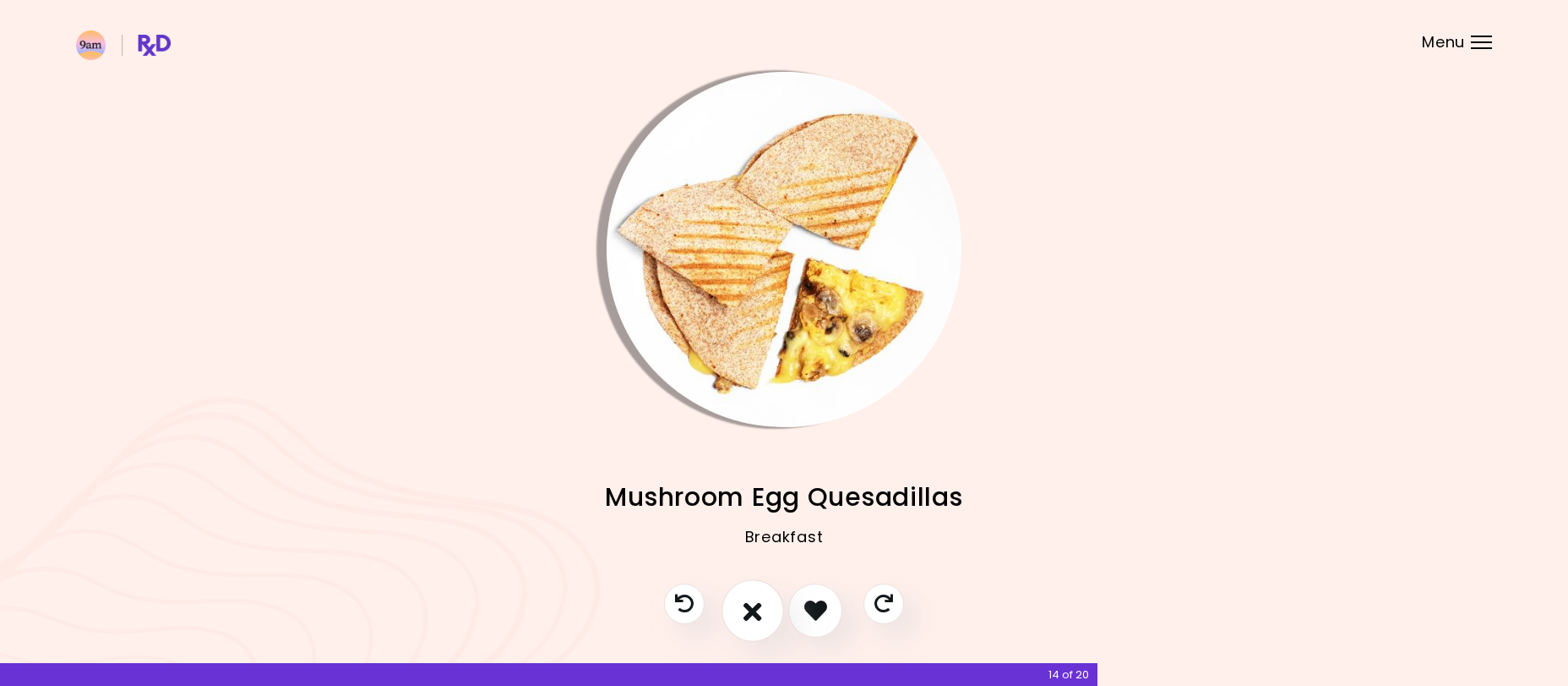
click at [750, 607] on icon "I don't like this recipe" at bounding box center [753, 610] width 19 height 26
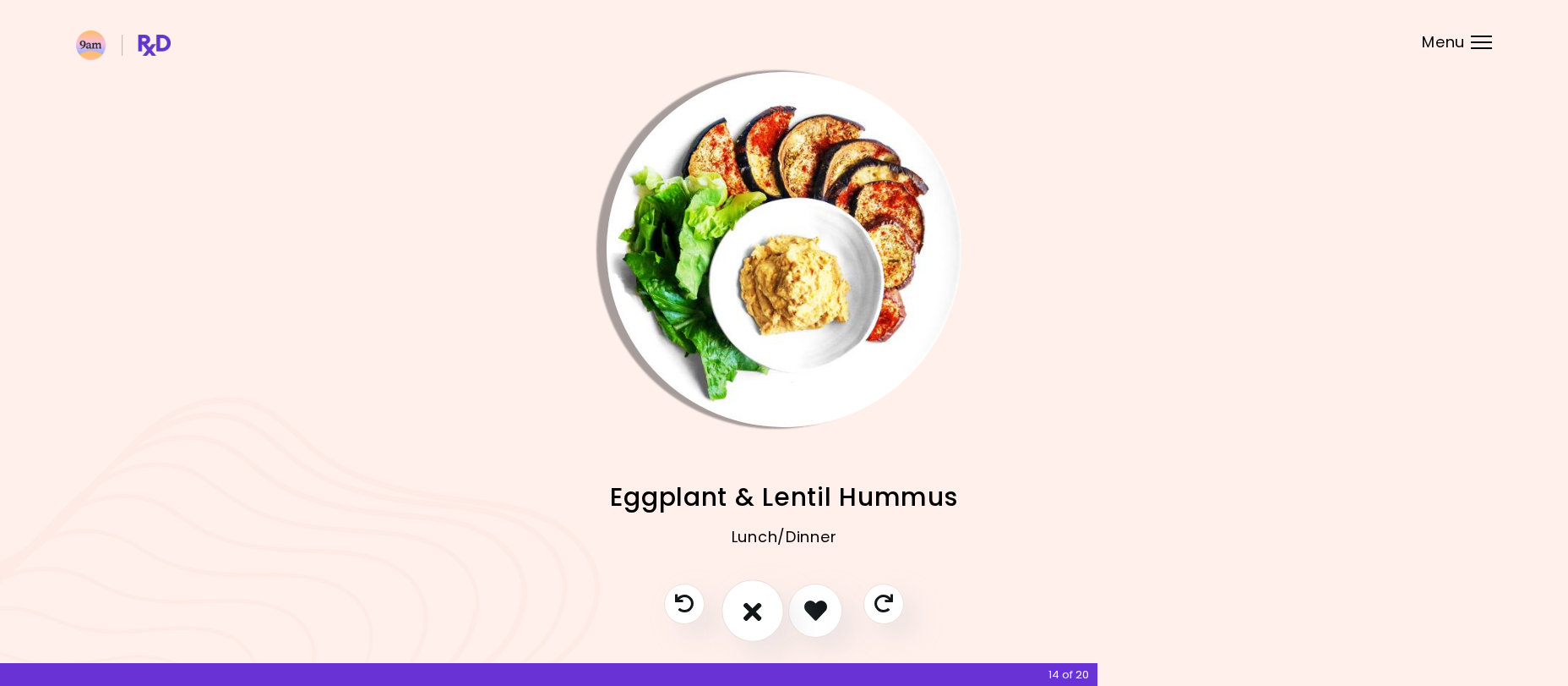
click at [750, 607] on icon "I don't like this recipe" at bounding box center [753, 610] width 19 height 26
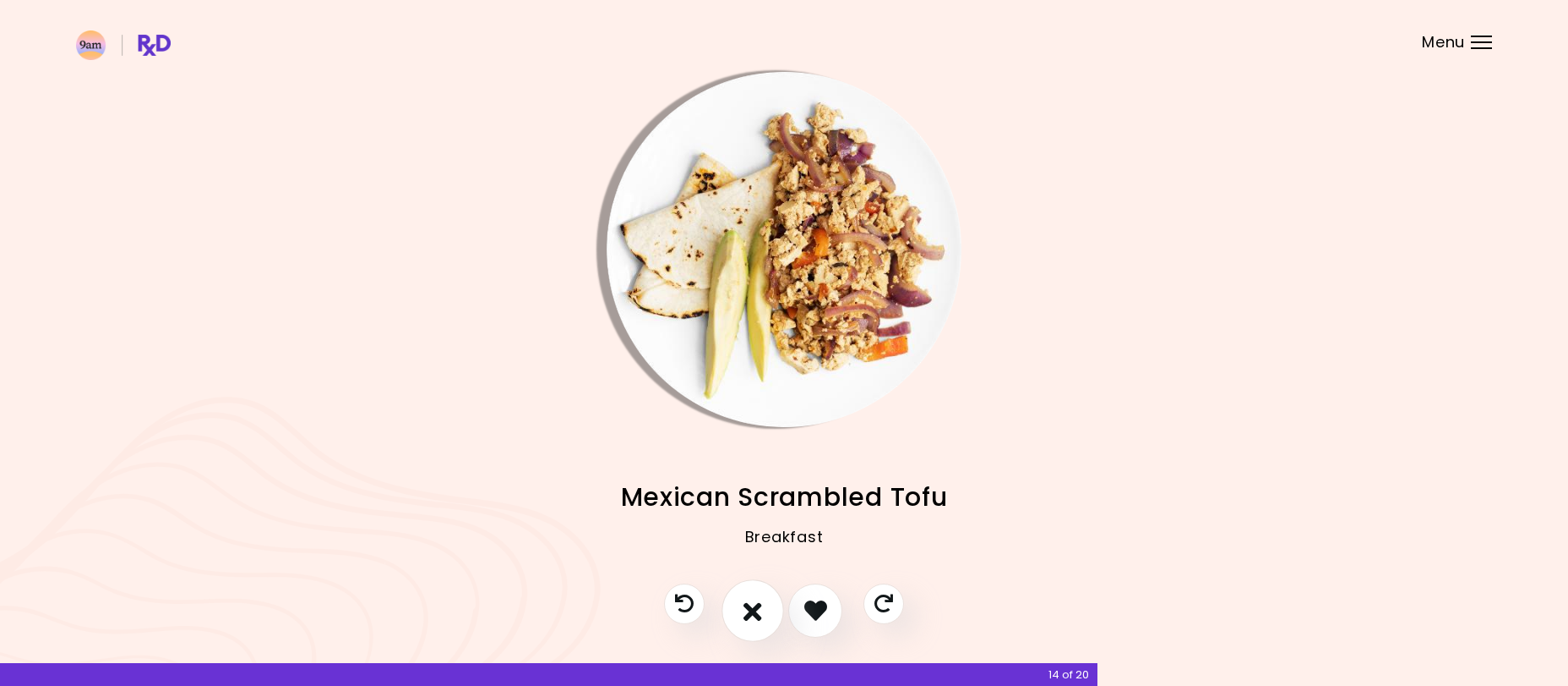
click at [750, 607] on icon "I don't like this recipe" at bounding box center [753, 610] width 19 height 26
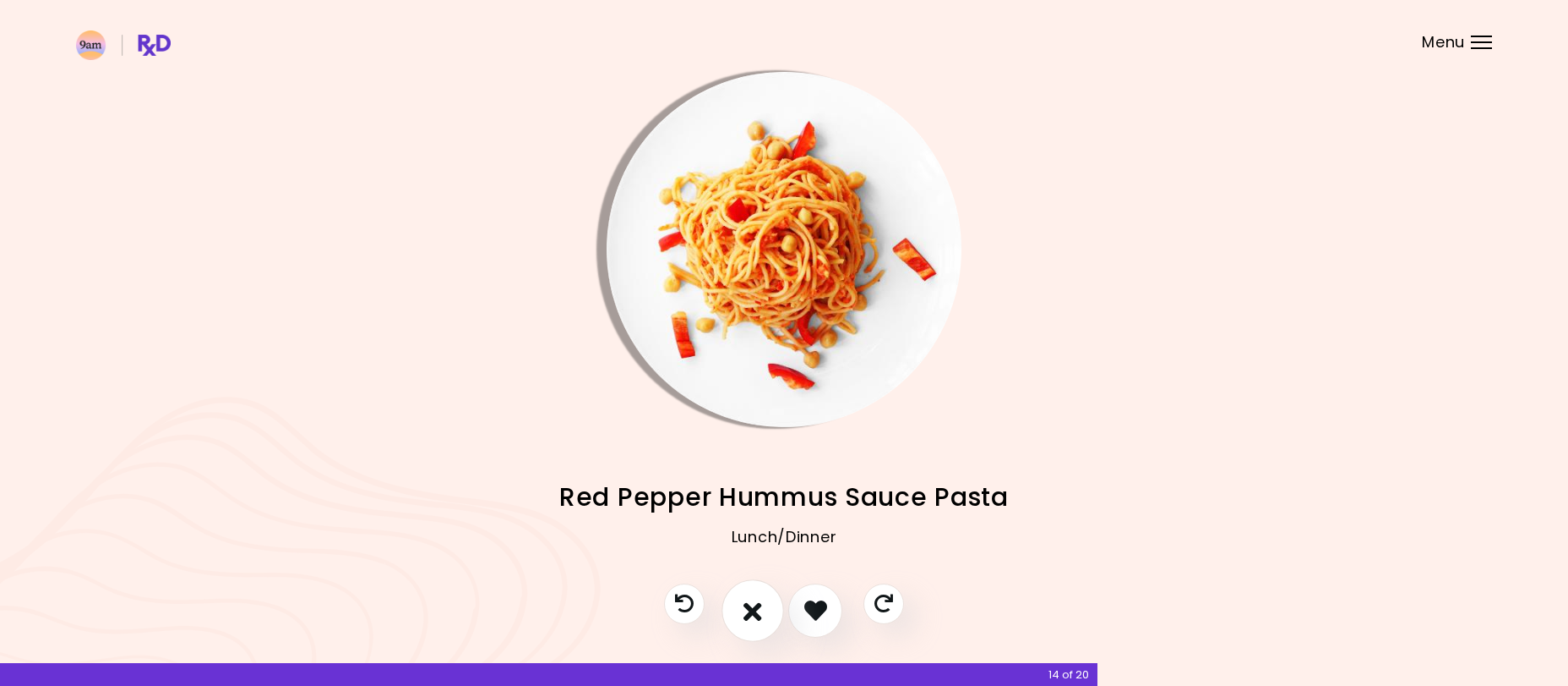
click at [750, 607] on icon "I don't like this recipe" at bounding box center [753, 610] width 19 height 26
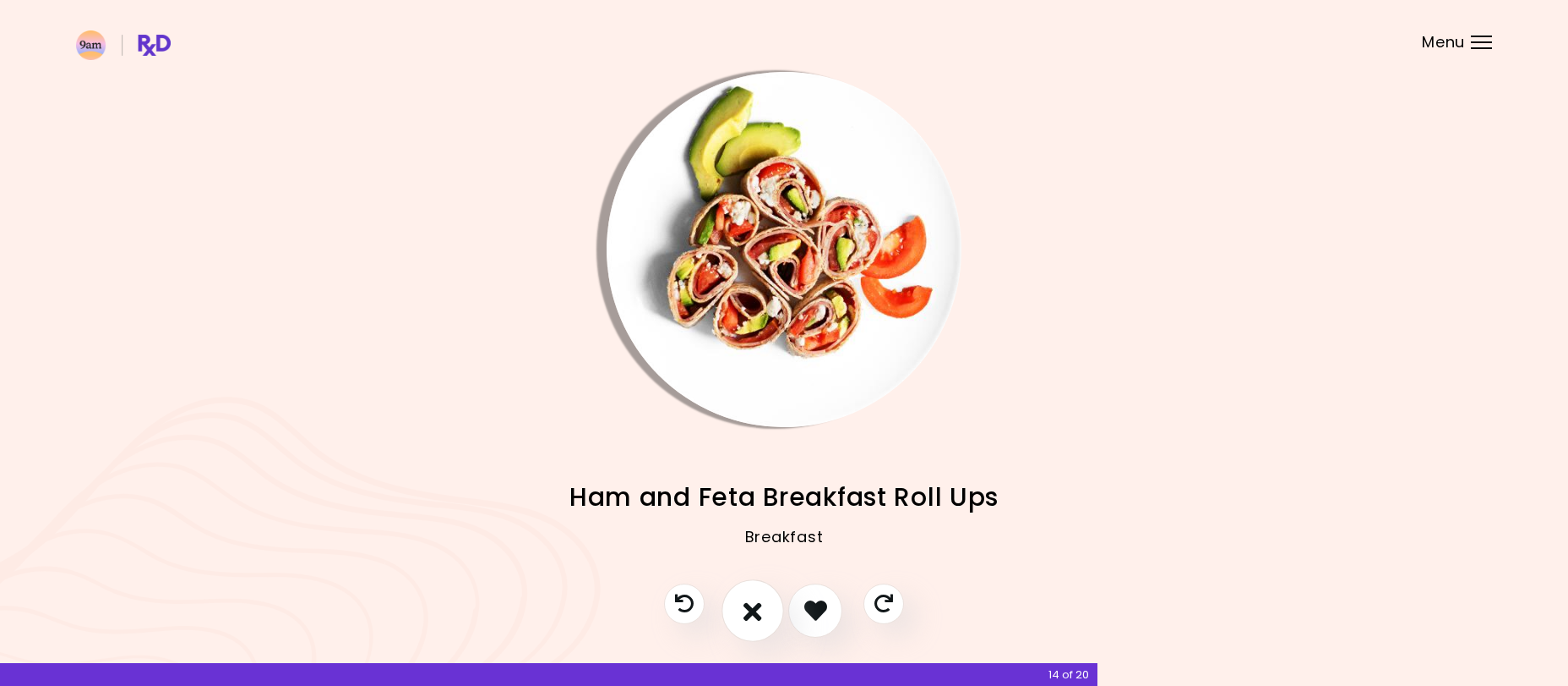
click at [750, 607] on icon "I don't like this recipe" at bounding box center [753, 610] width 19 height 26
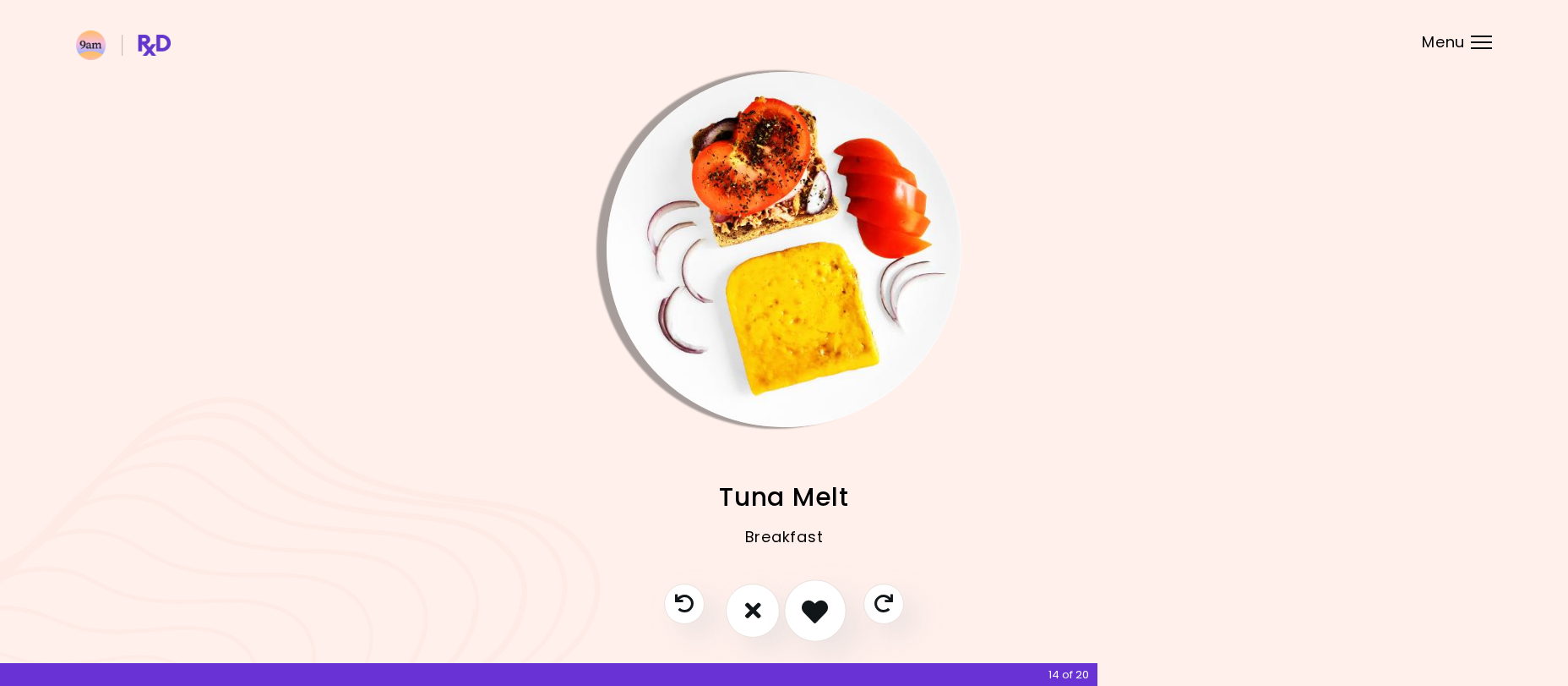
click at [813, 612] on icon "I like this recipe" at bounding box center [815, 610] width 26 height 26
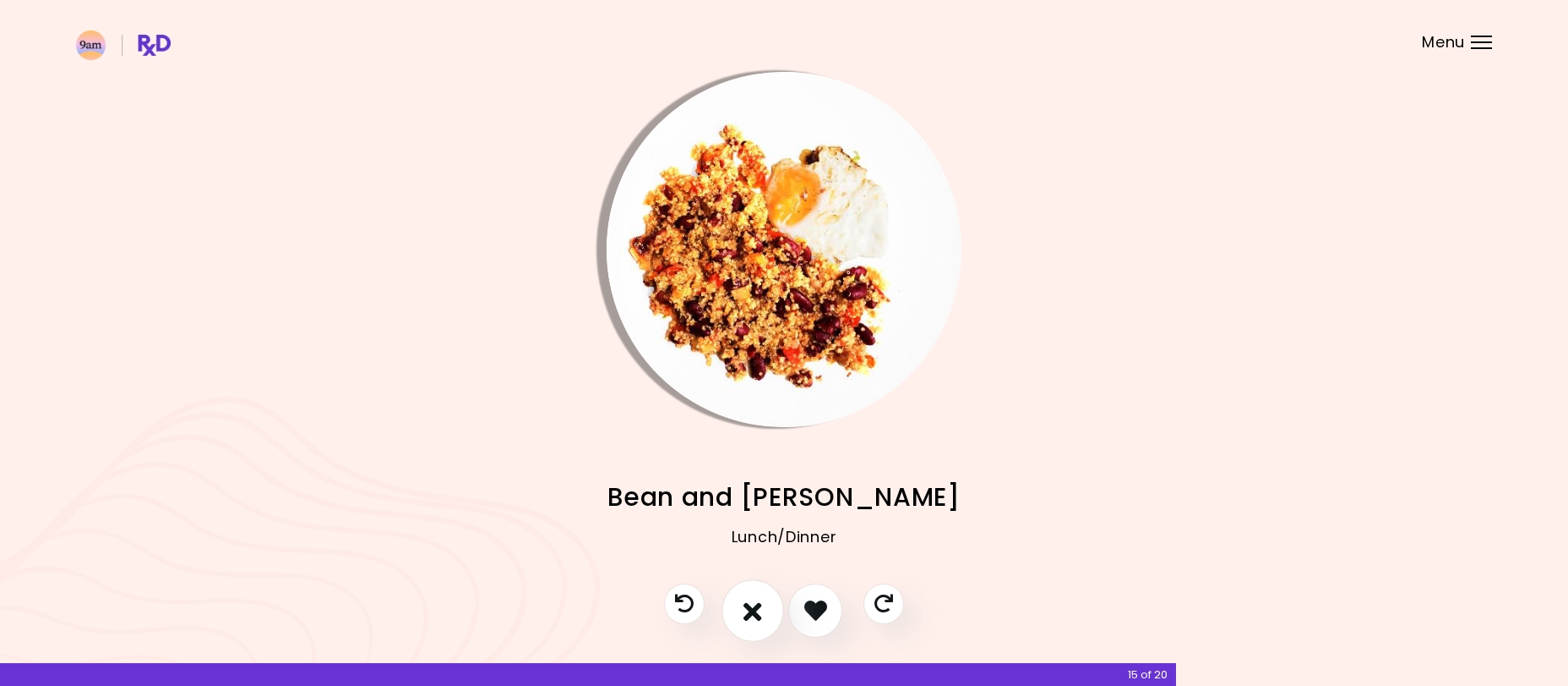
click at [750, 614] on icon "I don't like this recipe" at bounding box center [753, 610] width 19 height 26
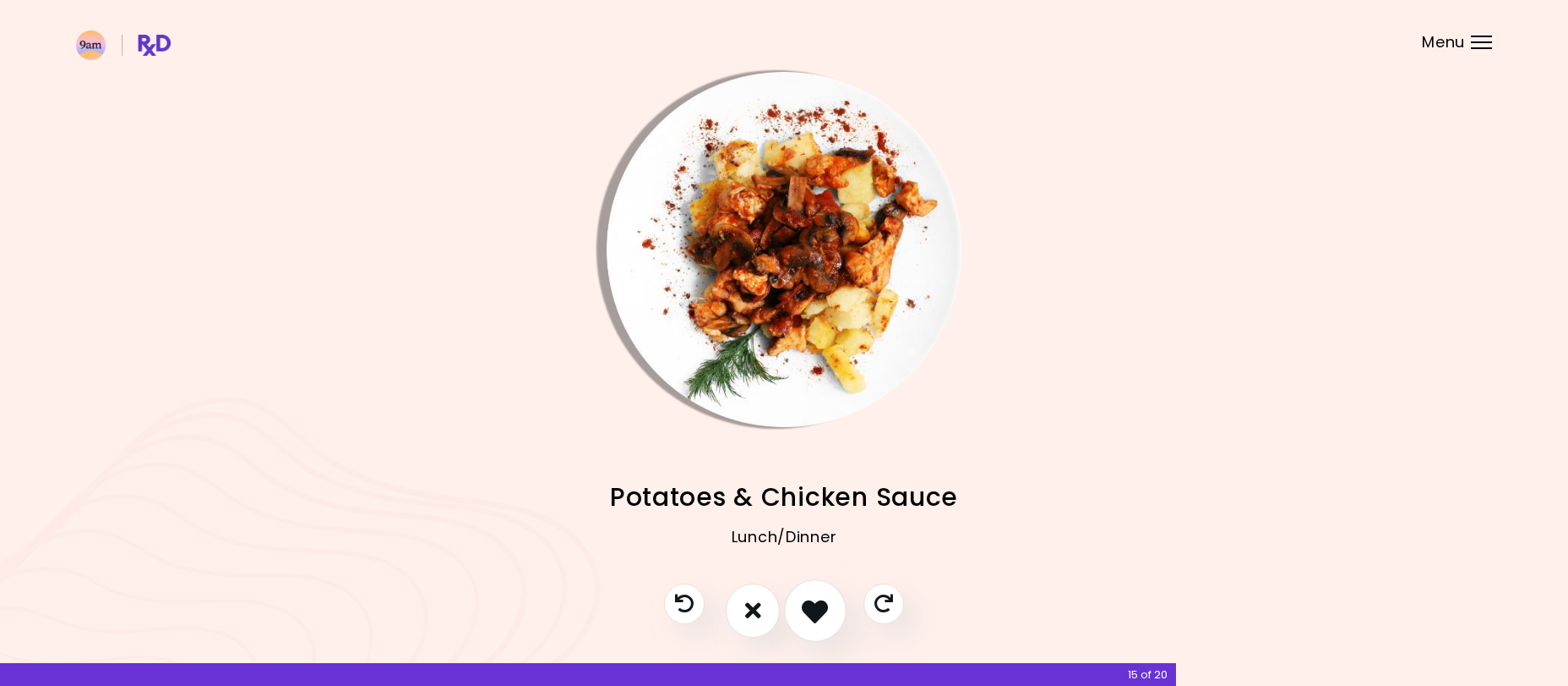
click at [803, 609] on icon "I like this recipe" at bounding box center [815, 610] width 26 height 26
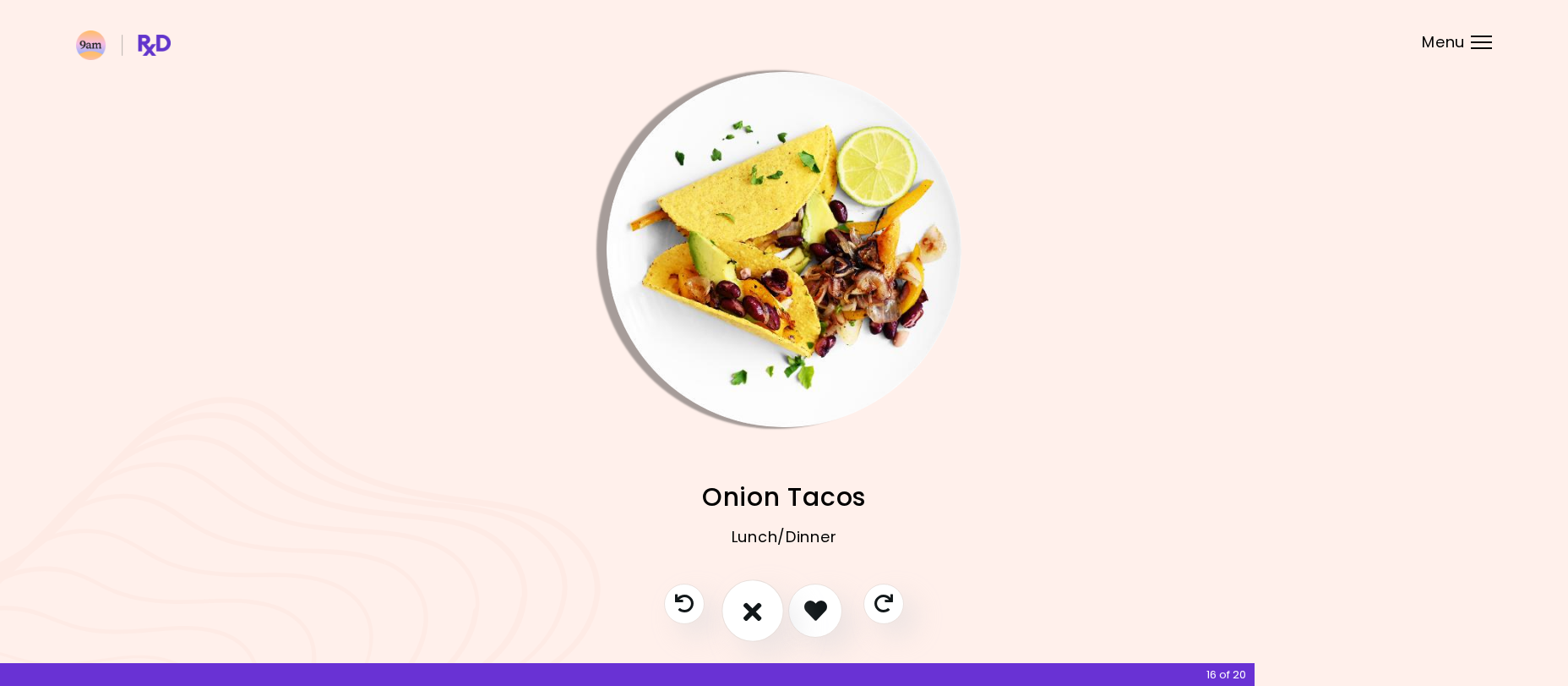
click at [753, 599] on icon "I don't like this recipe" at bounding box center [753, 610] width 19 height 26
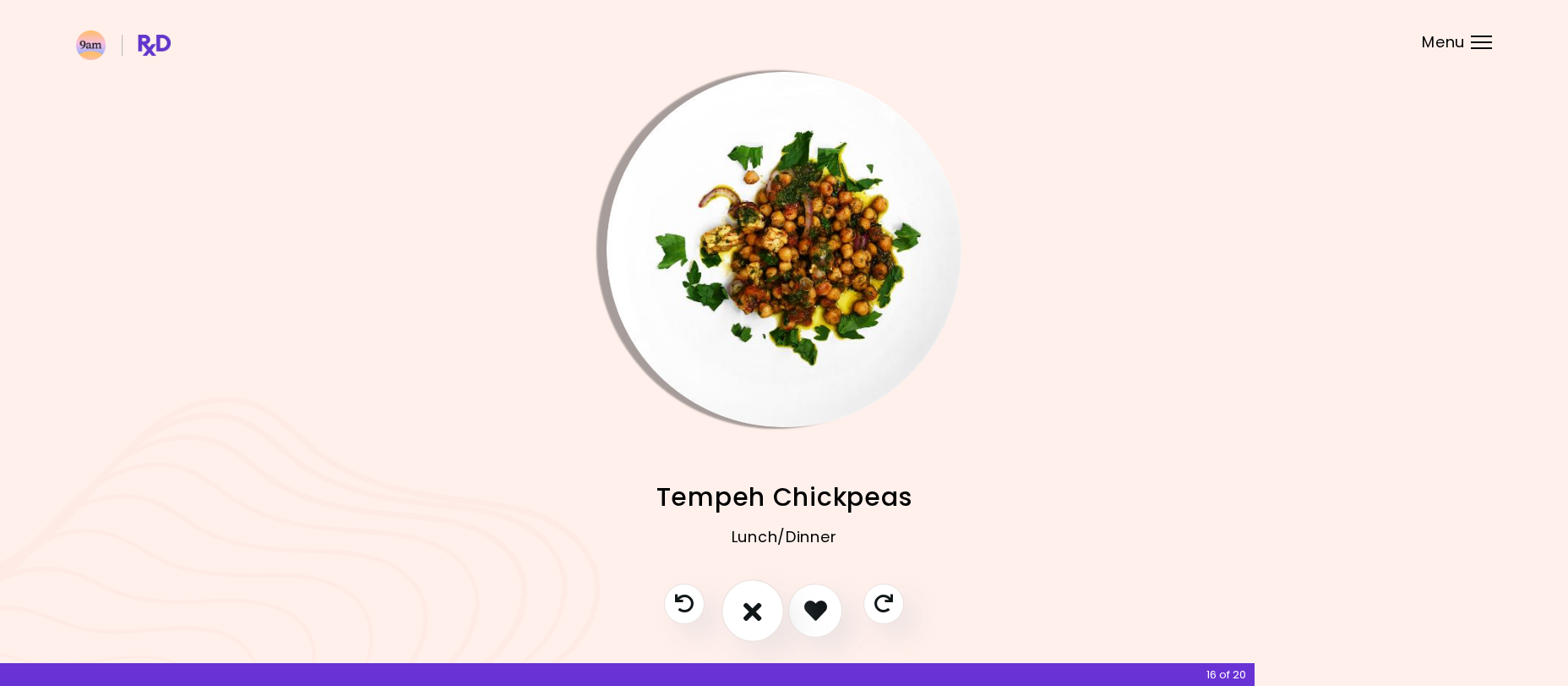
click at [754, 601] on icon "I don't like this recipe" at bounding box center [753, 610] width 19 height 26
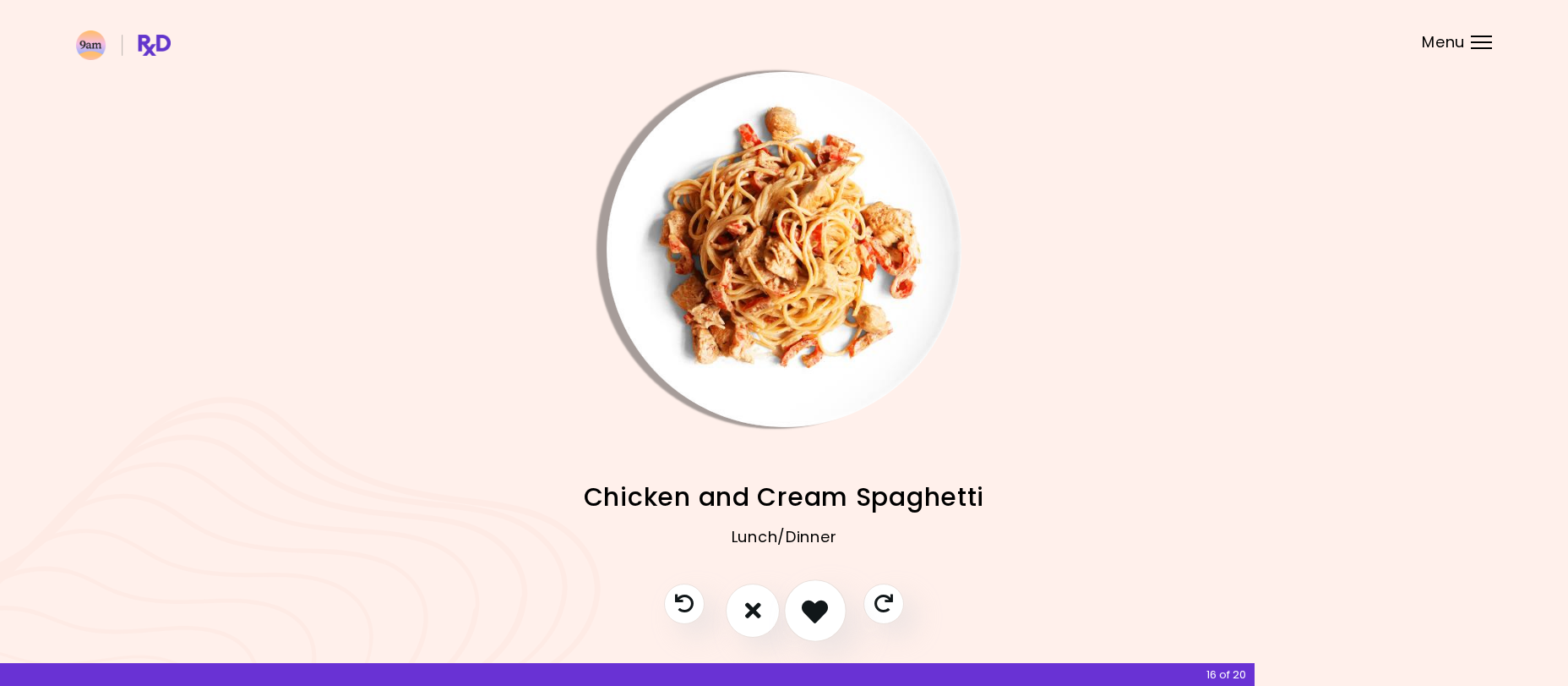
click at [809, 611] on icon "I like this recipe" at bounding box center [815, 610] width 26 height 26
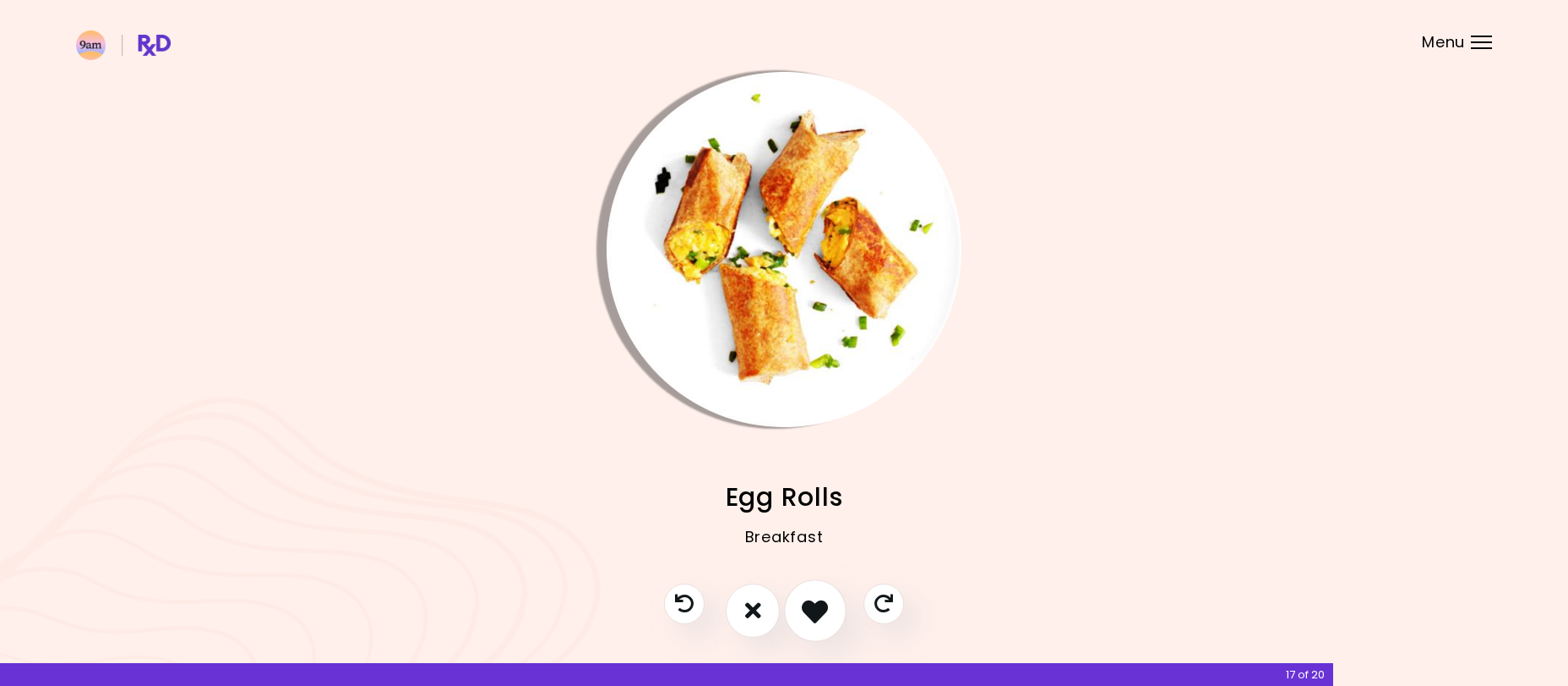
click at [828, 605] on icon "I like this recipe" at bounding box center [815, 610] width 26 height 26
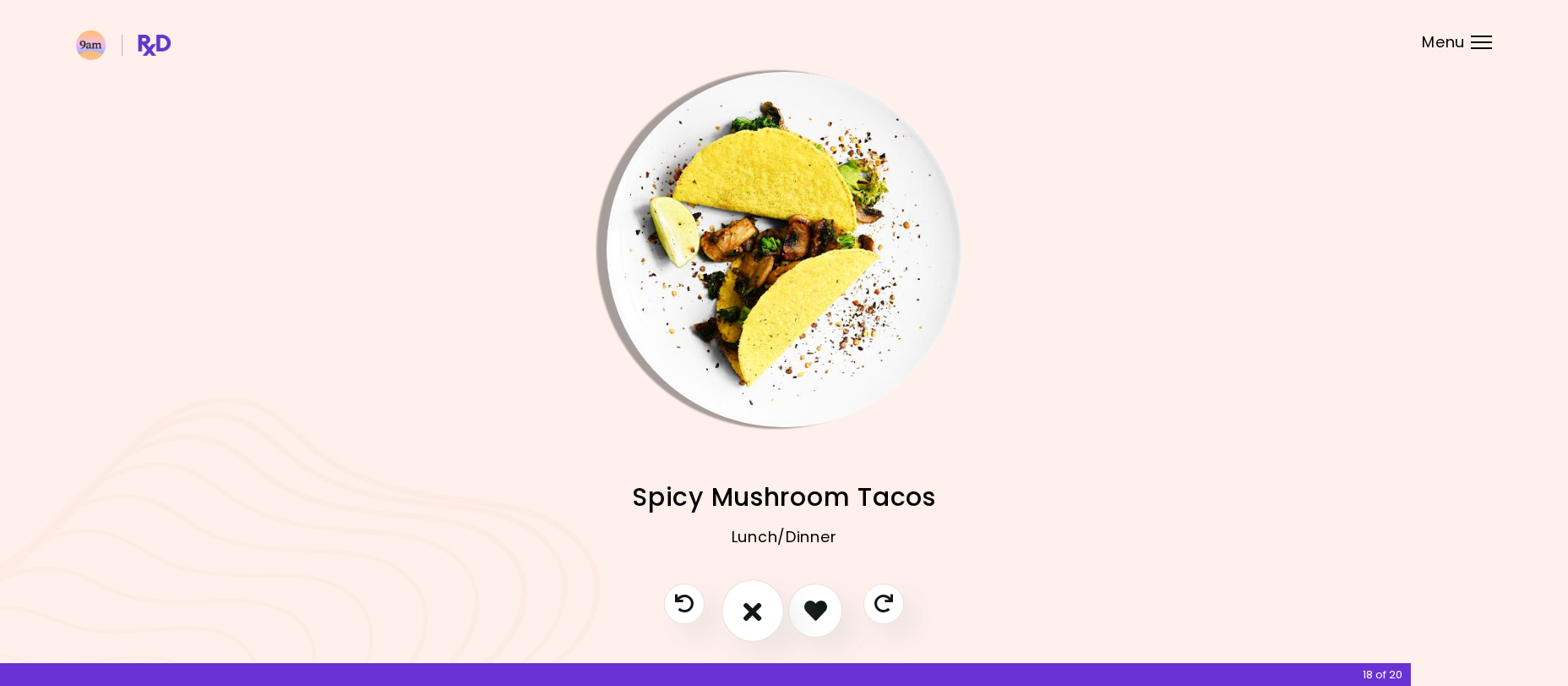
click at [746, 601] on icon "I don't like this recipe" at bounding box center [753, 610] width 19 height 26
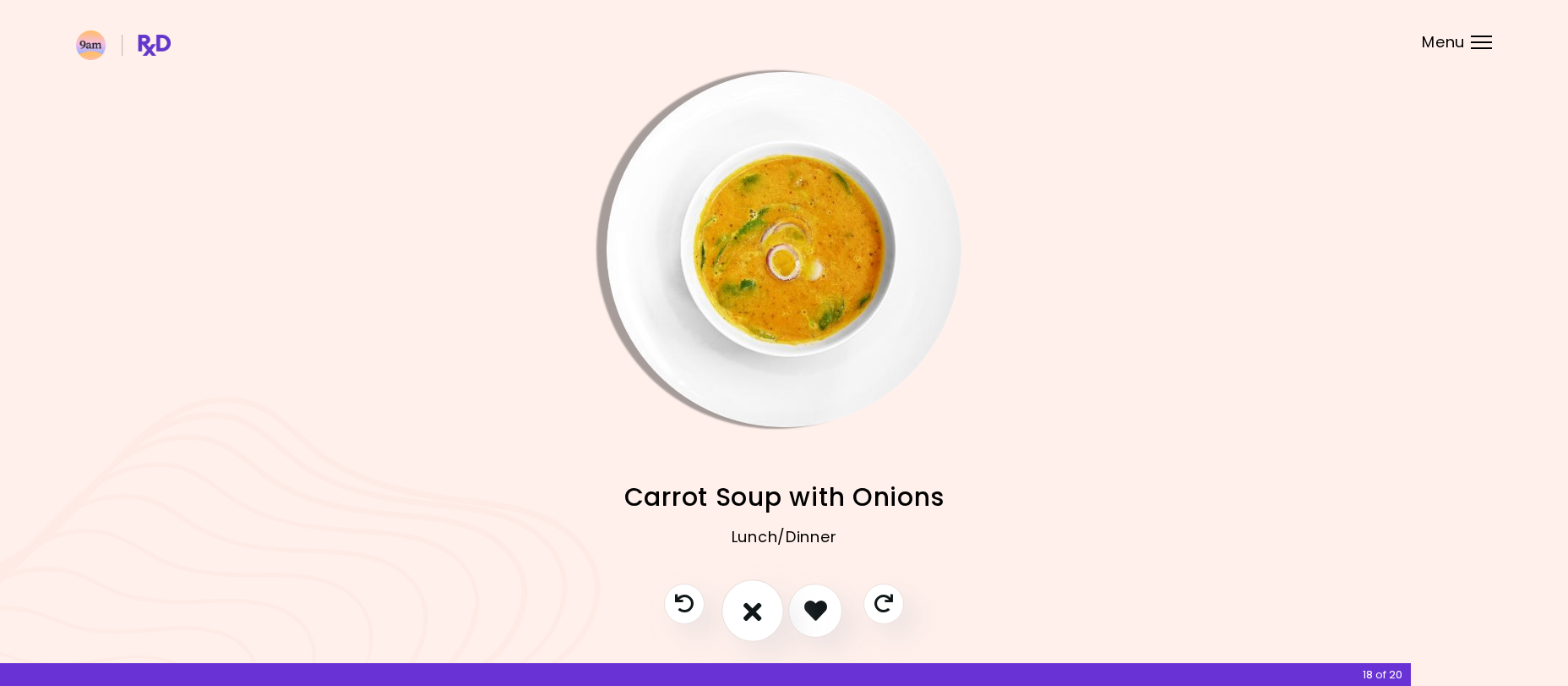
click at [745, 603] on icon "I don't like this recipe" at bounding box center [753, 610] width 19 height 26
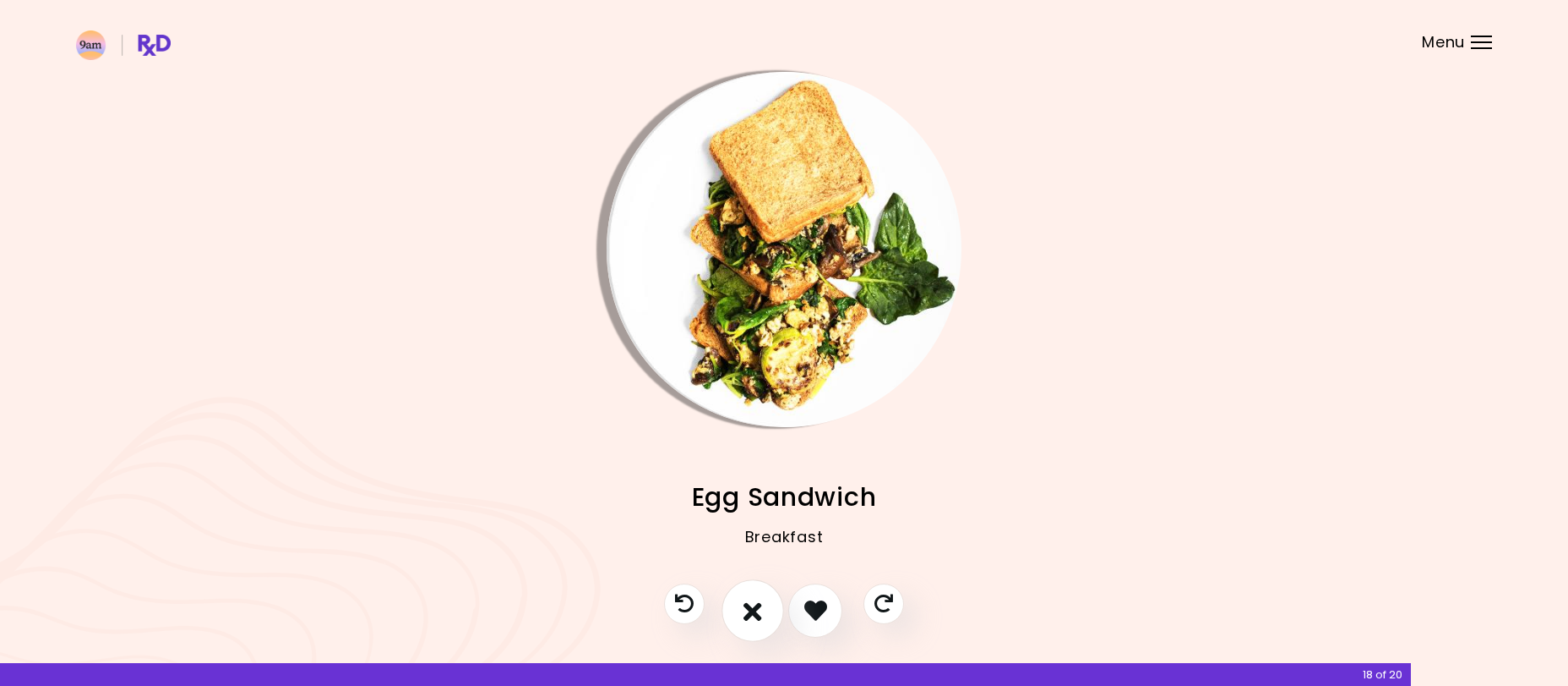
click at [747, 604] on icon "I don't like this recipe" at bounding box center [753, 610] width 19 height 26
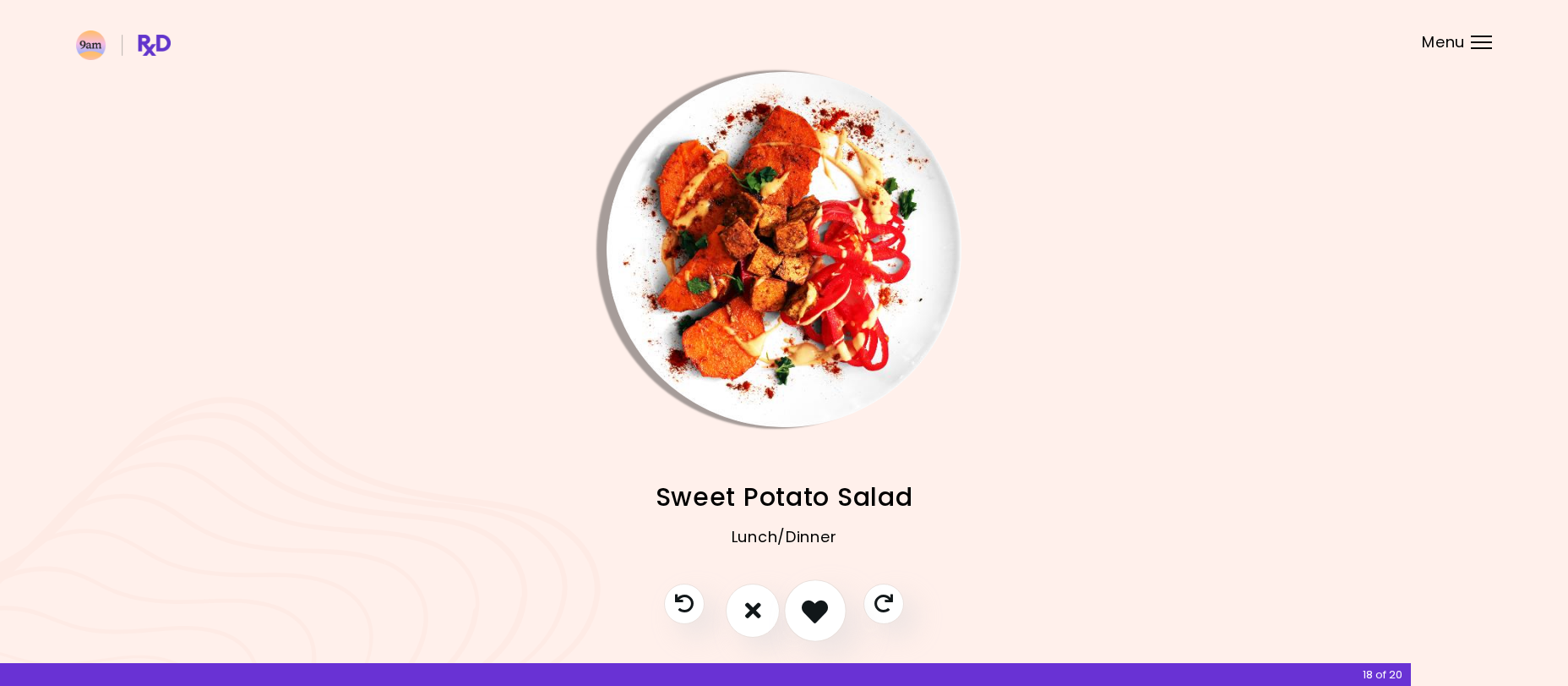
click at [828, 604] on icon "I like this recipe" at bounding box center [815, 610] width 26 height 26
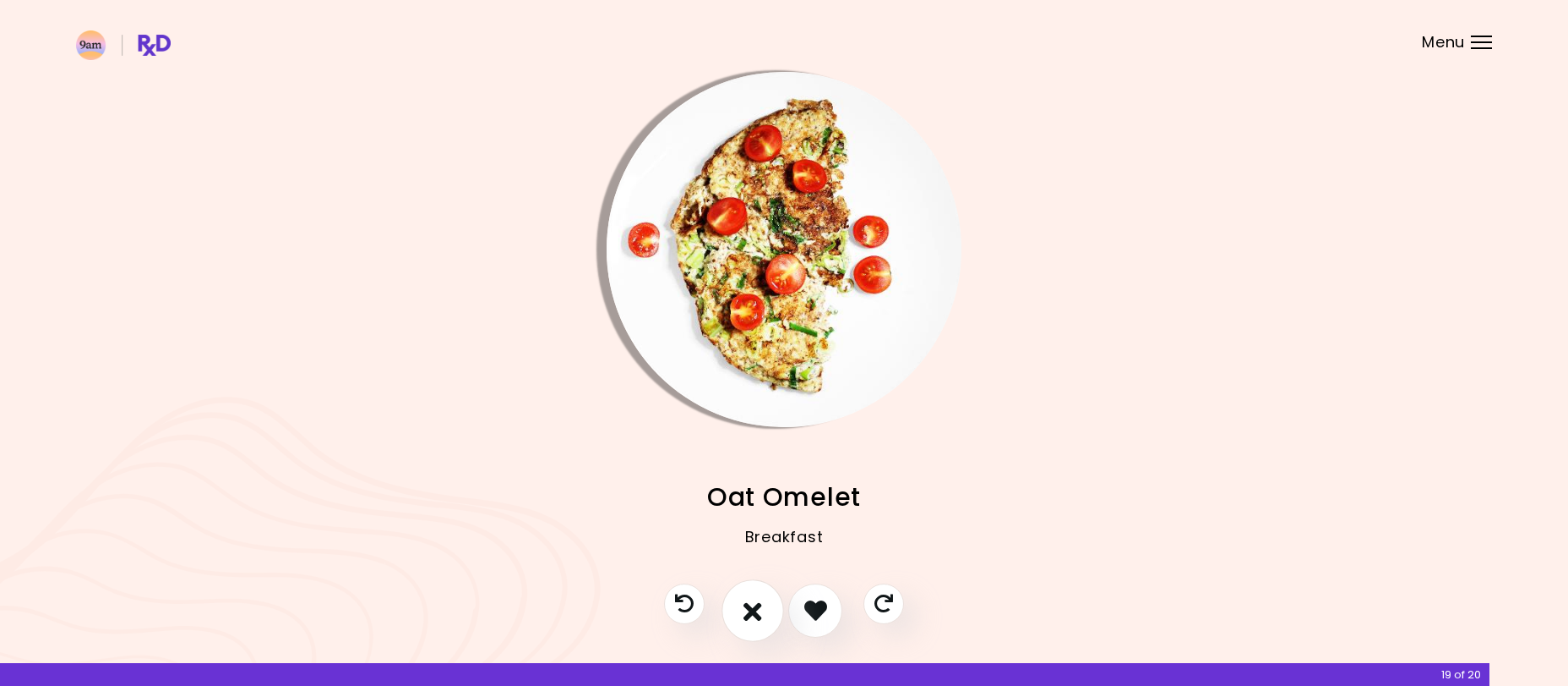
click at [755, 602] on icon "I don't like this recipe" at bounding box center [753, 610] width 19 height 26
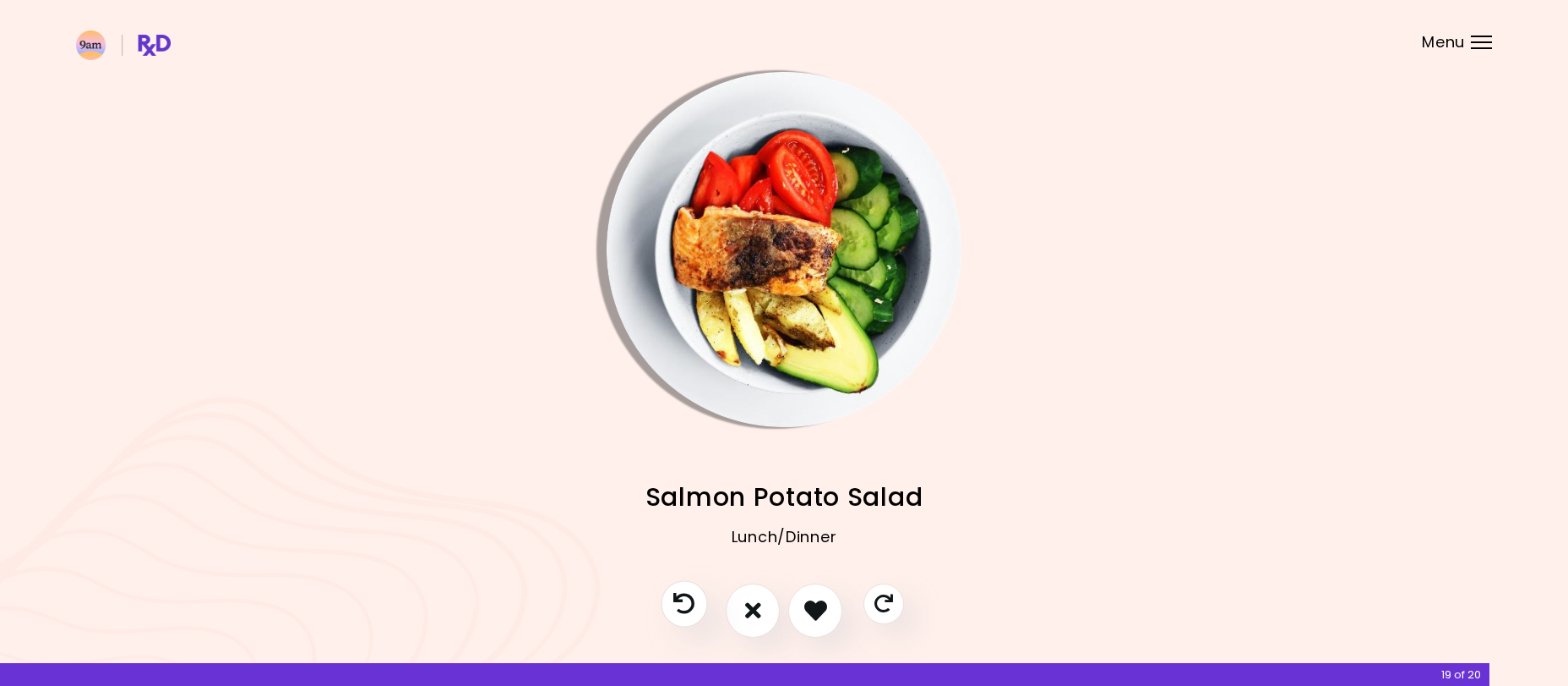
click at [689, 601] on icon "Previous recipe" at bounding box center [684, 603] width 21 height 21
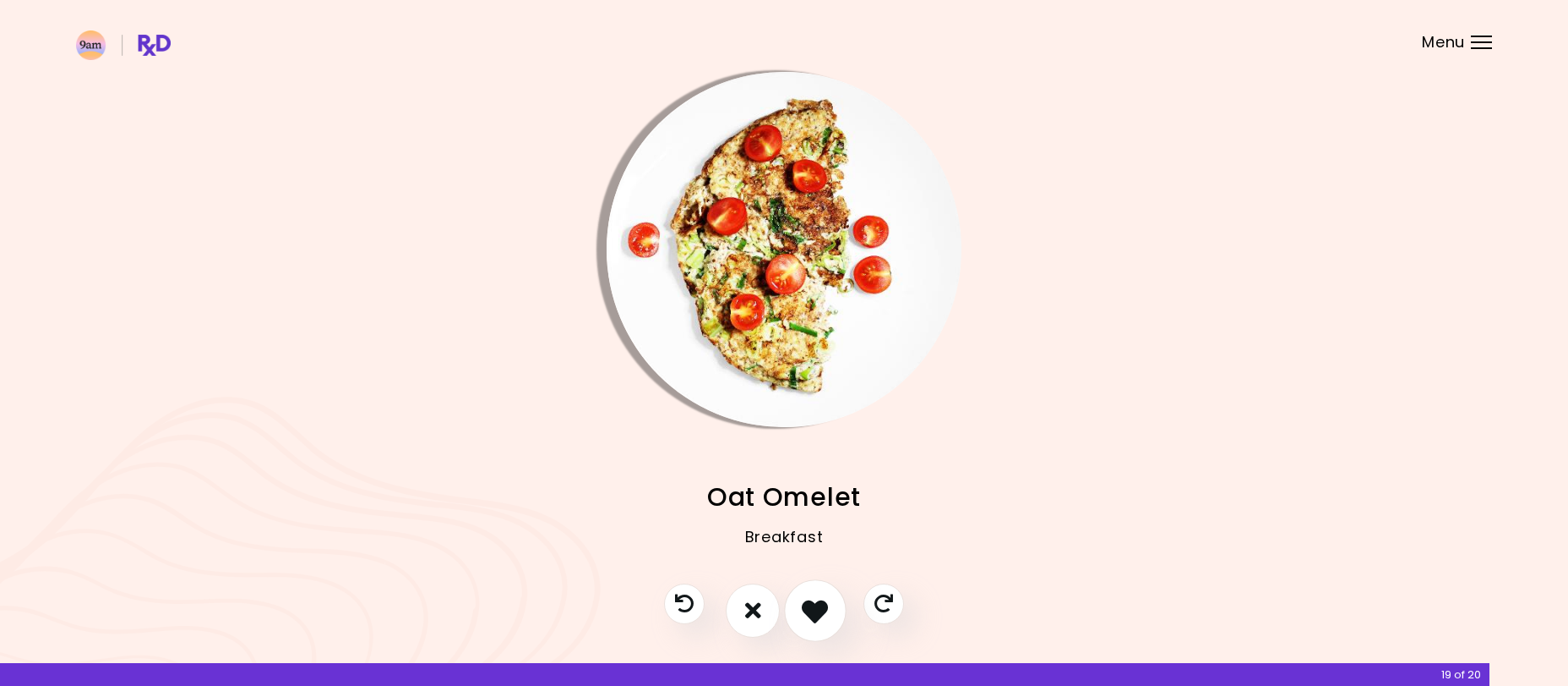
click at [808, 604] on icon "I like this recipe" at bounding box center [815, 610] width 26 height 26
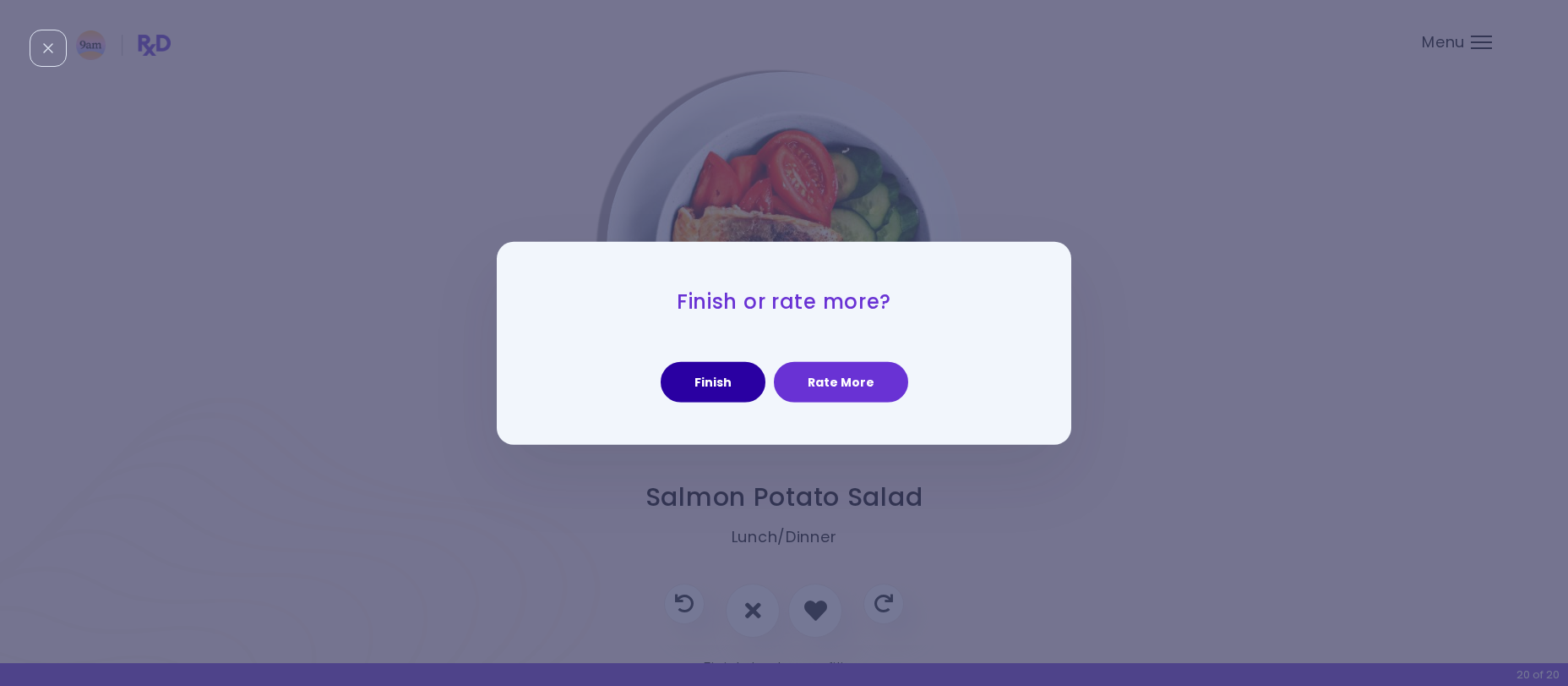
click at [735, 378] on button "Finish" at bounding box center [713, 382] width 104 height 41
